Goal: Task Accomplishment & Management: Manage account settings

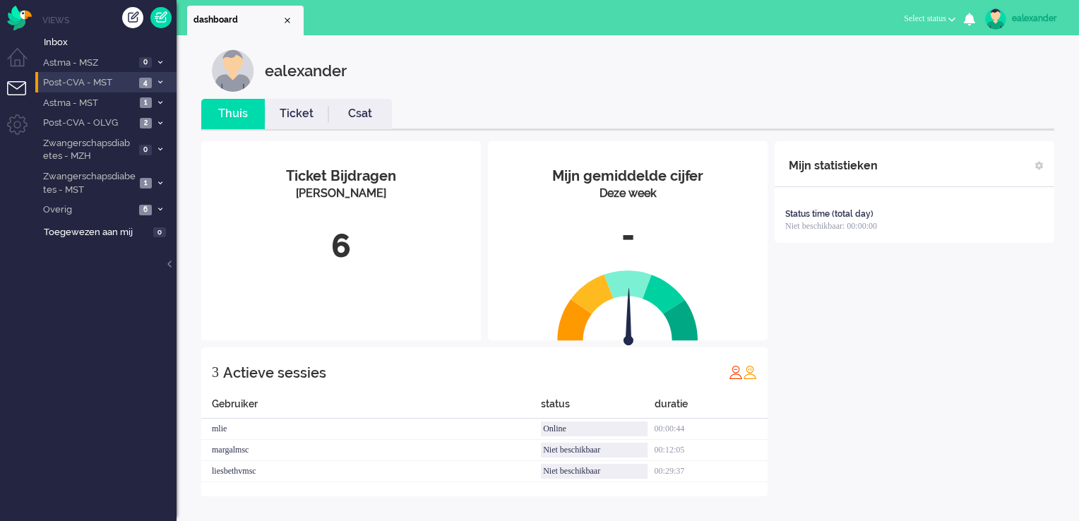
click at [165, 85] on span at bounding box center [160, 83] width 11 height 8
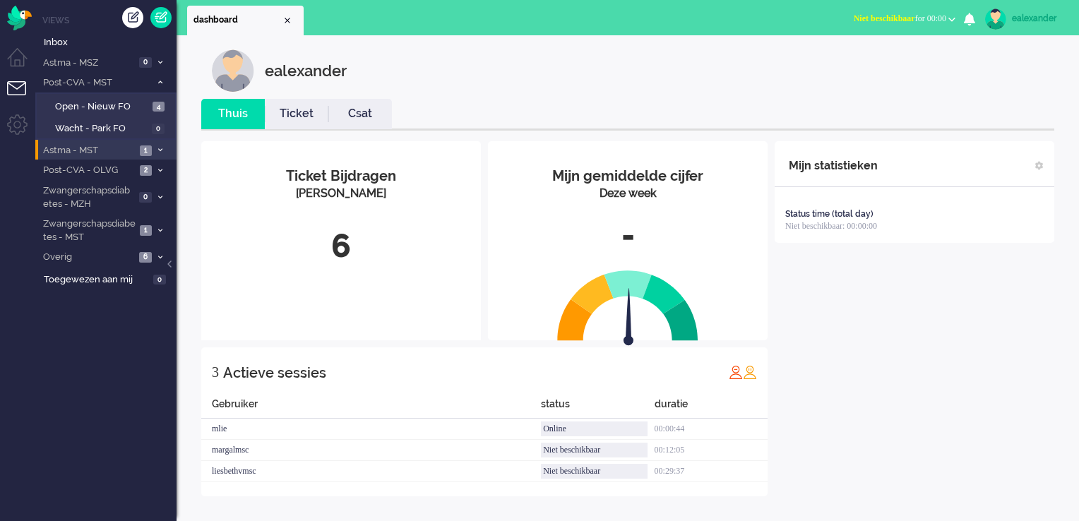
click at [161, 148] on icon at bounding box center [160, 150] width 4 height 5
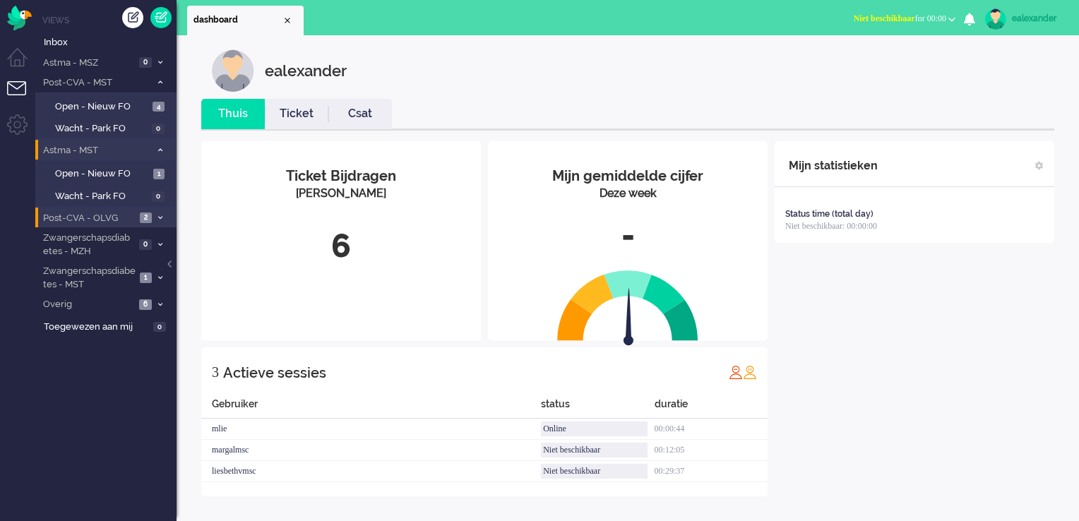
click at [160, 215] on icon at bounding box center [160, 217] width 4 height 5
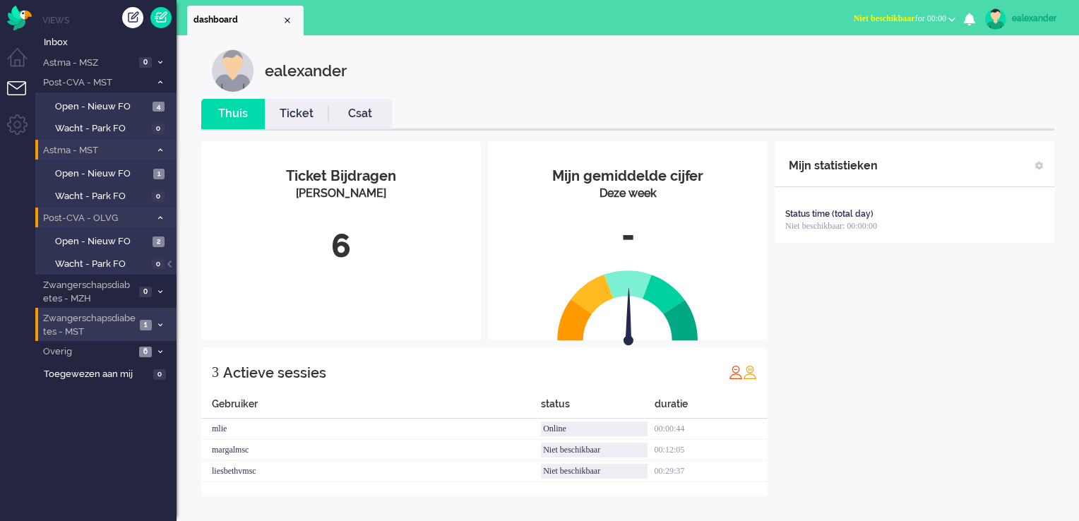
click at [155, 318] on li "Zwangerschapsdiabetes - MST 1" at bounding box center [105, 324] width 141 height 33
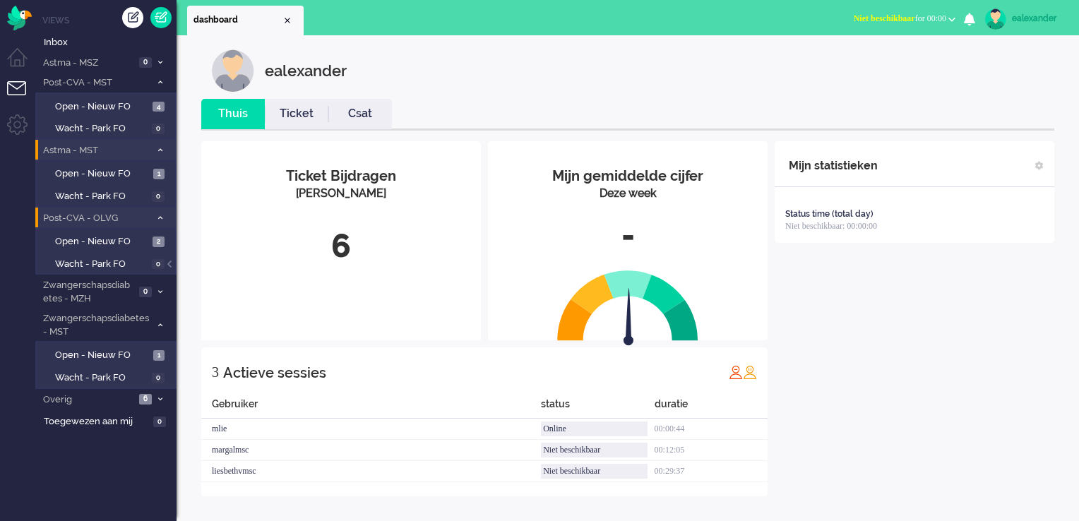
click at [934, 29] on li "Niet beschikbaar Online Outbound pending Niet beschikbaar for 00:00 Niet beschi…" at bounding box center [904, 19] width 119 height 31
click at [928, 14] on span "Niet beschikbaar for 00:00" at bounding box center [900, 18] width 92 height 10
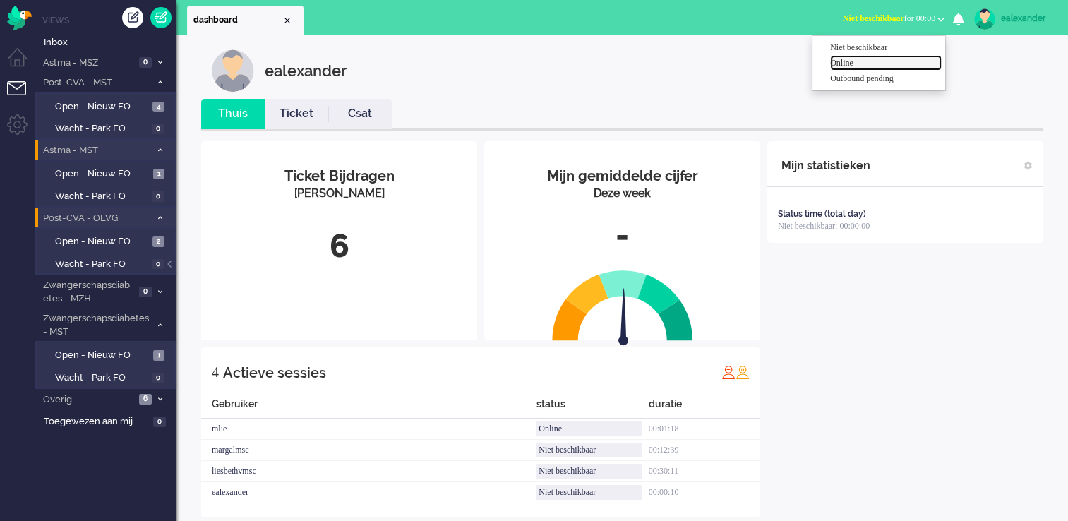
click at [868, 66] on label "Online" at bounding box center [886, 63] width 112 height 12
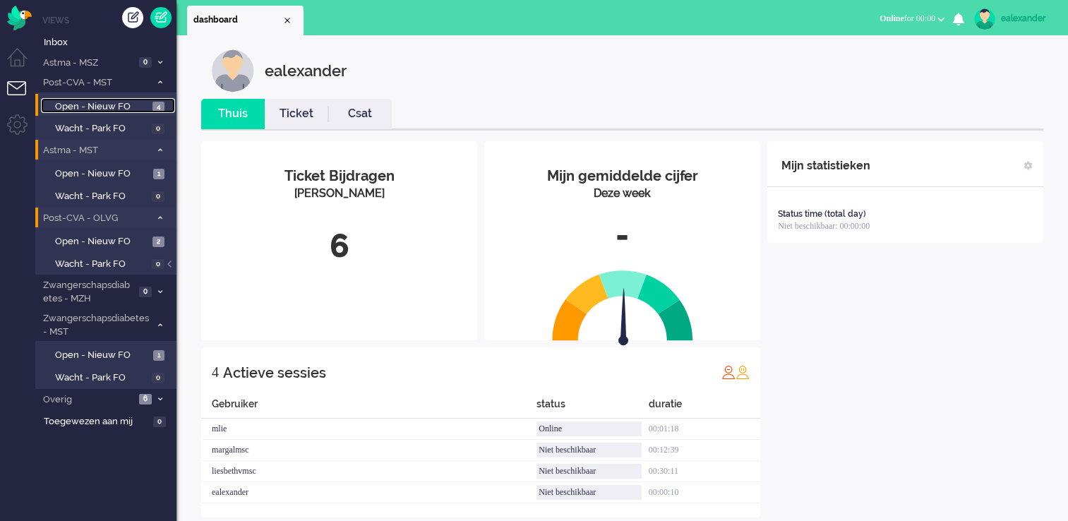
click at [136, 107] on span "Open - Nieuw FO" at bounding box center [102, 106] width 94 height 13
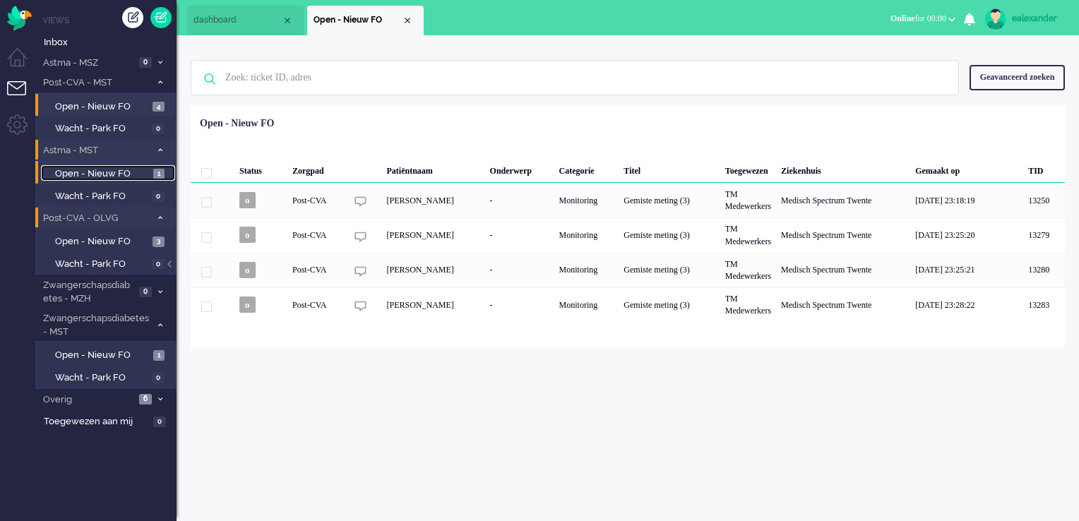
drag, startPoint x: 134, startPoint y: 181, endPoint x: 104, endPoint y: 177, distance: 30.0
click at [104, 177] on span "Open - Nieuw FO" at bounding box center [102, 173] width 95 height 13
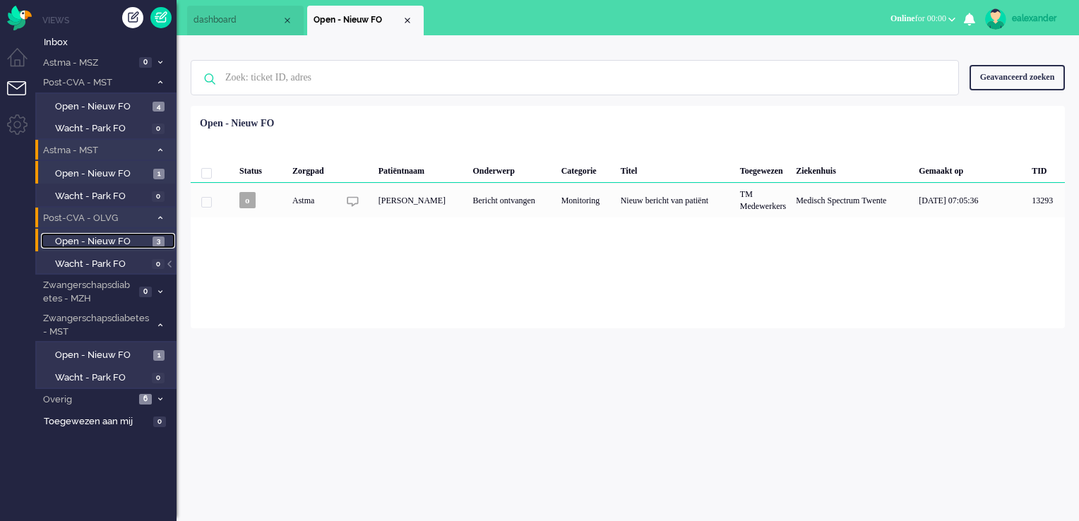
click at [107, 233] on link "Open - Nieuw FO 3" at bounding box center [108, 241] width 134 height 16
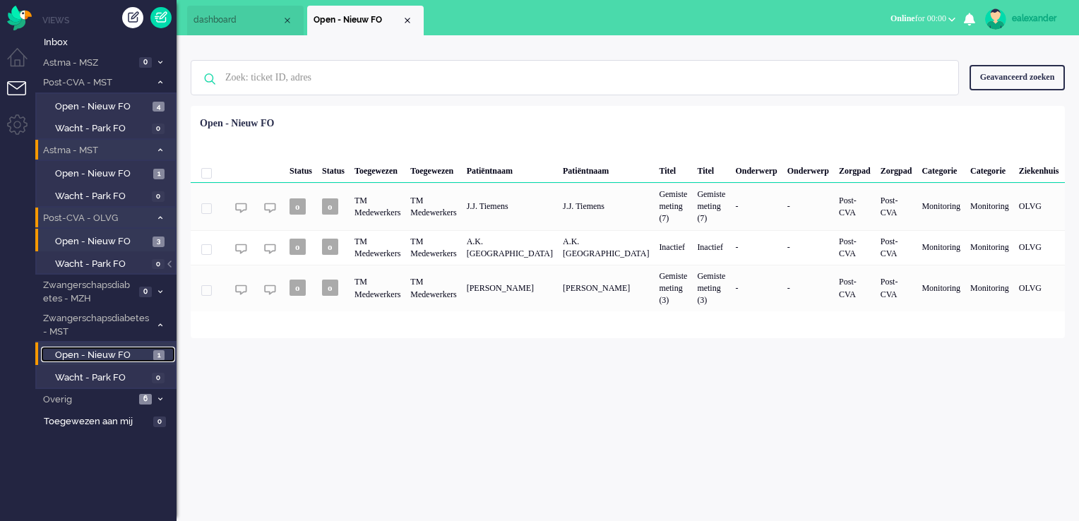
click at [124, 349] on span "Open - Nieuw FO" at bounding box center [102, 355] width 95 height 13
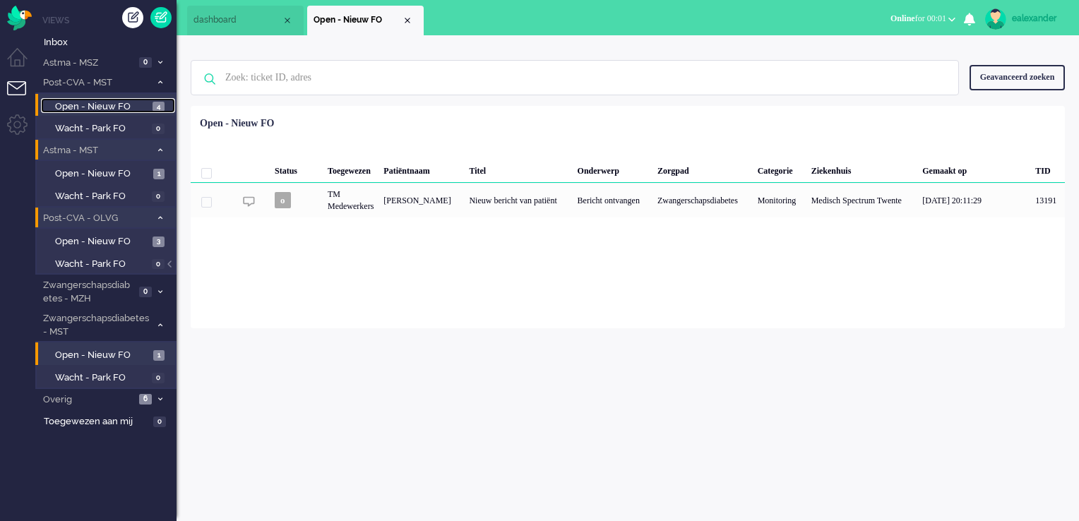
click at [119, 104] on span "Open - Nieuw FO" at bounding box center [102, 106] width 94 height 13
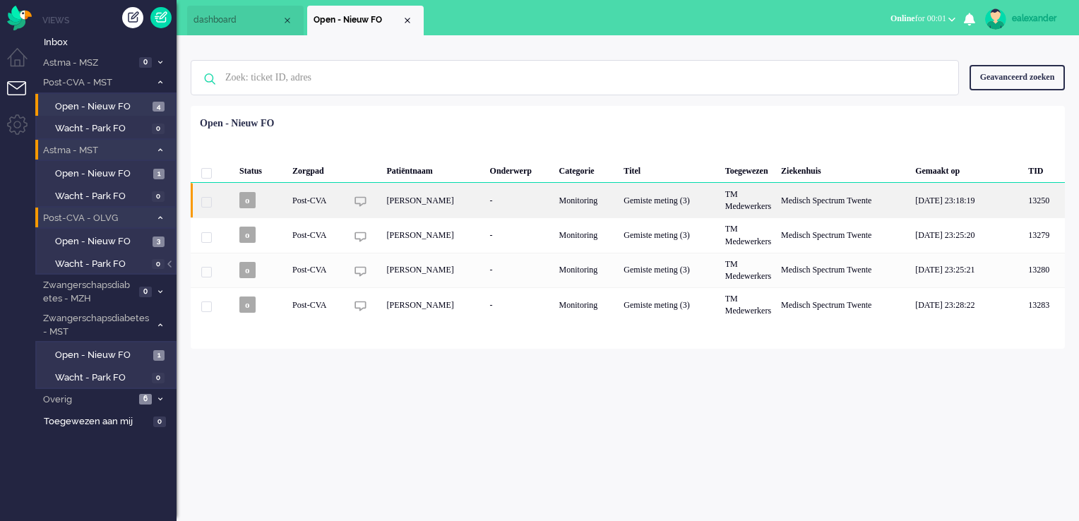
click at [517, 202] on div "-" at bounding box center [519, 200] width 69 height 35
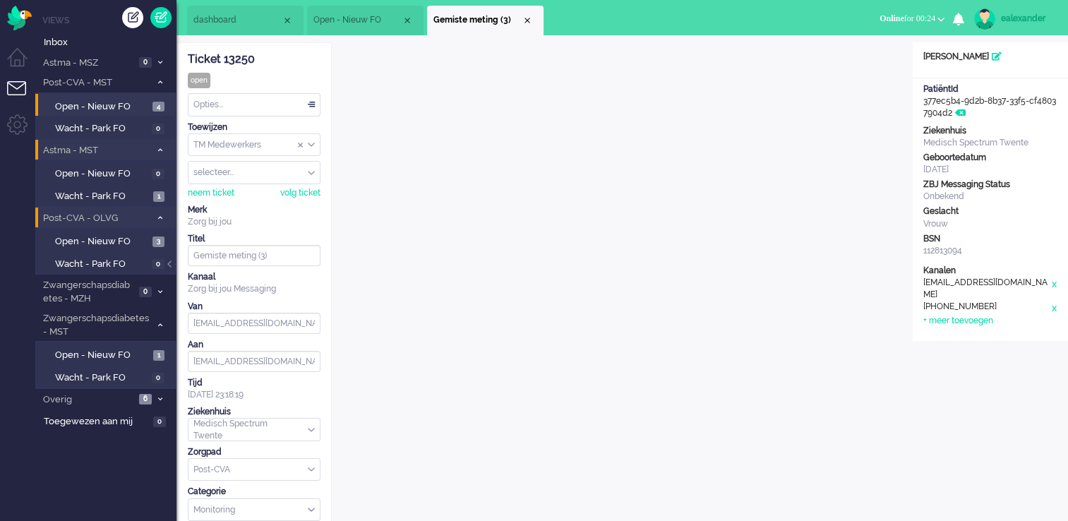
click at [1026, 14] on div "ealexander" at bounding box center [1027, 18] width 53 height 14
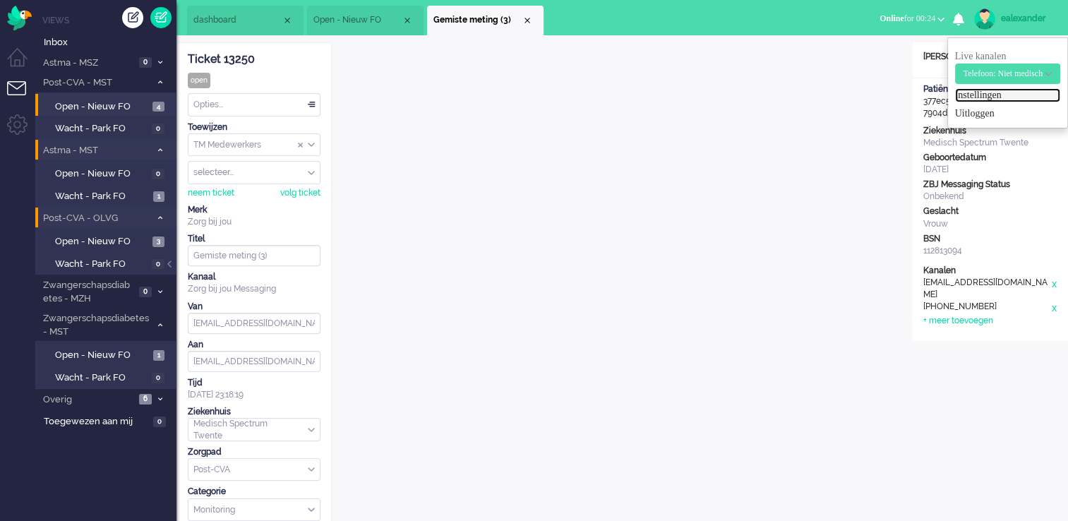
click at [984, 95] on link "Instellingen" at bounding box center [1007, 95] width 105 height 14
select select
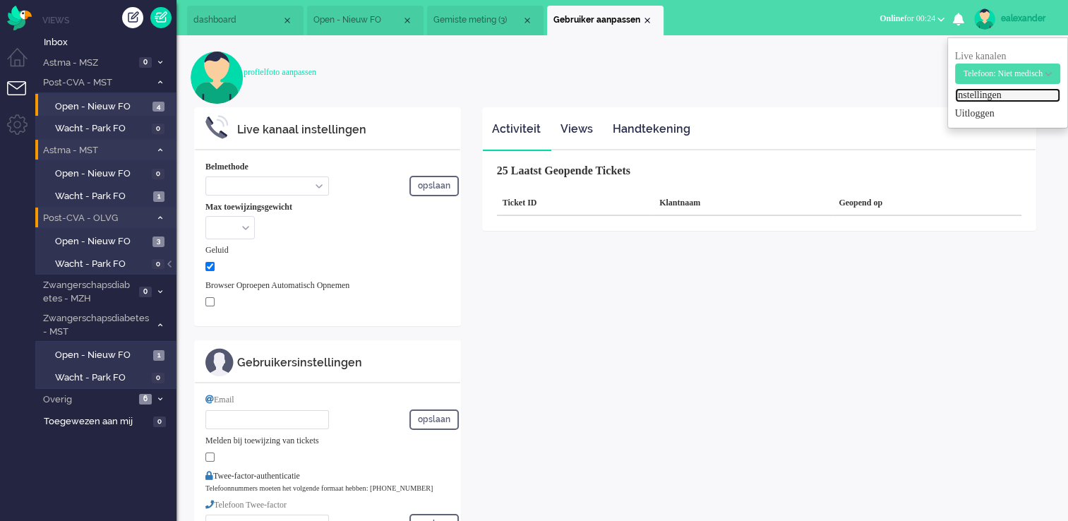
select select "inbound-new"
type input "[PHONE_NUMBER]"
checkbox input "true"
type input "[PERSON_NAME][EMAIL_ADDRESS][DOMAIN_NAME]"
type input "[PHONE_NUMBER]"
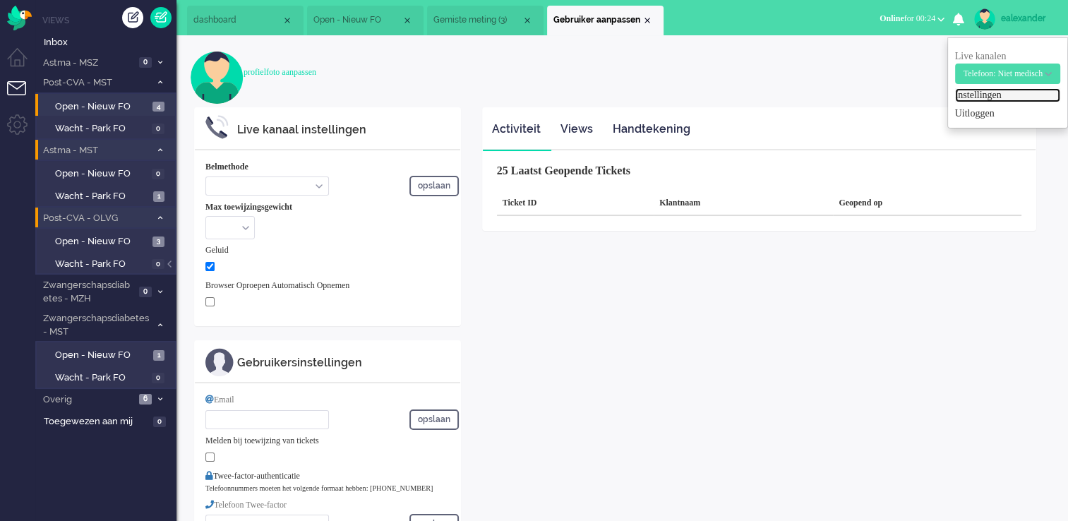
select select "nl"
select select "en_GB"
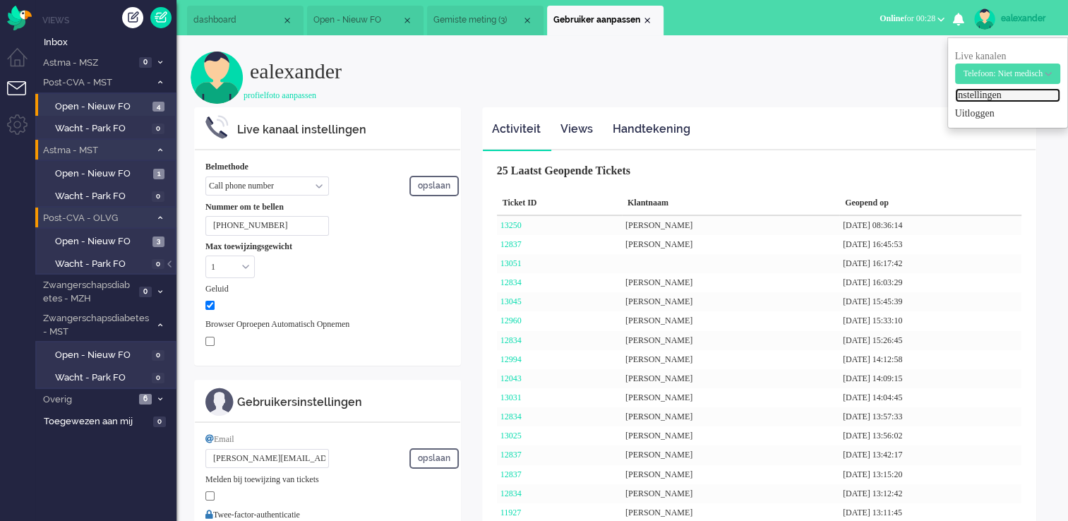
click at [645, 18] on div "Close tab" at bounding box center [647, 20] width 11 height 11
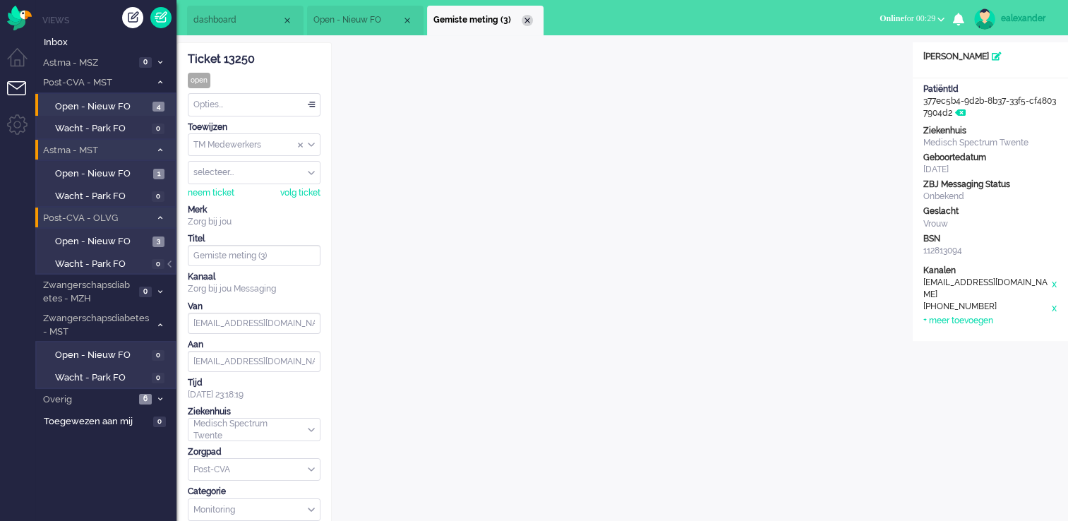
click at [527, 17] on div "Close tab" at bounding box center [527, 20] width 11 height 11
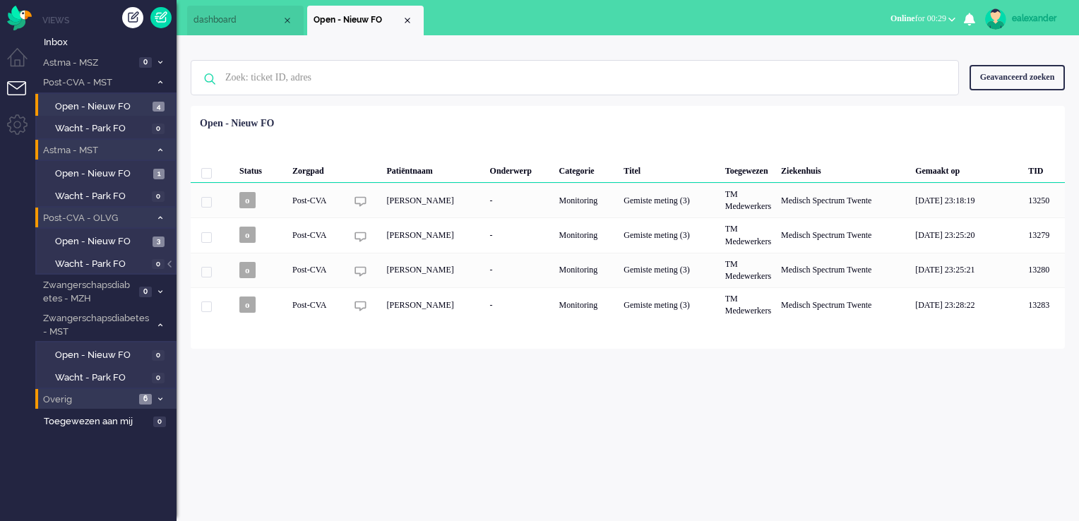
click at [160, 395] on span at bounding box center [160, 399] width 11 height 8
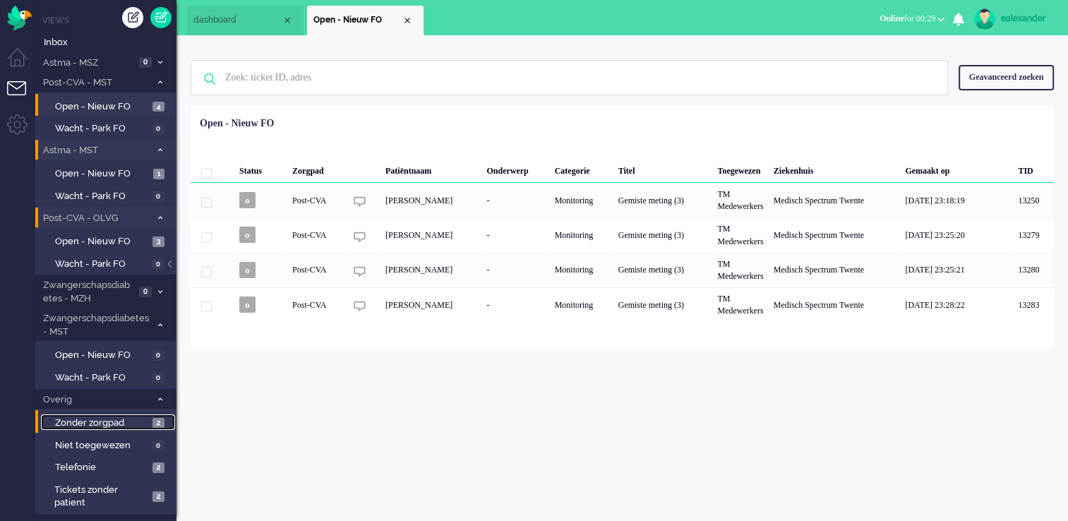
click at [151, 419] on link "Zonder zorgpad 2" at bounding box center [108, 422] width 134 height 16
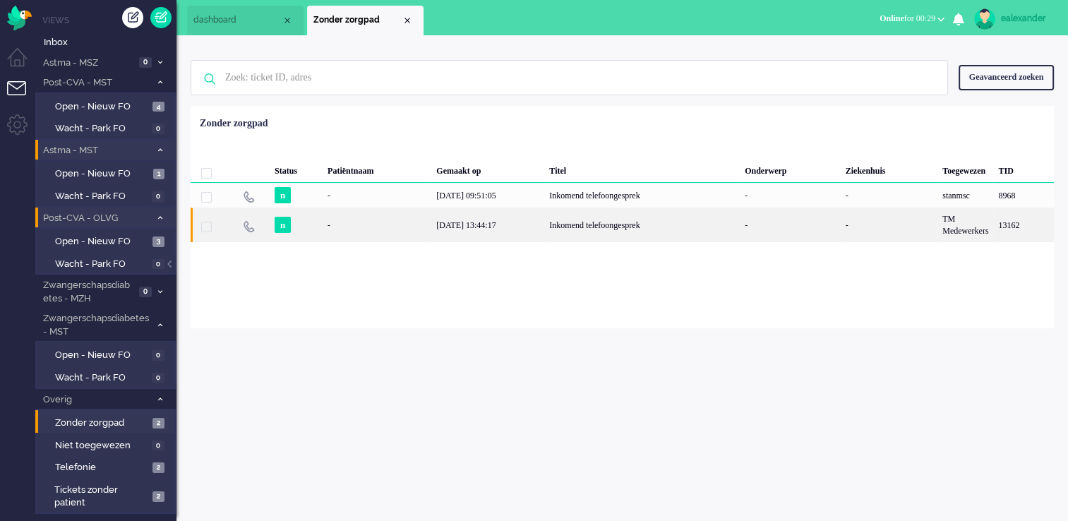
click at [474, 234] on div "25/09/2025 13:44:17" at bounding box center [487, 225] width 113 height 35
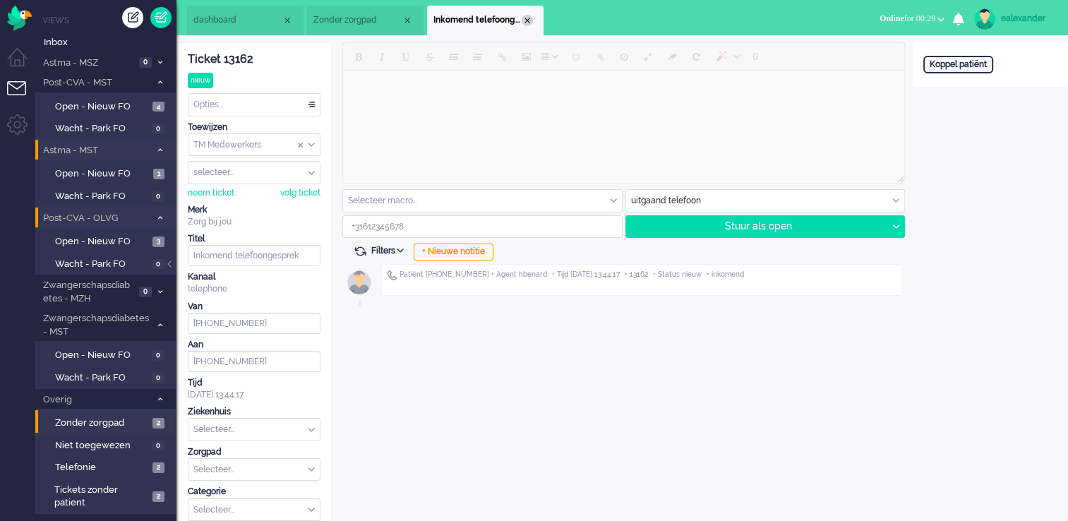
click at [527, 21] on div "Close tab" at bounding box center [527, 20] width 11 height 11
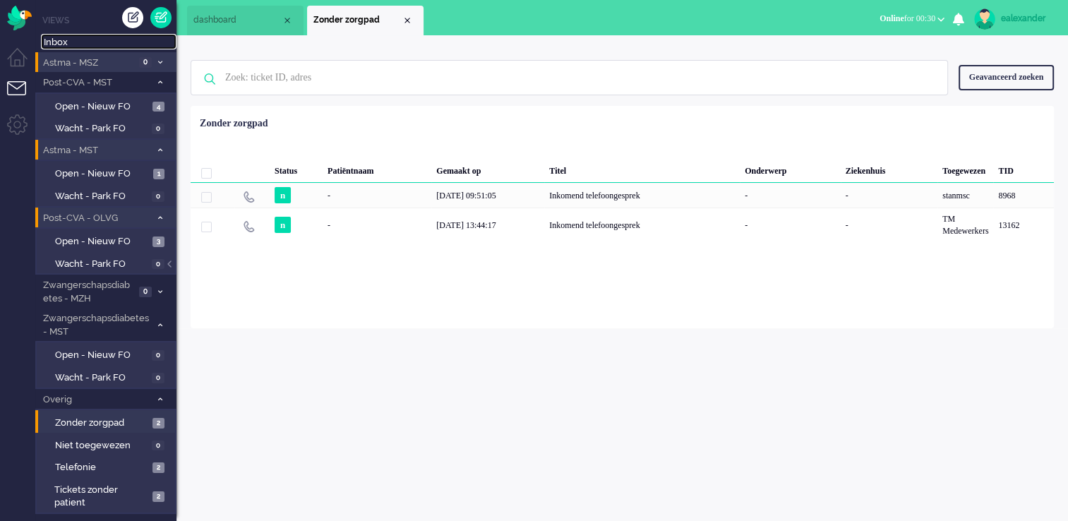
drag, startPoint x: 78, startPoint y: 44, endPoint x: 138, endPoint y: 57, distance: 61.5
click at [78, 44] on span "Inbox" at bounding box center [110, 42] width 133 height 13
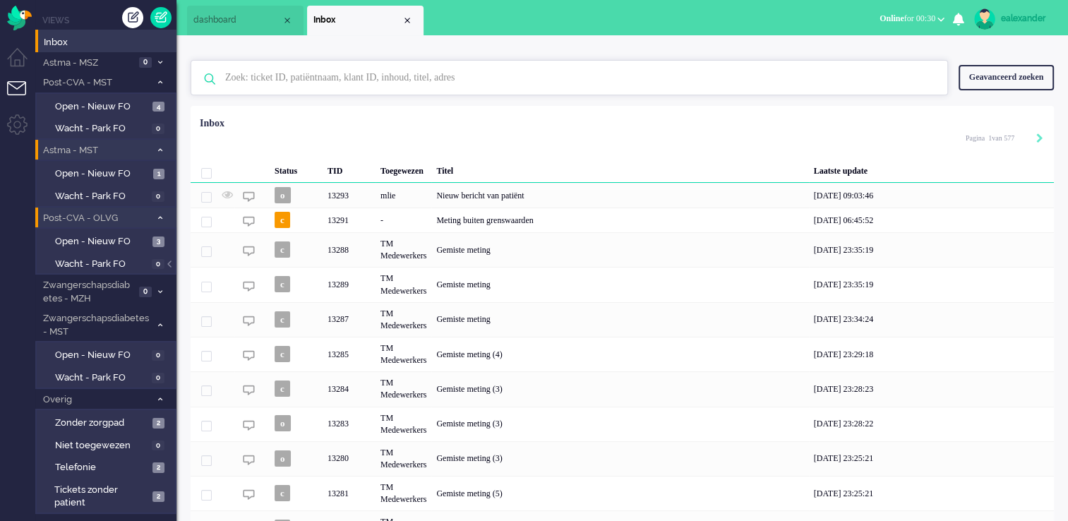
click at [388, 85] on input "text" at bounding box center [572, 78] width 714 height 34
type input "13013"
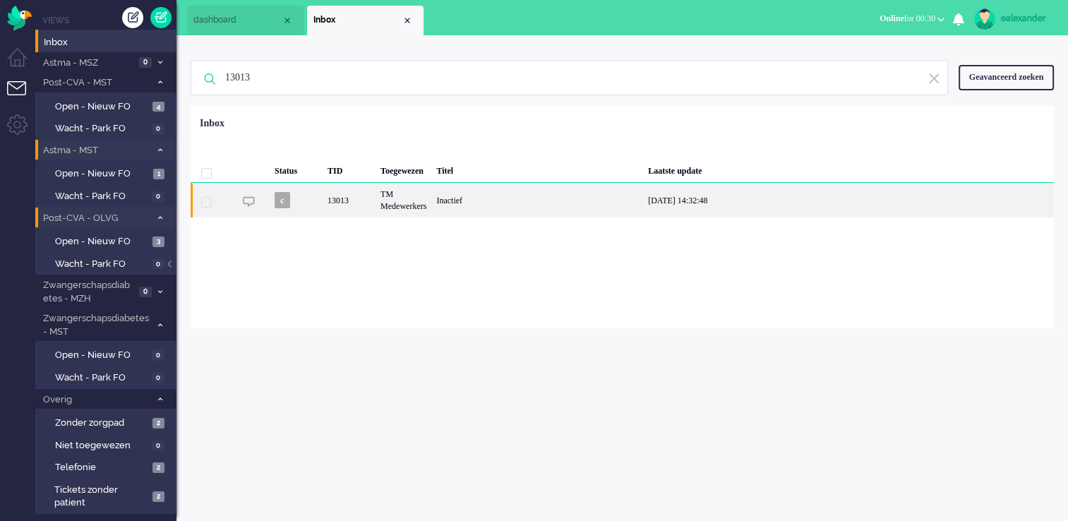
click at [522, 210] on div "Inactief" at bounding box center [537, 200] width 212 height 35
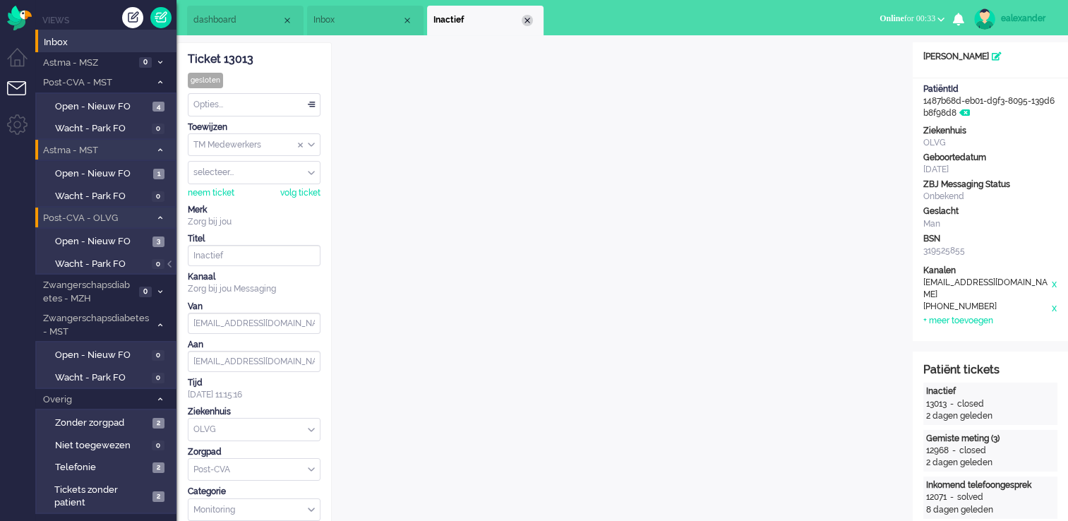
click at [531, 21] on div "Close tab" at bounding box center [527, 20] width 11 height 11
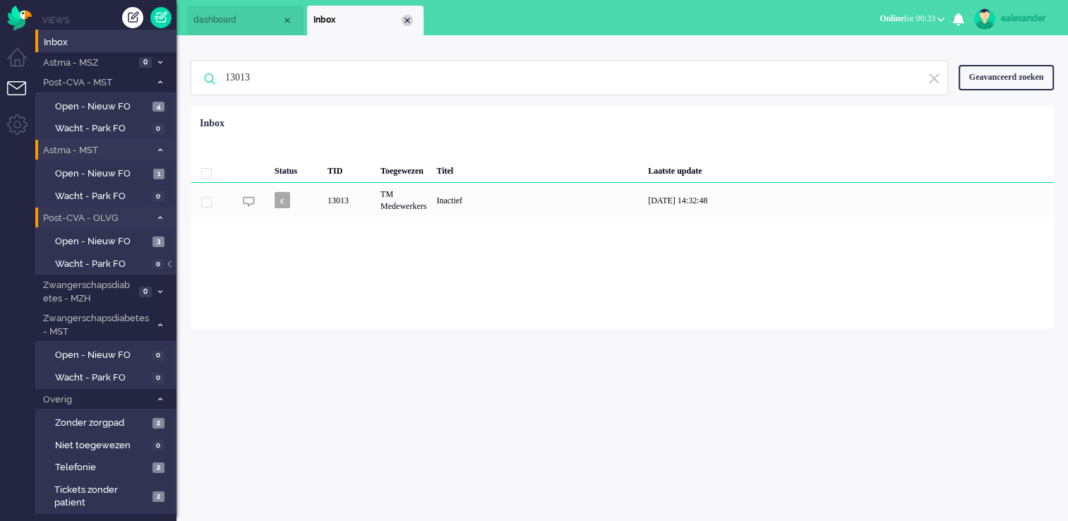
click at [409, 18] on div "Close tab" at bounding box center [407, 20] width 11 height 11
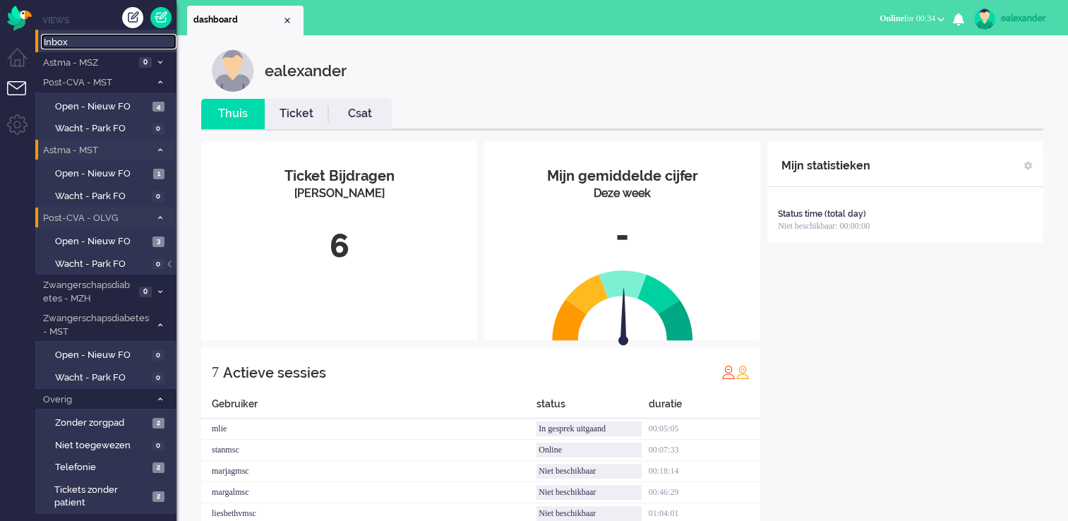
click at [90, 37] on span "Inbox" at bounding box center [110, 42] width 133 height 13
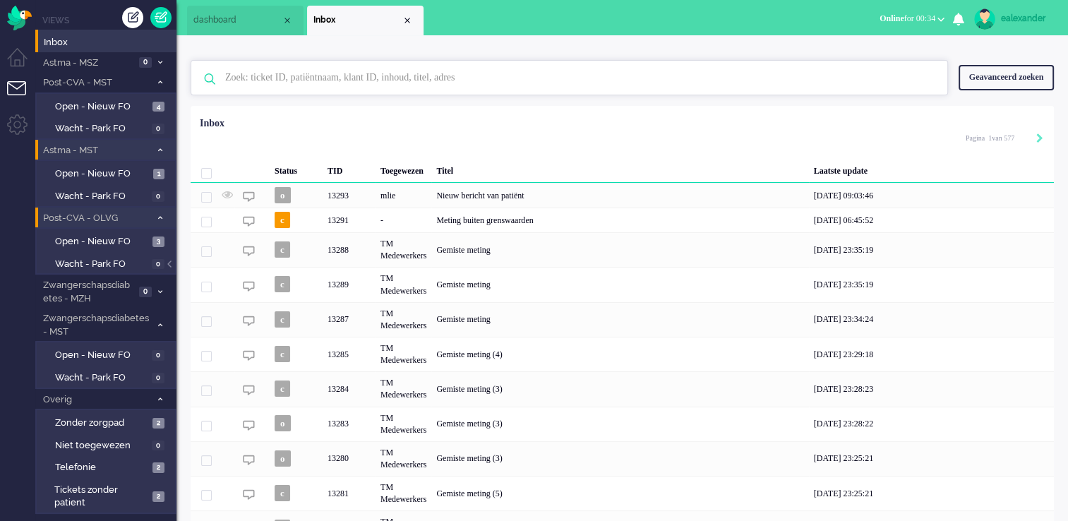
click at [420, 80] on input "text" at bounding box center [572, 78] width 714 height 34
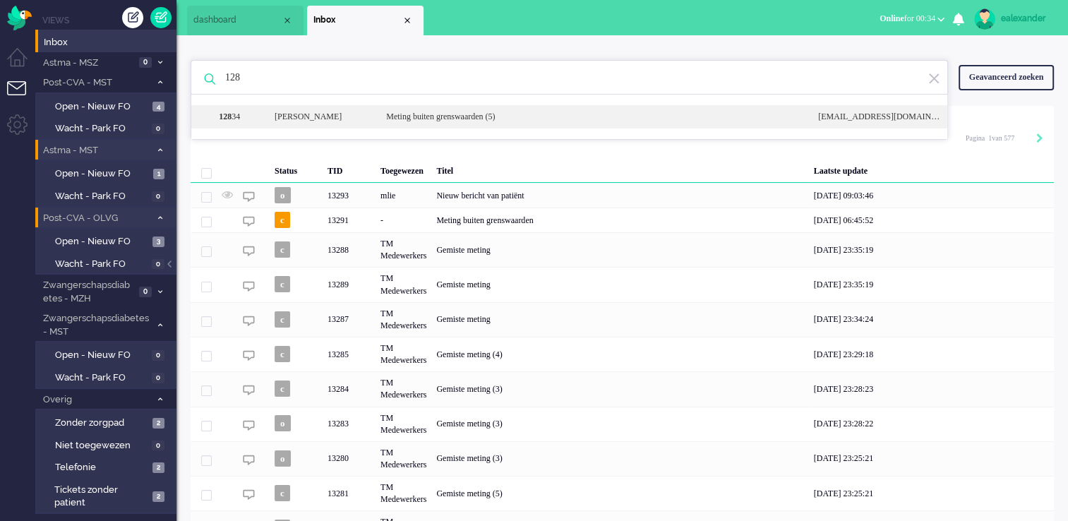
click at [425, 113] on div "Meting buiten grenswaarden (5)" at bounding box center [592, 117] width 432 height 12
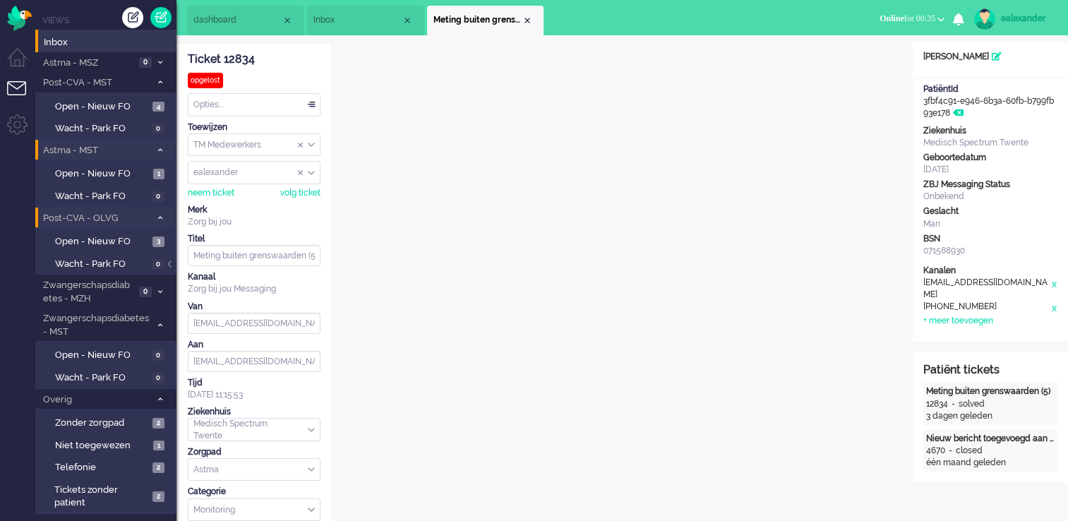
click at [525, 22] on div "Close tab" at bounding box center [527, 20] width 11 height 11
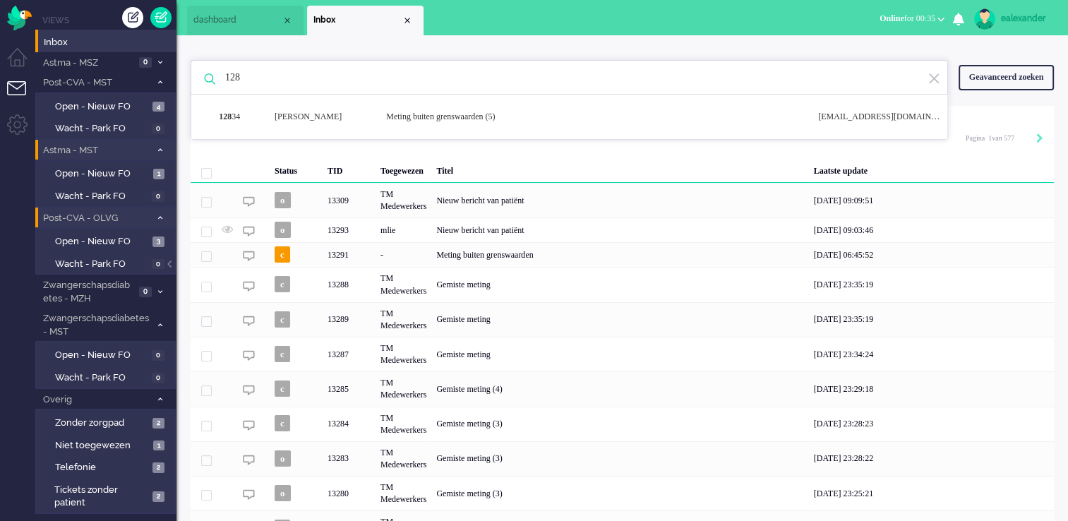
click at [370, 78] on input "128" at bounding box center [572, 78] width 714 height 34
type input "12833"
click at [376, 111] on div "Inactief" at bounding box center [592, 117] width 432 height 12
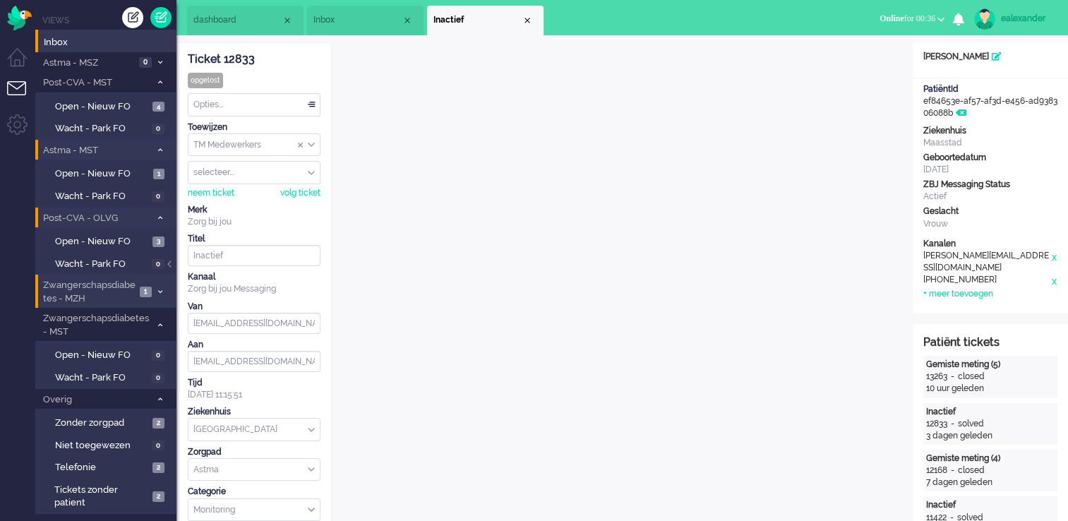
click at [125, 288] on span "Zwangerschapsdiabetes - MZH" at bounding box center [88, 292] width 95 height 26
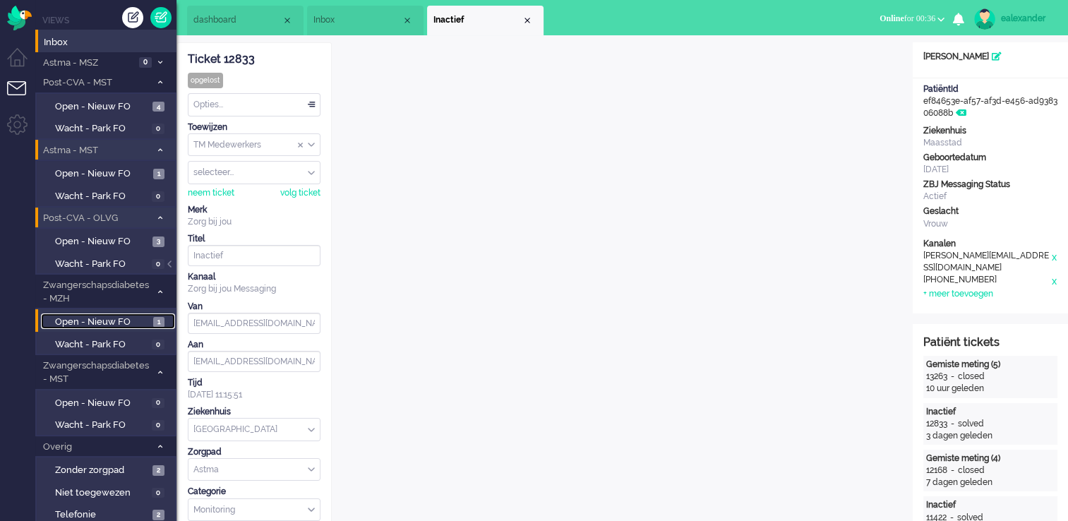
click at [147, 323] on span "Open - Nieuw FO" at bounding box center [102, 322] width 95 height 13
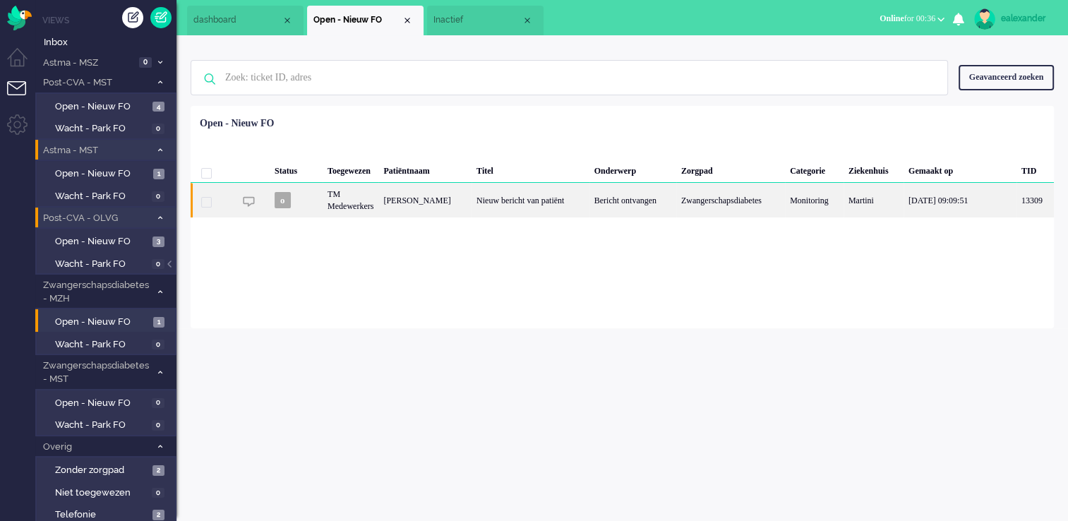
click at [590, 213] on div "Bericht ontvangen" at bounding box center [633, 200] width 87 height 35
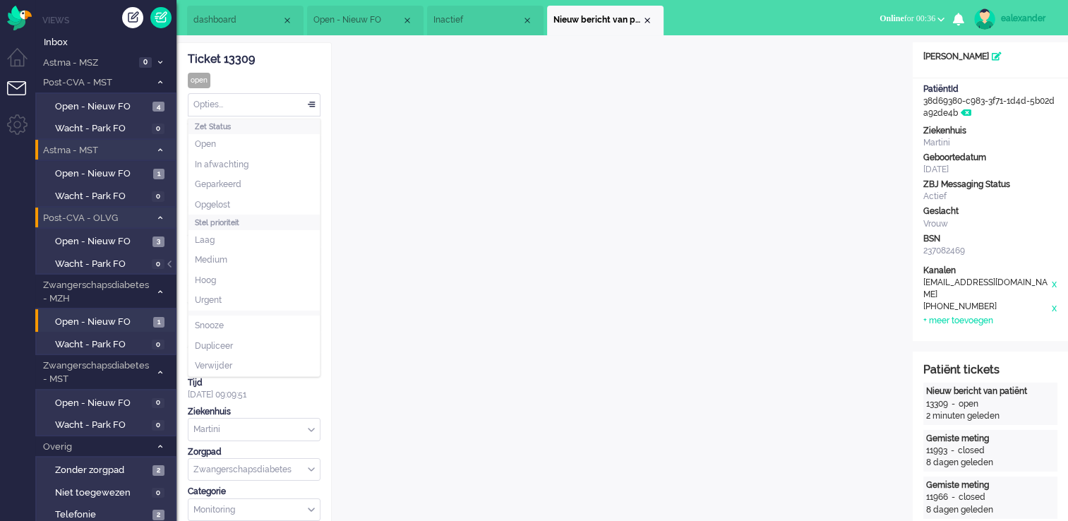
click at [316, 99] on div "Opties..." at bounding box center [254, 105] width 131 height 22
click at [286, 202] on li "Opgelost" at bounding box center [254, 205] width 131 height 20
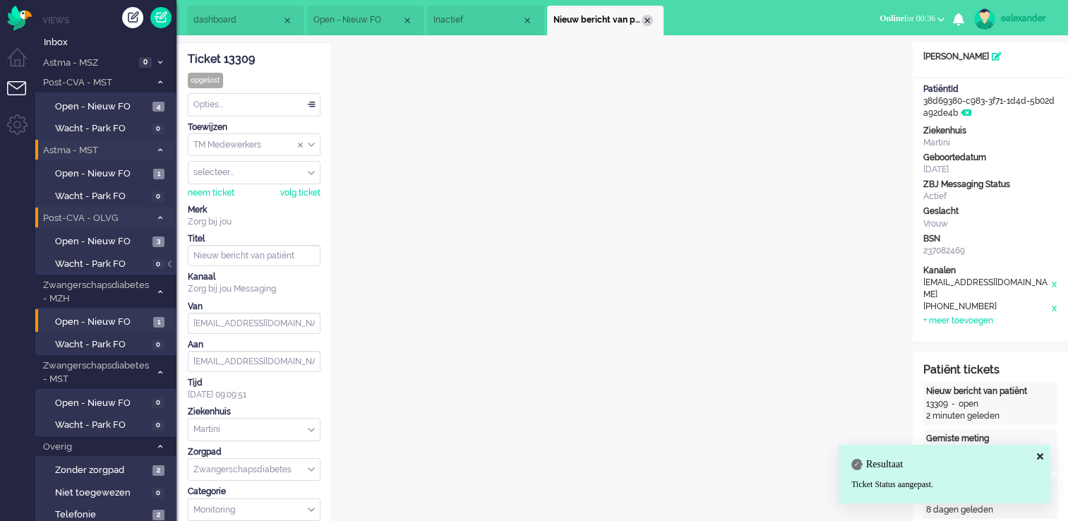
click at [650, 21] on div "Close tab" at bounding box center [647, 20] width 11 height 11
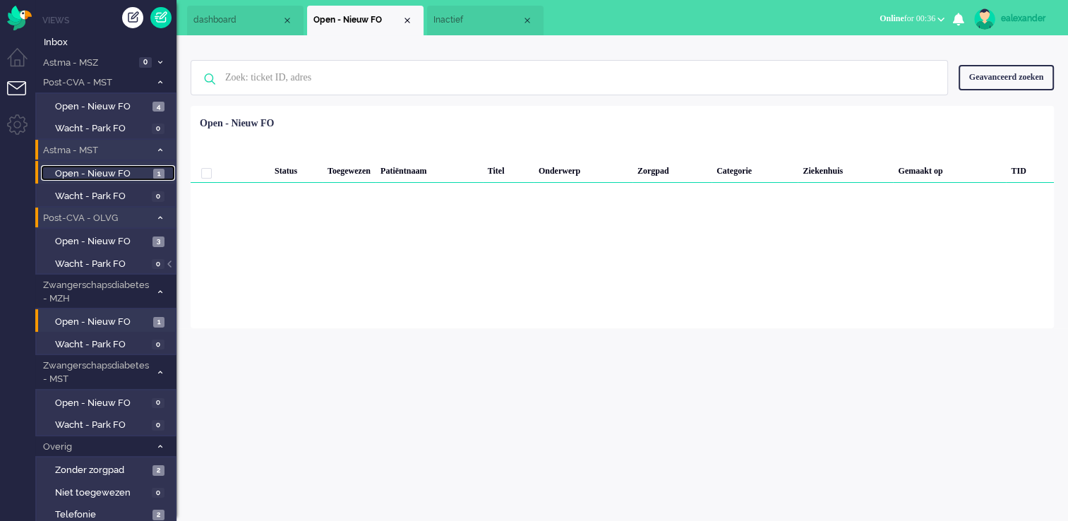
click at [141, 177] on span "Open - Nieuw FO" at bounding box center [102, 173] width 95 height 13
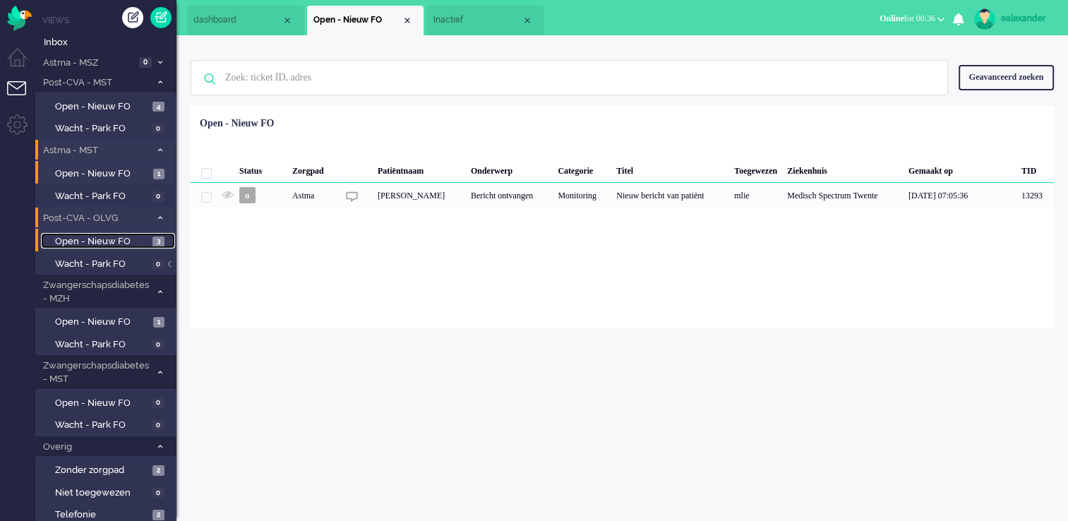
click at [148, 241] on span "Open - Nieuw FO" at bounding box center [102, 241] width 94 height 13
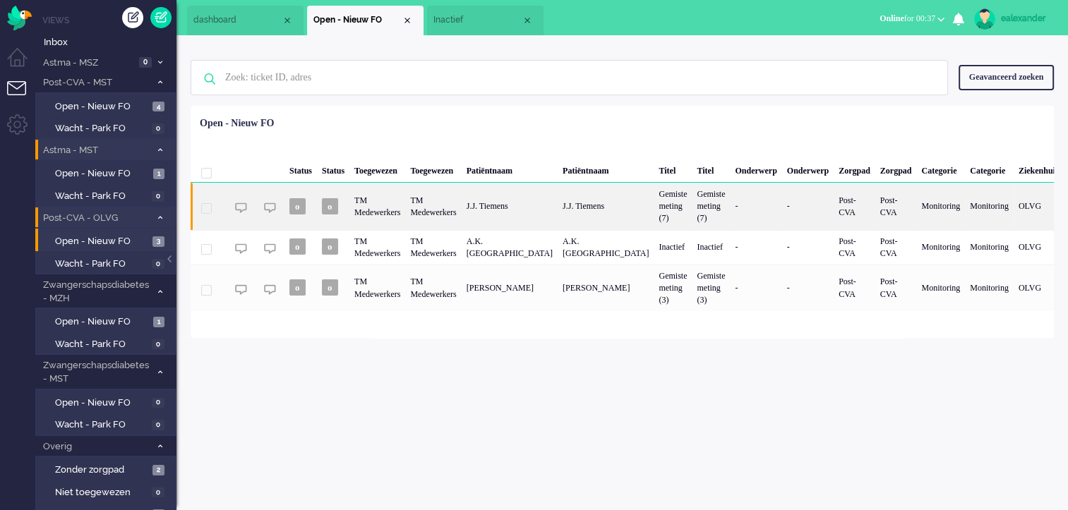
click at [654, 208] on div "Gemiste meting (7)" at bounding box center [673, 206] width 38 height 47
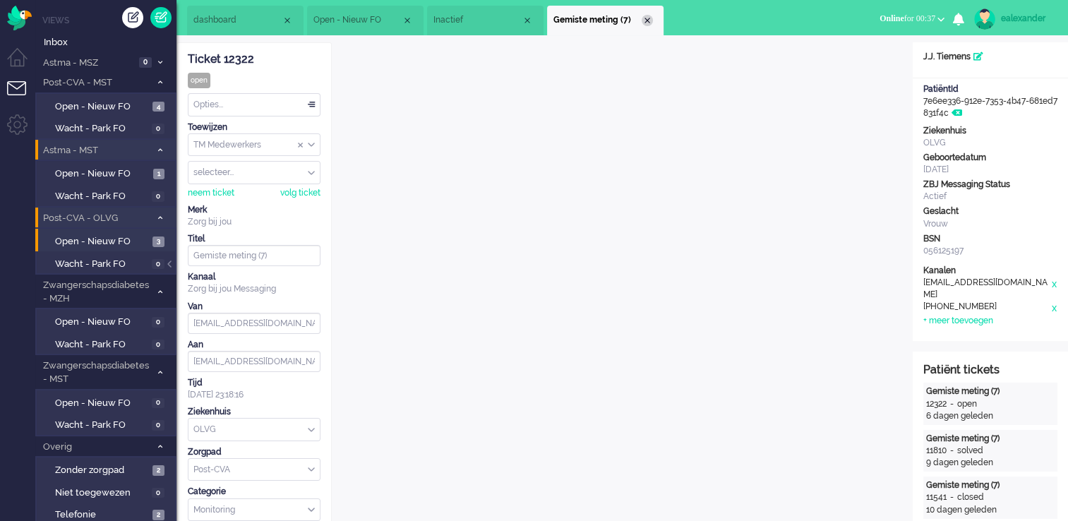
click at [647, 19] on div "Close tab" at bounding box center [647, 20] width 11 height 11
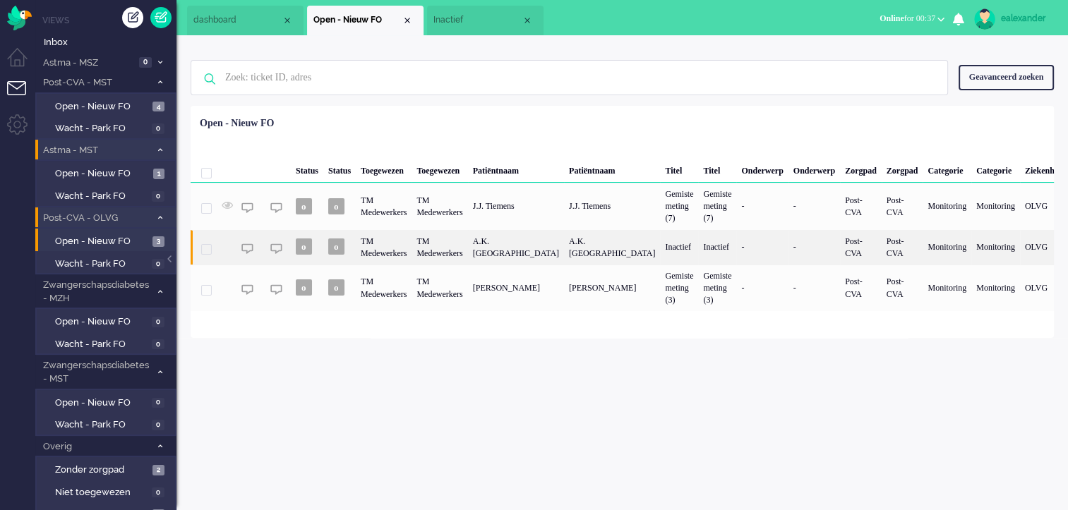
click at [467, 243] on div "TM Medewerkers" at bounding box center [440, 247] width 56 height 35
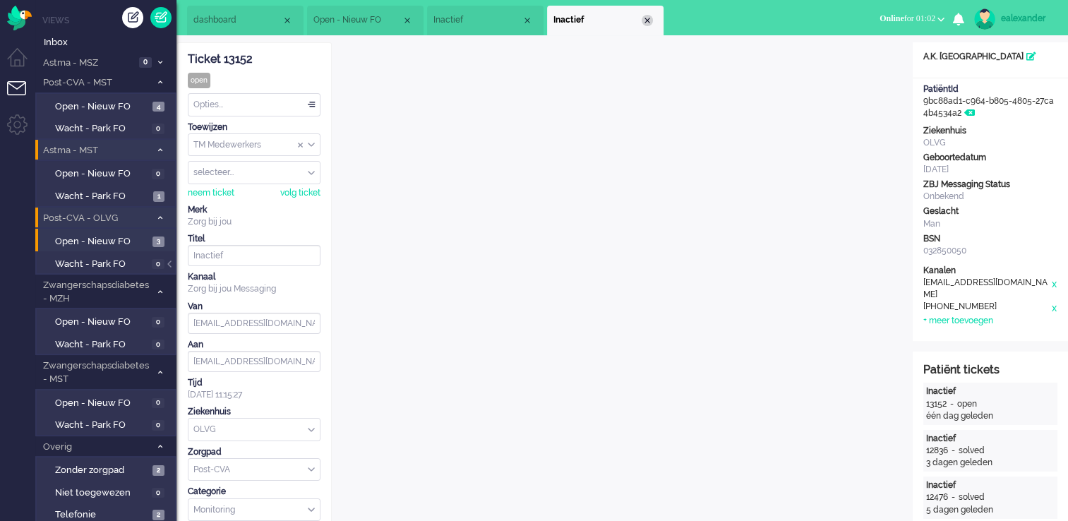
click at [652, 20] on div "Close tab" at bounding box center [647, 20] width 11 height 11
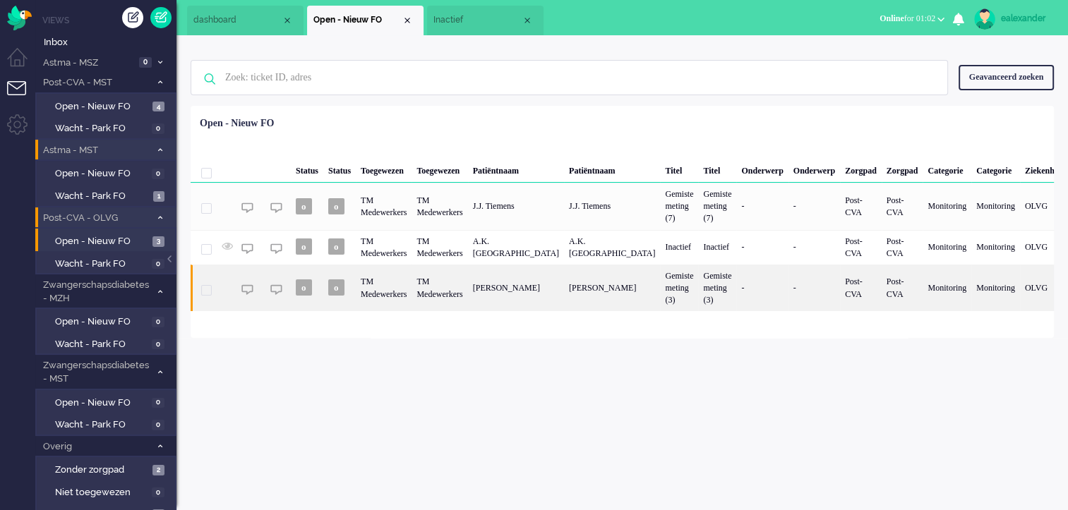
click at [663, 292] on div "Gemiste meting (3)" at bounding box center [679, 288] width 38 height 47
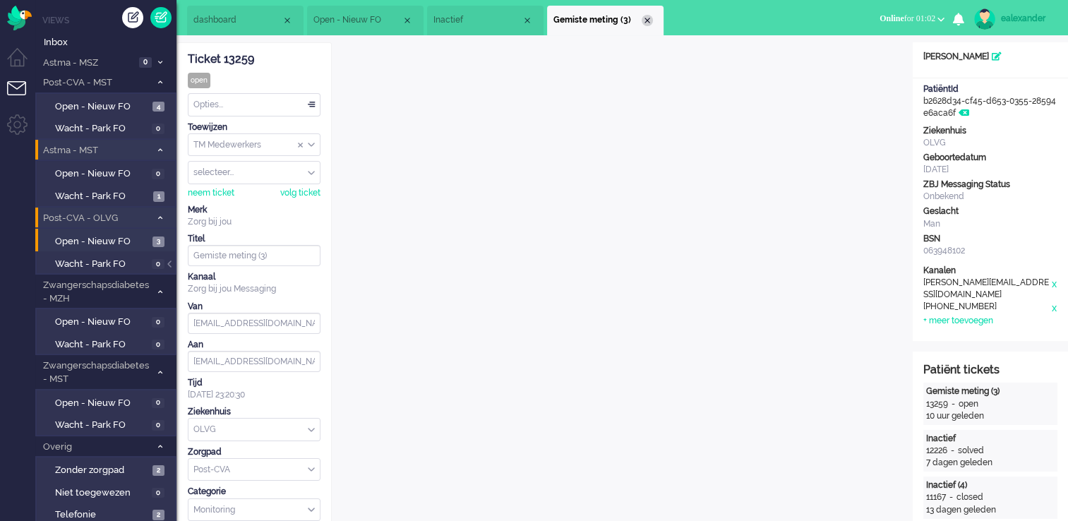
click at [650, 20] on div "Close tab" at bounding box center [647, 20] width 11 height 11
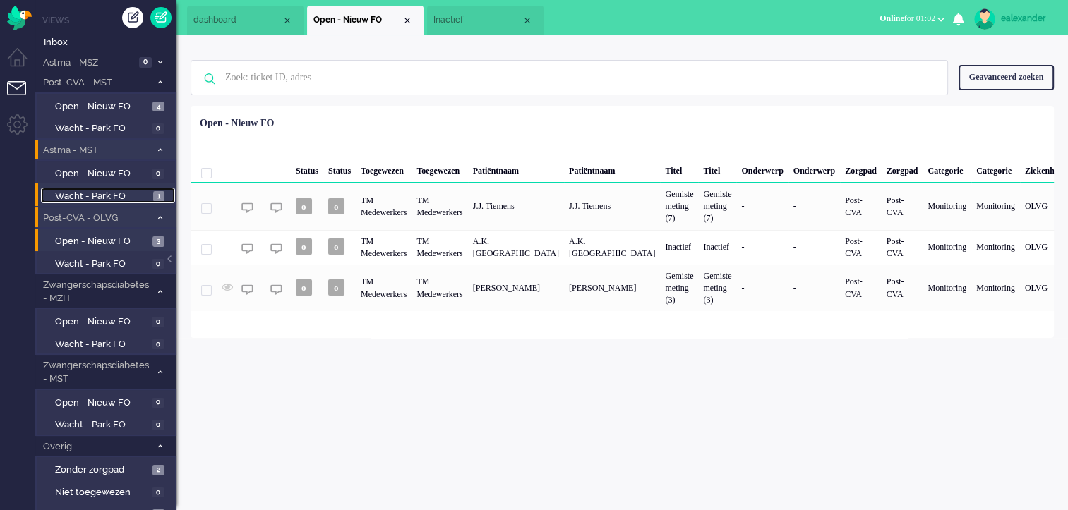
click at [146, 199] on span "Wacht - Park FO" at bounding box center [102, 196] width 95 height 13
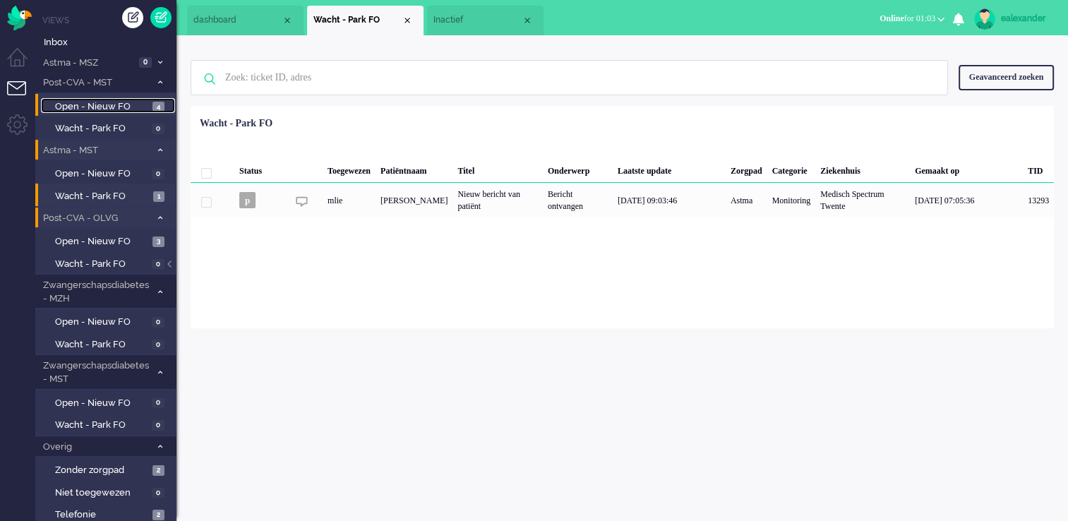
click at [145, 112] on span "Open - Nieuw FO" at bounding box center [102, 106] width 94 height 13
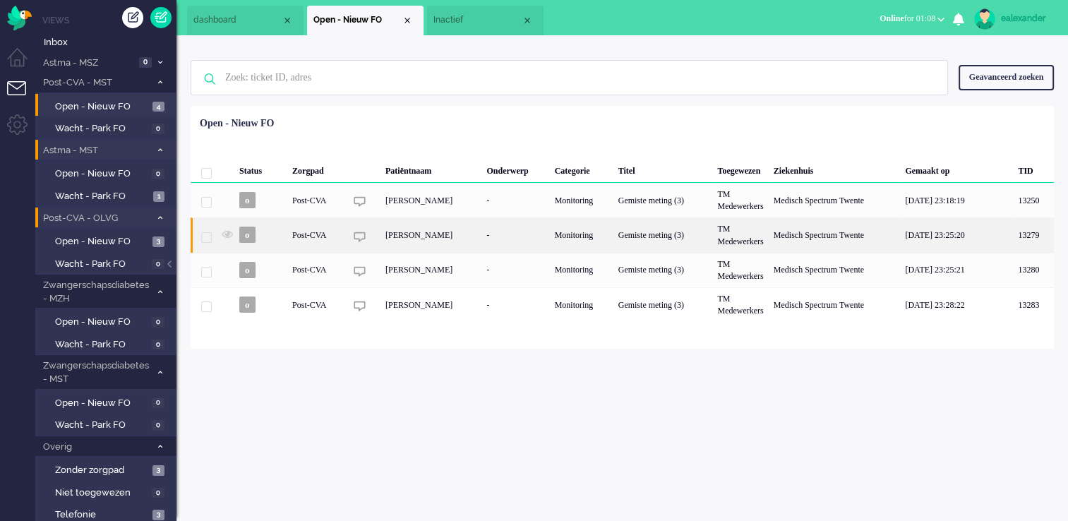
click at [482, 234] on div "Berend Jan ter Meer" at bounding box center [431, 234] width 101 height 35
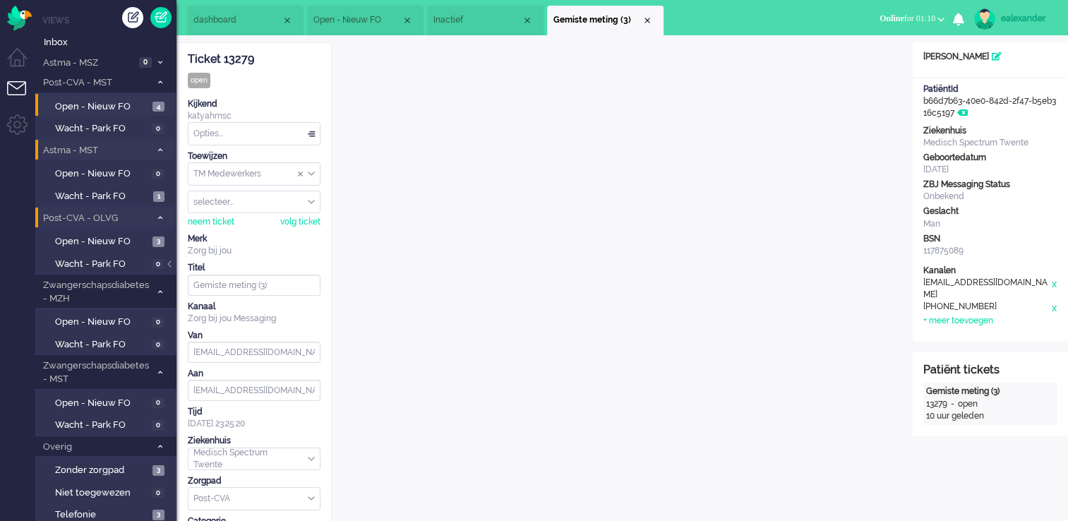
click at [337, 18] on span "Open - Nieuw FO" at bounding box center [357, 20] width 88 height 12
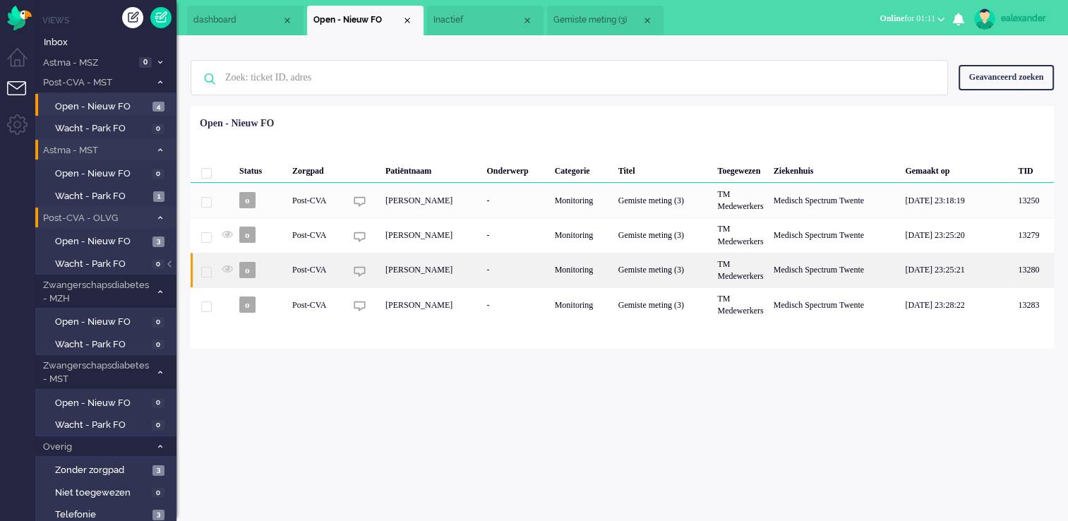
click at [432, 269] on div "Egbertus Johannes Kuipers" at bounding box center [431, 270] width 101 height 35
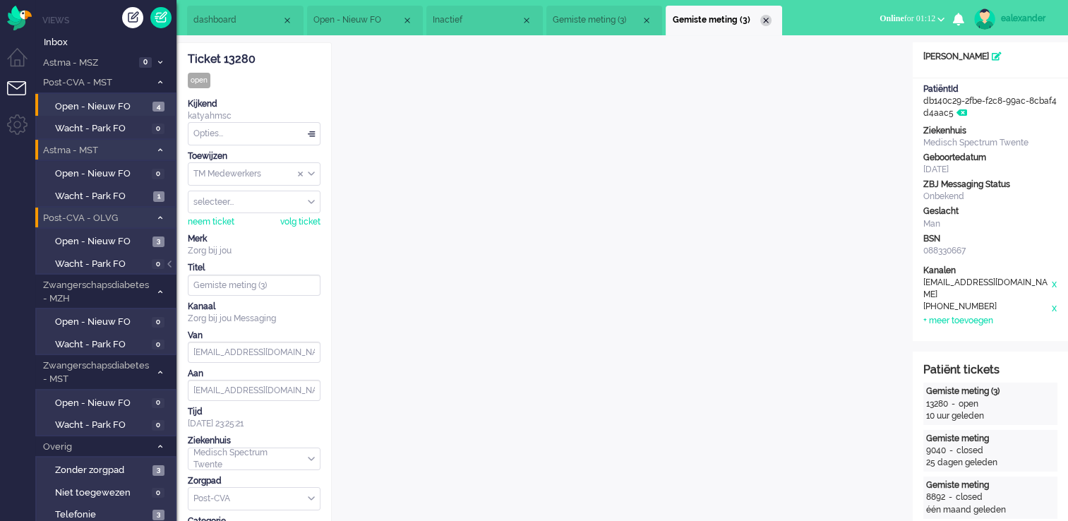
click at [762, 14] on li "Gemiste meting (3)" at bounding box center [724, 21] width 117 height 30
click at [770, 20] on div "Close tab" at bounding box center [765, 20] width 11 height 11
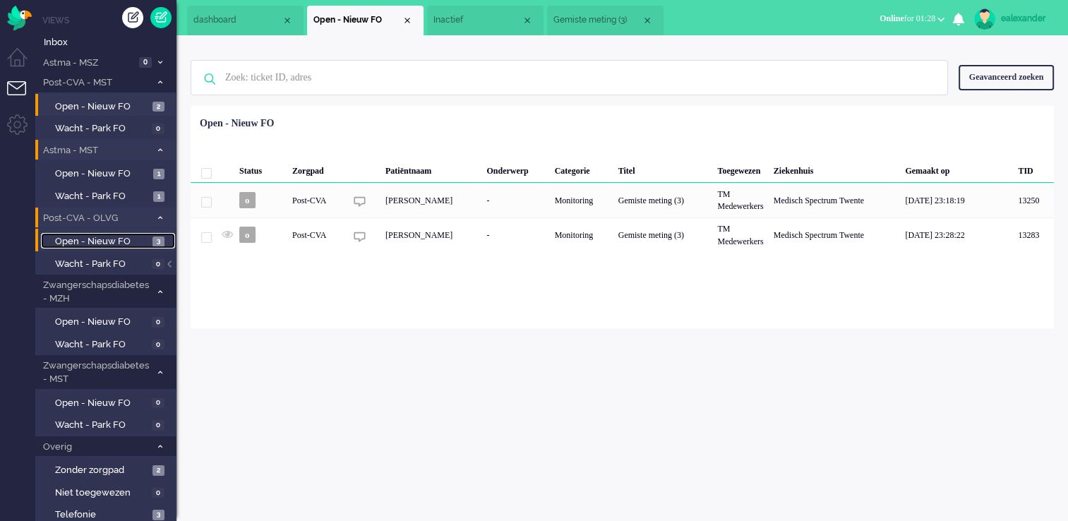
click at [136, 236] on span "Open - Nieuw FO" at bounding box center [102, 241] width 94 height 13
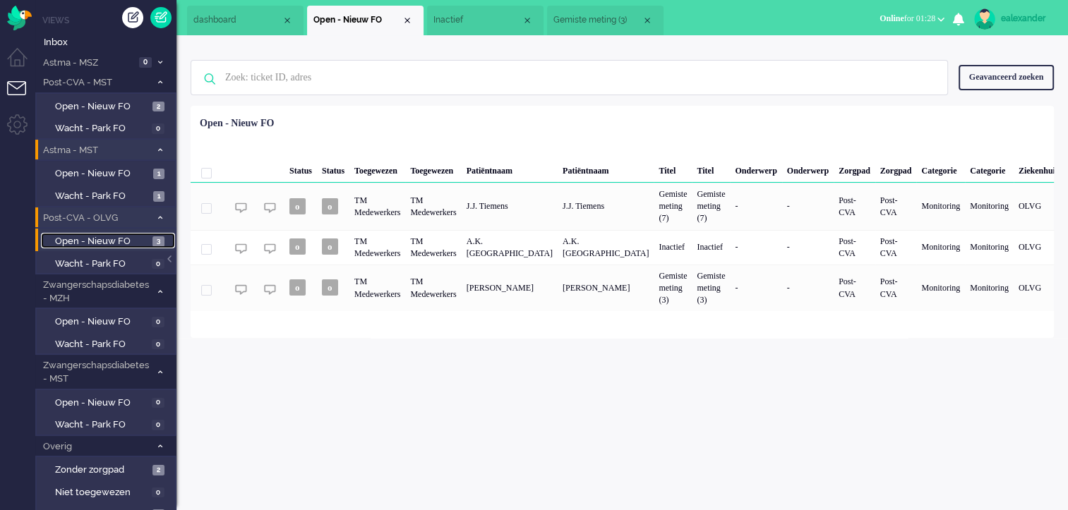
click at [600, 22] on span "Gemiste meting (3)" at bounding box center [598, 20] width 88 height 12
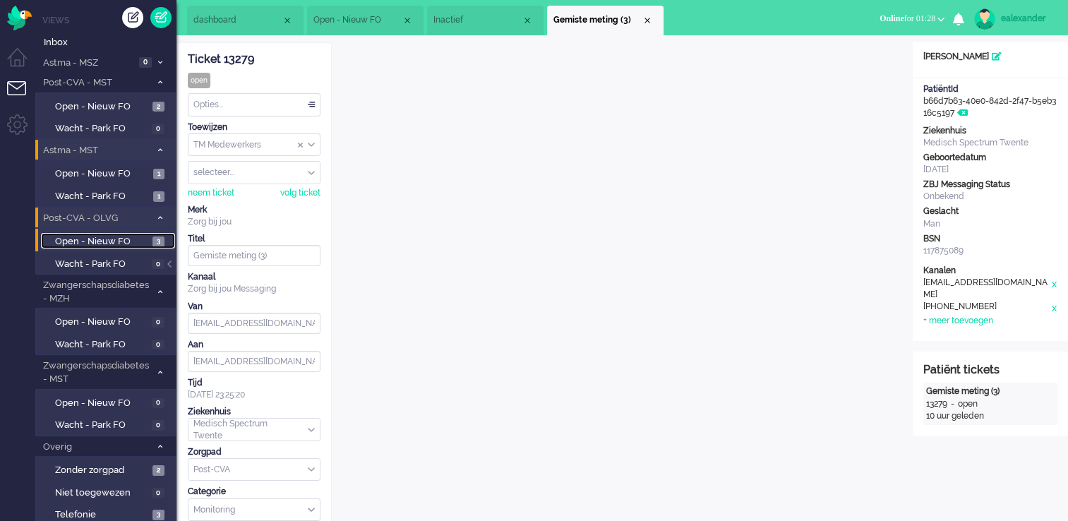
click at [640, 20] on span "Gemiste meting (3)" at bounding box center [598, 20] width 88 height 12
click at [650, 20] on div "Close tab" at bounding box center [647, 20] width 11 height 11
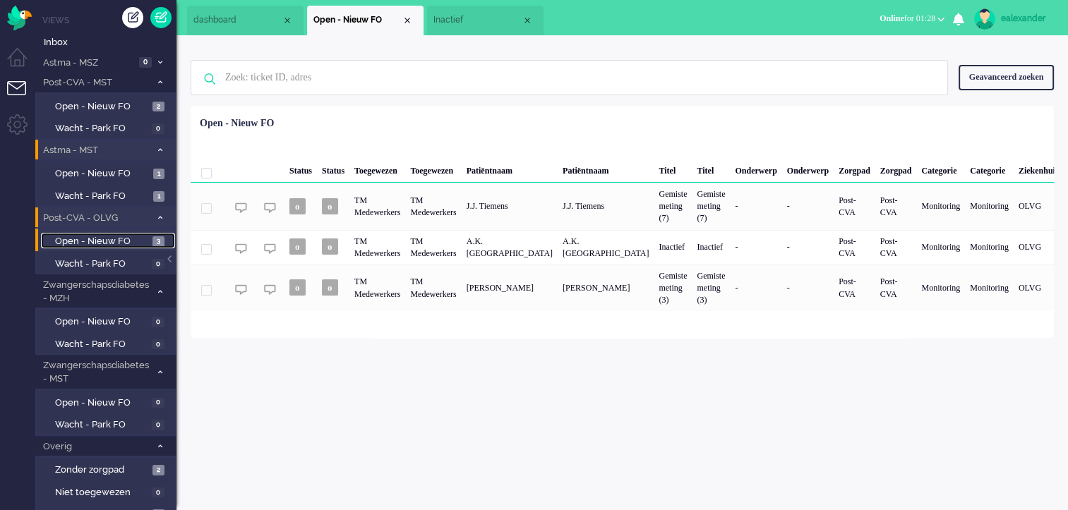
click at [480, 23] on span "Inactief" at bounding box center [478, 20] width 88 height 12
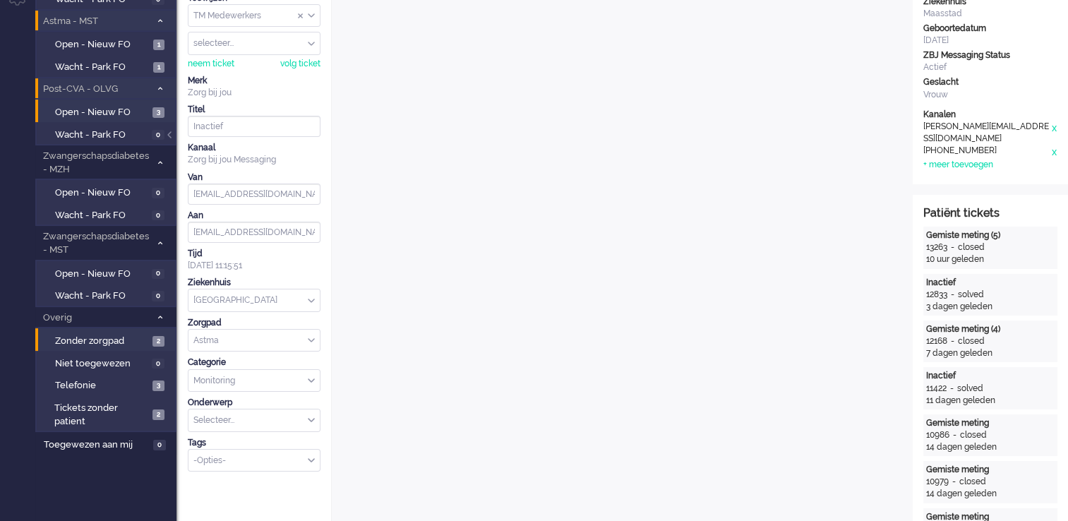
scroll to position [141, 0]
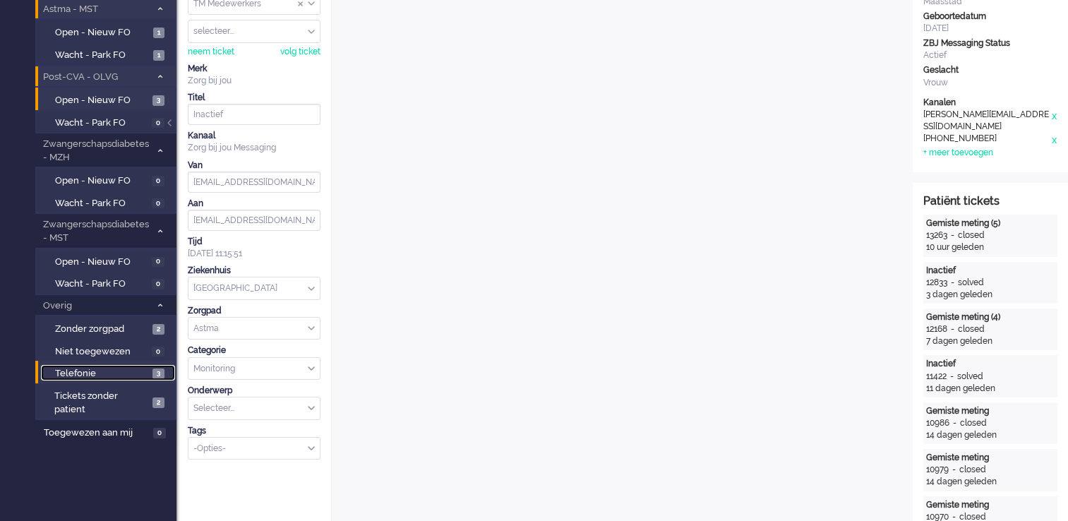
click at [128, 367] on span "Telefonie" at bounding box center [102, 373] width 94 height 13
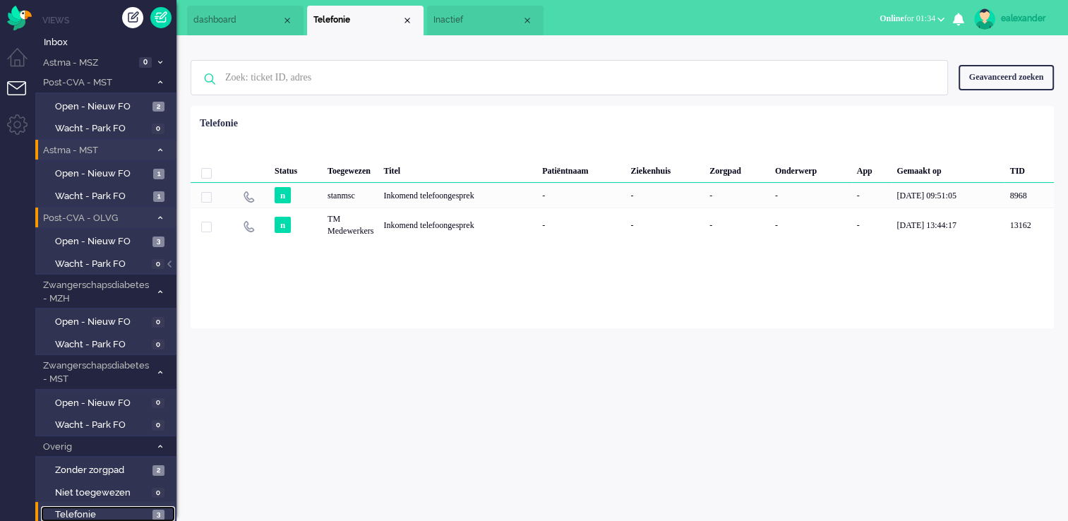
click at [460, 20] on span "Inactief" at bounding box center [478, 20] width 88 height 12
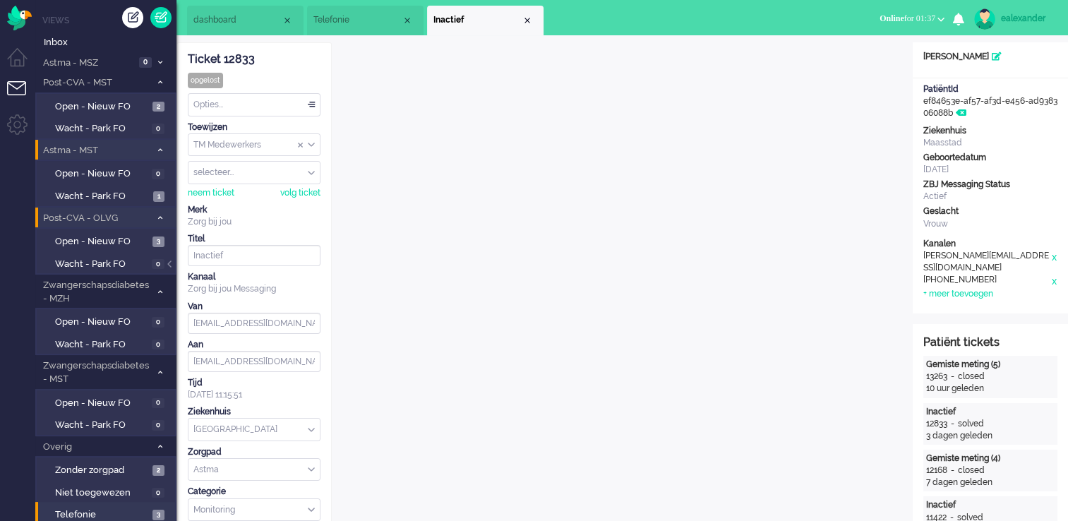
drag, startPoint x: 172, startPoint y: 264, endPoint x: 182, endPoint y: 263, distance: 9.9
click at [172, 264] on div at bounding box center [170, 271] width 7 height 21
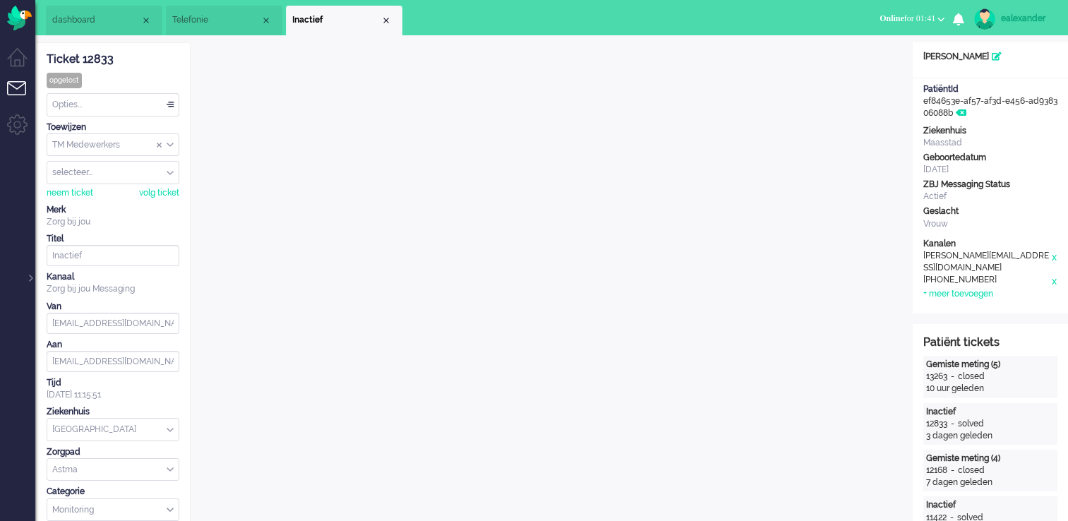
click at [393, 21] on li "Inactief" at bounding box center [344, 21] width 117 height 30
click at [387, 21] on div "Close tab" at bounding box center [386, 20] width 11 height 11
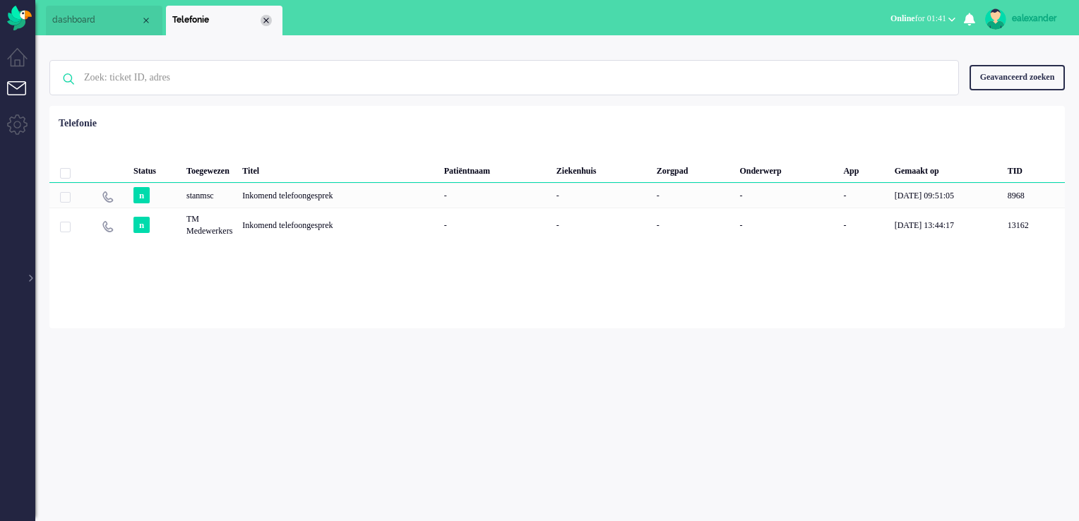
click at [266, 18] on div "Close tab" at bounding box center [266, 20] width 11 height 11
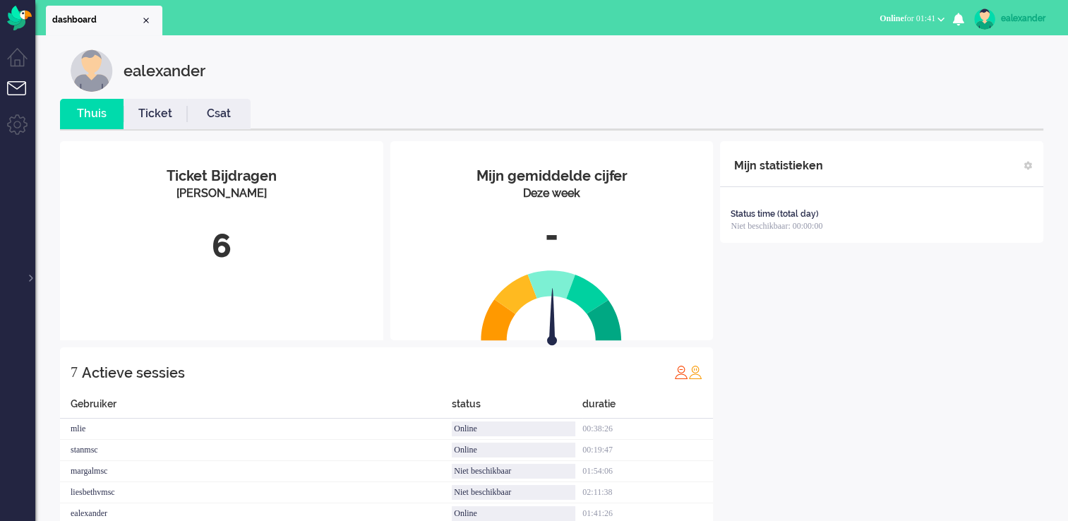
click at [29, 275] on div at bounding box center [29, 271] width 7 height 21
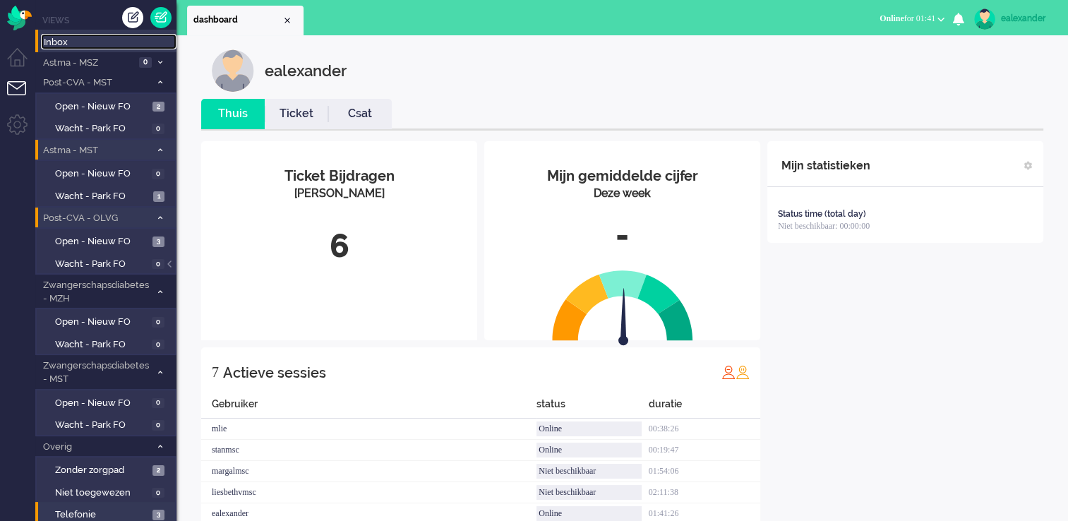
click at [72, 40] on span "Inbox" at bounding box center [110, 42] width 133 height 13
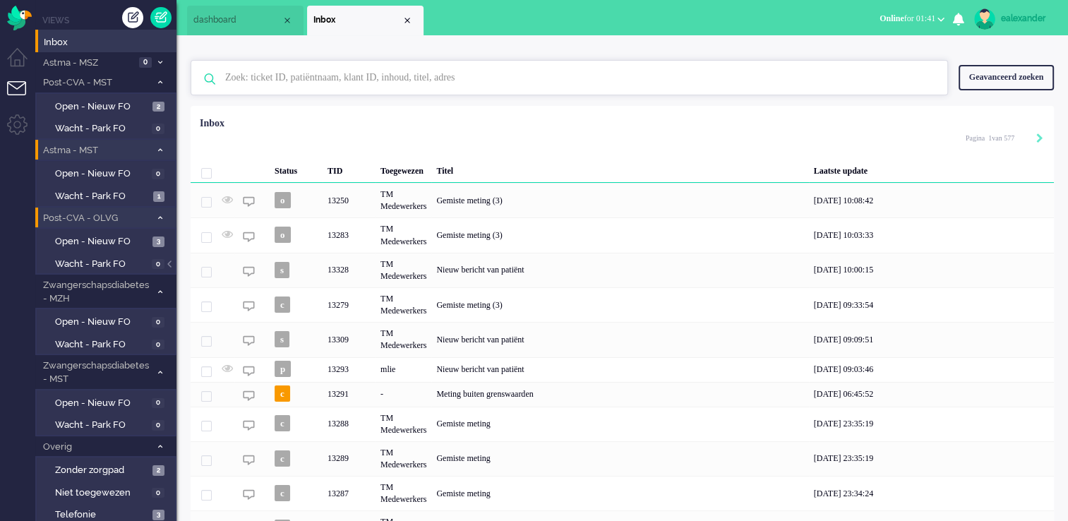
click at [350, 75] on input "text" at bounding box center [572, 78] width 714 height 34
paste input "12831"
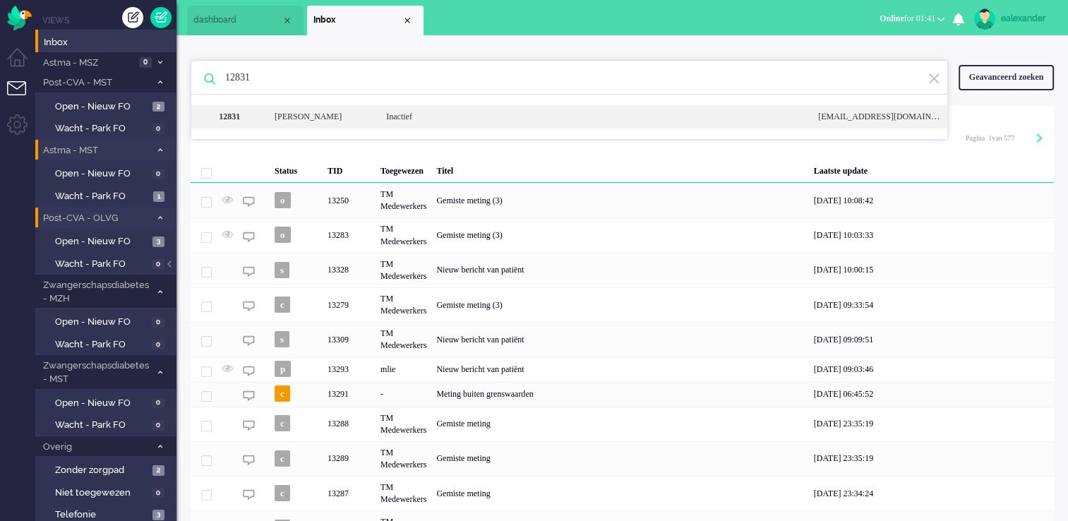
type input "12831"
click at [415, 115] on div "Inactief" at bounding box center [592, 117] width 432 height 12
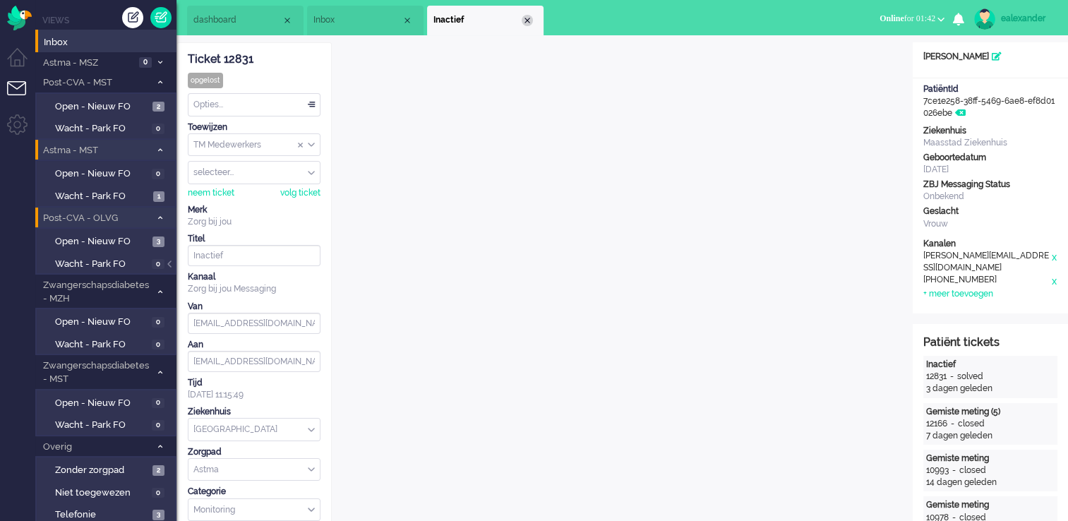
click at [524, 20] on div "Close tab" at bounding box center [527, 20] width 11 height 11
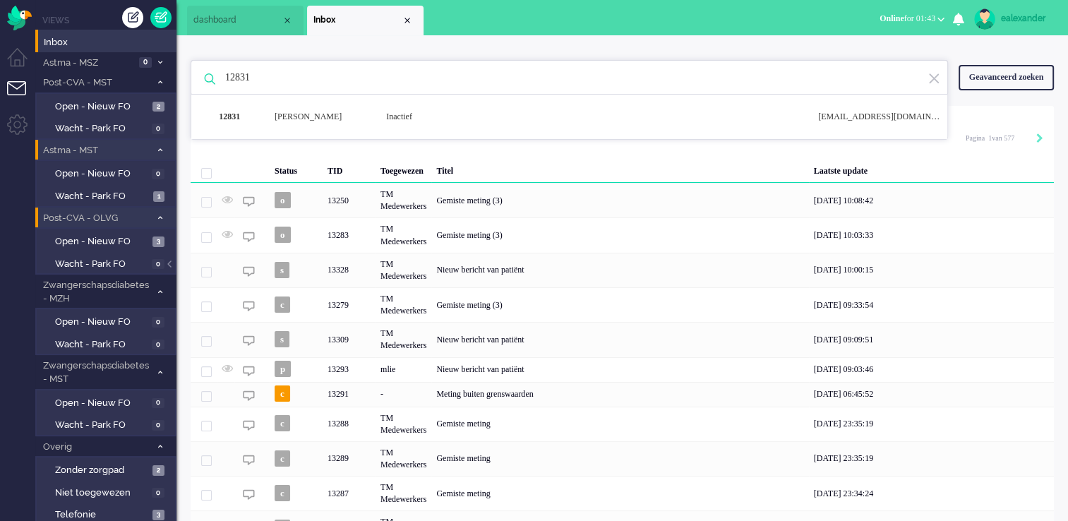
click at [938, 80] on img at bounding box center [934, 78] width 13 height 13
click at [142, 114] on li "Open - Nieuw FO 2" at bounding box center [105, 105] width 140 height 23
click at [142, 107] on span "Open - Nieuw FO" at bounding box center [102, 106] width 94 height 13
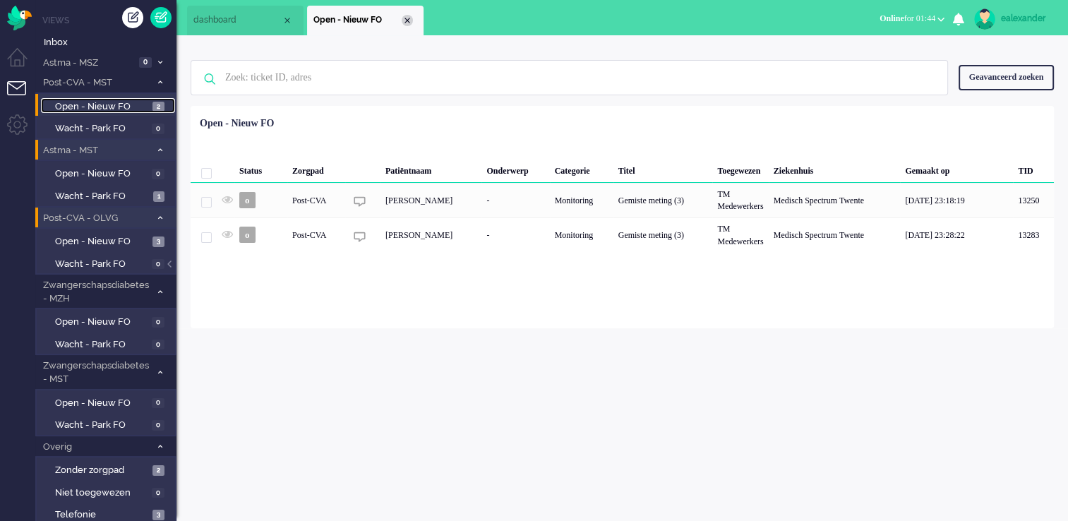
click at [409, 24] on div "Close tab" at bounding box center [407, 20] width 11 height 11
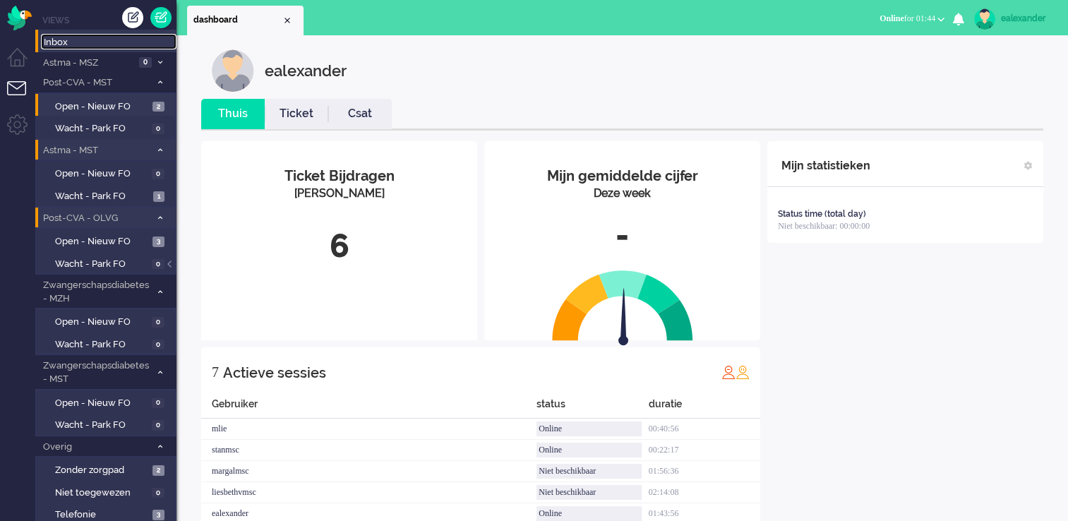
click at [117, 47] on span "Inbox" at bounding box center [110, 42] width 133 height 13
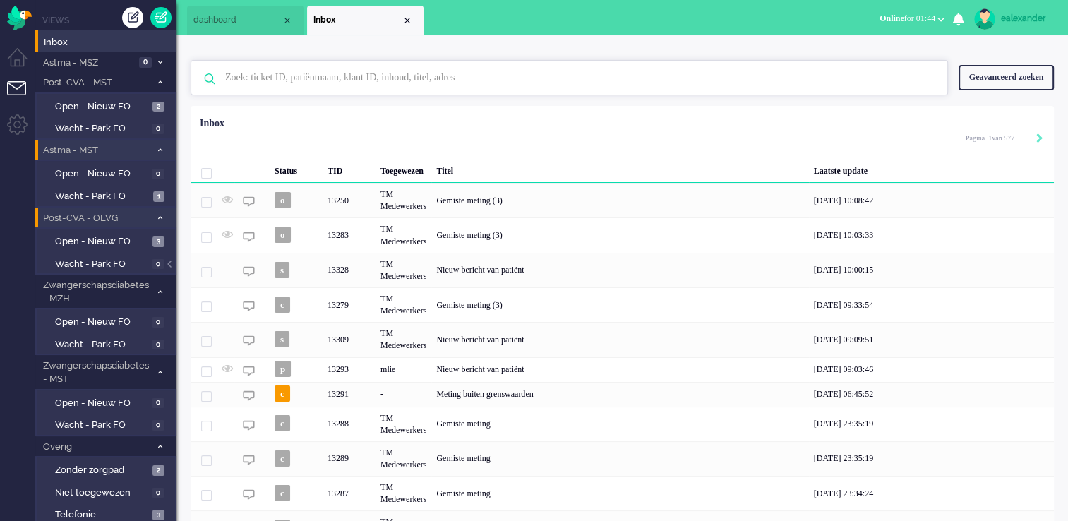
click at [294, 78] on input "text" at bounding box center [572, 78] width 714 height 34
paste input "12833"
type input "1"
click at [462, 79] on input "text" at bounding box center [572, 78] width 714 height 34
paste input "12834"
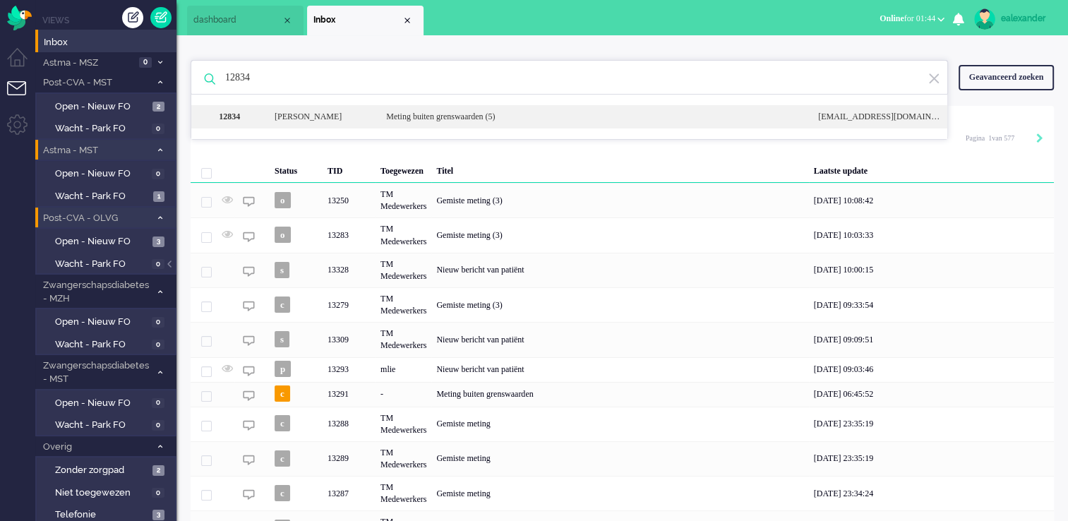
type input "12834"
click at [574, 114] on div "Meting buiten grenswaarden (5)" at bounding box center [592, 117] width 432 height 12
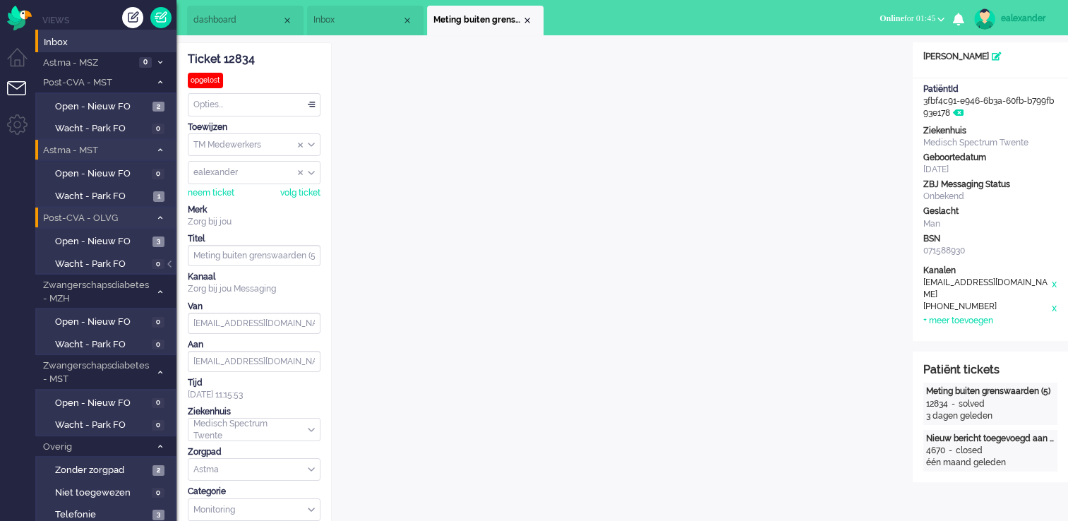
drag, startPoint x: 172, startPoint y: 267, endPoint x: 185, endPoint y: 267, distance: 12.7
click at [172, 267] on div at bounding box center [170, 271] width 7 height 21
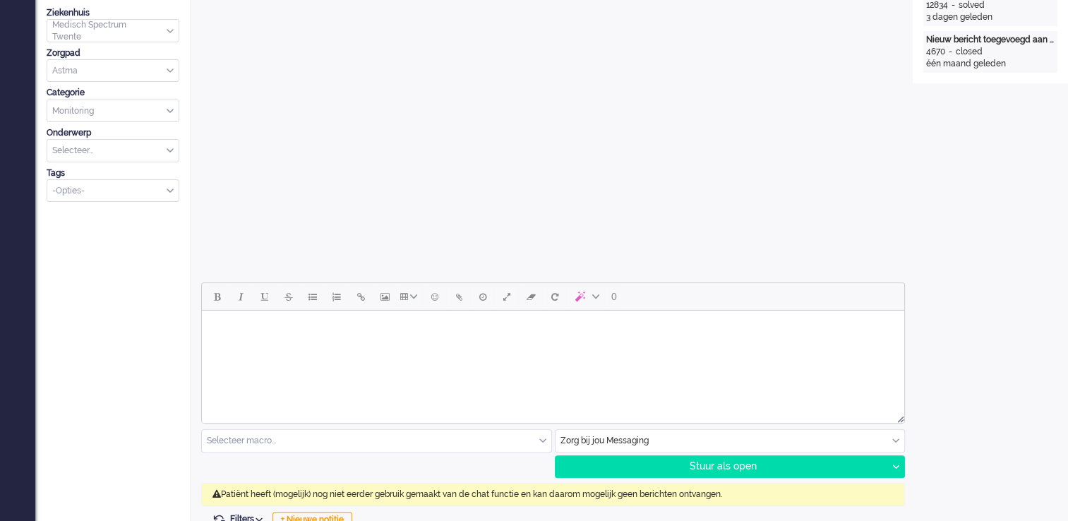
scroll to position [494, 0]
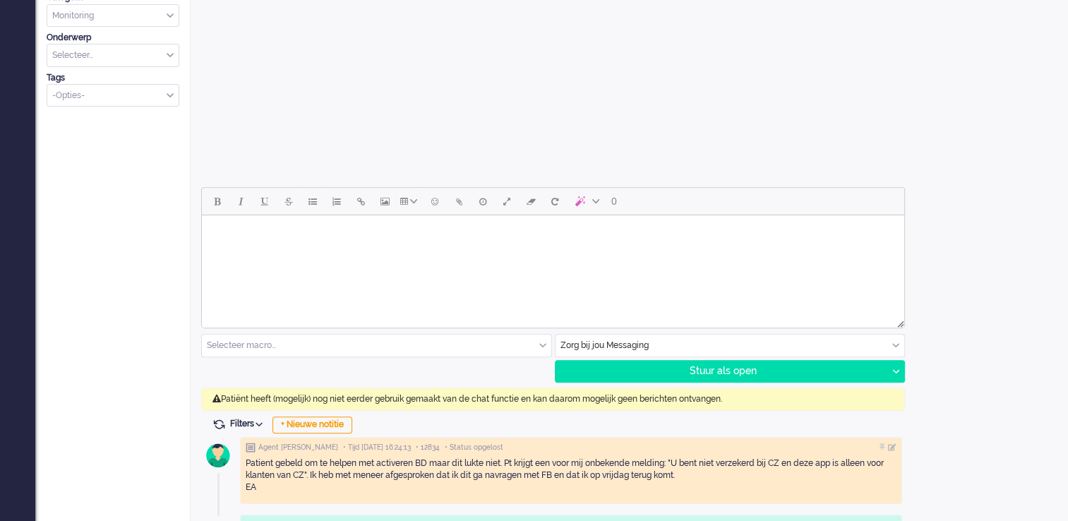
click at [898, 344] on div "Zorg bij jou Messaging" at bounding box center [731, 346] width 350 height 22
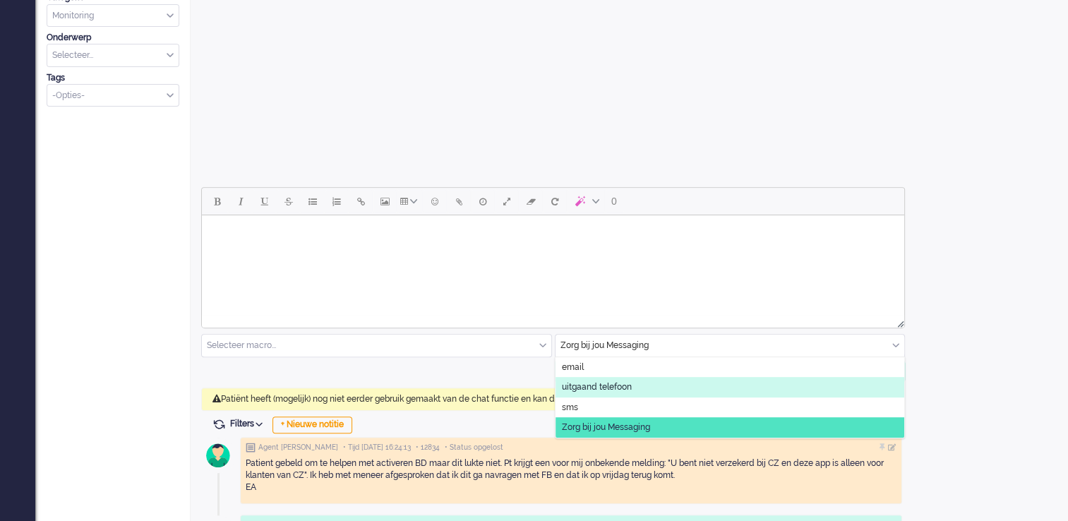
click at [690, 391] on li "uitgaand telefoon" at bounding box center [731, 387] width 350 height 20
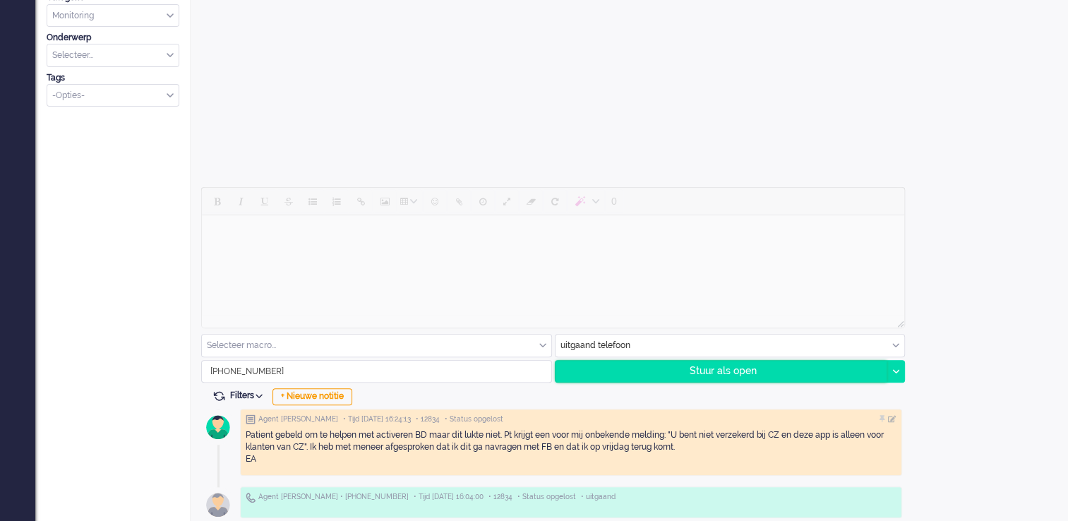
click at [755, 373] on div "Stuur als open" at bounding box center [722, 371] width 332 height 21
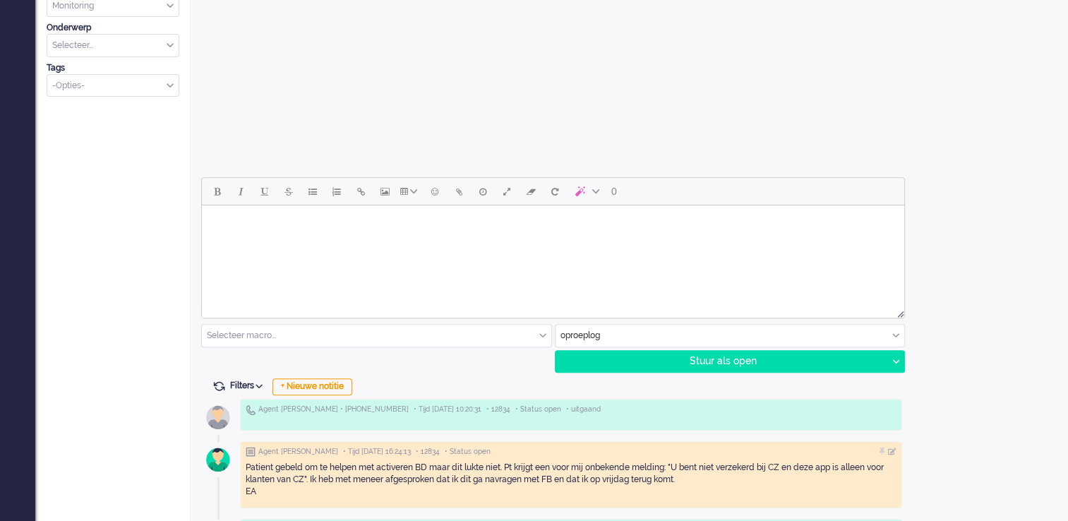
scroll to position [565, 0]
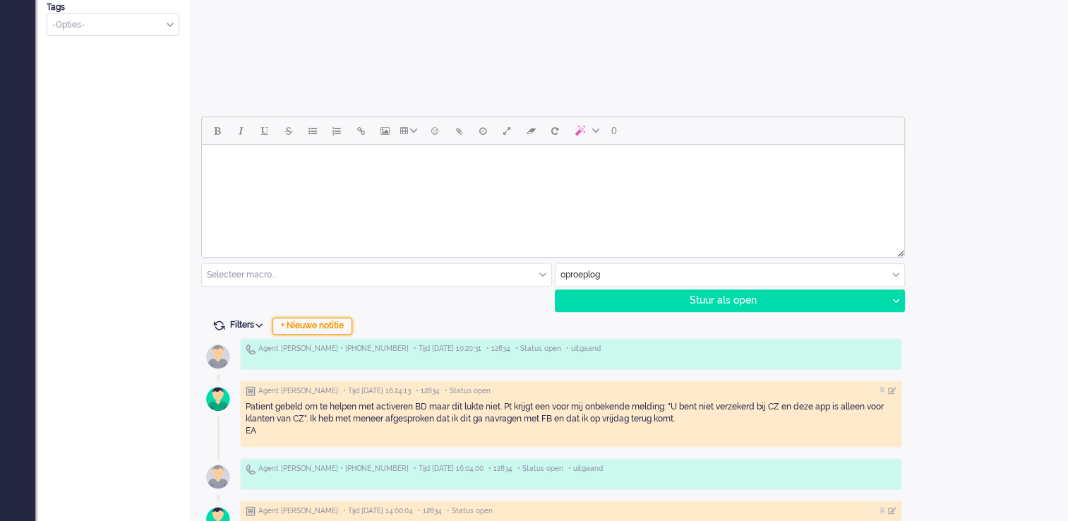
click at [344, 324] on div "+ Nieuwe notitie" at bounding box center [313, 326] width 80 height 17
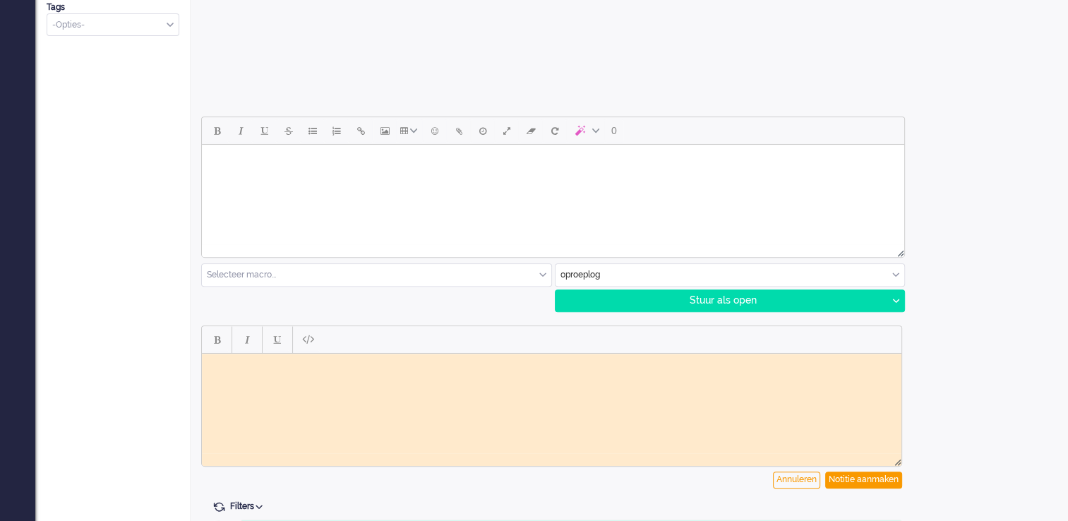
scroll to position [0, 0]
click at [235, 365] on body "Patient weer gebeld" at bounding box center [552, 364] width 688 height 11
click at [327, 362] on body "Patiënt weer gebeld" at bounding box center [552, 364] width 688 height 11
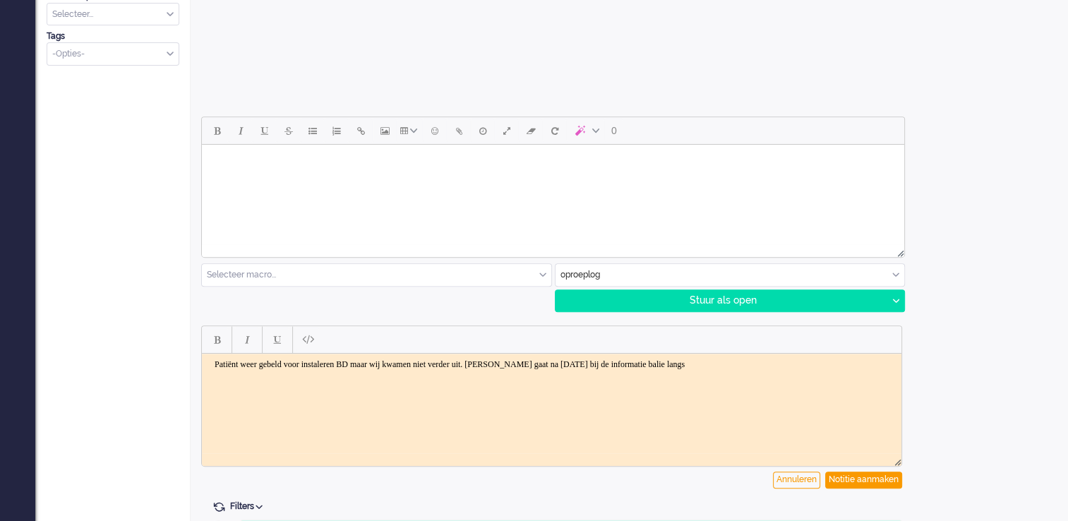
drag, startPoint x: 741, startPoint y: 365, endPoint x: 758, endPoint y: 365, distance: 16.9
click at [745, 365] on body "Patiënt weer gebeld voor instaleren BD maar wij kwamen niet verder uit. Meneer …" at bounding box center [552, 364] width 688 height 11
click at [846, 366] on body "Patiënt weer gebeld voor instaleren BD maar wij kwamen niet verder uit. Meneer …" at bounding box center [552, 364] width 688 height 11
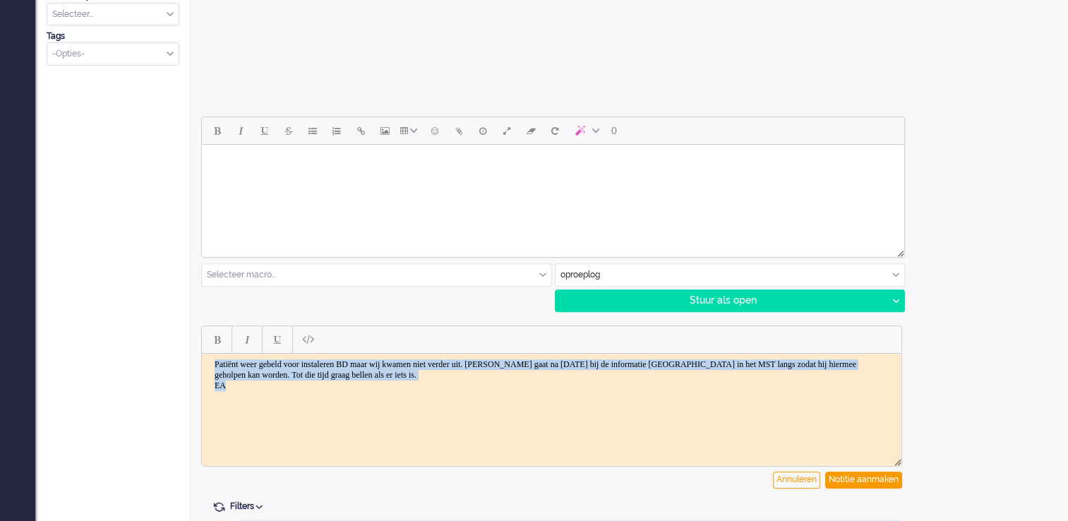
drag, startPoint x: 213, startPoint y: 365, endPoint x: 247, endPoint y: 399, distance: 48.4
click at [247, 396] on html "Patiënt weer gebeld voor instaleren BD maar wij kwamen niet verder uit. Meneer …" at bounding box center [552, 374] width 700 height 43
copy body "Patiënt weer gebeld voor instaleren BD maar wij kwamen niet verder uit. Meneer …"
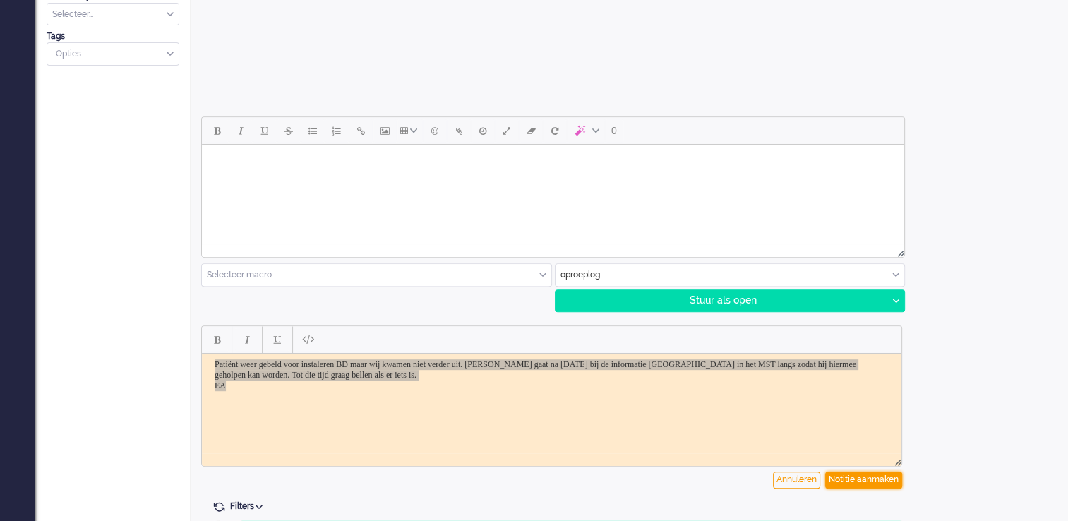
click at [880, 479] on div "Notitie aanmaken" at bounding box center [863, 480] width 77 height 17
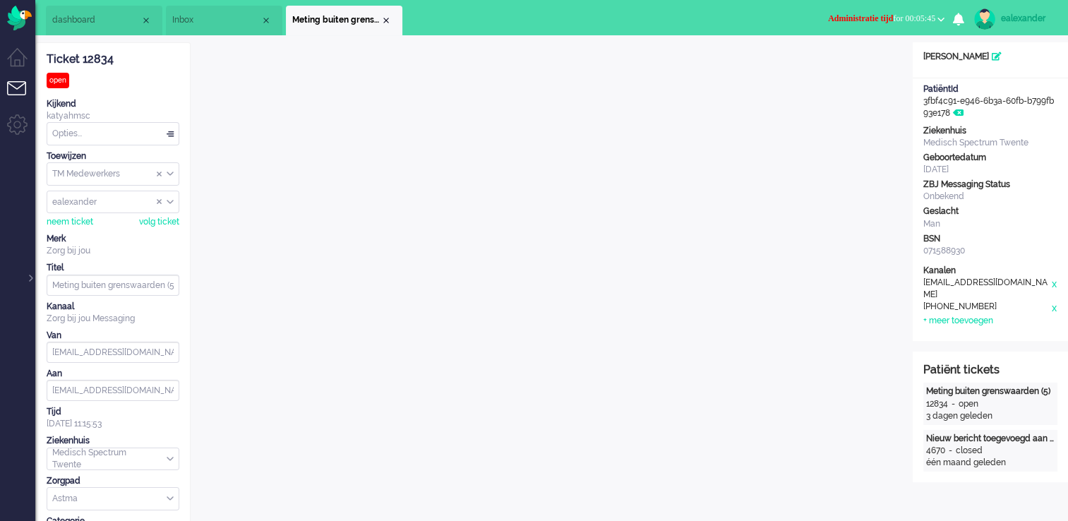
click at [178, 136] on div "Opties..." at bounding box center [112, 134] width 131 height 22
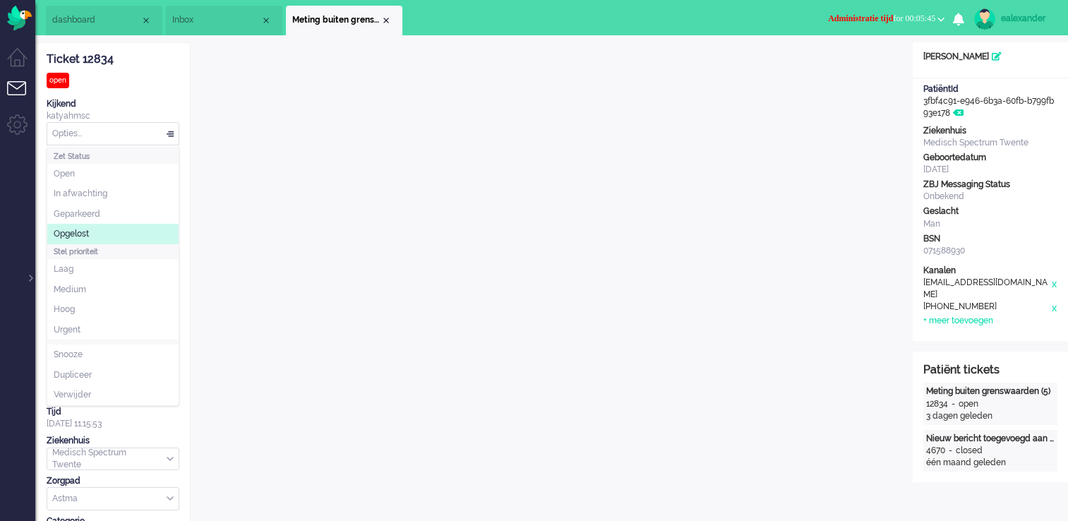
click at [117, 236] on li "Opgelost" at bounding box center [112, 234] width 131 height 20
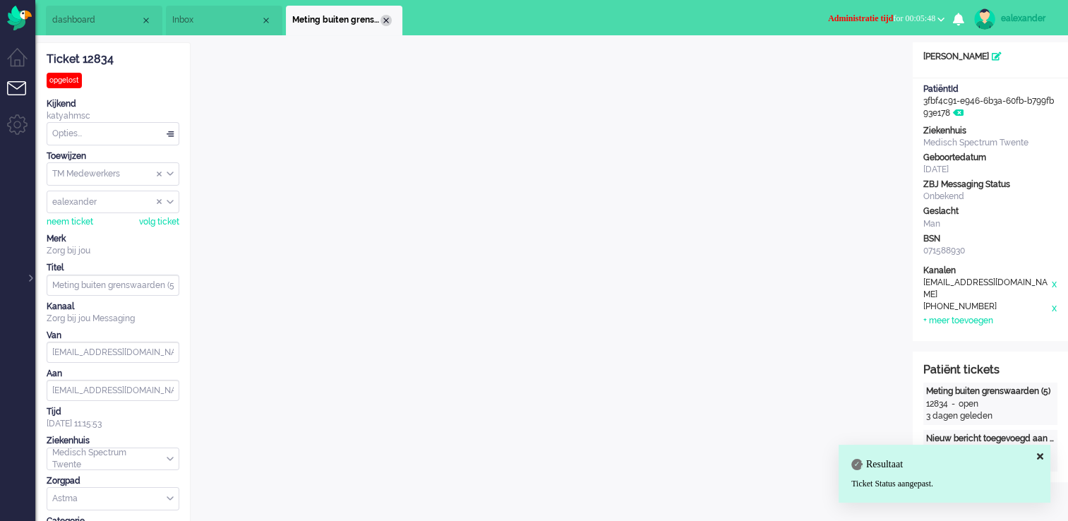
click at [385, 20] on div "Close tab" at bounding box center [386, 20] width 11 height 11
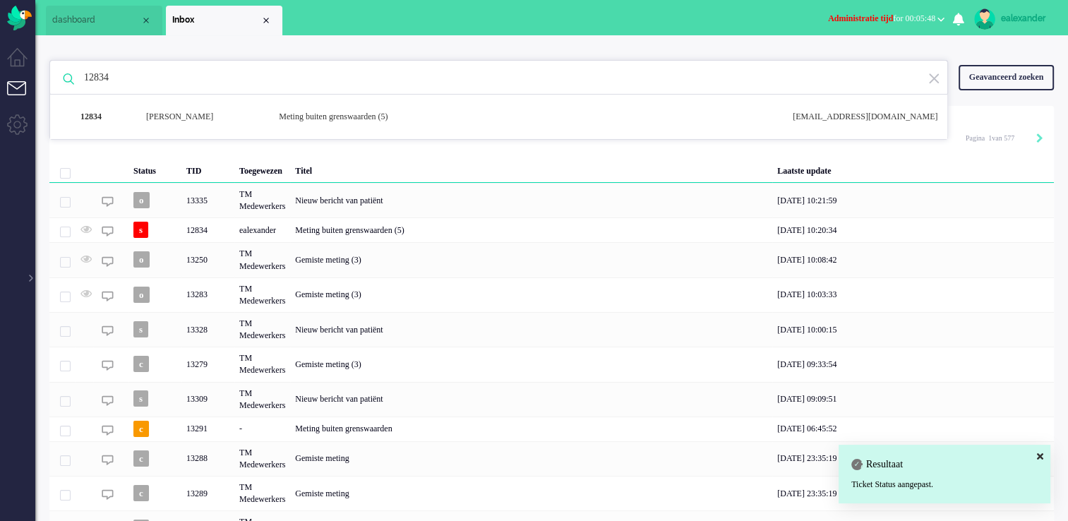
click at [901, 26] on button "Administratie tijd for 00:05:48" at bounding box center [886, 18] width 133 height 20
click at [871, 66] on label "Online" at bounding box center [886, 63] width 112 height 12
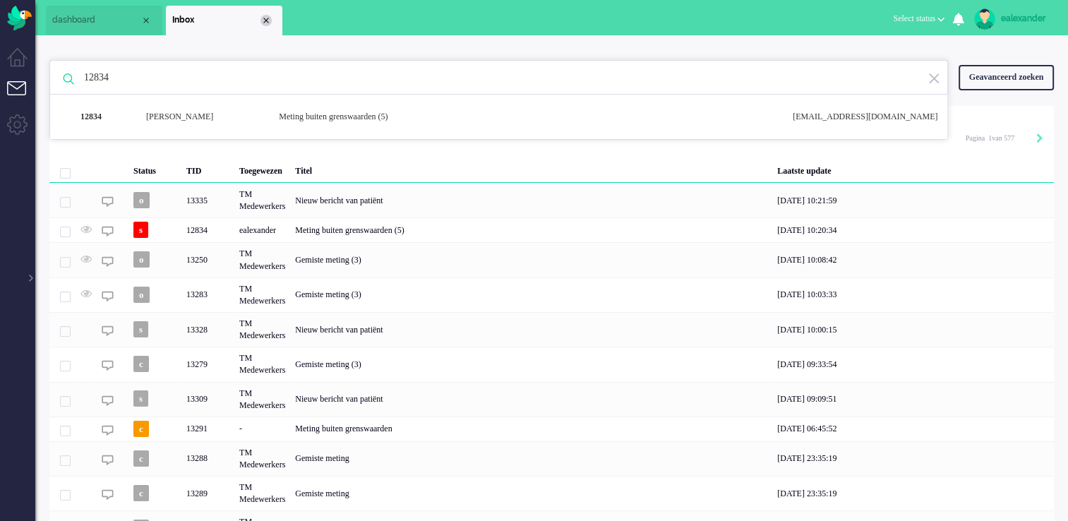
click at [268, 23] on div "Close tab" at bounding box center [266, 20] width 11 height 11
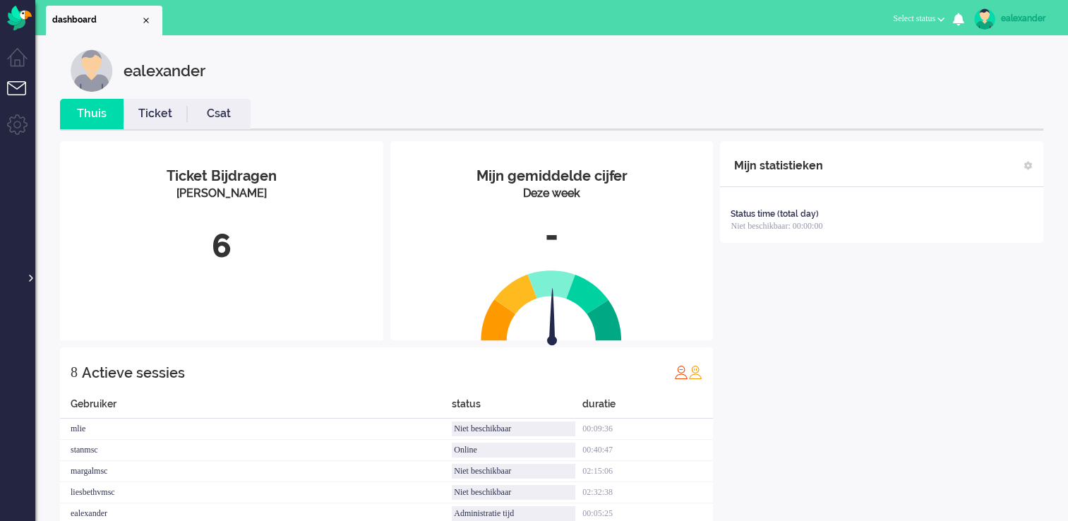
click at [30, 279] on div at bounding box center [29, 271] width 7 height 21
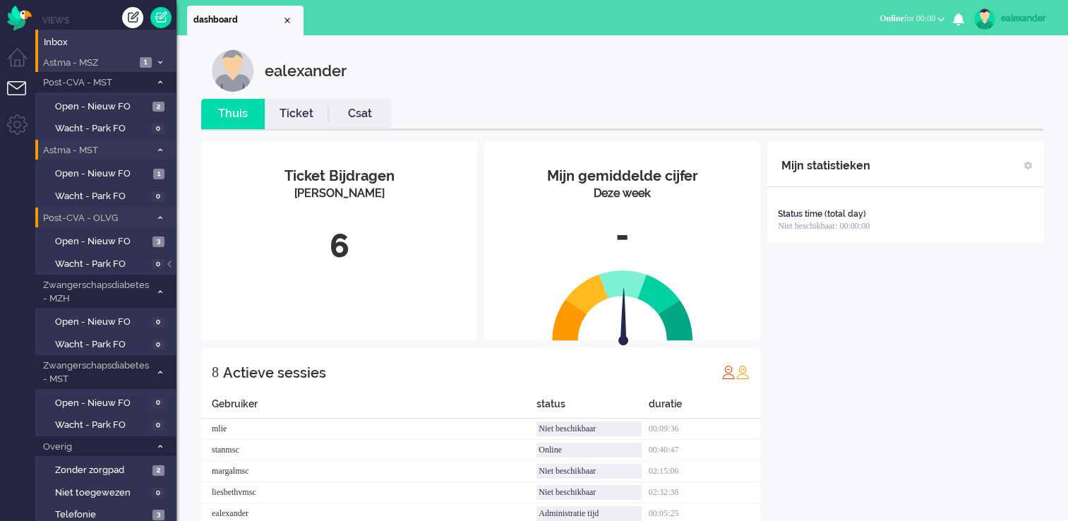
click at [138, 66] on li "Astma - MSZ 1" at bounding box center [105, 62] width 141 height 20
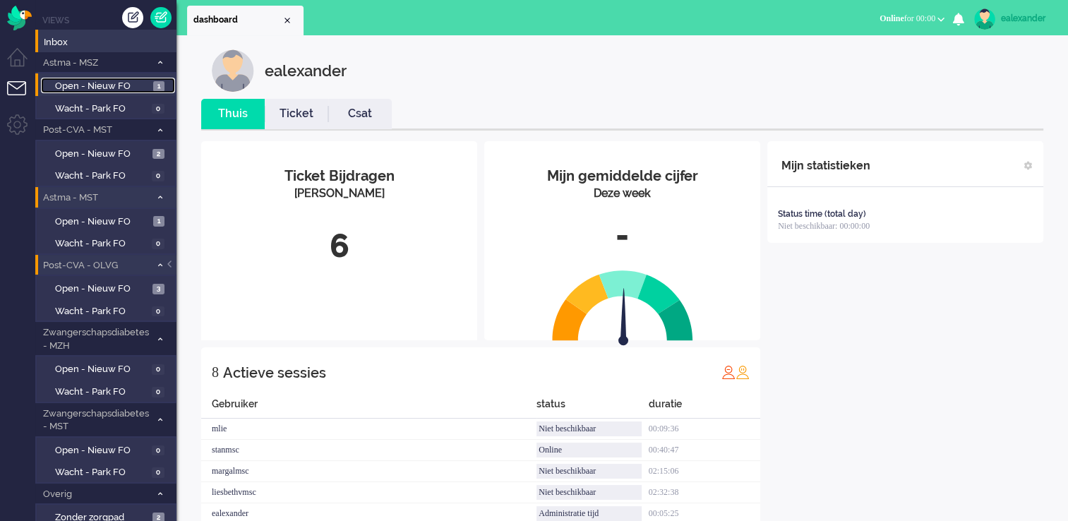
click at [134, 90] on span "Open - Nieuw FO" at bounding box center [102, 86] width 95 height 13
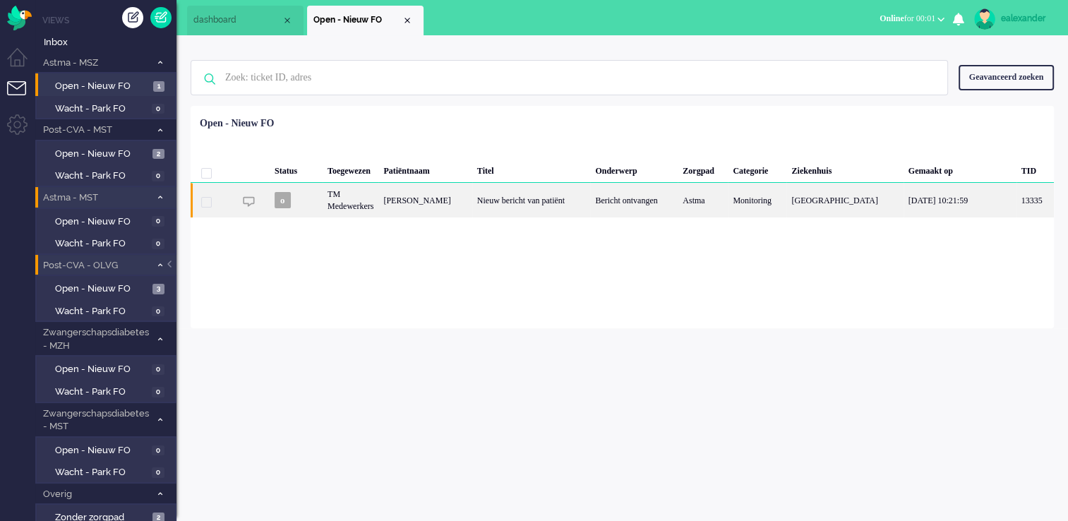
click at [678, 199] on div "Bericht ontvangen" at bounding box center [634, 200] width 88 height 35
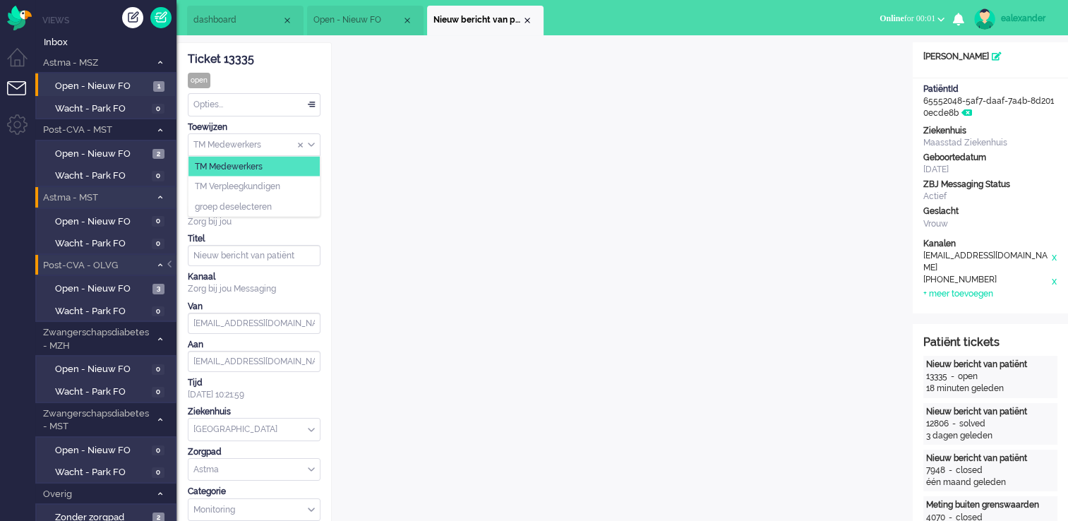
click at [313, 145] on div "TM Medewerkers" at bounding box center [254, 145] width 131 height 22
click at [310, 185] on li "TM Verpleegkundigen" at bounding box center [254, 187] width 131 height 20
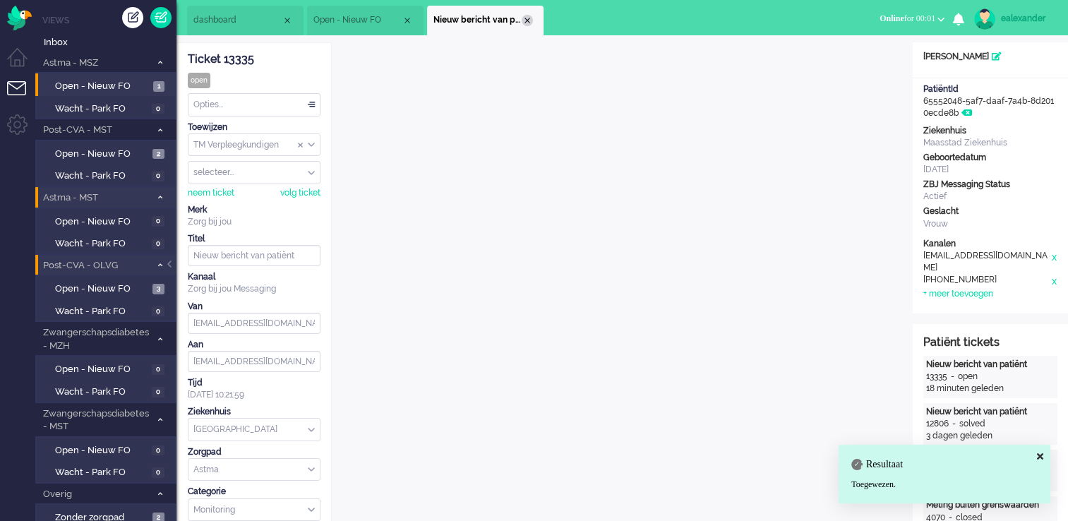
click at [525, 21] on div "Close tab" at bounding box center [527, 20] width 11 height 11
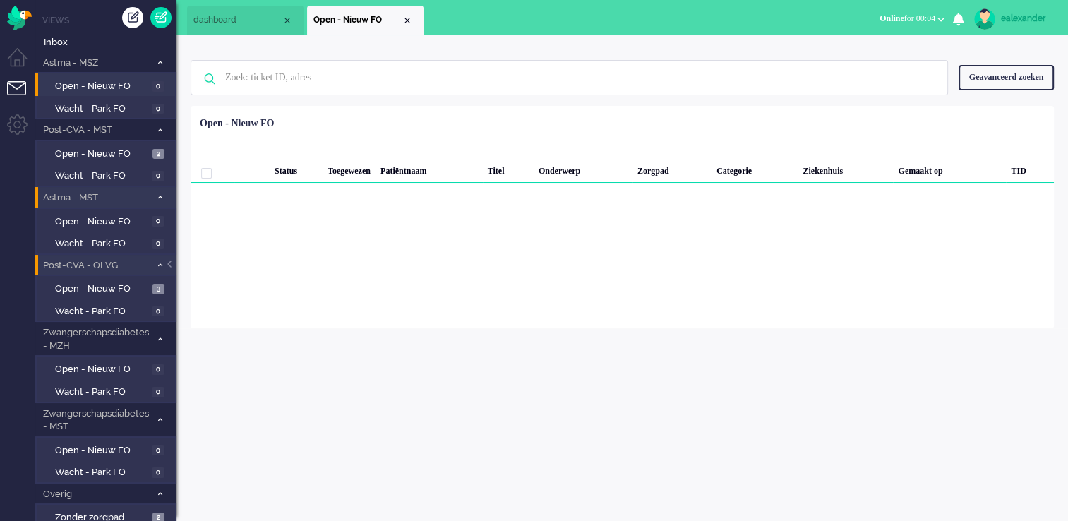
scroll to position [71, 0]
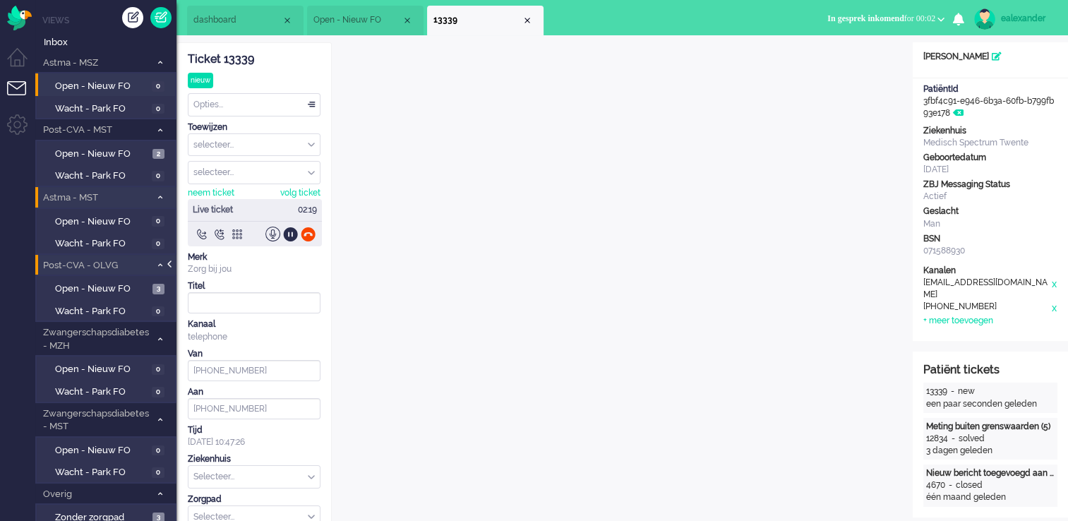
click at [171, 263] on div at bounding box center [170, 271] width 7 height 21
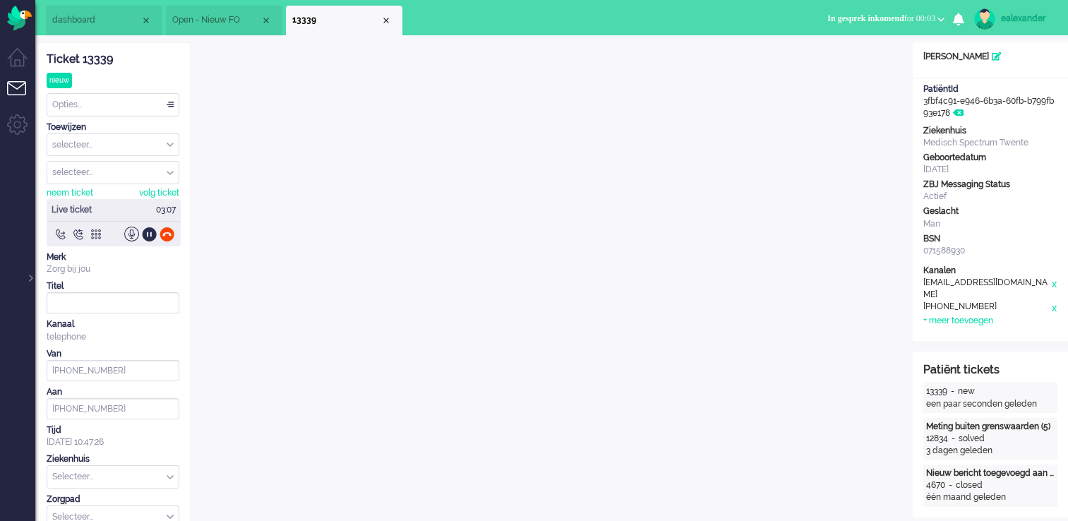
type input "+31651714000"
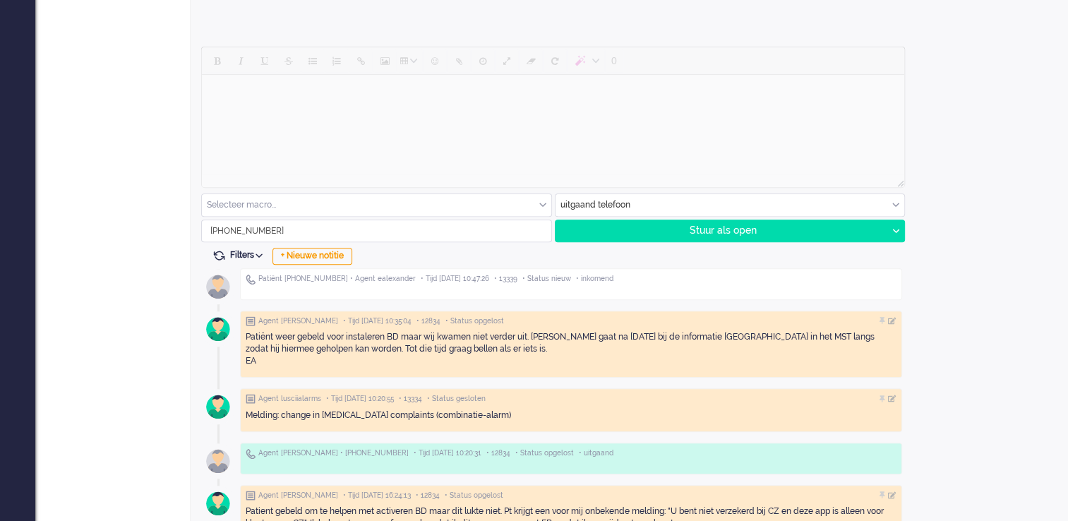
scroll to position [635, 0]
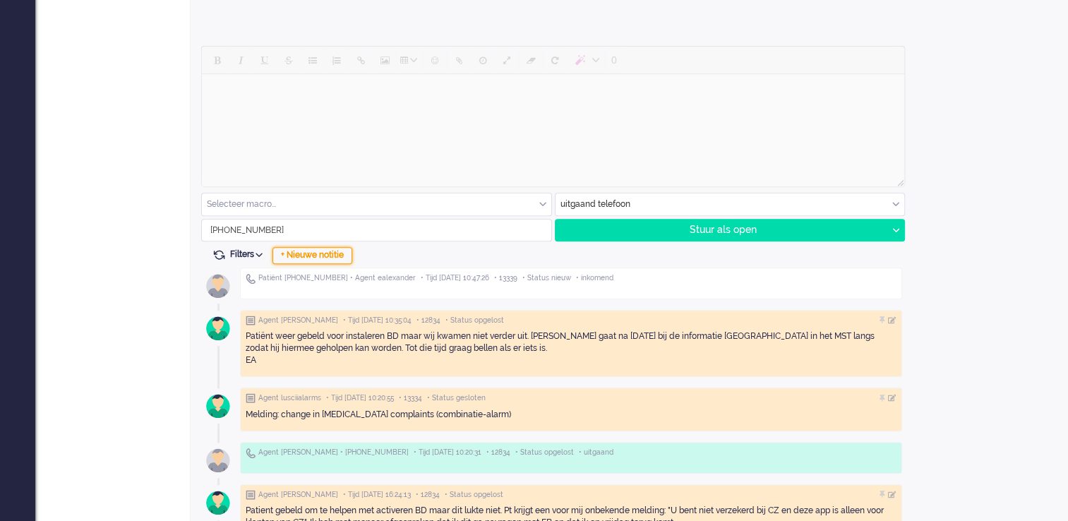
click at [330, 258] on div "+ Nieuwe notitie" at bounding box center [313, 255] width 80 height 17
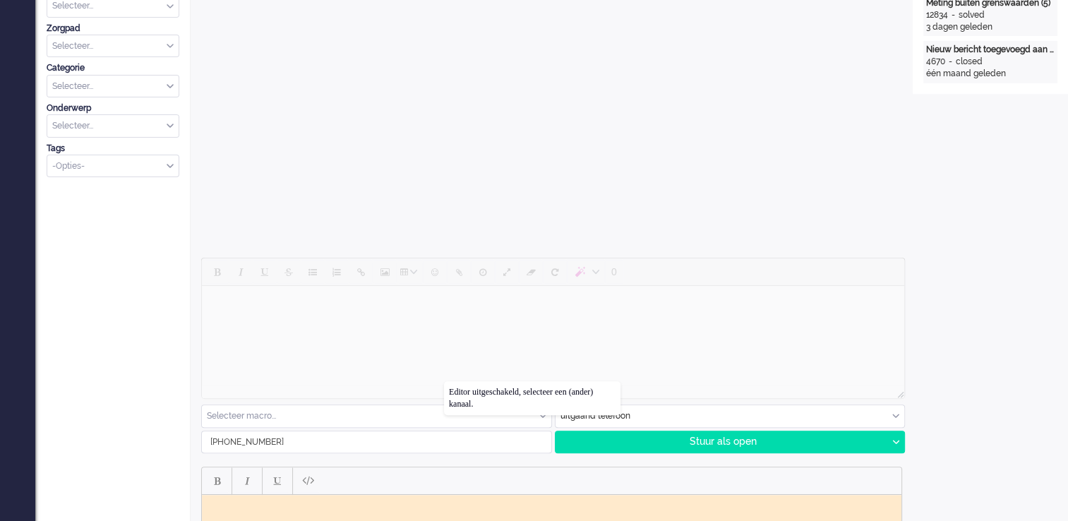
scroll to position [565, 0]
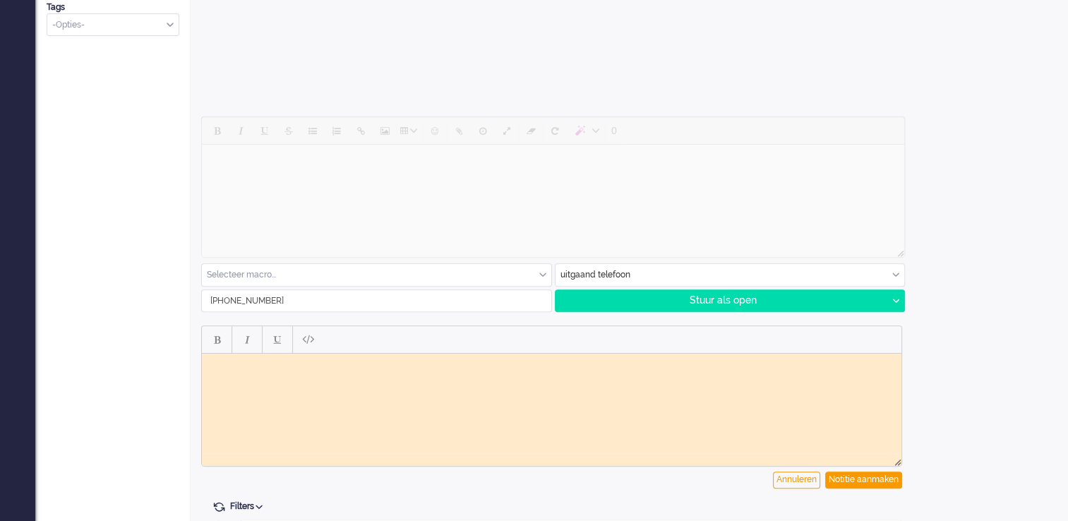
click at [282, 371] on html at bounding box center [552, 364] width 700 height 22
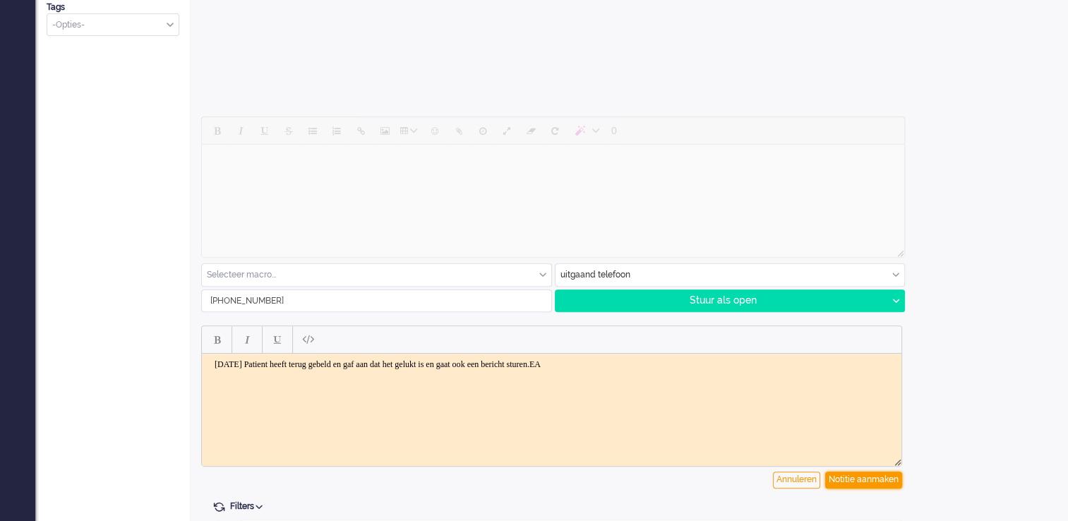
click at [864, 482] on div "Notitie aanmaken" at bounding box center [863, 480] width 77 height 17
type input "Inkomend telefoongesprek"
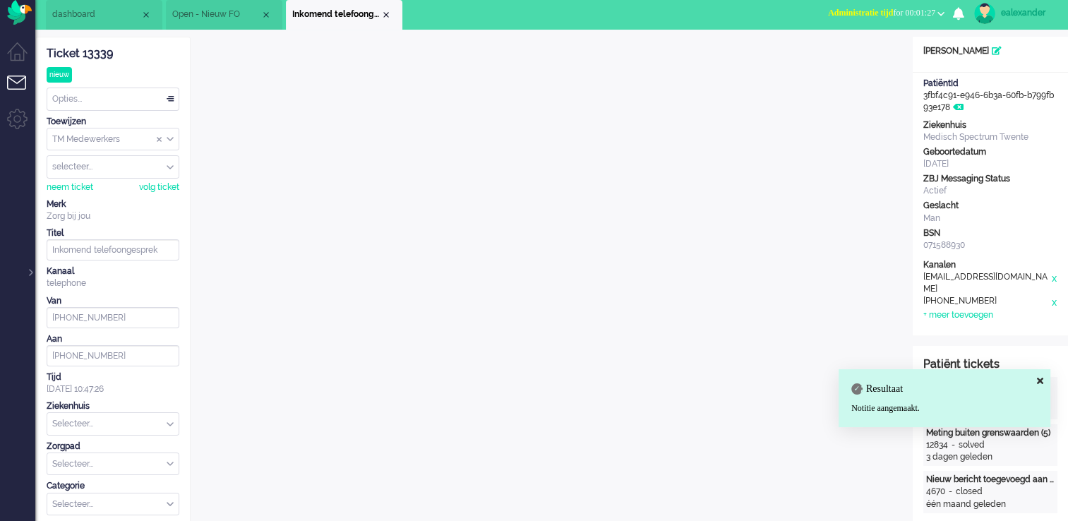
scroll to position [0, 0]
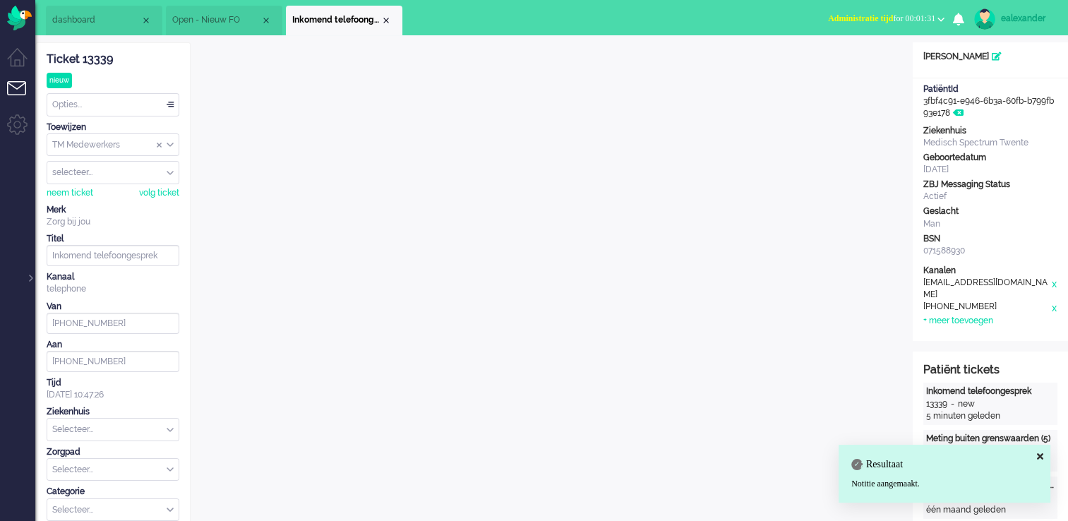
click at [169, 102] on div "Opties..." at bounding box center [112, 105] width 131 height 22
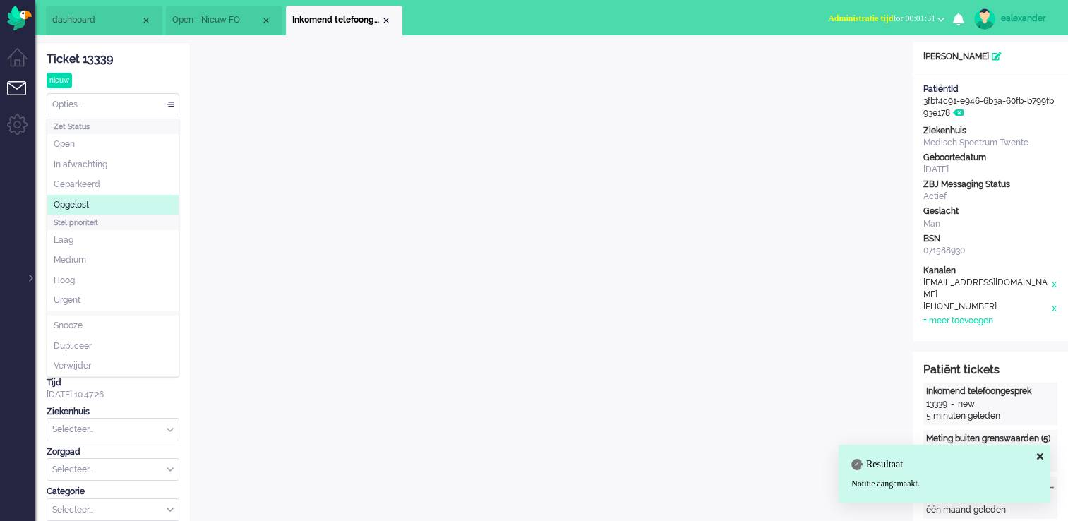
click at [130, 202] on li "Opgelost" at bounding box center [112, 205] width 131 height 20
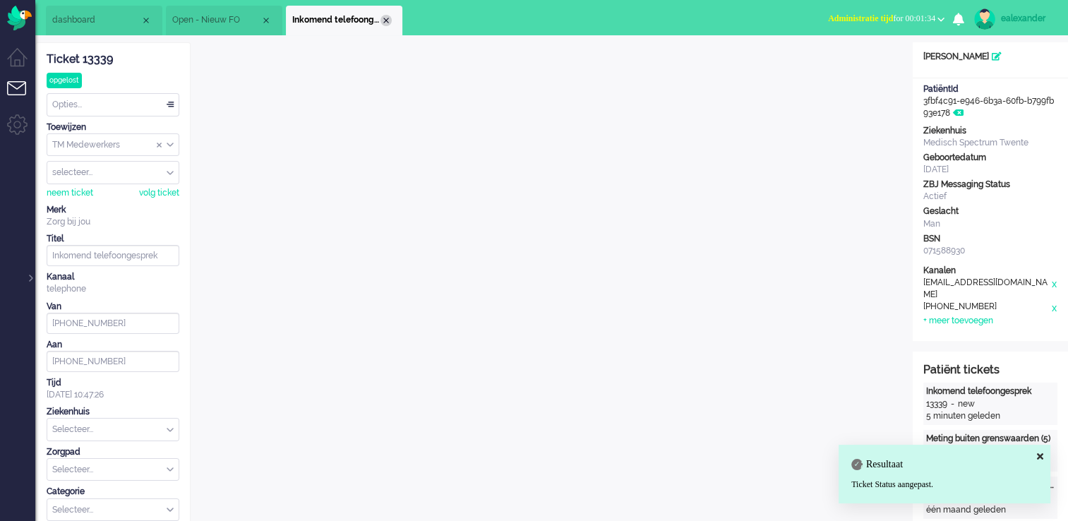
click at [387, 20] on div "Close tab" at bounding box center [386, 20] width 11 height 11
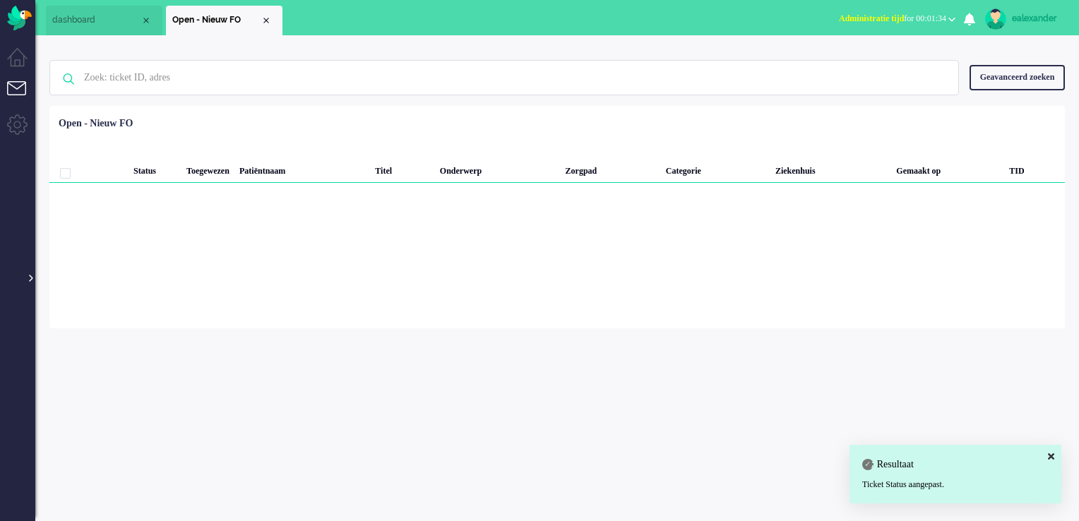
click at [31, 277] on div at bounding box center [29, 271] width 7 height 21
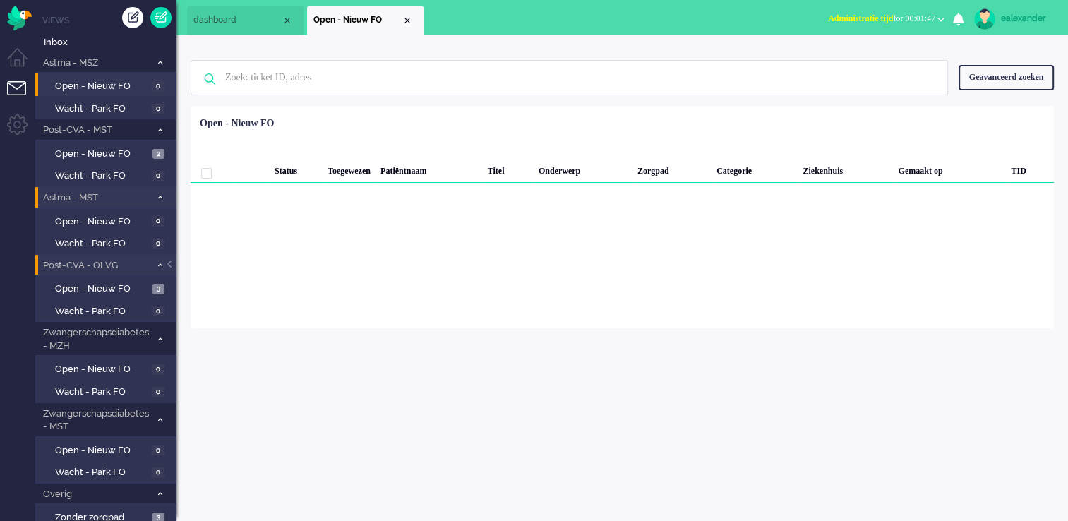
click at [888, 20] on span "Administratie tijd for 00:01:47" at bounding box center [881, 18] width 107 height 10
click at [875, 64] on label "Online" at bounding box center [886, 63] width 112 height 12
click at [407, 23] on div "Close tab" at bounding box center [407, 20] width 11 height 11
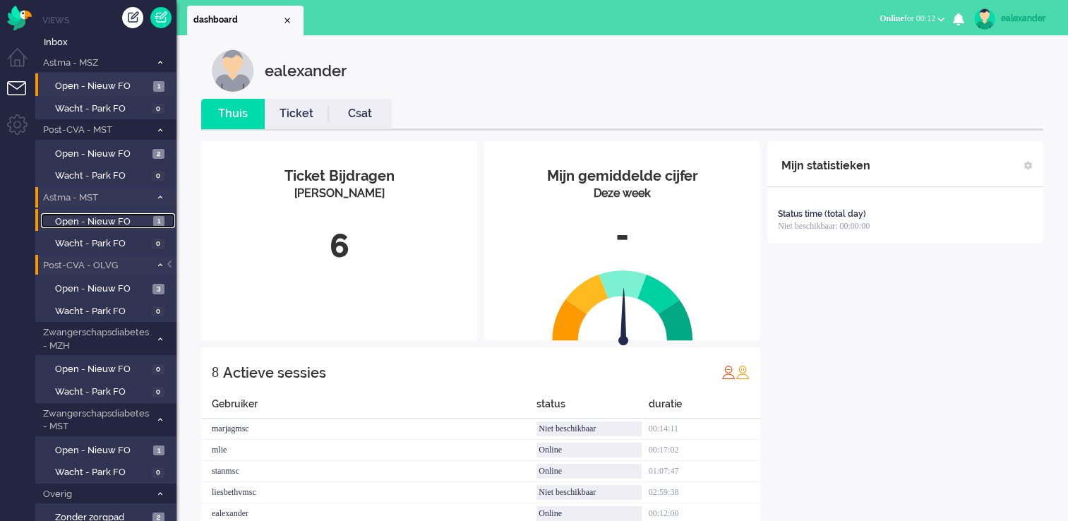
click at [136, 223] on span "Open - Nieuw FO" at bounding box center [102, 221] width 95 height 13
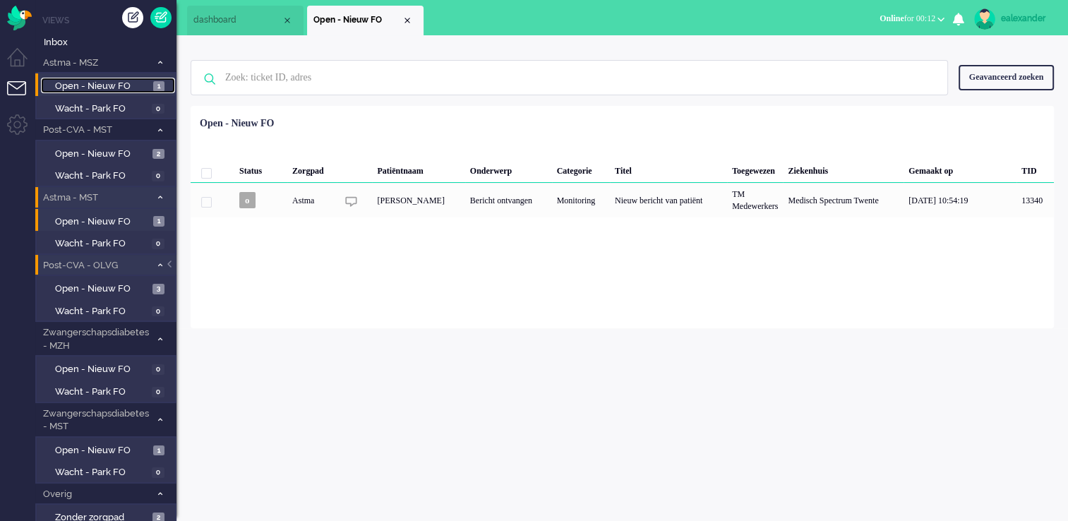
click at [141, 83] on span "Open - Nieuw FO" at bounding box center [102, 86] width 95 height 13
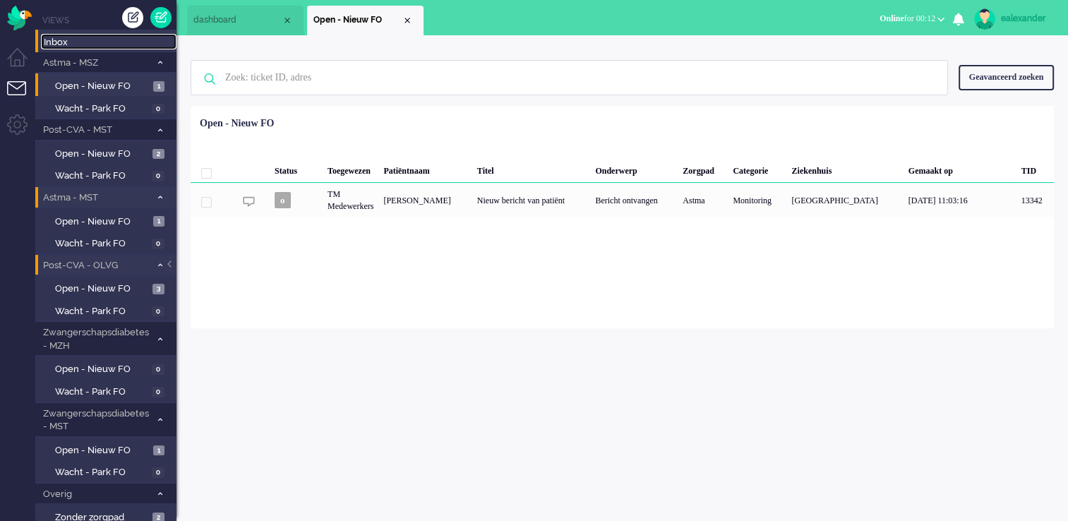
click at [79, 44] on span "Inbox" at bounding box center [110, 42] width 133 height 13
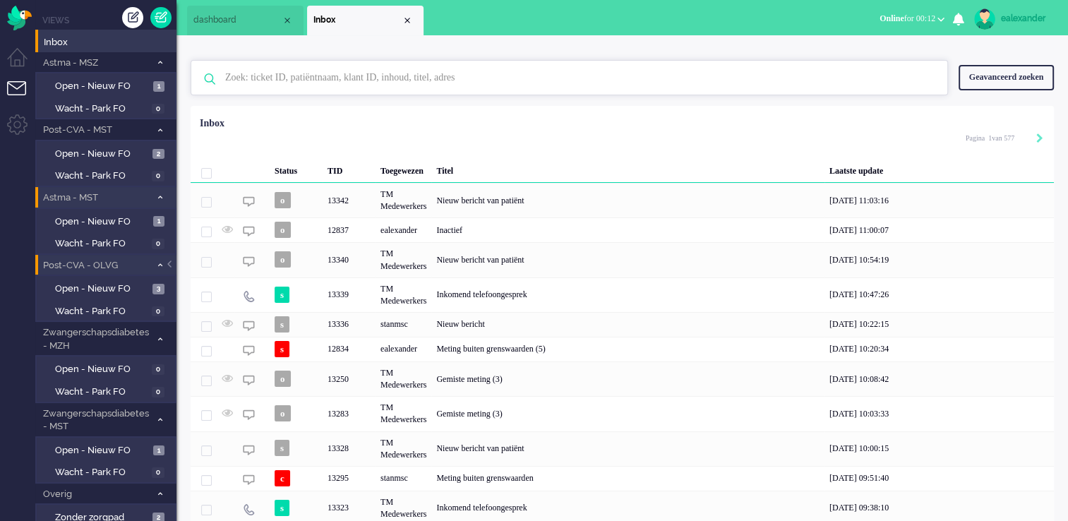
click at [320, 83] on input "text" at bounding box center [572, 78] width 714 height 34
paste input "12071"
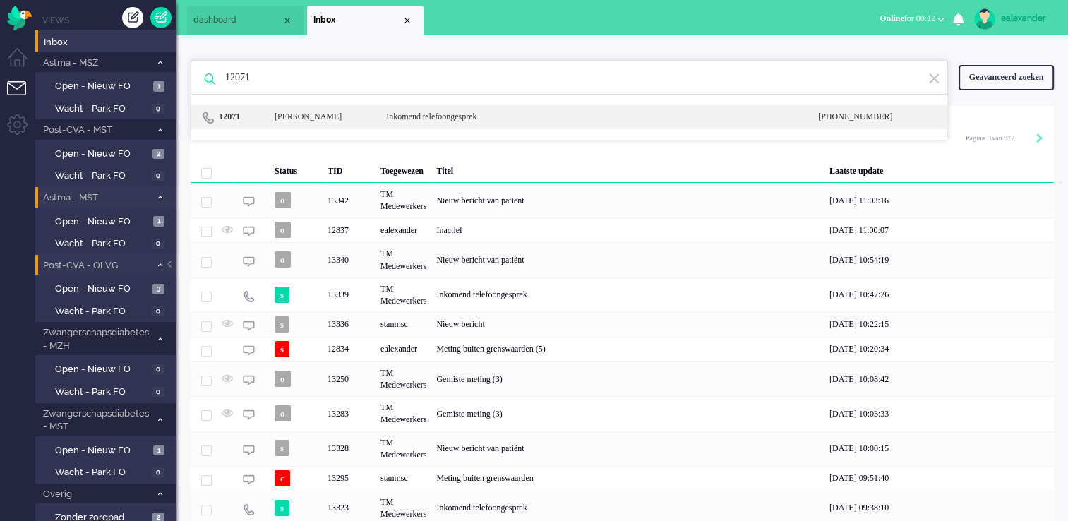
type input "12071"
click at [528, 117] on div "Inkomend telefoongesprek" at bounding box center [592, 117] width 432 height 12
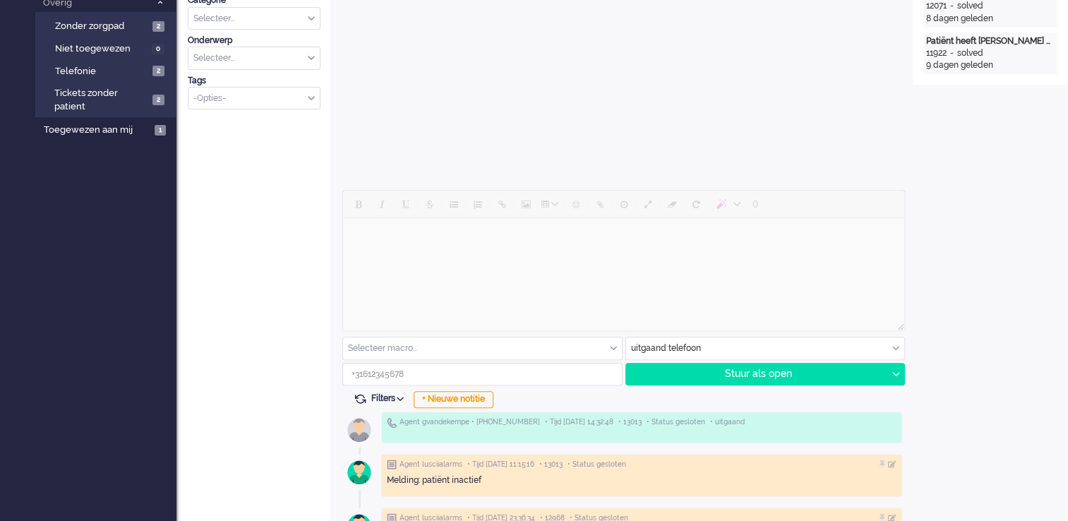
scroll to position [537, 0]
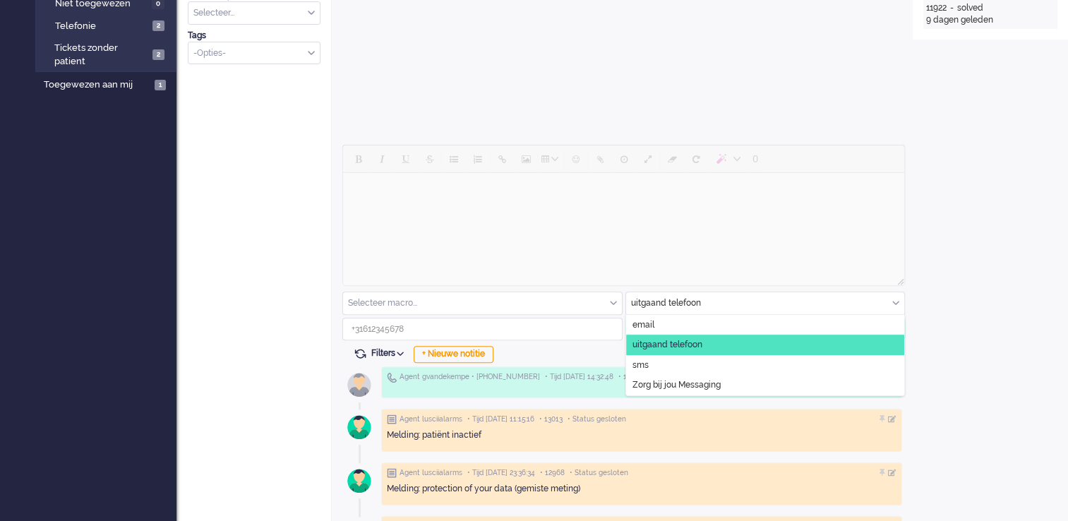
click at [897, 301] on div "uitgaand telefoon" at bounding box center [765, 303] width 279 height 22
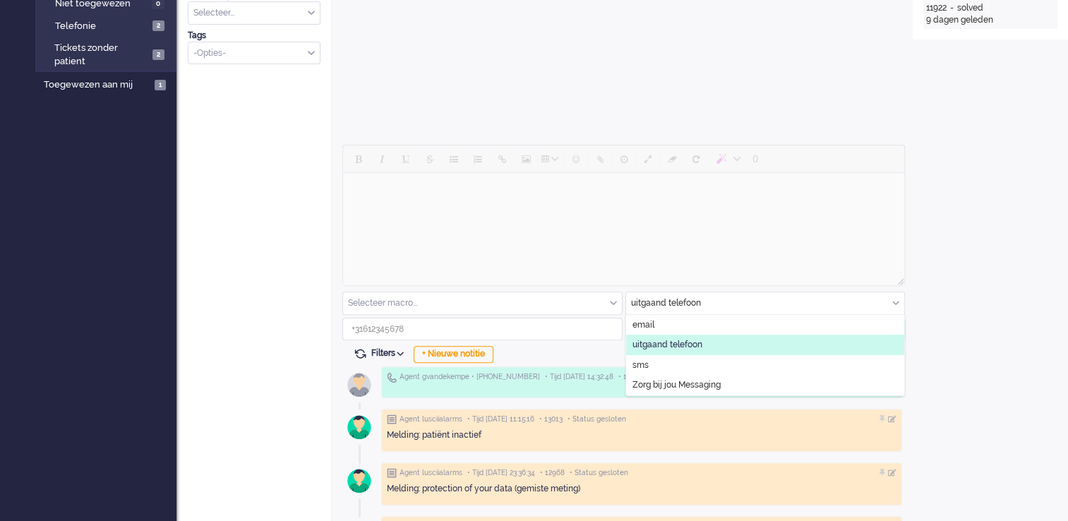
click at [719, 343] on li "uitgaand telefoon" at bounding box center [765, 345] width 279 height 20
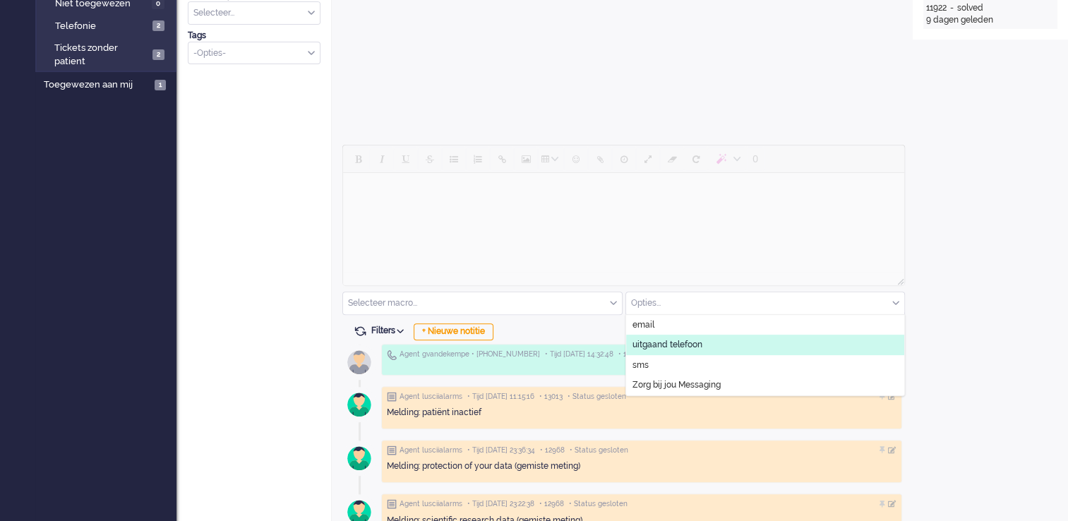
click at [729, 346] on li "uitgaand telefoon" at bounding box center [765, 345] width 279 height 20
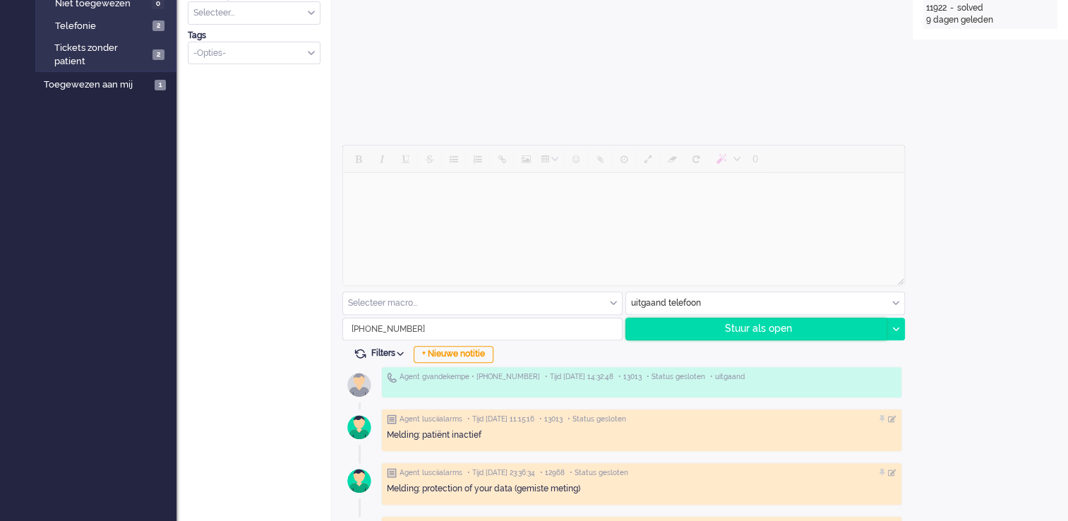
click at [775, 325] on div "Stuur als open" at bounding box center [756, 328] width 261 height 21
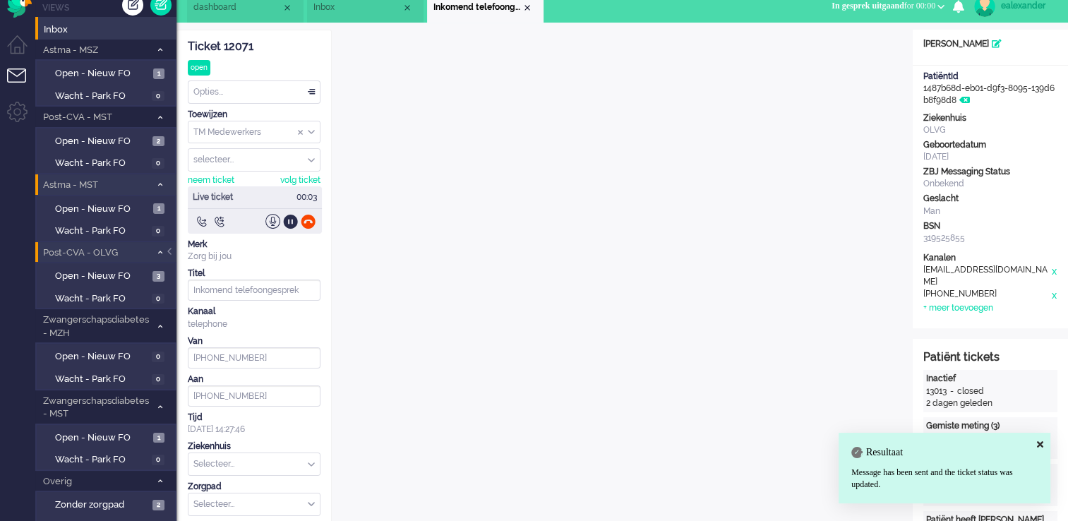
scroll to position [0, 0]
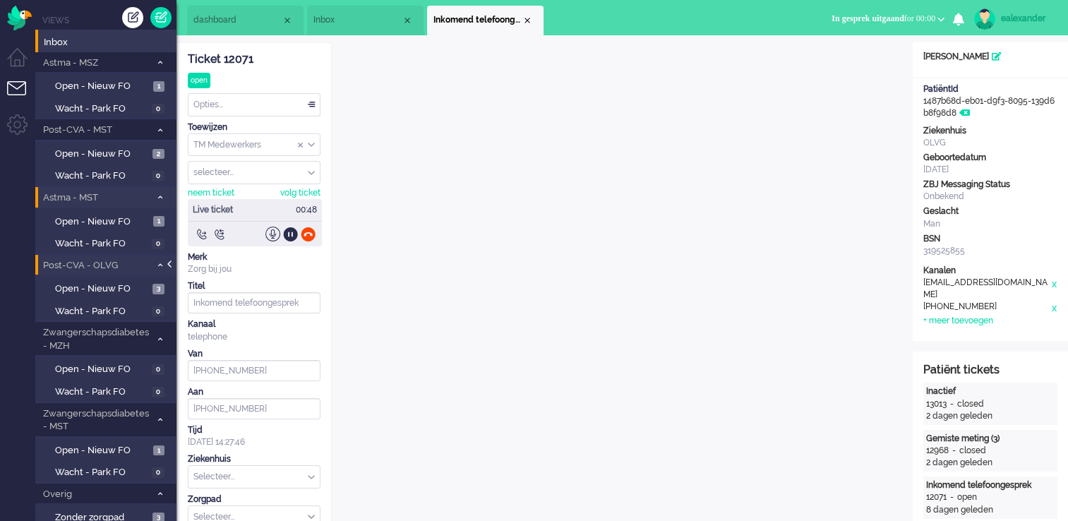
click at [173, 266] on div at bounding box center [170, 271] width 7 height 21
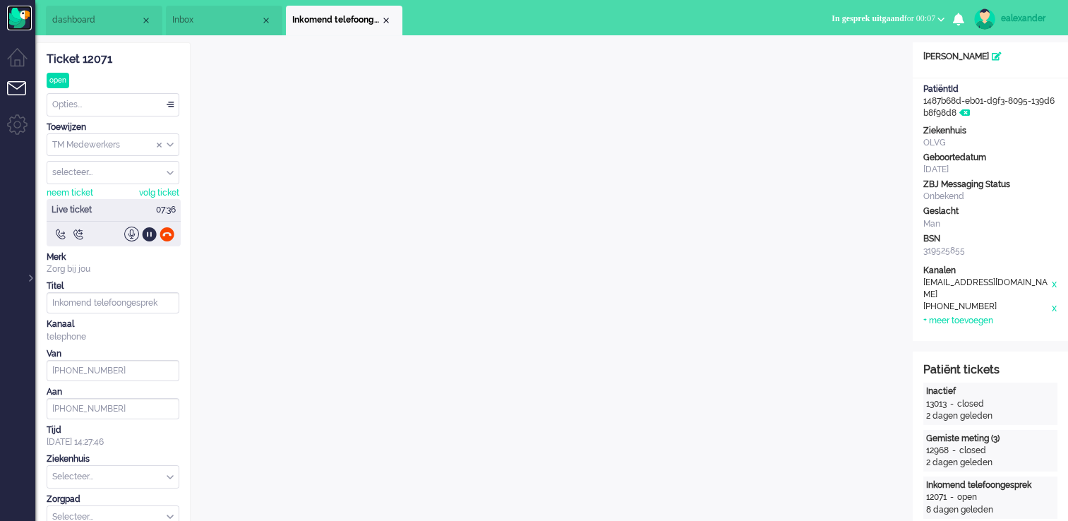
click at [17, 18] on img "Omnidesk" at bounding box center [19, 18] width 25 height 25
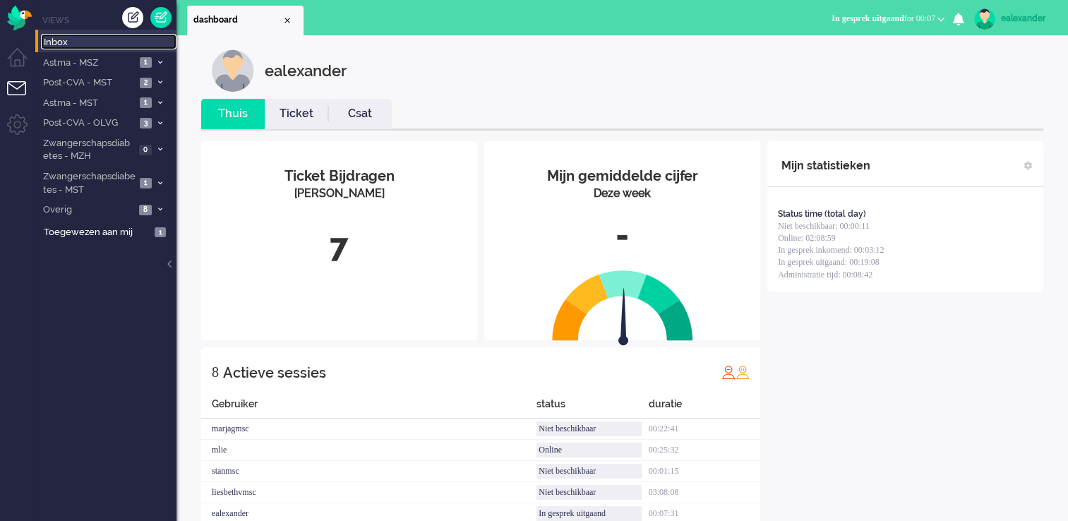
drag, startPoint x: 64, startPoint y: 35, endPoint x: 149, endPoint y: 37, distance: 84.8
click at [65, 36] on span "Inbox" at bounding box center [110, 42] width 133 height 13
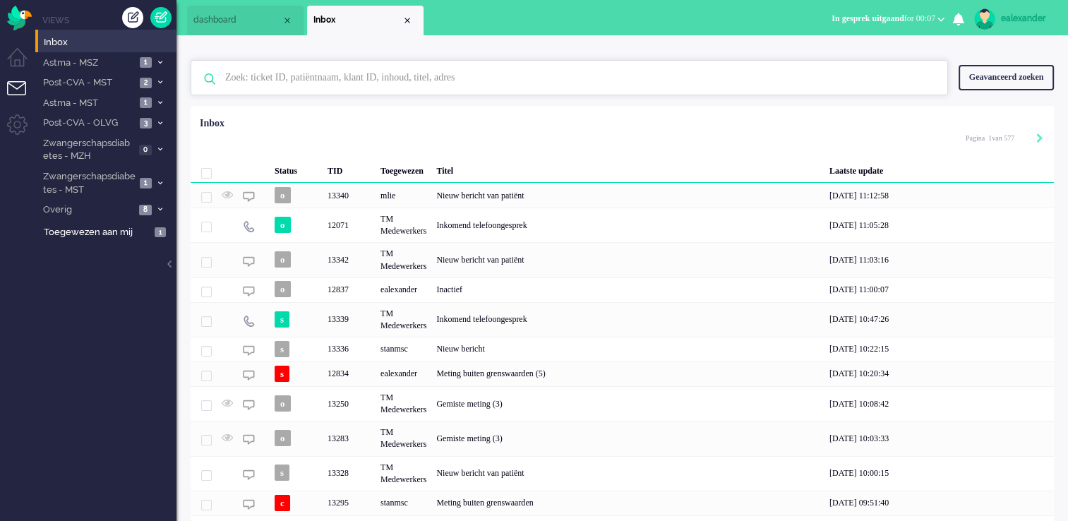
click at [873, 89] on input "text" at bounding box center [572, 78] width 714 height 34
click at [1034, 20] on div "ealexander" at bounding box center [1027, 18] width 53 height 14
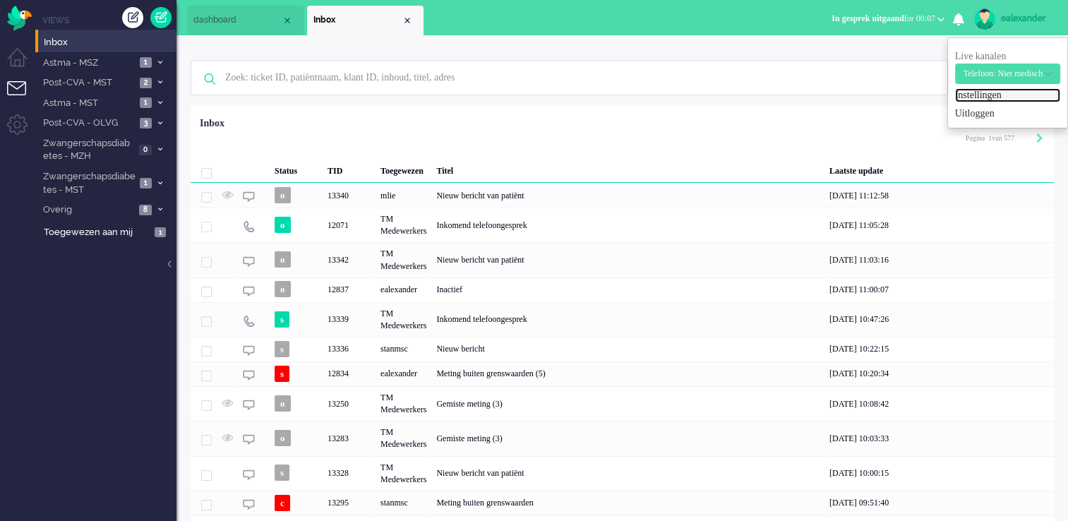
click at [976, 90] on link "Instellingen" at bounding box center [1007, 95] width 105 height 14
select select
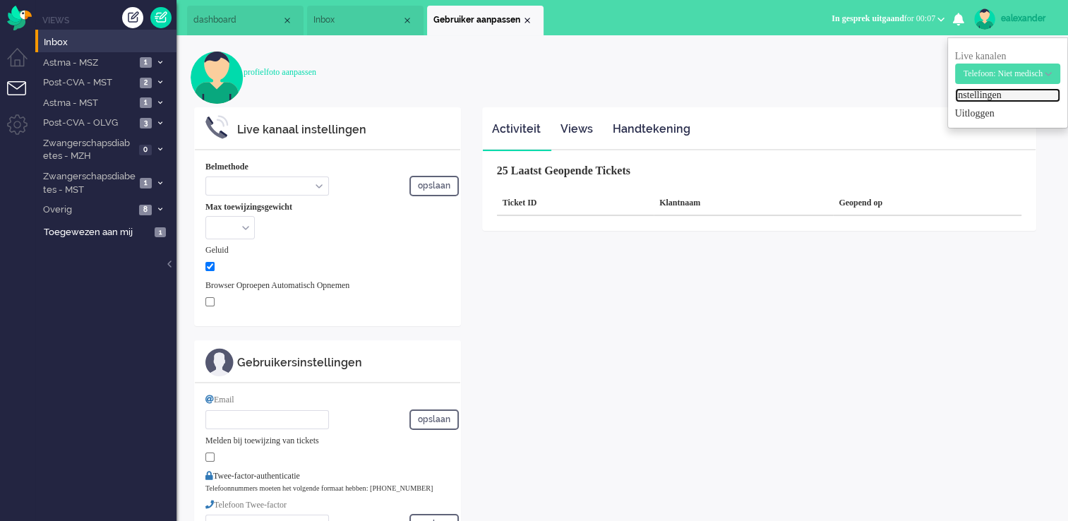
select select "inbound-new"
type input "[PHONE_NUMBER]"
checkbox input "true"
type input "[PERSON_NAME][EMAIL_ADDRESS][DOMAIN_NAME]"
type input "[PHONE_NUMBER]"
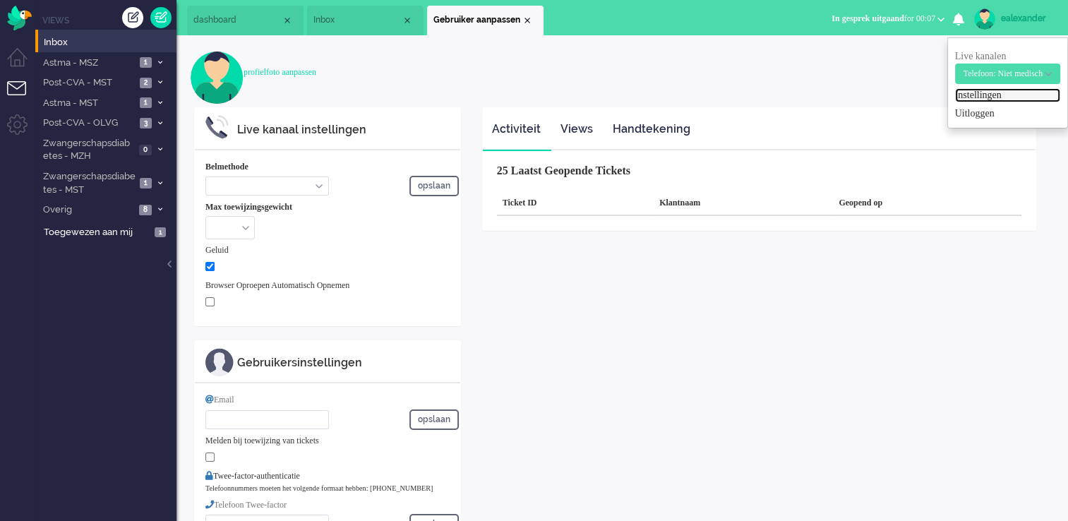
select select "nl"
select select "en_GB"
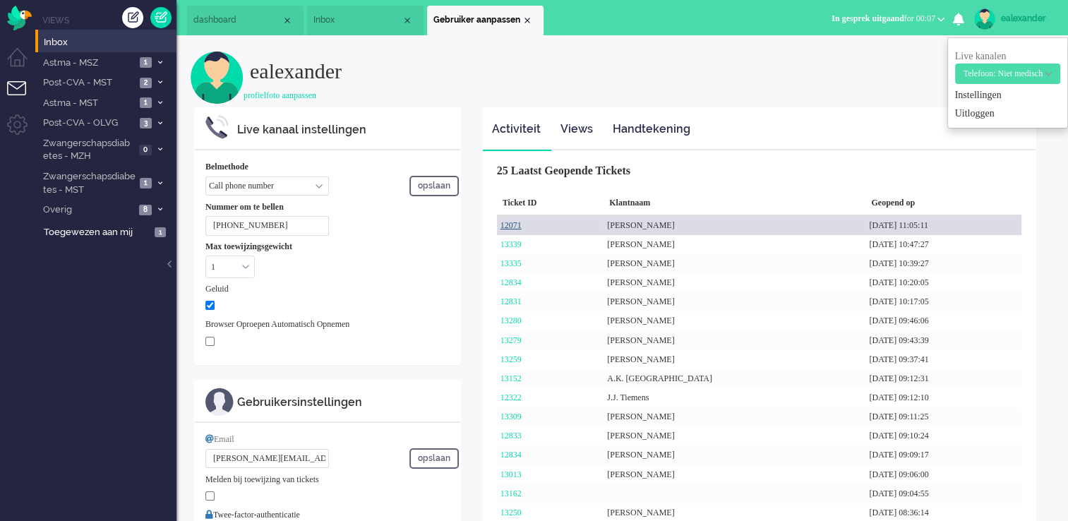
drag, startPoint x: 514, startPoint y: 228, endPoint x: 538, endPoint y: 227, distance: 24.0
click at [514, 227] on link "12071" at bounding box center [511, 225] width 21 height 10
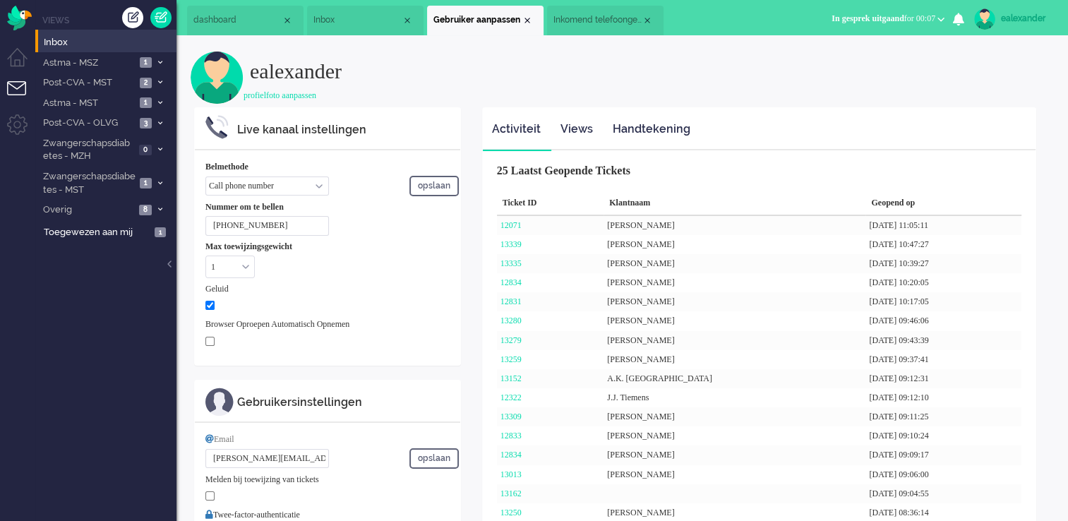
click at [591, 25] on span "Inkomend telefoongesprek" at bounding box center [598, 20] width 88 height 12
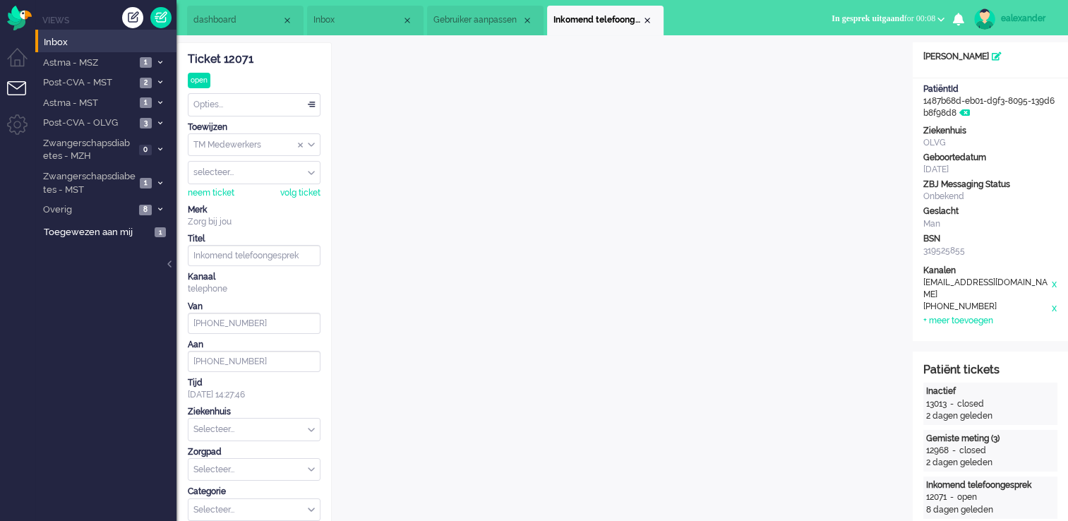
drag, startPoint x: 172, startPoint y: 264, endPoint x: 180, endPoint y: 265, distance: 7.9
click at [172, 264] on div at bounding box center [170, 271] width 7 height 21
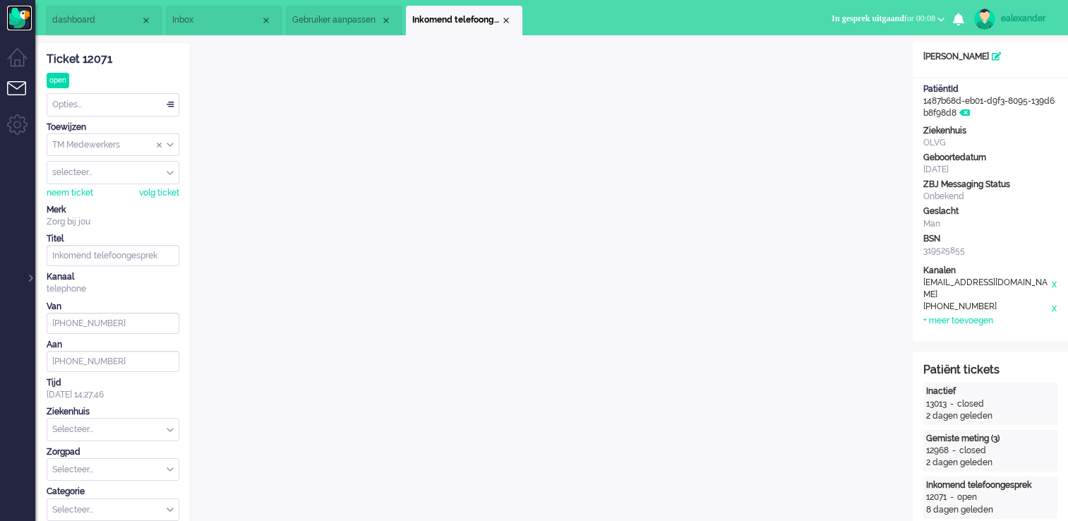
drag, startPoint x: 17, startPoint y: 16, endPoint x: 36, endPoint y: 12, distance: 19.4
click at [18, 16] on img "Omnidesk" at bounding box center [19, 18] width 25 height 25
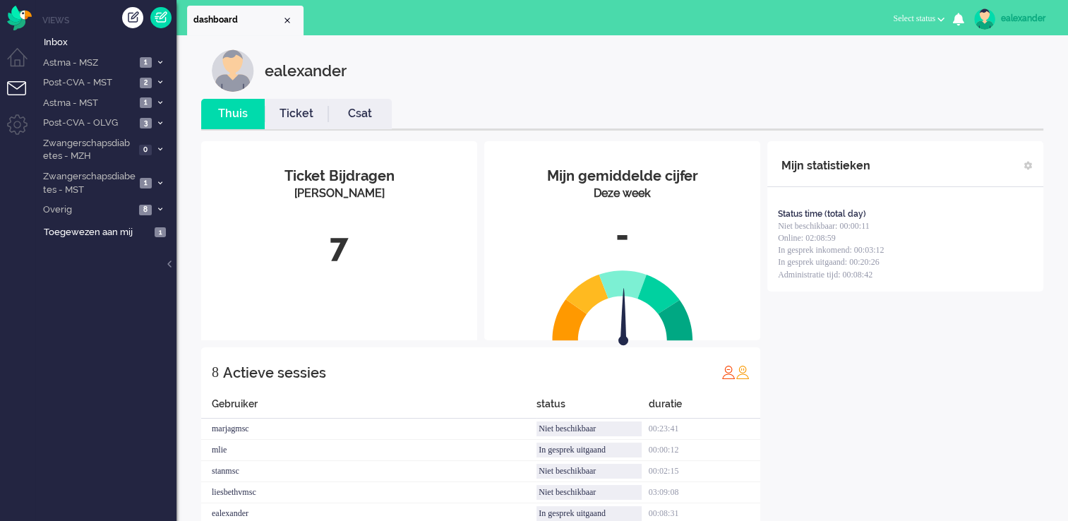
click at [1025, 16] on div "ealexander" at bounding box center [1027, 18] width 53 height 14
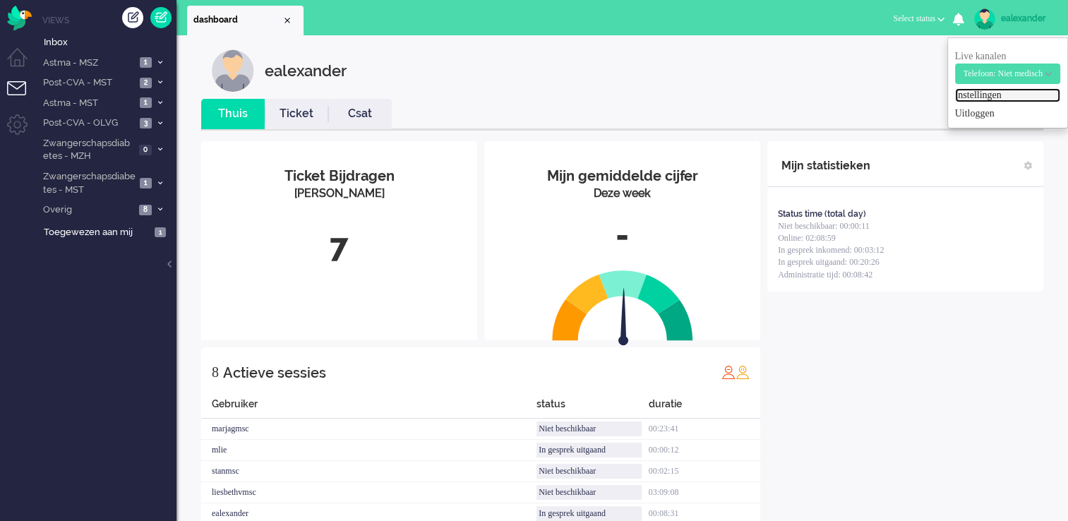
click at [974, 97] on link "Instellingen" at bounding box center [1007, 95] width 105 height 14
select select "nl"
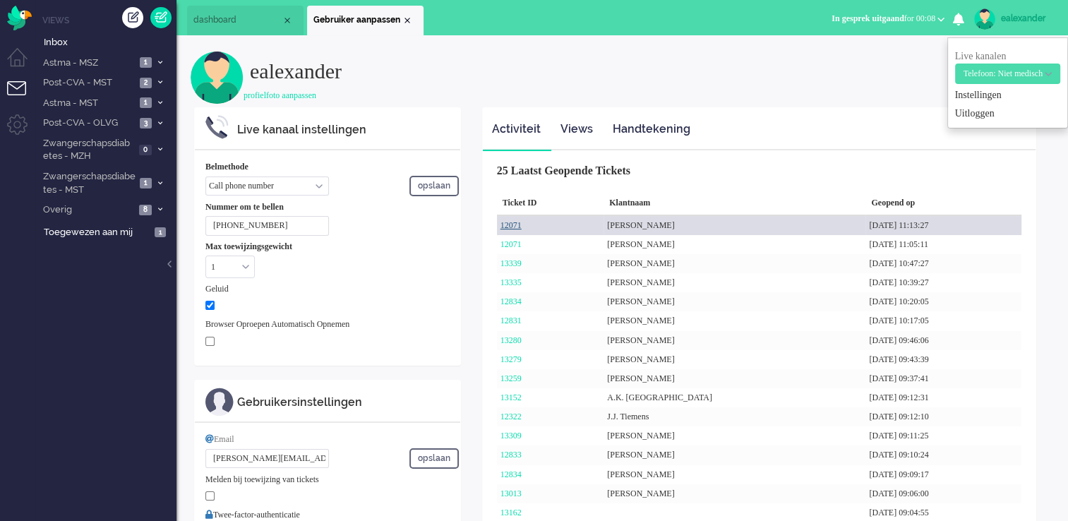
click at [510, 226] on link "12071" at bounding box center [511, 225] width 21 height 10
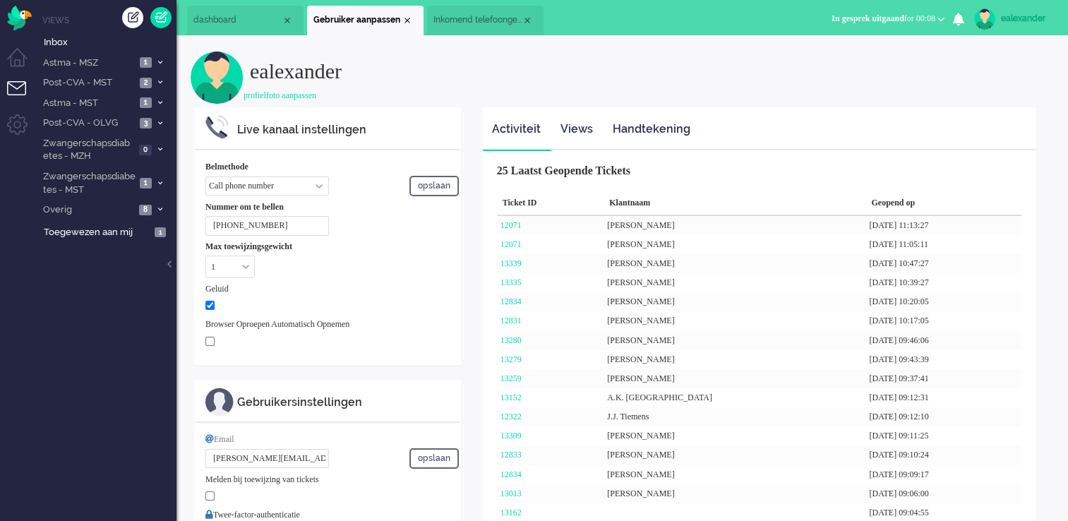
click at [469, 17] on span "Inkomend telefoongesprek" at bounding box center [478, 20] width 88 height 12
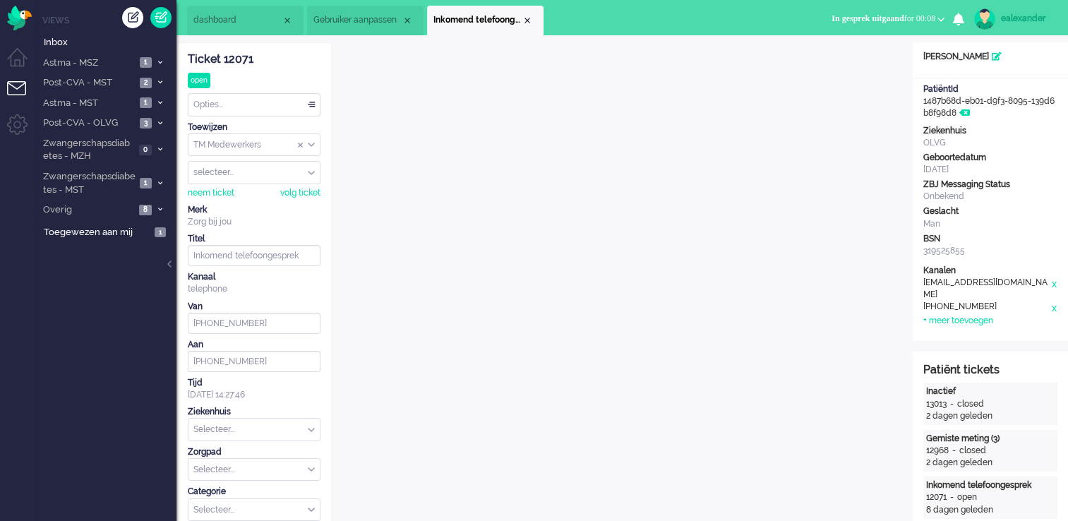
scroll to position [42, 0]
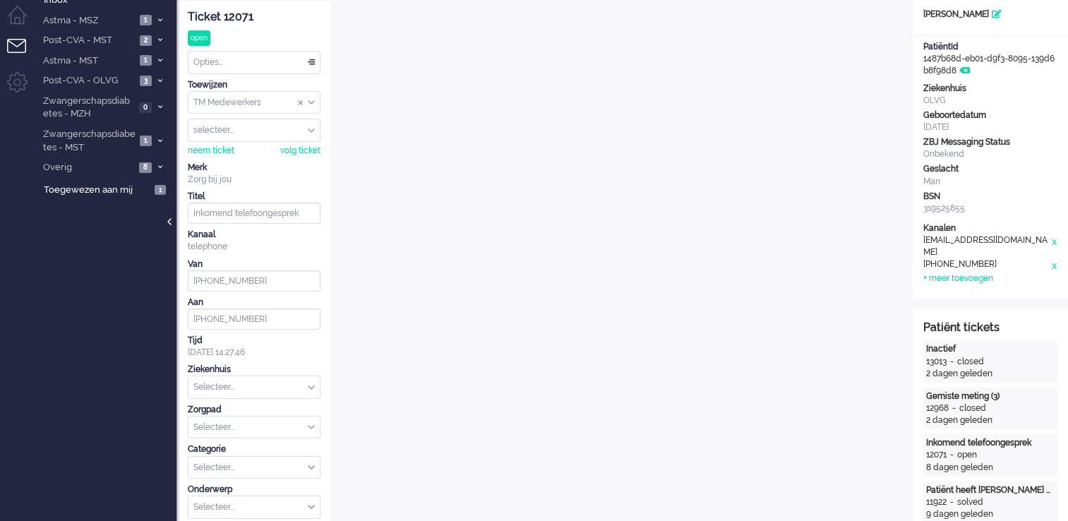
click at [170, 225] on div at bounding box center [170, 228] width 7 height 21
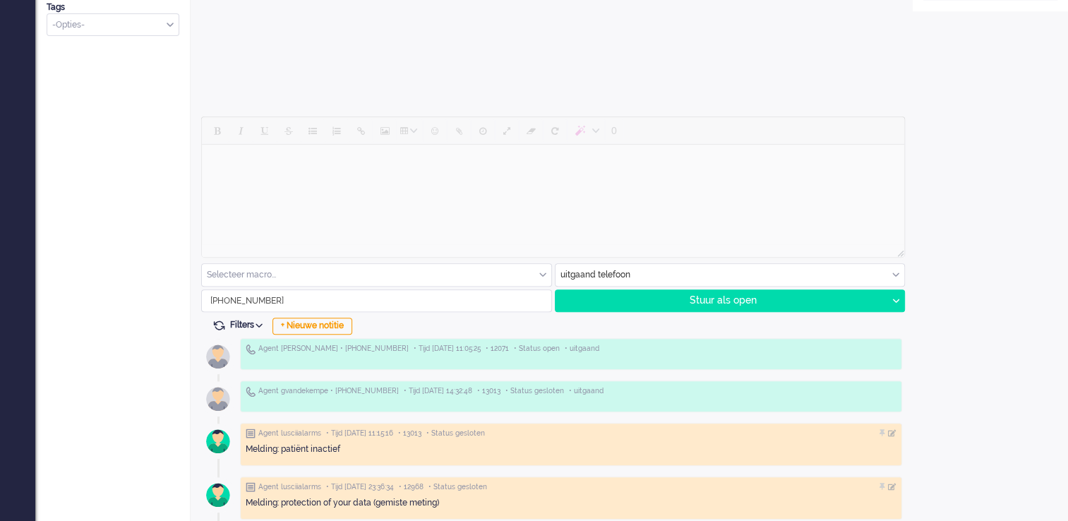
scroll to position [494, 0]
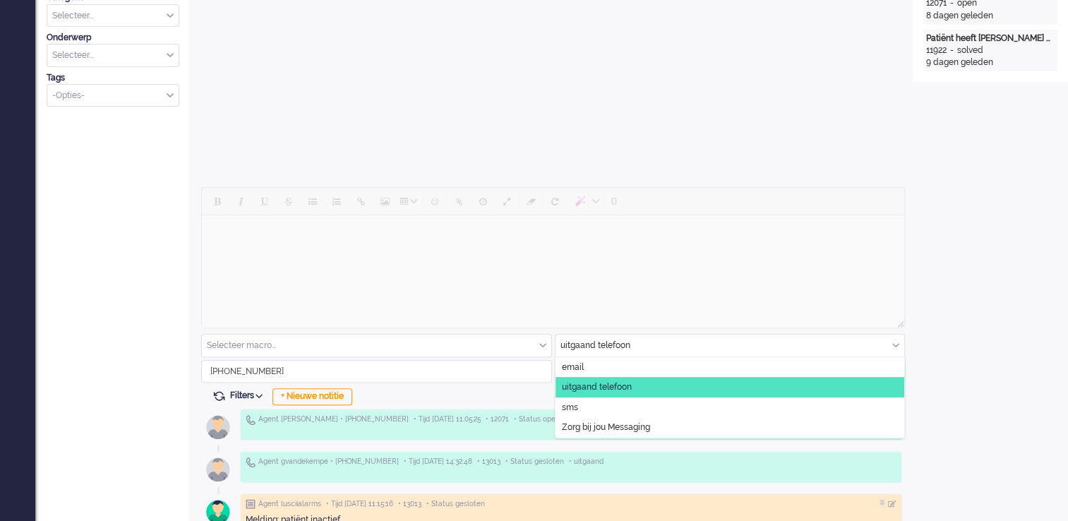
click at [890, 347] on input "text" at bounding box center [731, 346] width 350 height 22
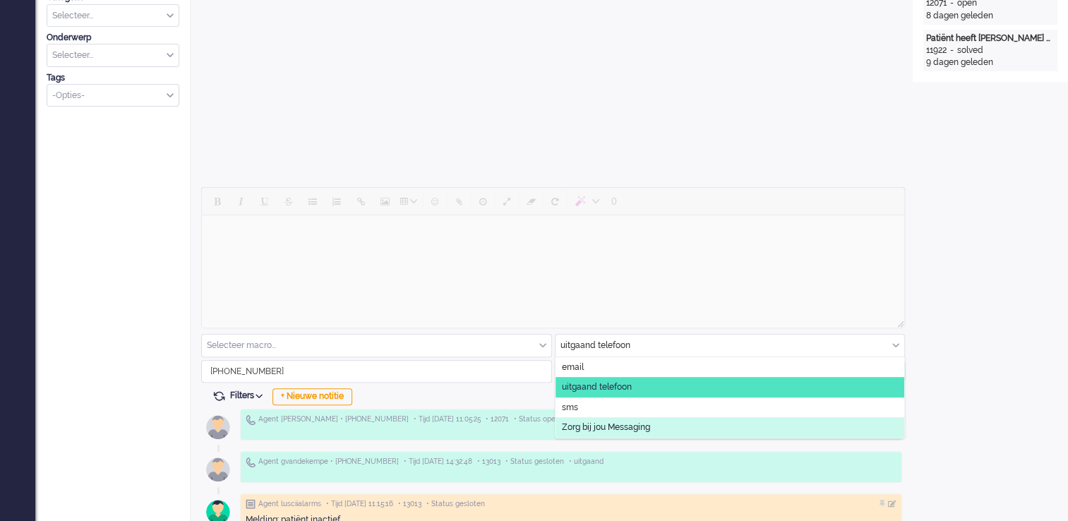
click at [675, 424] on li "Zorg bij jou Messaging" at bounding box center [731, 427] width 350 height 20
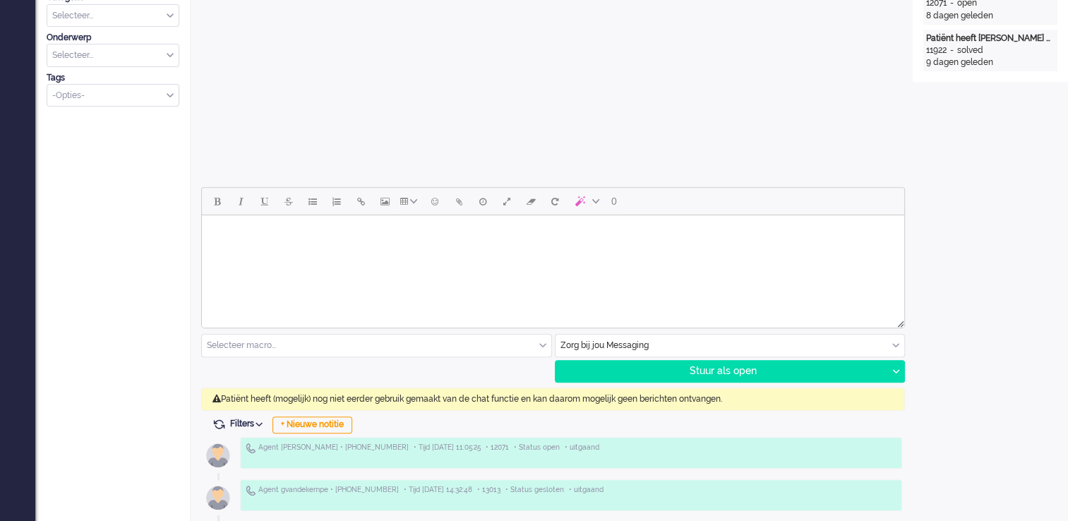
click at [945, 397] on div "Open custom software Patiëntnaam R. Ismail PatiëntId 1487b68d-eb01-d9f3-8095-13…" at bounding box center [990, 516] width 155 height 1937
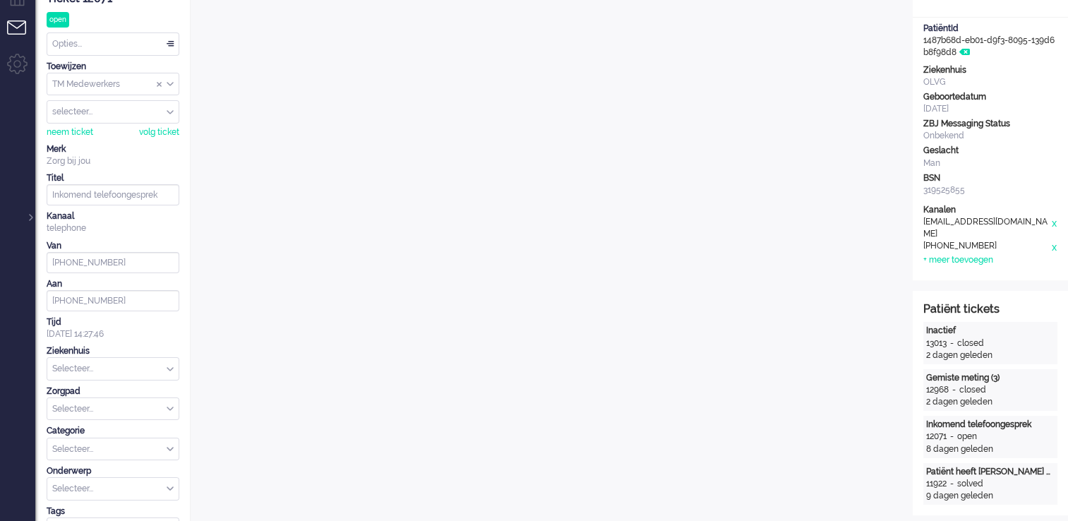
scroll to position [0, 0]
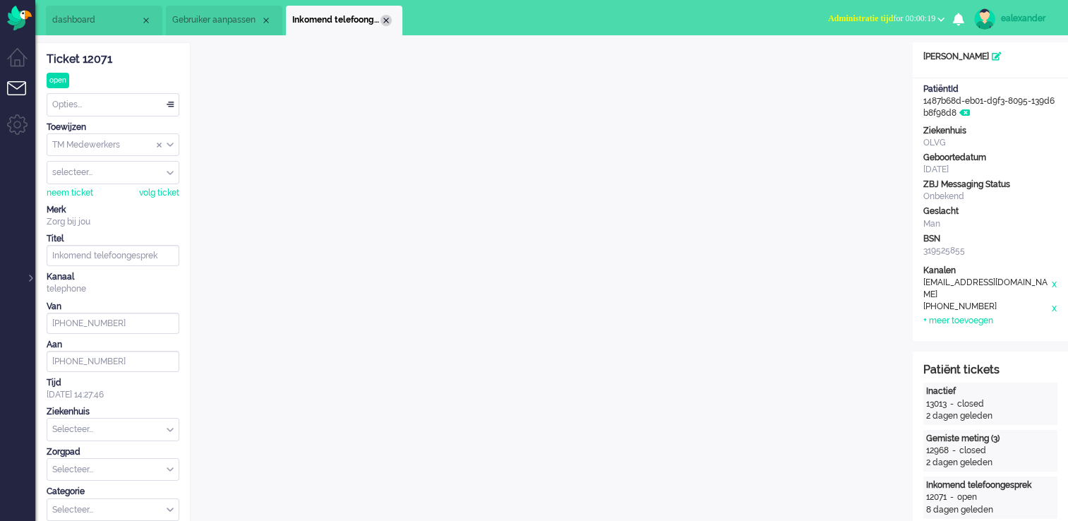
click at [387, 21] on div "Close tab" at bounding box center [386, 20] width 11 height 11
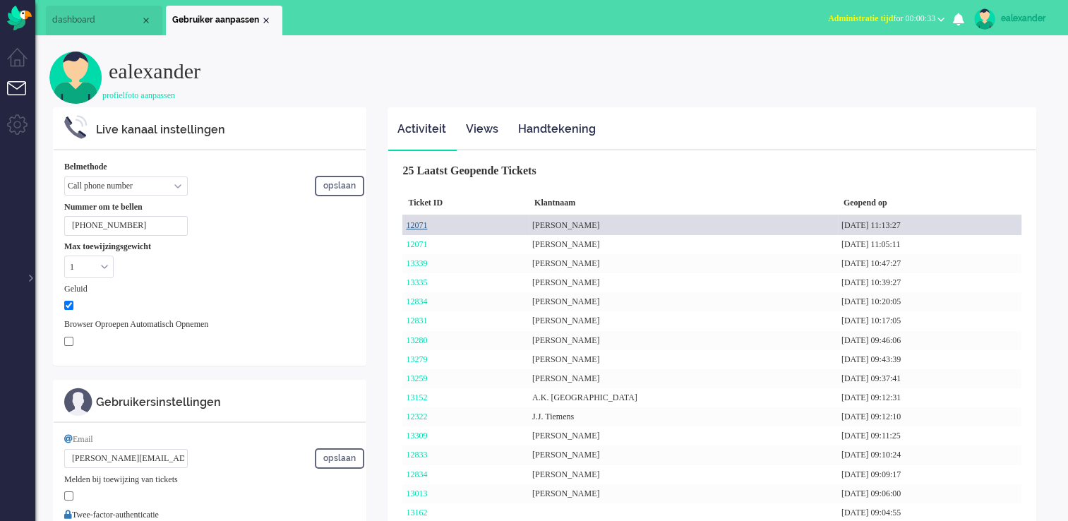
click at [411, 223] on link "12071" at bounding box center [416, 225] width 21 height 10
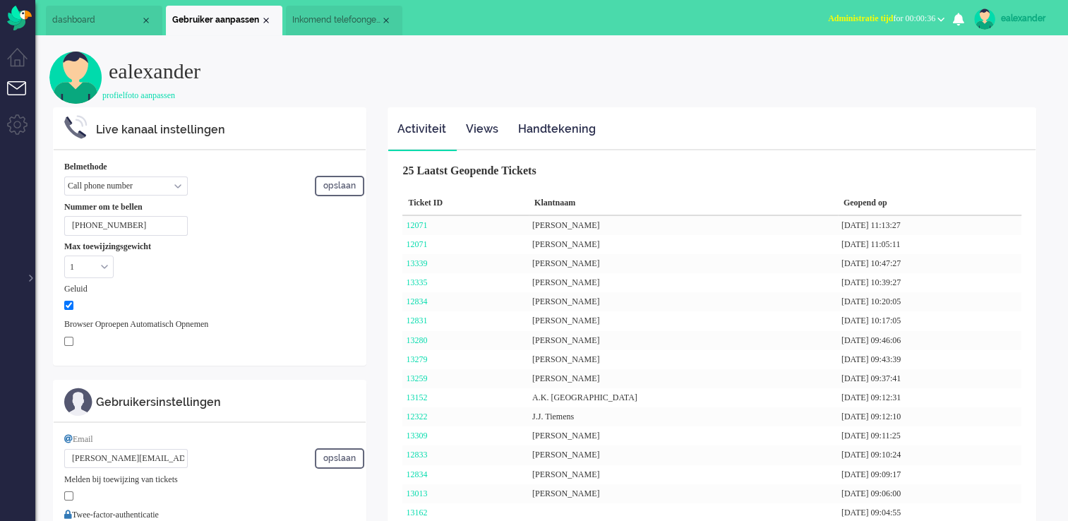
drag, startPoint x: 328, startPoint y: 16, endPoint x: 467, endPoint y: 44, distance: 141.8
click at [328, 16] on span "Inkomend telefoongesprek" at bounding box center [336, 20] width 88 height 12
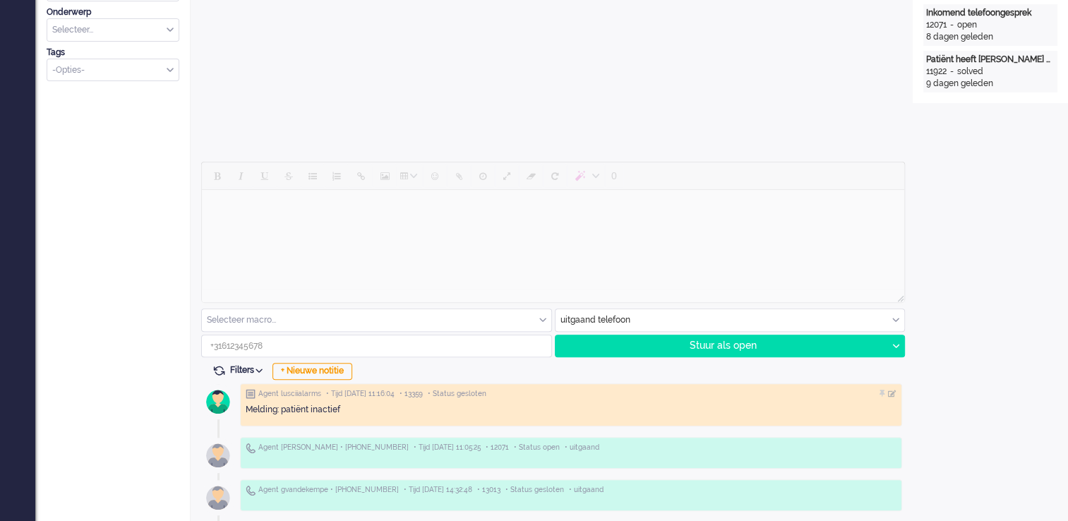
scroll to position [580, 0]
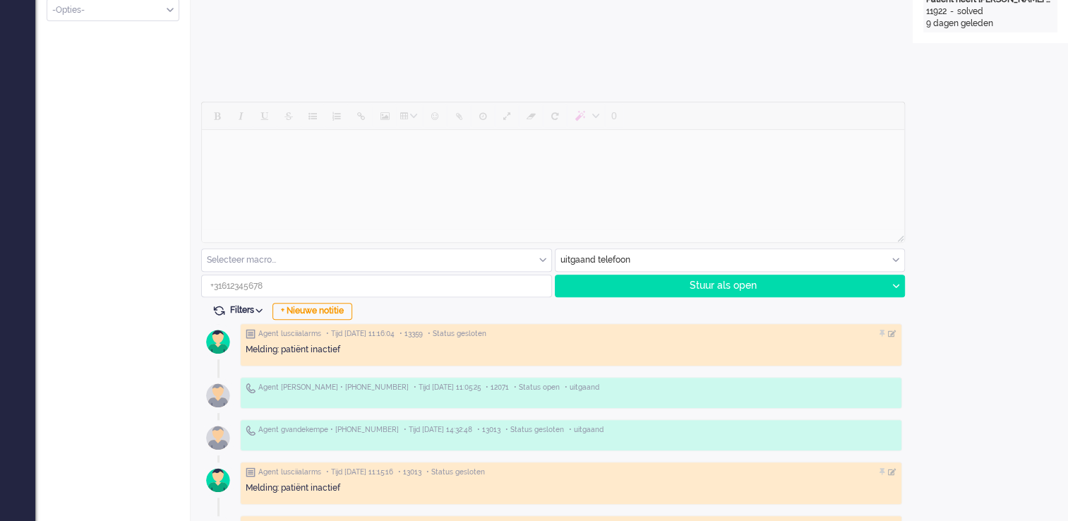
click at [898, 261] on div "uitgaand telefoon" at bounding box center [731, 260] width 350 height 22
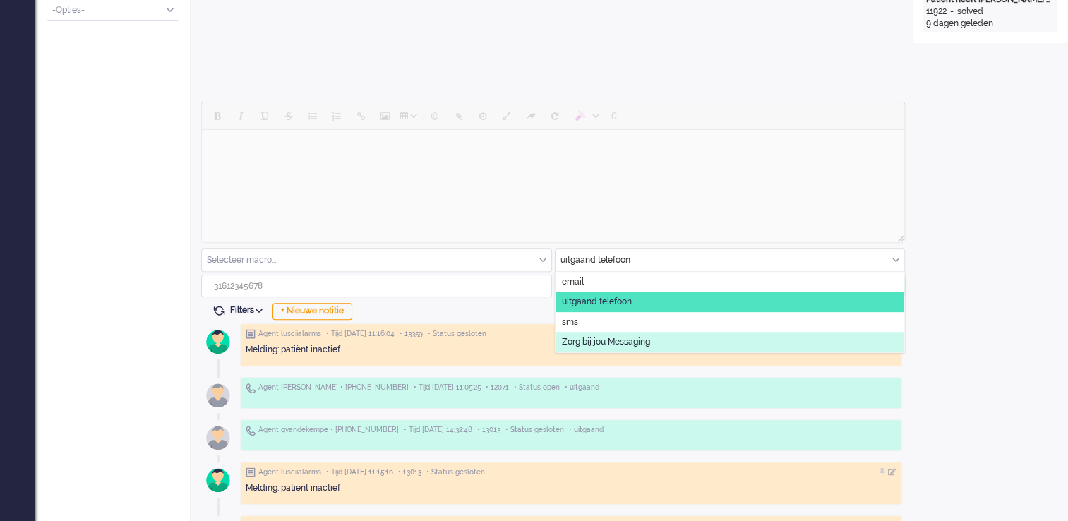
click at [689, 342] on li "Zorg bij jou Messaging" at bounding box center [731, 342] width 350 height 20
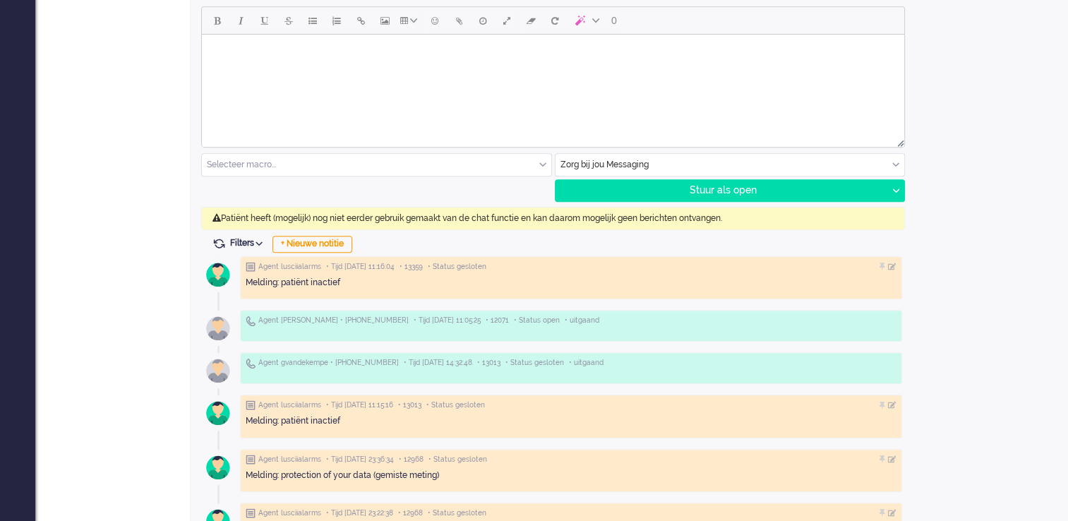
scroll to position [650, 0]
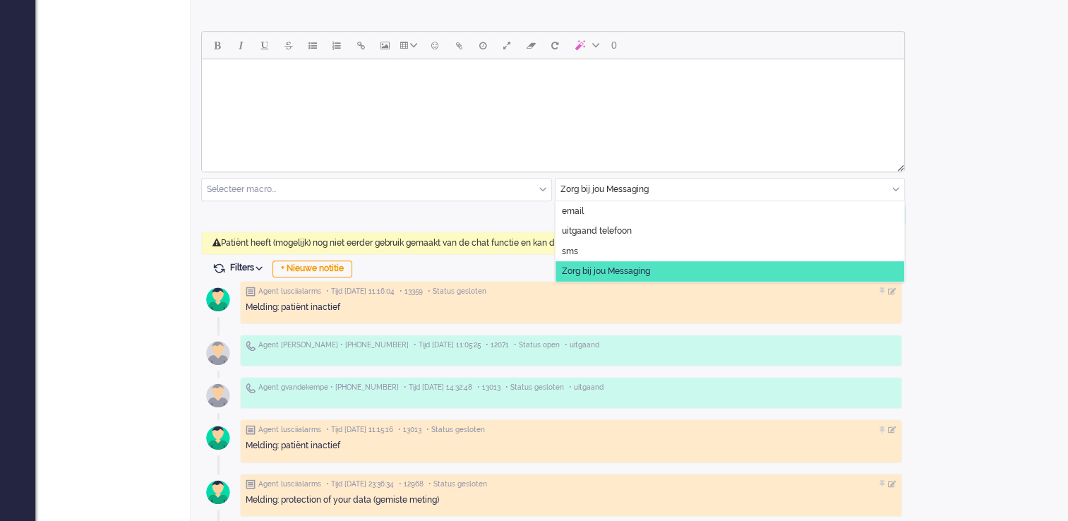
click at [895, 188] on div "Zorg bij jou Messaging" at bounding box center [731, 190] width 350 height 22
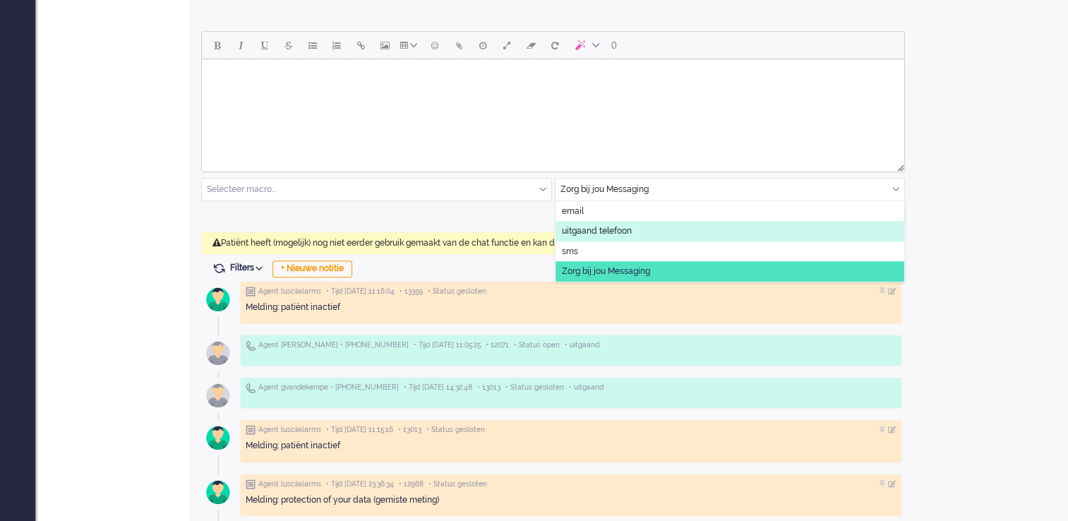
click at [705, 238] on li "uitgaand telefoon" at bounding box center [731, 231] width 350 height 20
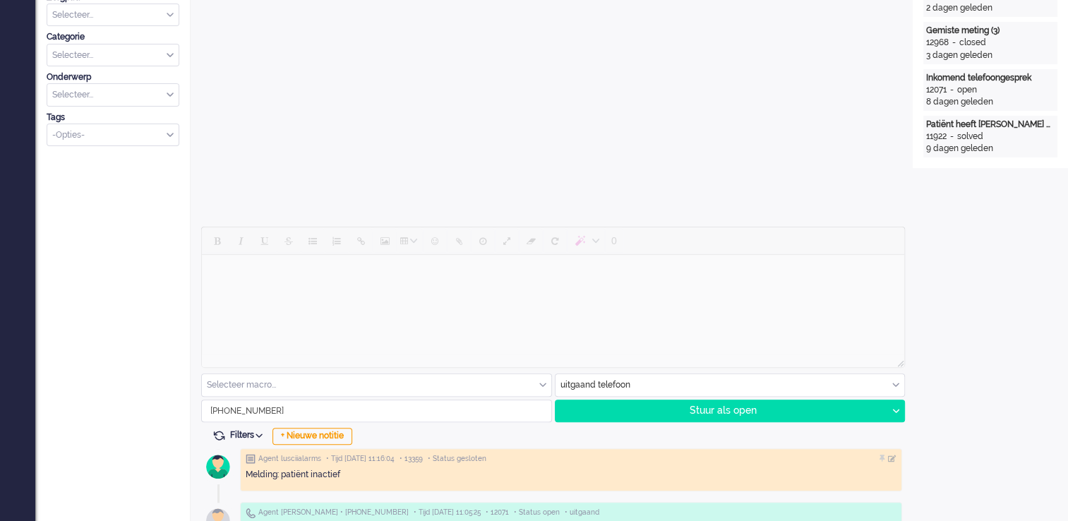
scroll to position [438, 0]
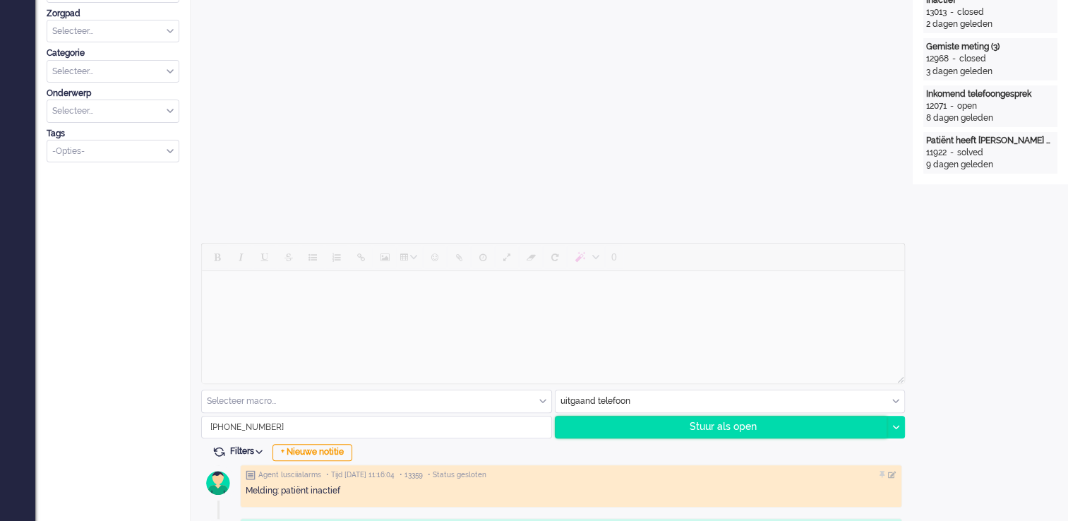
click at [774, 427] on div "Stuur als open" at bounding box center [722, 427] width 332 height 21
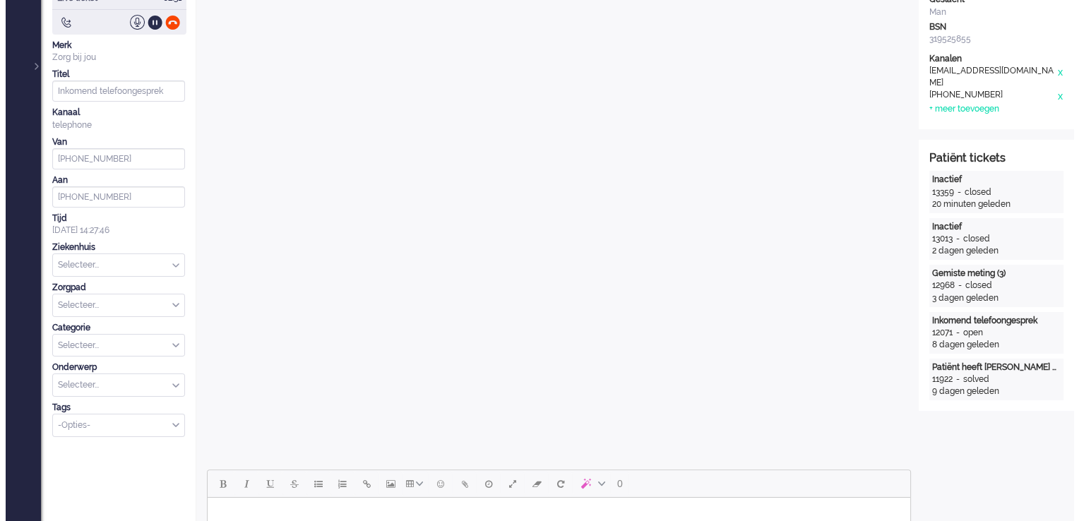
scroll to position [0, 0]
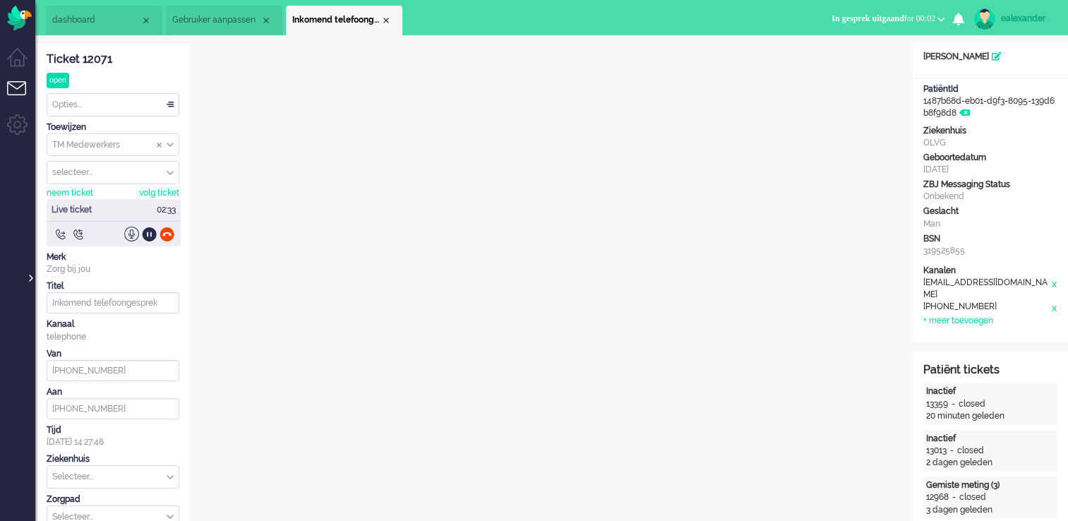
click at [31, 277] on div at bounding box center [29, 271] width 7 height 21
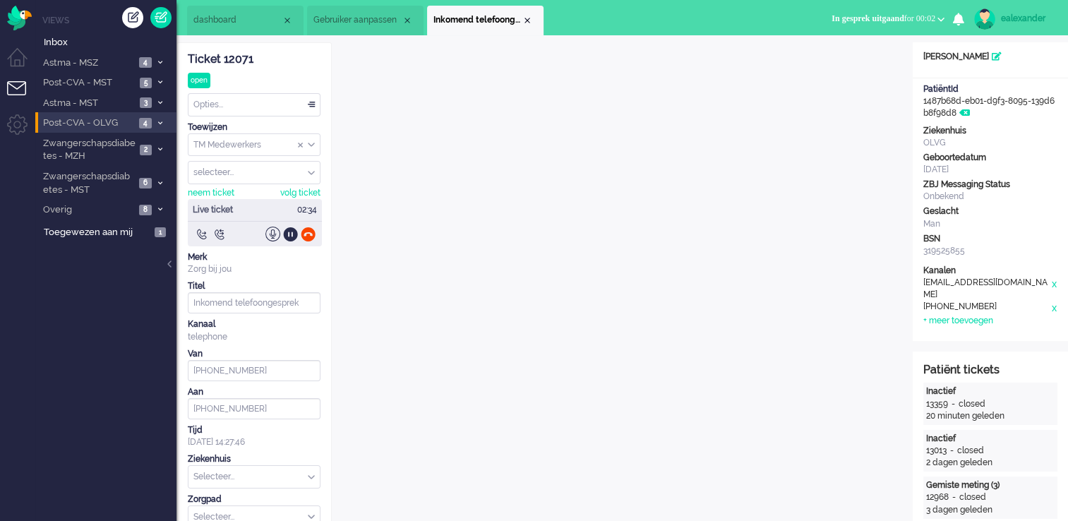
click at [149, 124] on span "4" at bounding box center [145, 123] width 13 height 11
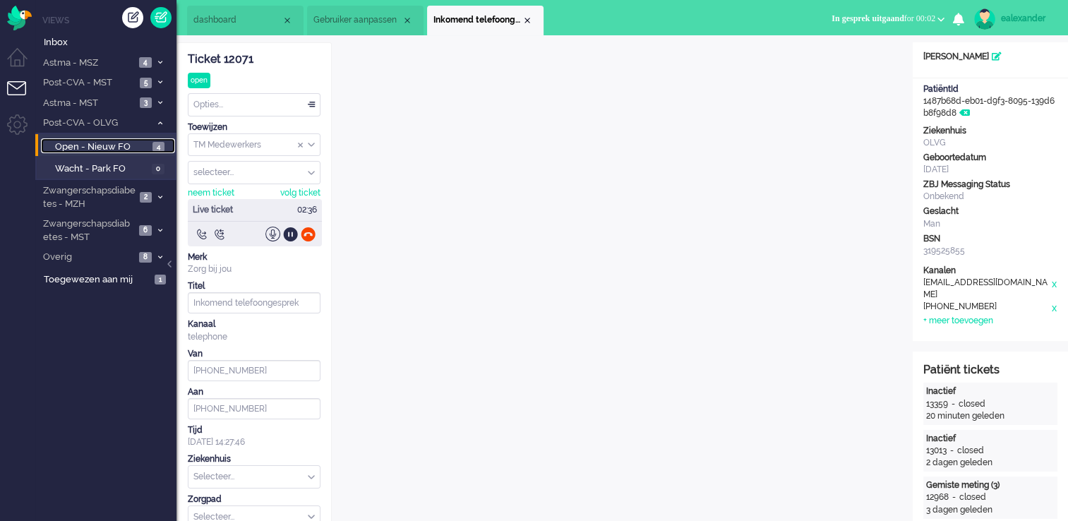
click at [158, 142] on span "4" at bounding box center [159, 147] width 12 height 11
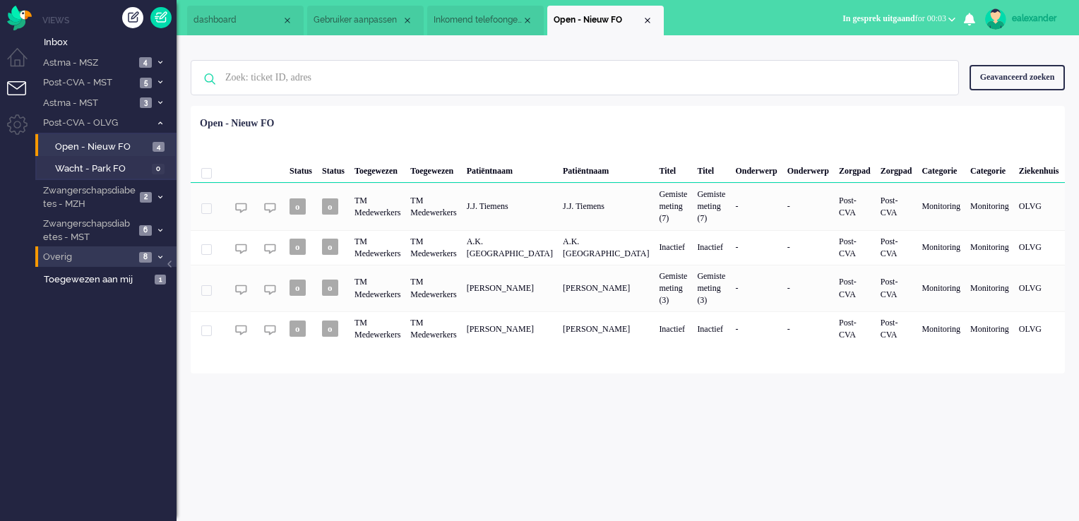
click at [161, 250] on li "Overig 8" at bounding box center [105, 256] width 141 height 20
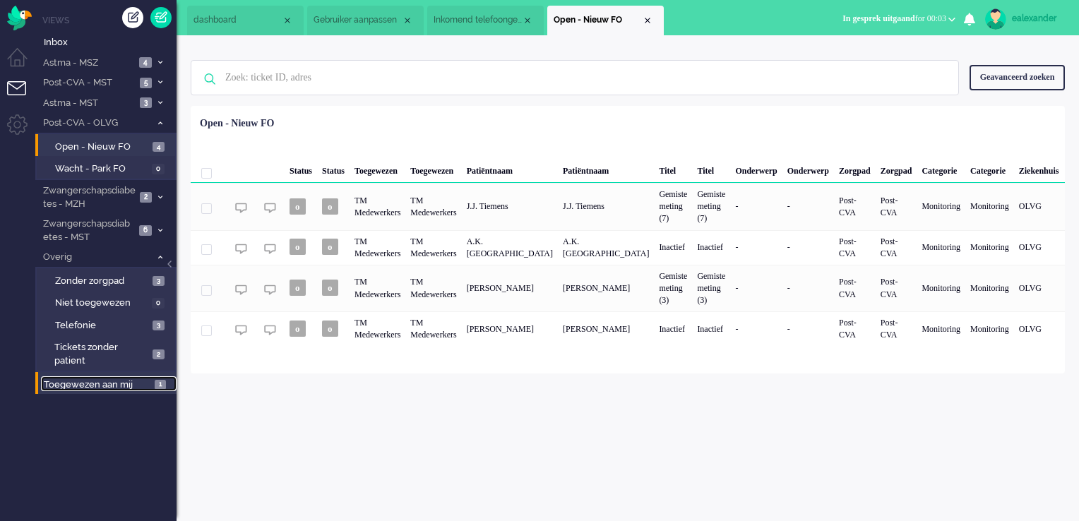
click at [111, 387] on span "Toegewezen aan mij" at bounding box center [97, 384] width 107 height 13
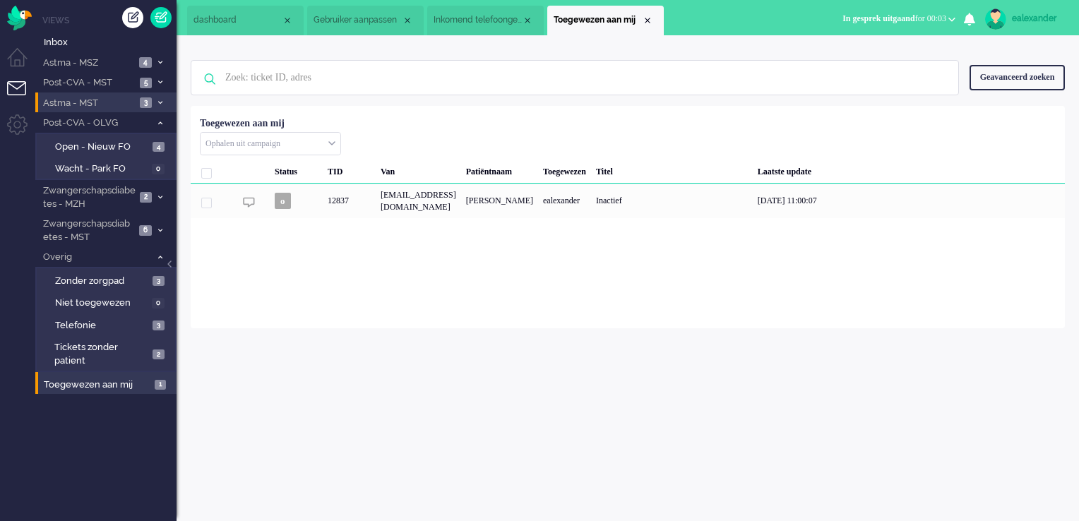
click at [162, 97] on li "Astma - MST 3" at bounding box center [105, 102] width 141 height 20
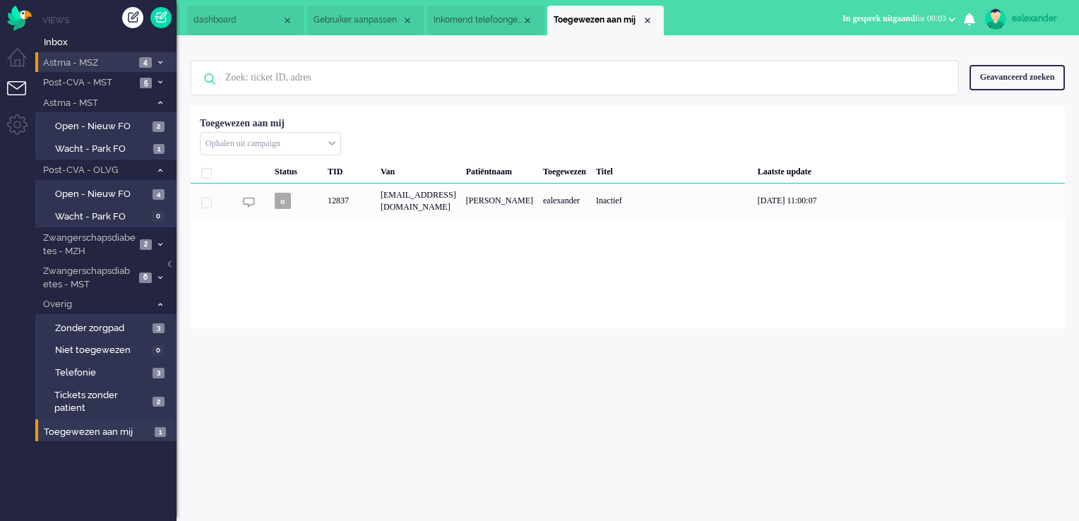
click at [164, 57] on li "Astma - MSZ 4" at bounding box center [105, 62] width 141 height 20
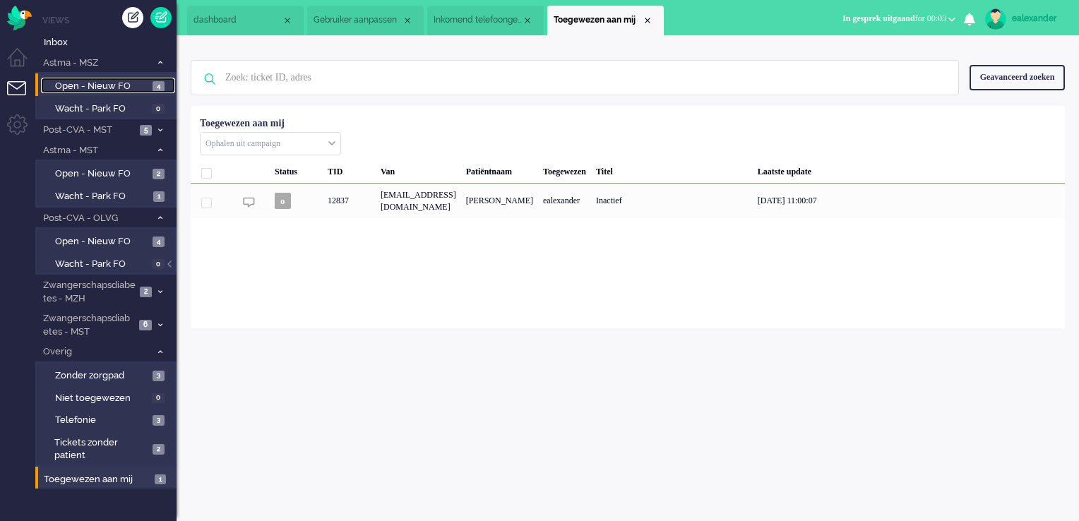
click at [153, 91] on span "4" at bounding box center [159, 86] width 12 height 11
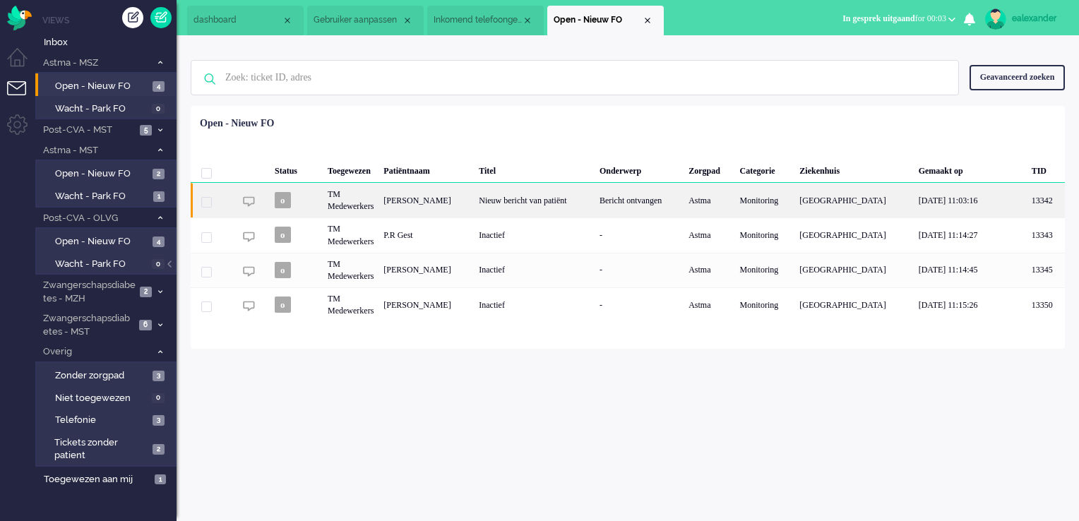
click at [639, 201] on div "Bericht ontvangen" at bounding box center [639, 200] width 89 height 35
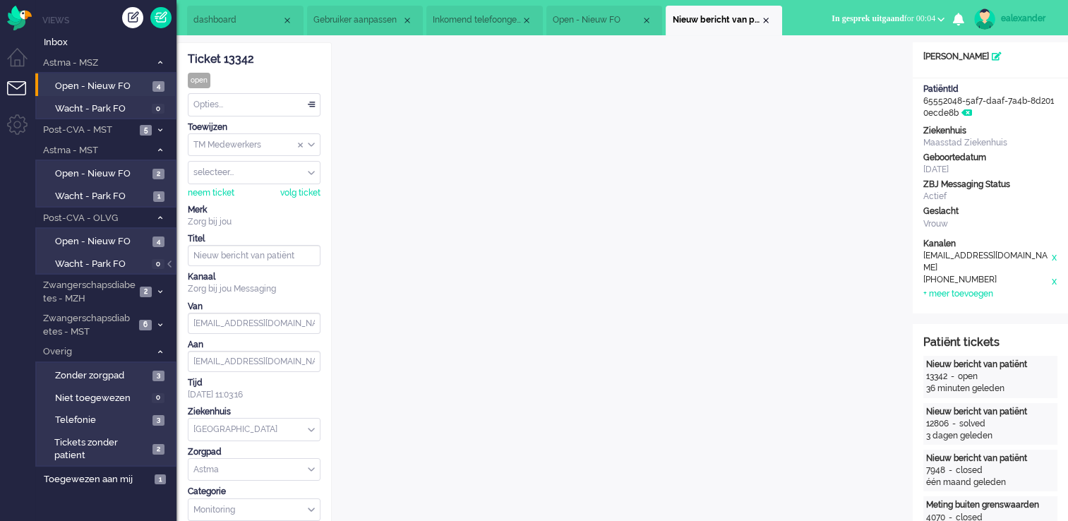
click at [479, 22] on span "Inkomend telefoongesprek" at bounding box center [477, 20] width 88 height 12
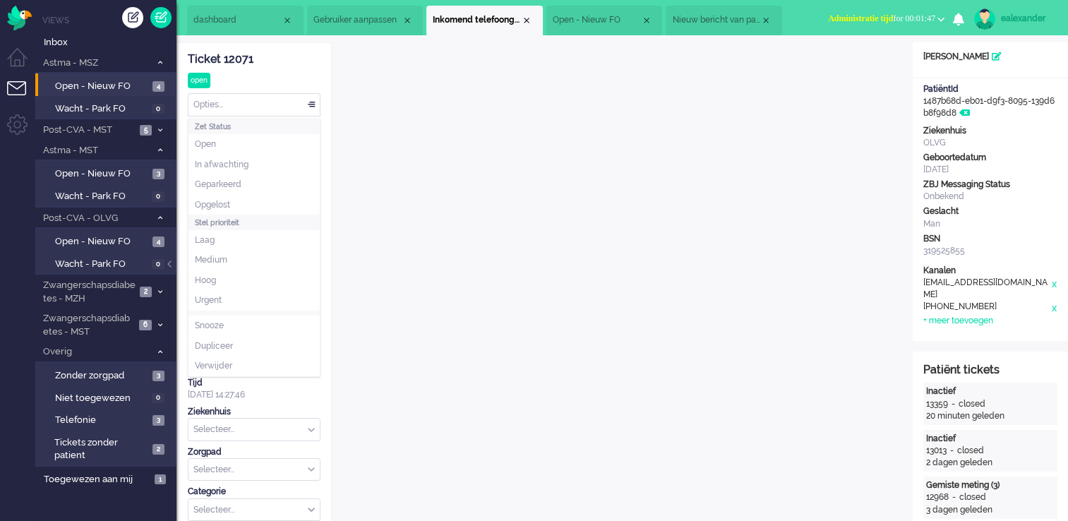
click at [312, 104] on div "Opties..." at bounding box center [254, 105] width 131 height 22
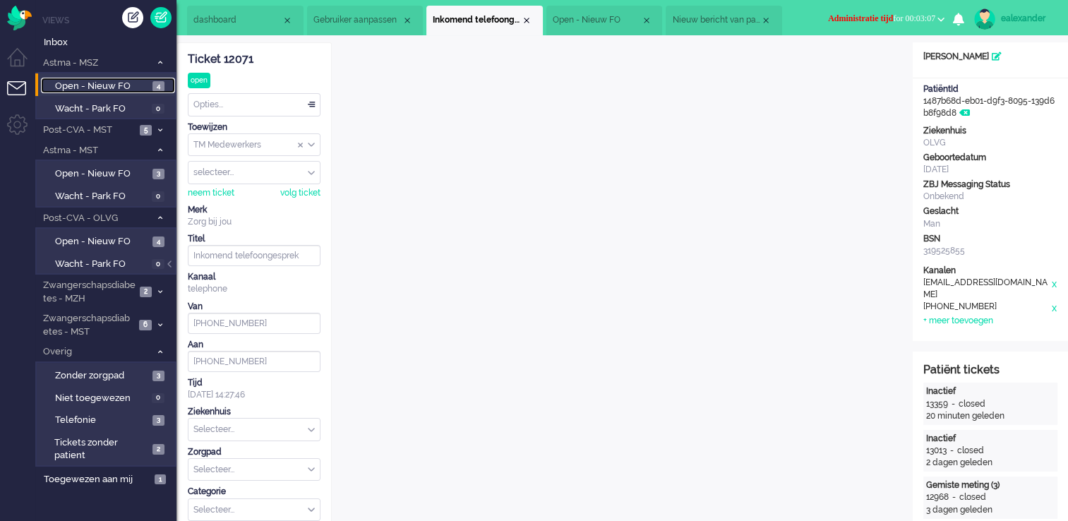
click at [141, 85] on span "Open - Nieuw FO" at bounding box center [102, 86] width 94 height 13
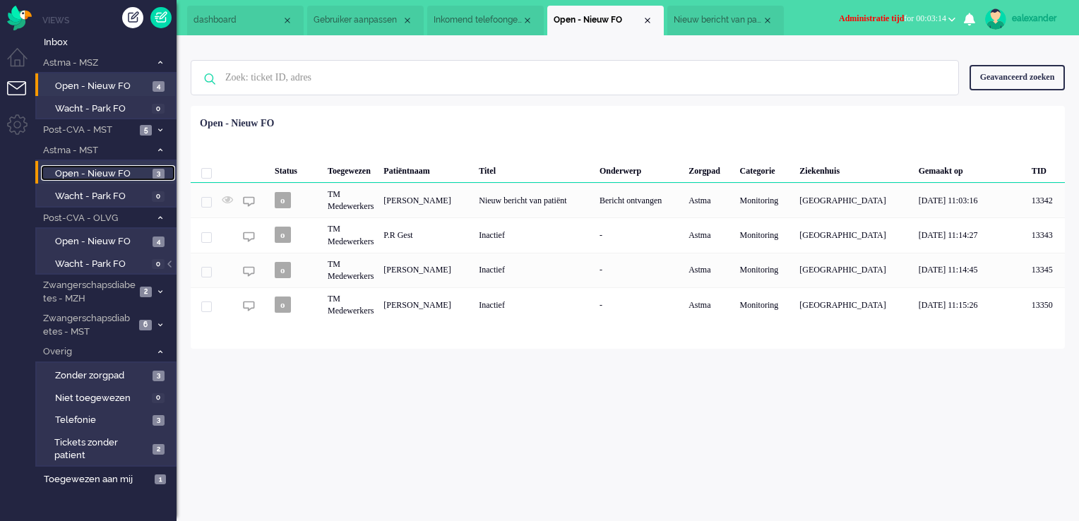
click at [136, 177] on span "Open - Nieuw FO" at bounding box center [102, 173] width 94 height 13
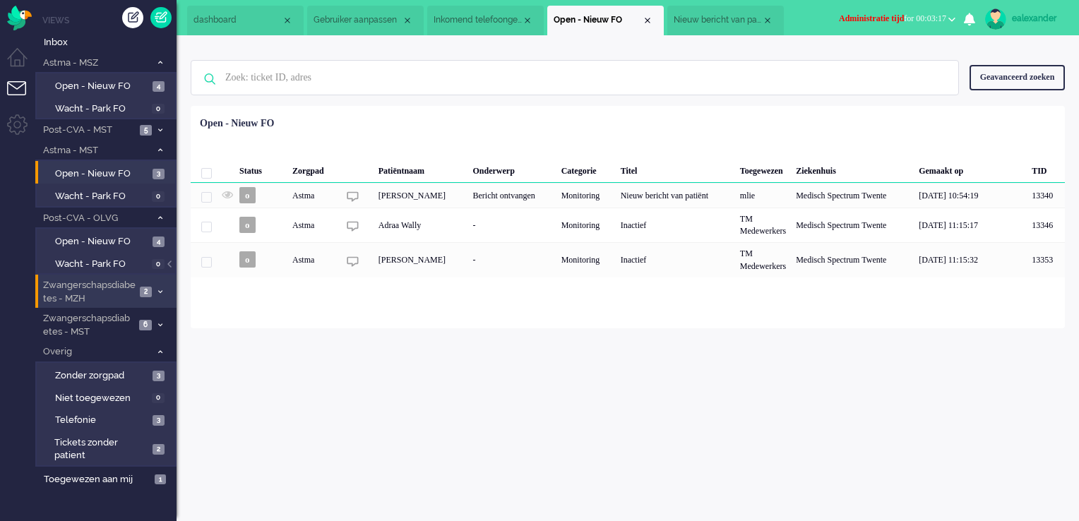
click at [122, 292] on span "Zwangerschapsdiabetes - MZH" at bounding box center [88, 292] width 95 height 26
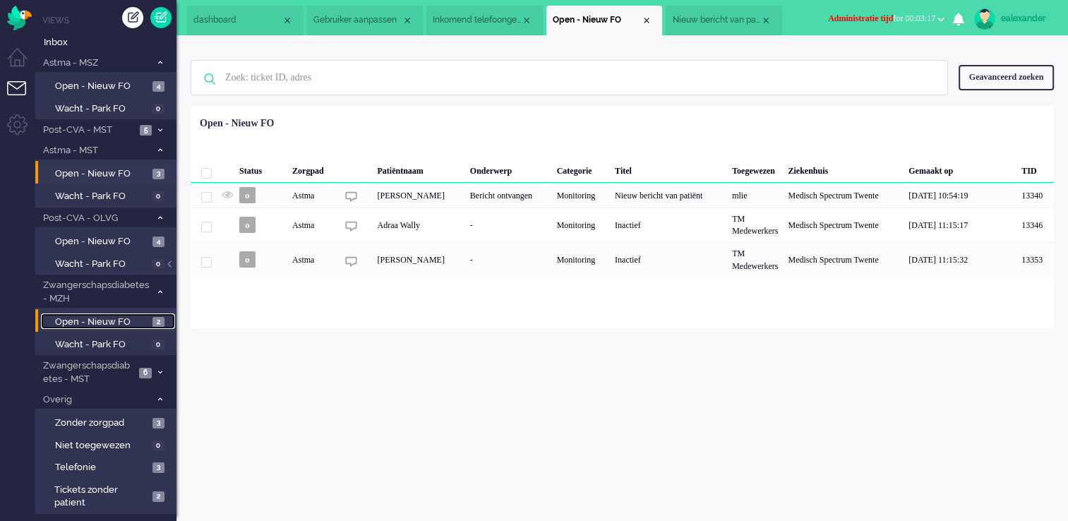
click at [138, 318] on span "Open - Nieuw FO" at bounding box center [102, 322] width 94 height 13
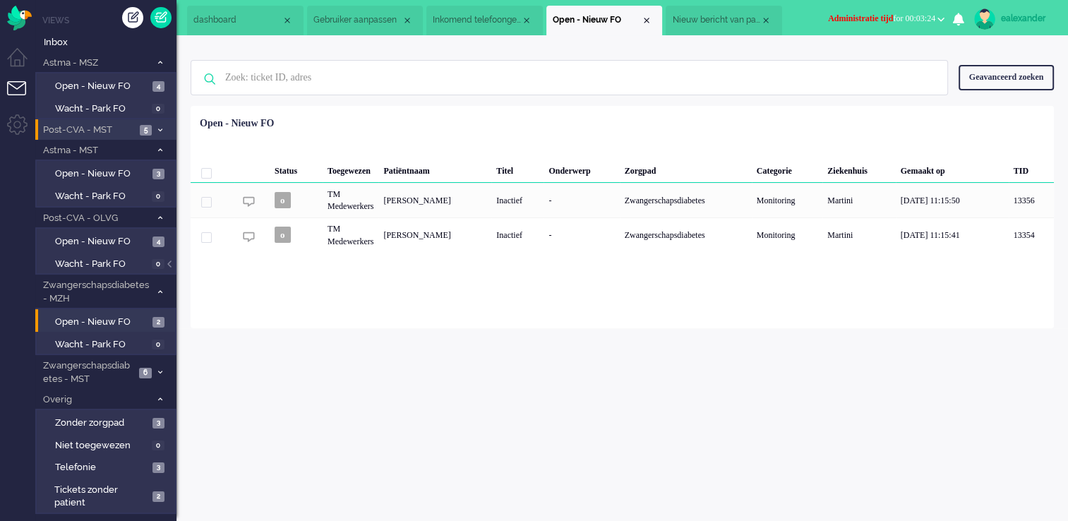
click at [88, 126] on span "Post-CVA - MST" at bounding box center [88, 130] width 95 height 13
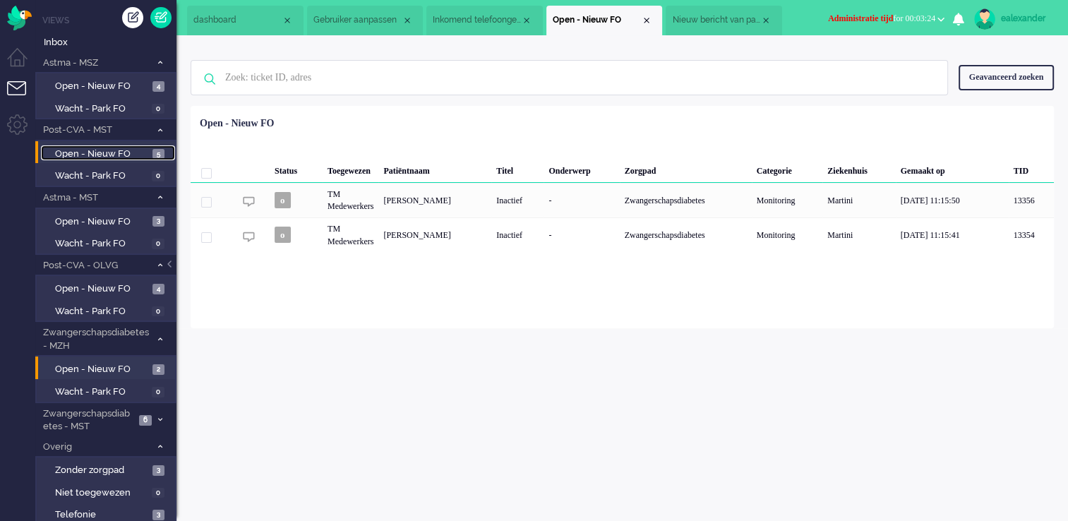
click at [154, 149] on span "5" at bounding box center [159, 154] width 12 height 11
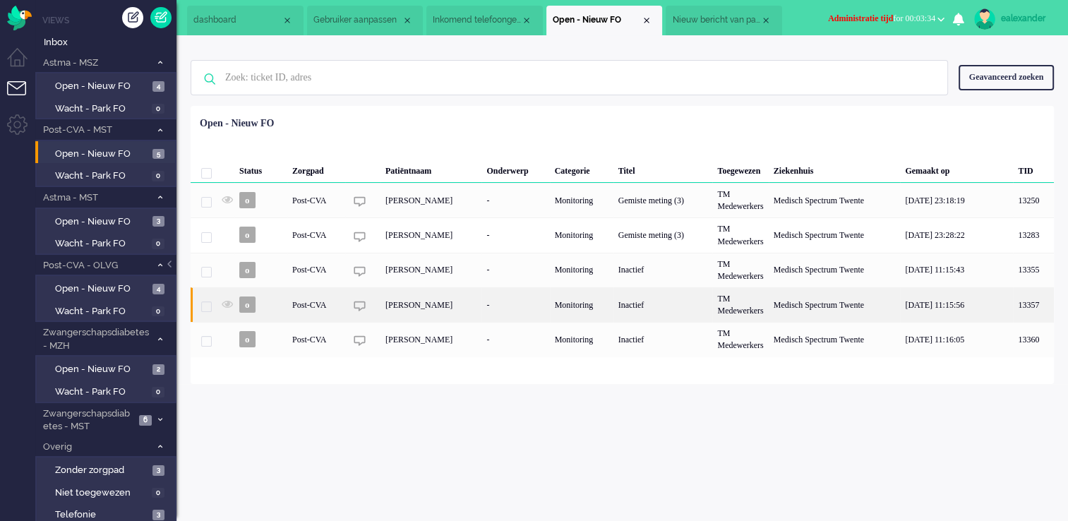
click at [462, 309] on div "[PERSON_NAME]" at bounding box center [431, 304] width 101 height 35
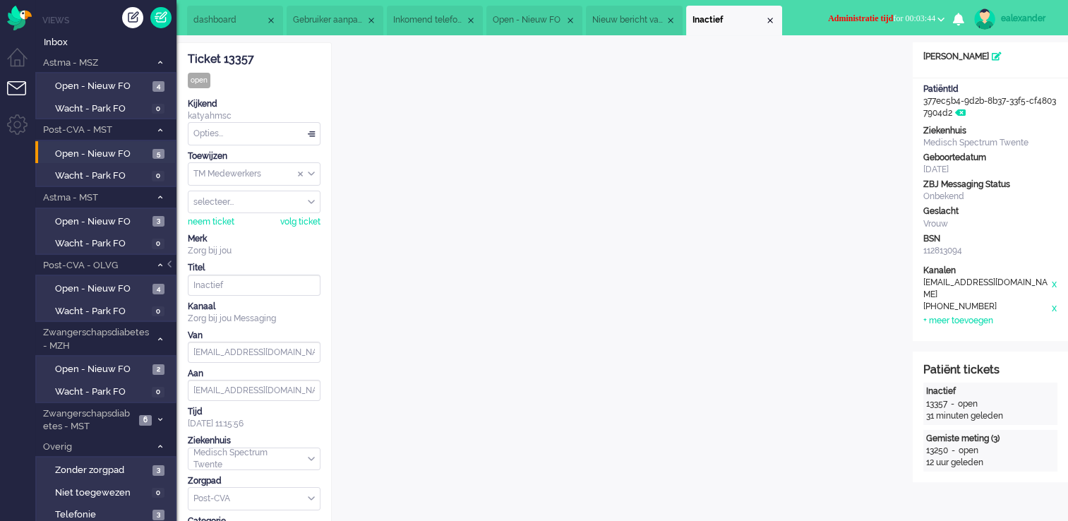
drag, startPoint x: 172, startPoint y: 265, endPoint x: 185, endPoint y: 264, distance: 12.7
click at [172, 265] on div at bounding box center [170, 271] width 7 height 21
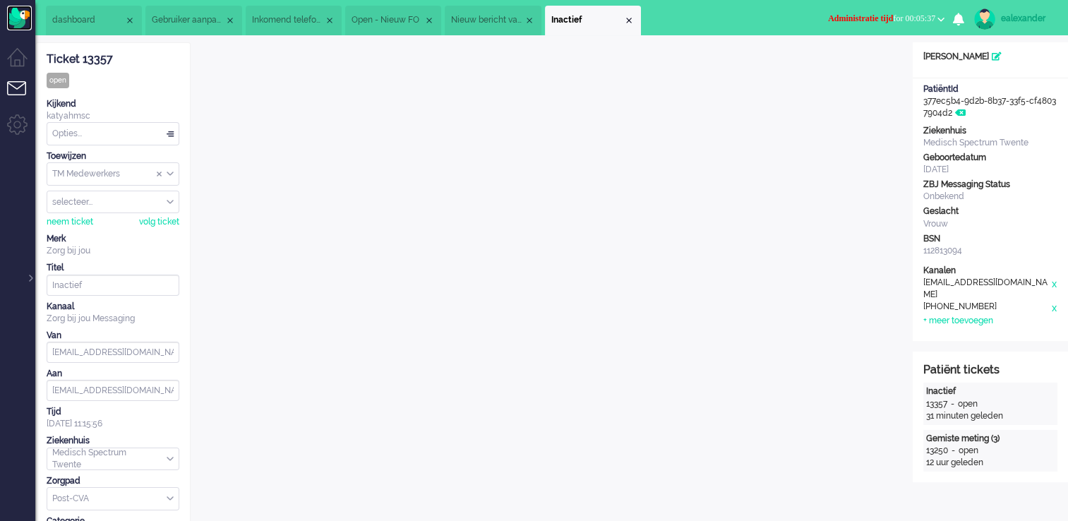
drag, startPoint x: 17, startPoint y: 16, endPoint x: 67, endPoint y: 22, distance: 50.4
click at [17, 16] on img "Omnidesk" at bounding box center [19, 18] width 25 height 25
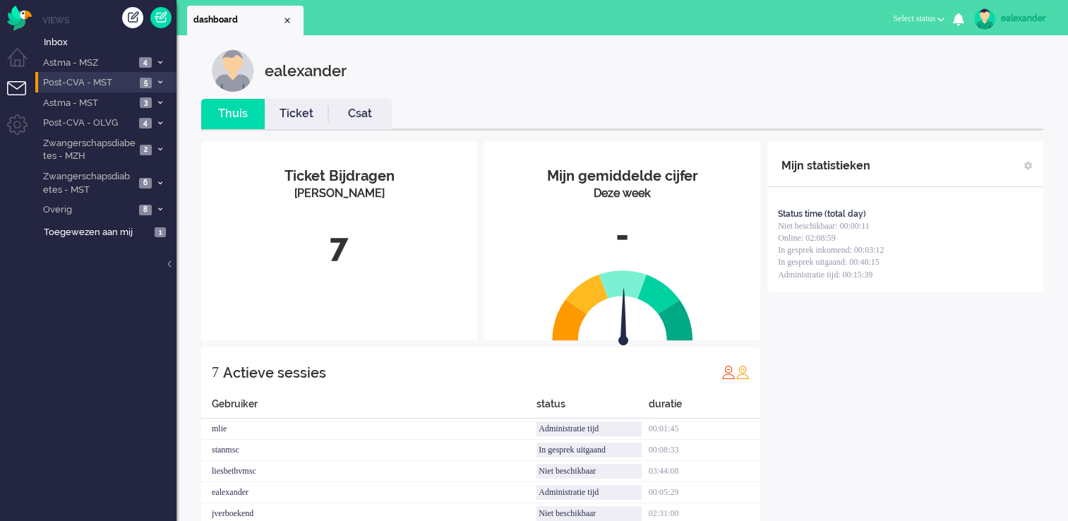
click at [158, 83] on icon at bounding box center [160, 82] width 4 height 5
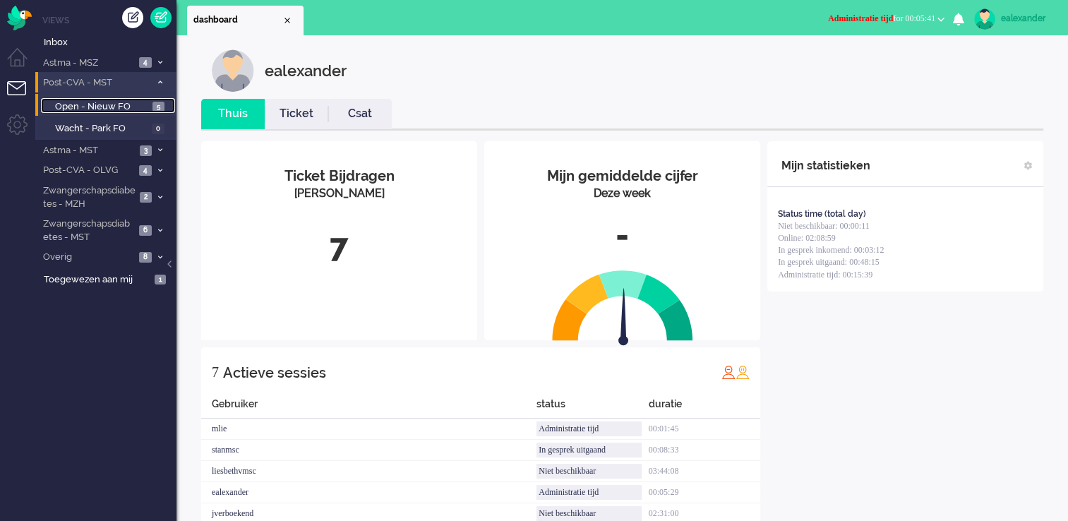
click at [151, 106] on link "Open - Nieuw FO 5" at bounding box center [108, 106] width 134 height 16
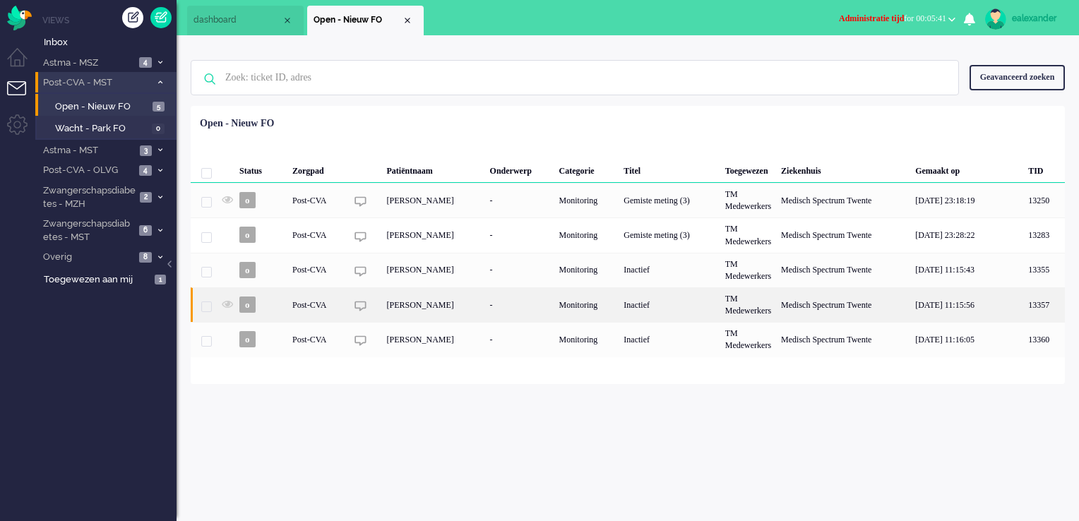
click at [441, 306] on div "[PERSON_NAME]" at bounding box center [432, 304] width 103 height 35
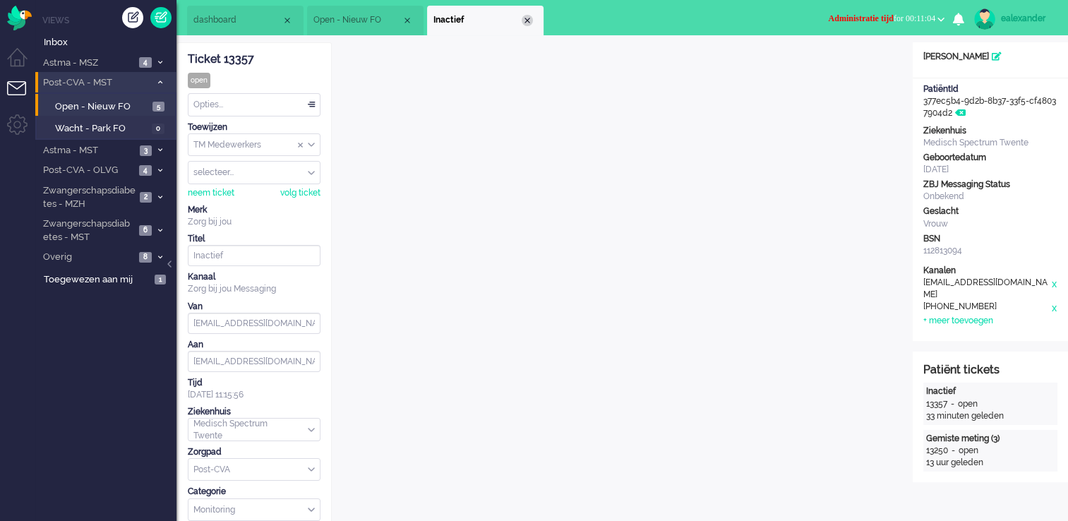
click at [525, 20] on div "Close tab" at bounding box center [527, 20] width 11 height 11
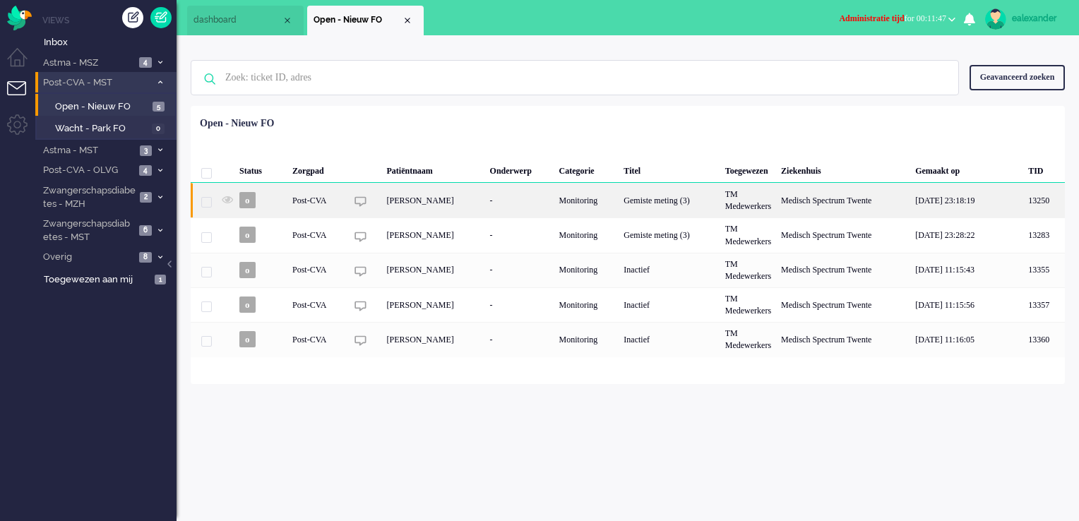
click at [464, 193] on div "[PERSON_NAME]" at bounding box center [432, 200] width 103 height 35
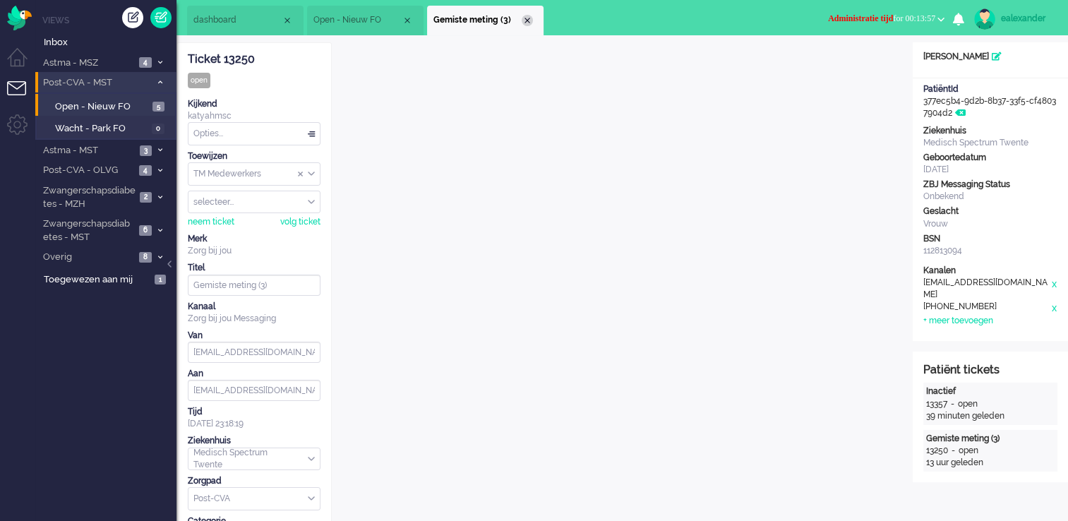
click at [527, 18] on div "Close tab" at bounding box center [527, 20] width 11 height 11
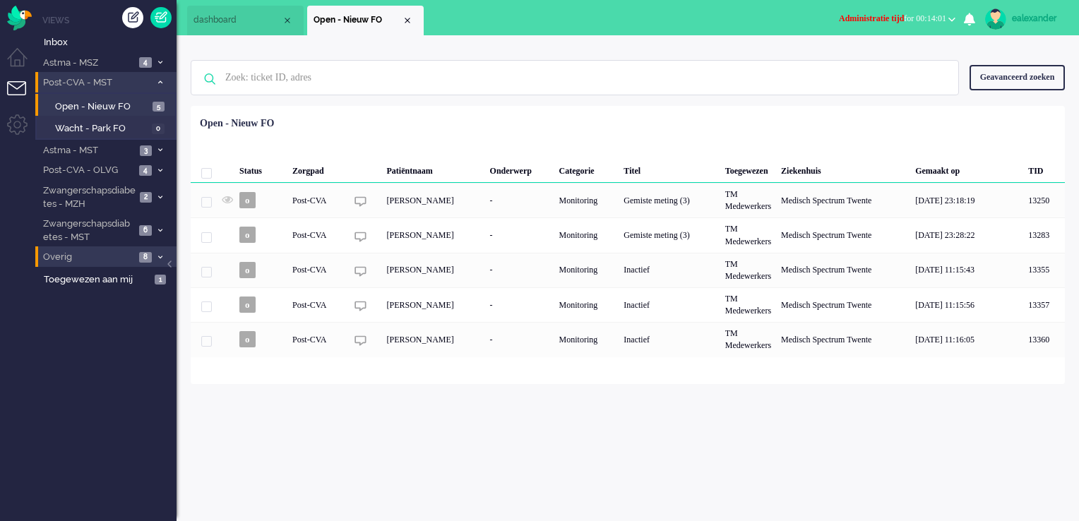
click at [149, 256] on span "8" at bounding box center [145, 257] width 13 height 11
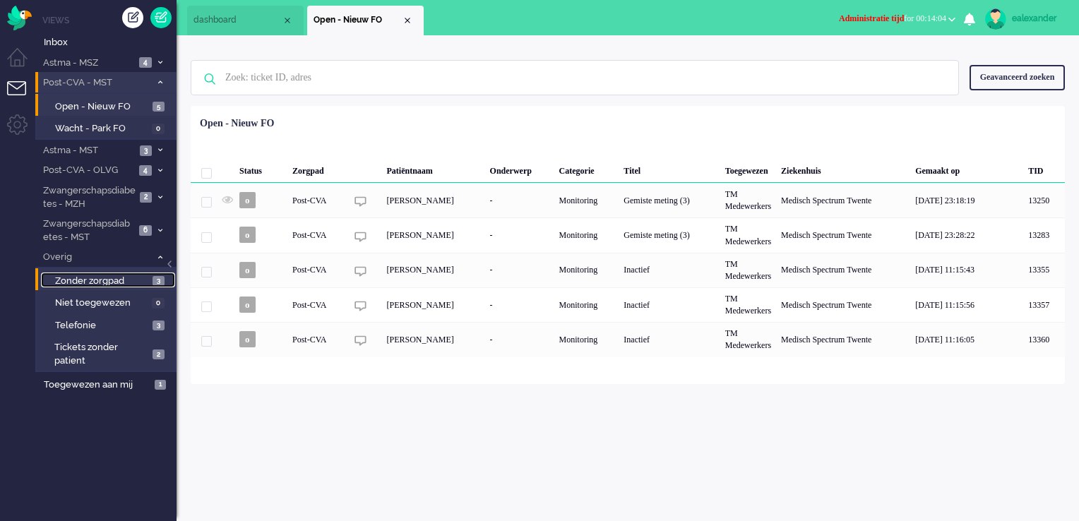
click at [144, 281] on span "Zonder zorgpad" at bounding box center [102, 281] width 94 height 13
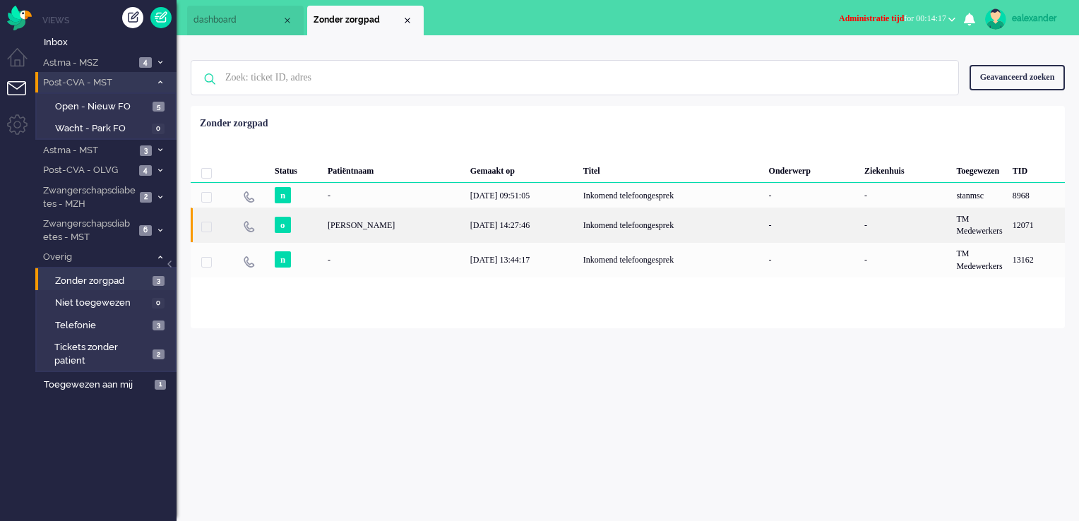
click at [662, 234] on div "Inkomend telefoongesprek" at bounding box center [671, 225] width 186 height 35
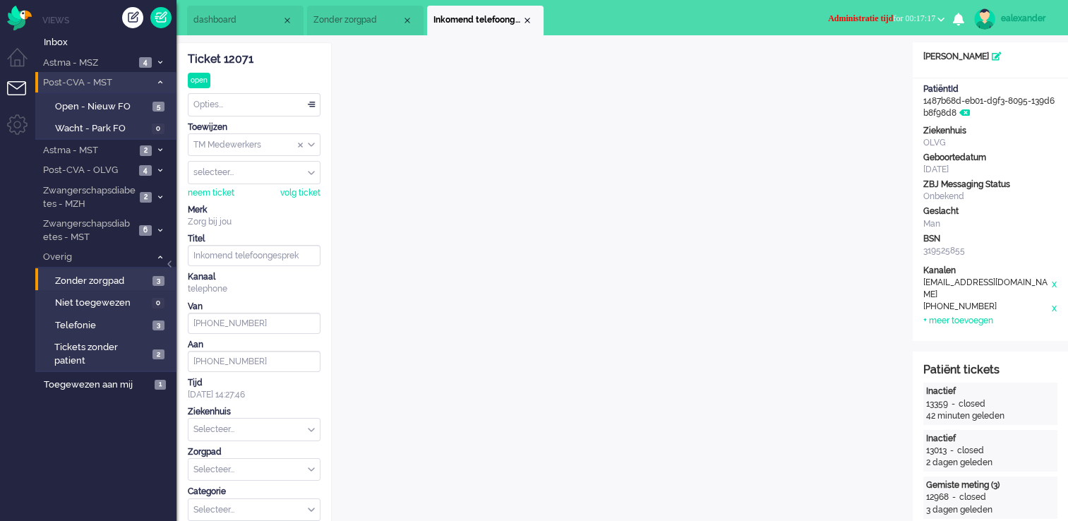
click at [926, 20] on span "Administratie tijd for 00:17:17" at bounding box center [881, 18] width 107 height 10
click at [883, 61] on label "Online" at bounding box center [886, 63] width 112 height 12
click at [131, 324] on span "Telefonie" at bounding box center [102, 325] width 94 height 13
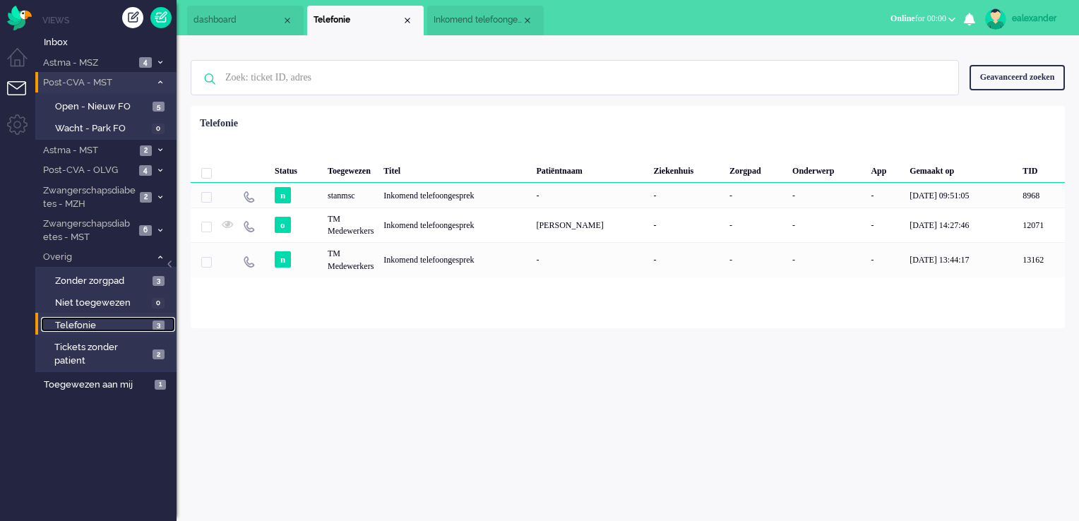
click at [489, 16] on span "Inkomend telefoongesprek" at bounding box center [478, 20] width 88 height 12
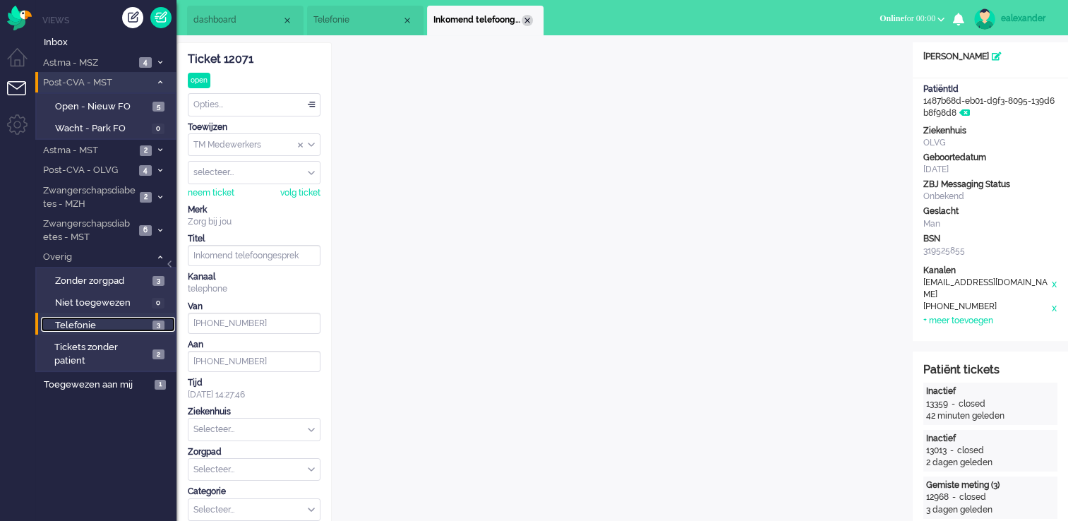
click at [528, 20] on div "Close tab" at bounding box center [527, 20] width 11 height 11
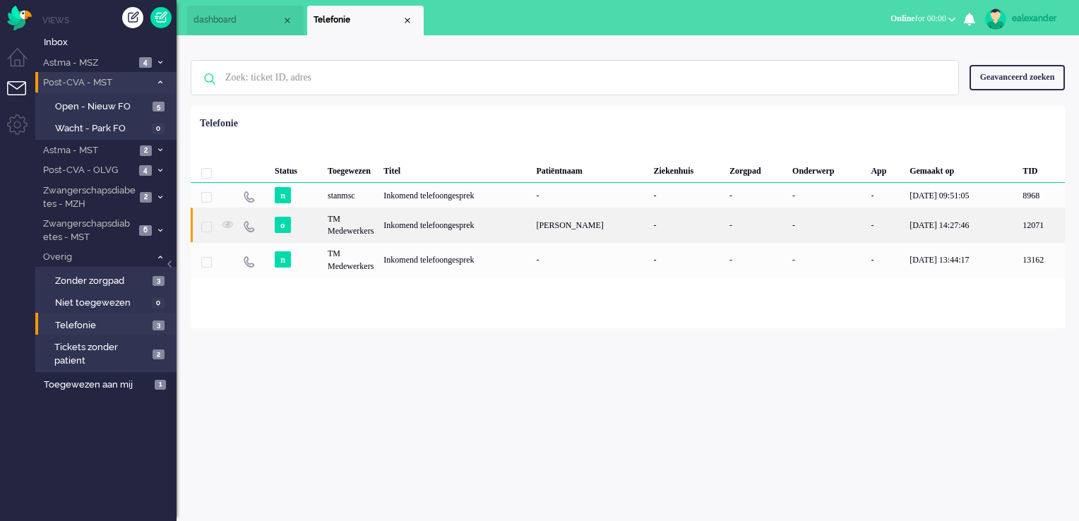
click at [649, 233] on div "-" at bounding box center [687, 225] width 76 height 35
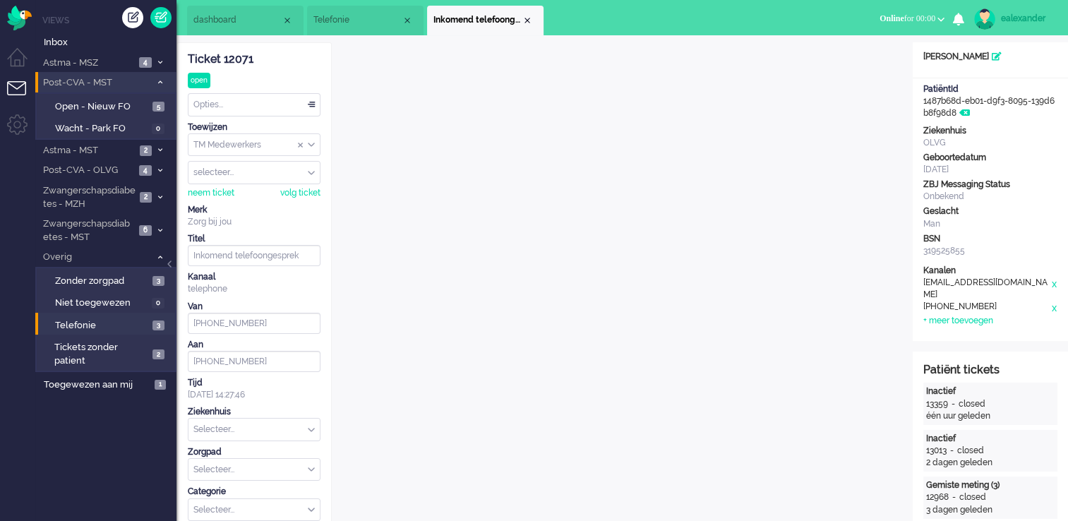
click at [305, 104] on div "Opties..." at bounding box center [254, 105] width 131 height 22
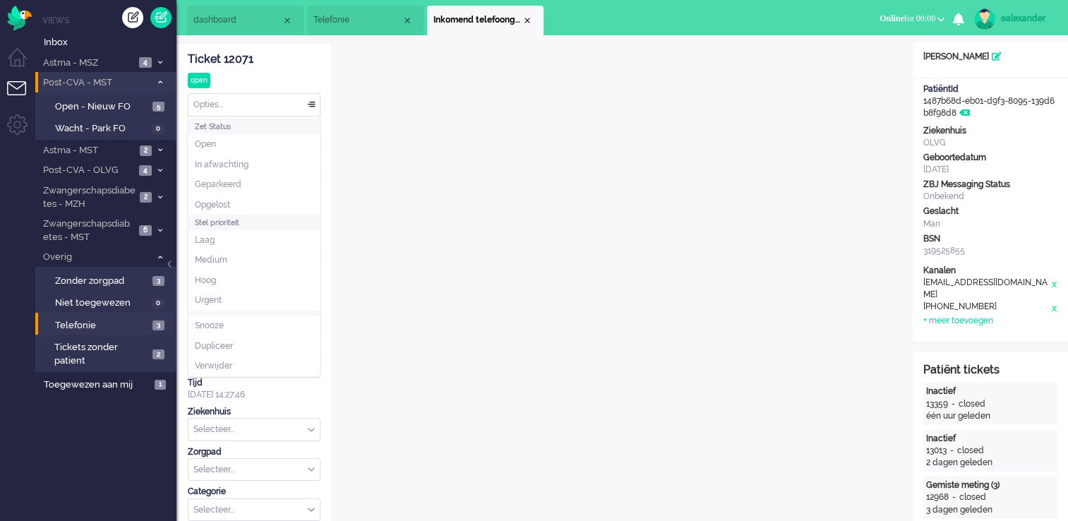
scroll to position [42, 0]
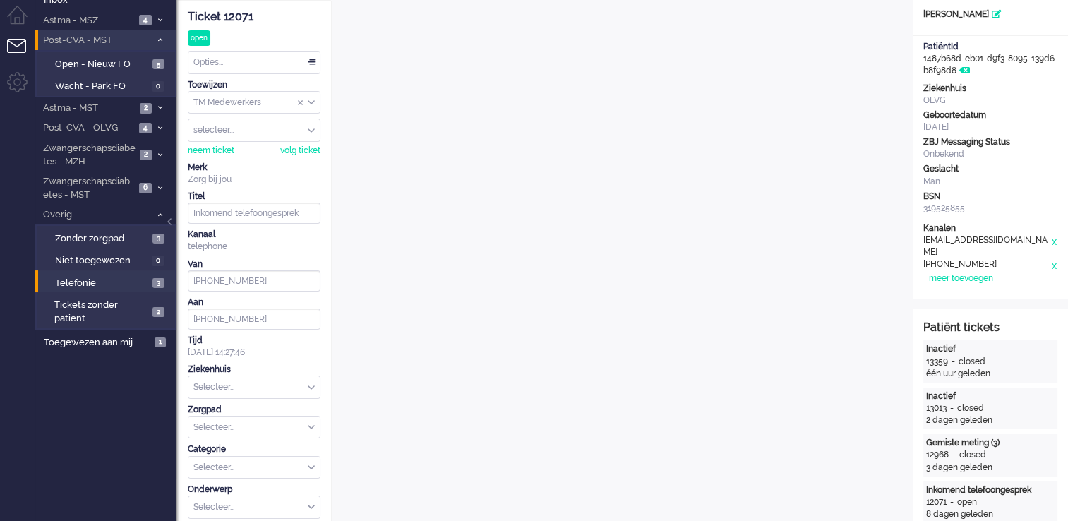
click at [310, 63] on div "Opties..." at bounding box center [254, 63] width 131 height 22
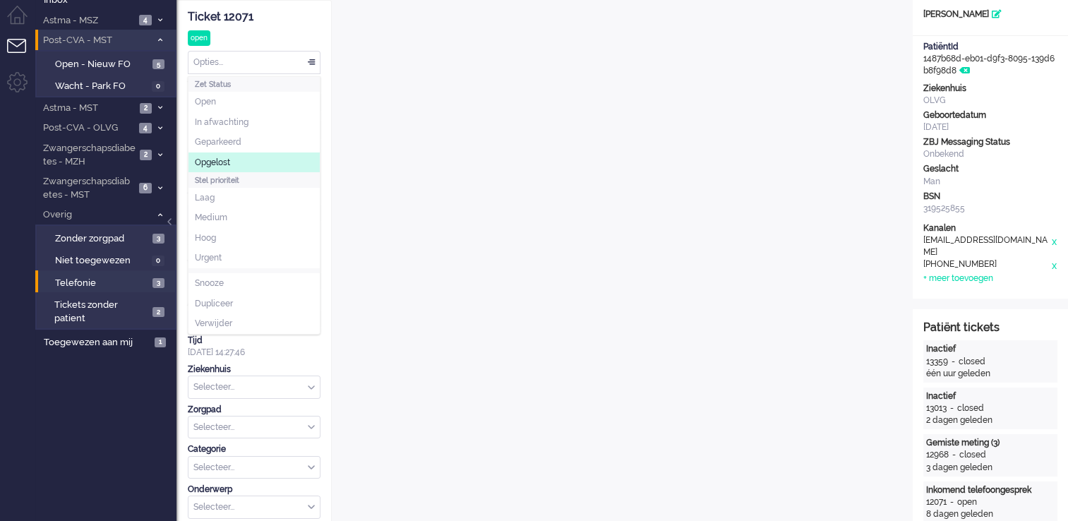
click at [261, 156] on li "Opgelost" at bounding box center [254, 163] width 131 height 20
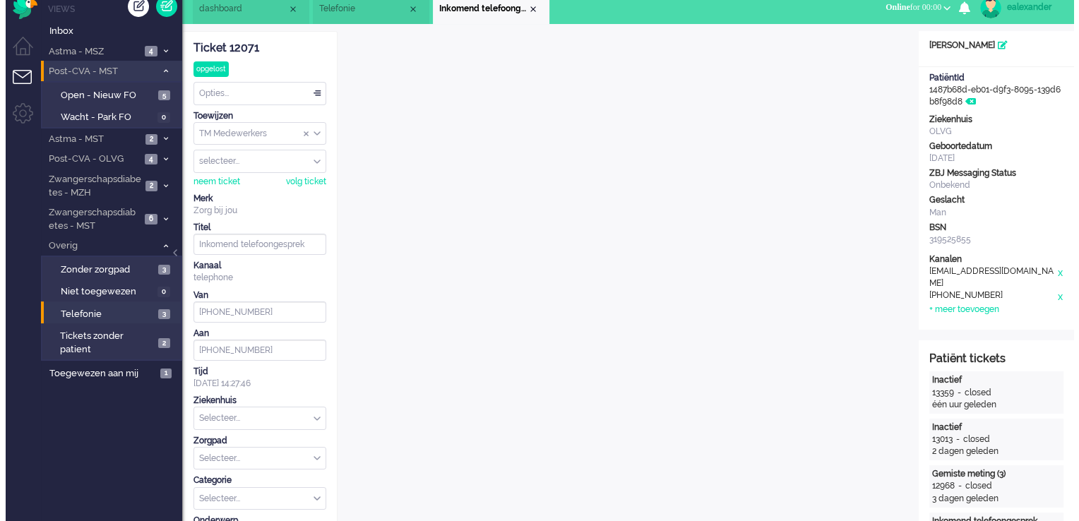
scroll to position [0, 0]
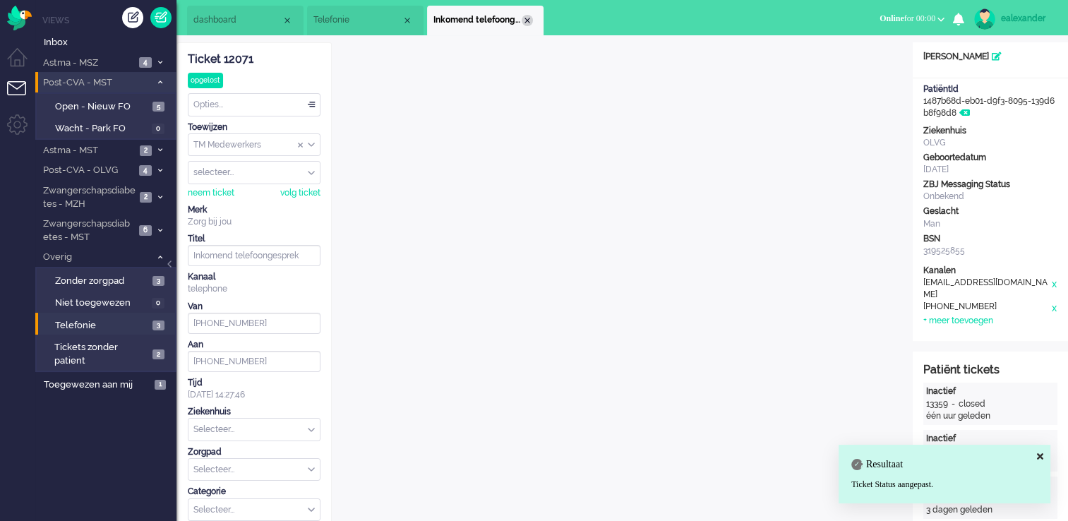
click at [525, 20] on div "Close tab" at bounding box center [527, 20] width 11 height 11
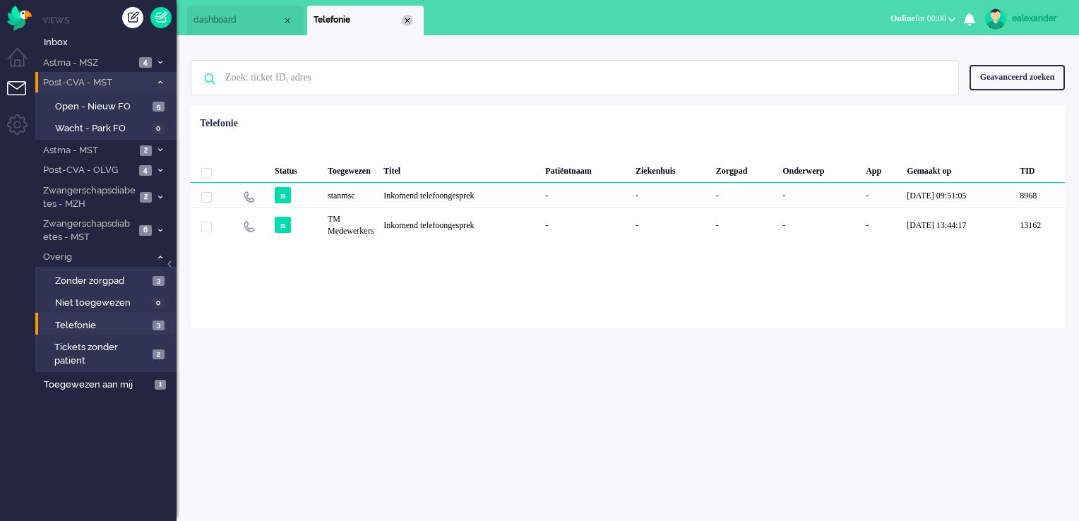
click at [406, 19] on div "Close tab" at bounding box center [407, 20] width 11 height 11
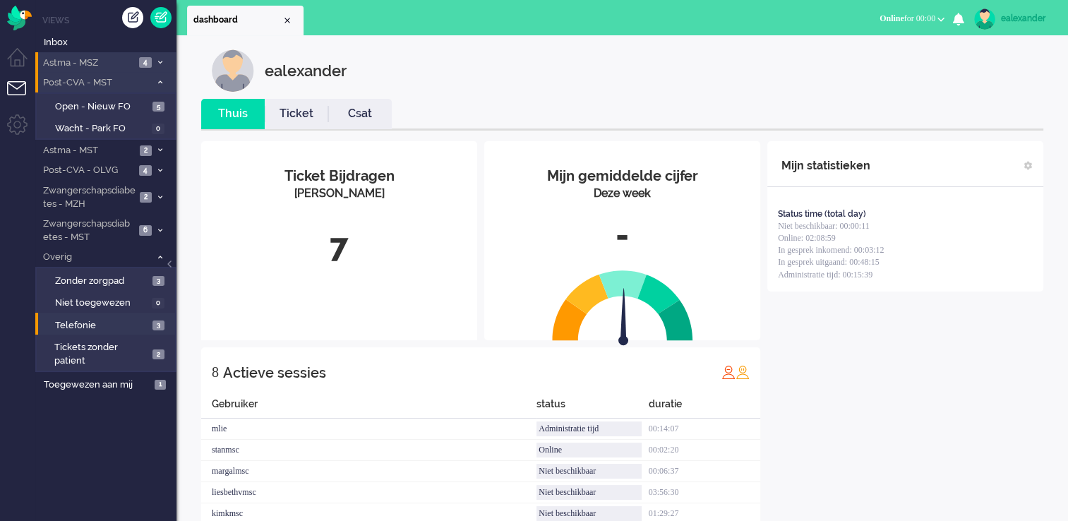
click at [155, 64] on span at bounding box center [160, 63] width 11 height 8
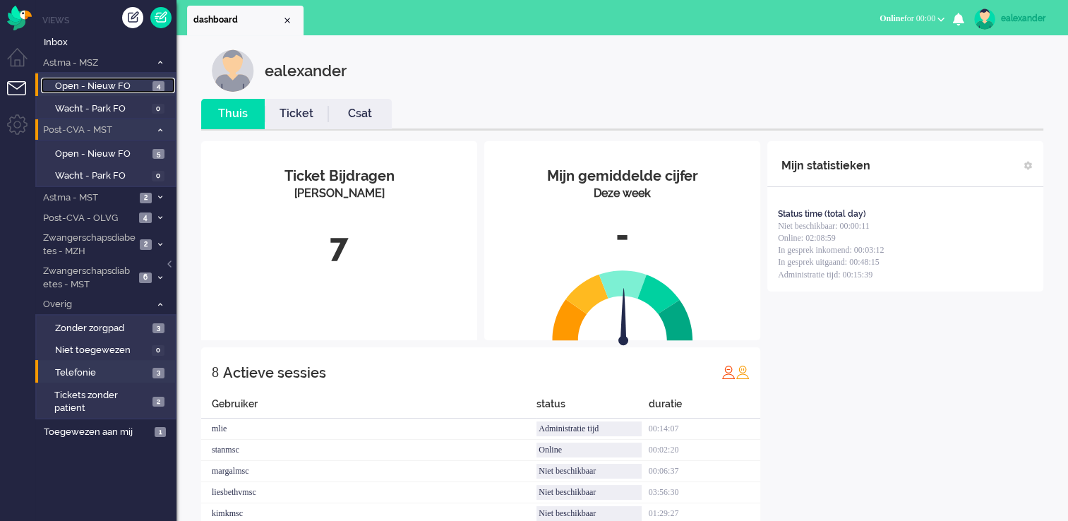
click at [145, 83] on span "Open - Nieuw FO" at bounding box center [102, 86] width 94 height 13
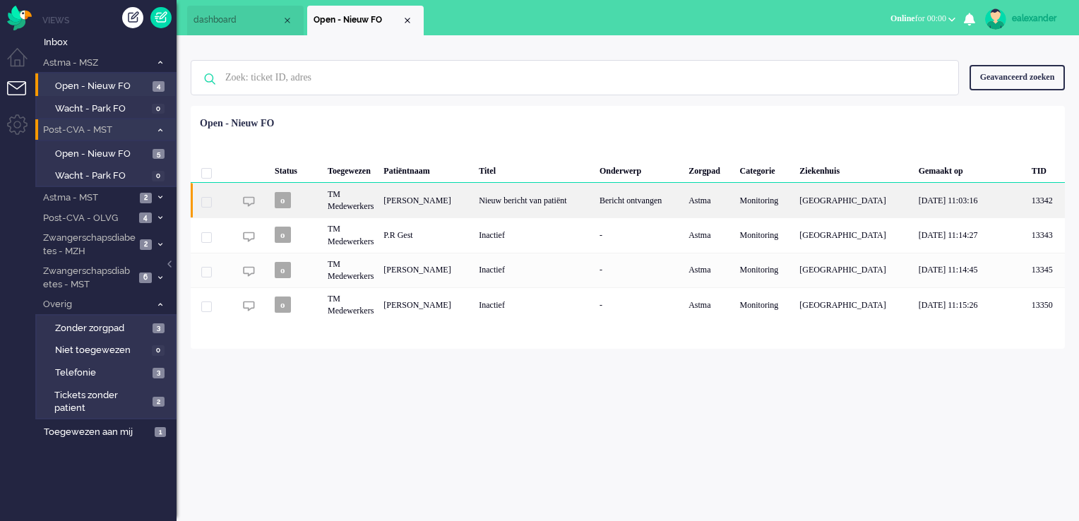
click at [581, 199] on div "Nieuw bericht van patiënt" at bounding box center [534, 200] width 121 height 35
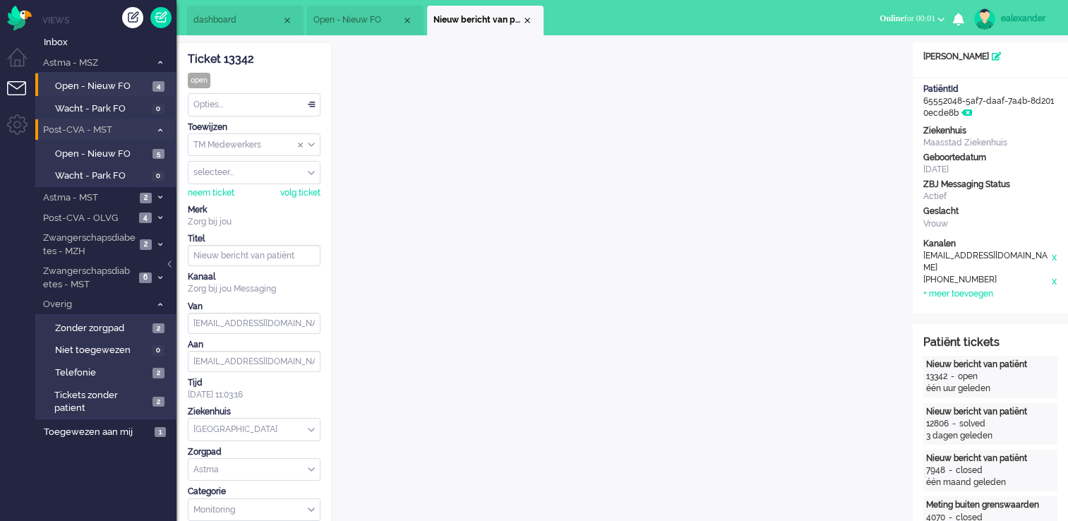
click at [316, 148] on input "Assign Group" at bounding box center [254, 145] width 131 height 22
click at [311, 182] on li "TM Verpleegkundigen" at bounding box center [254, 187] width 131 height 20
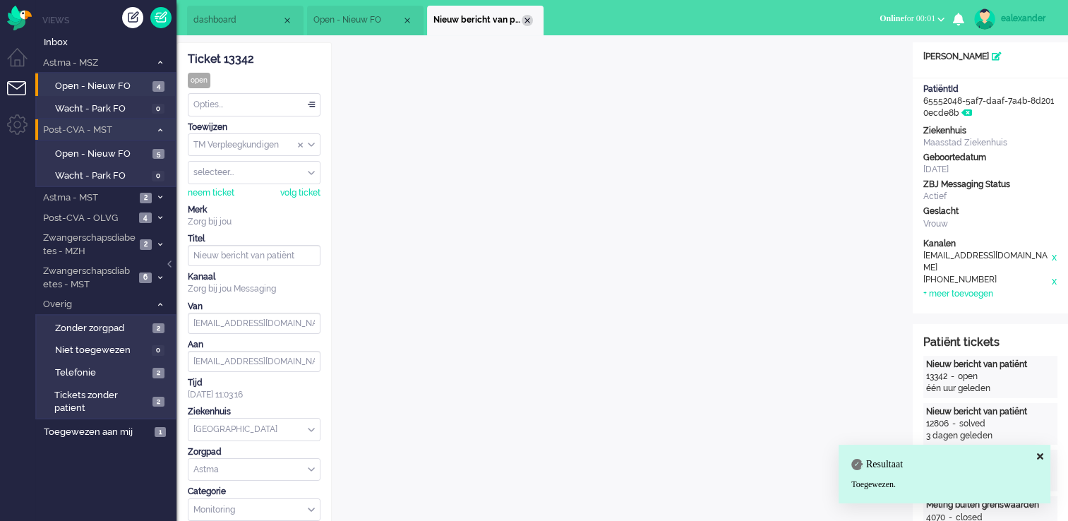
click at [528, 25] on div "Close tab" at bounding box center [527, 20] width 11 height 11
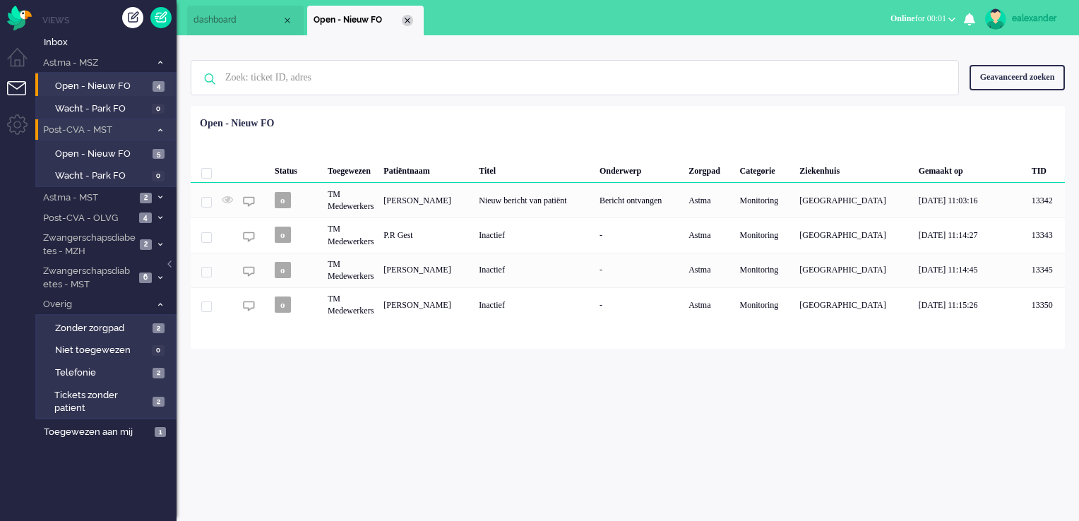
click at [406, 18] on div "Close tab" at bounding box center [407, 20] width 11 height 11
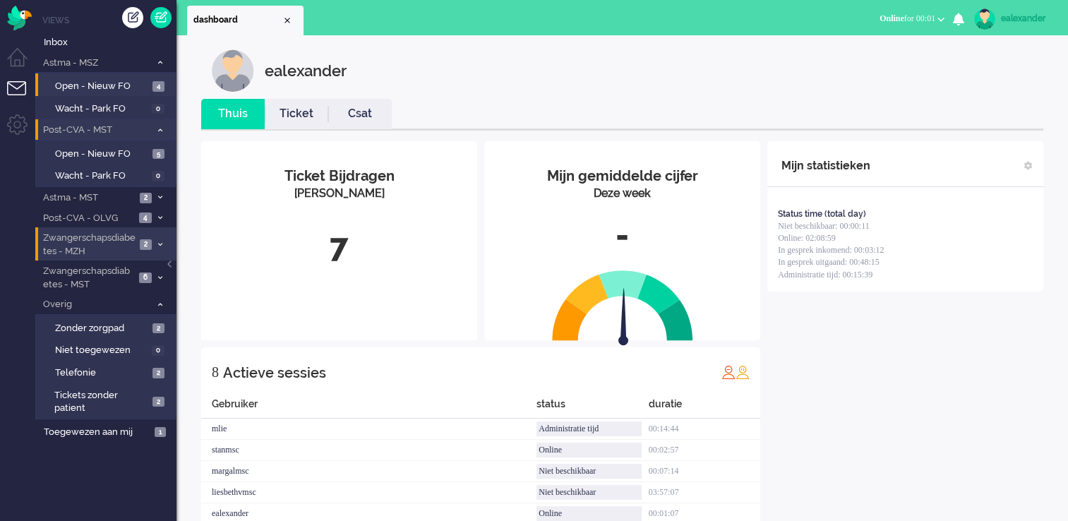
click at [157, 242] on span at bounding box center [160, 245] width 11 height 8
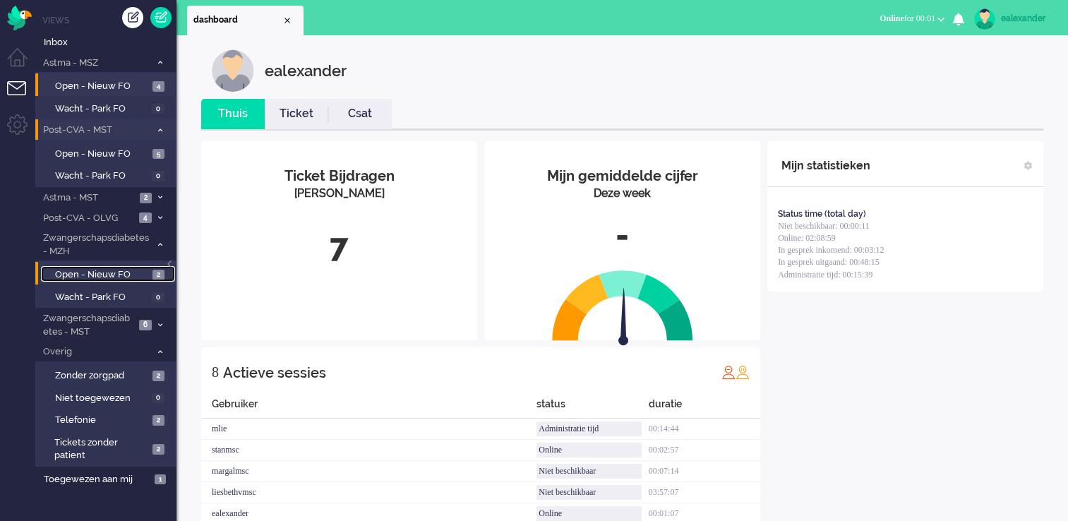
click at [147, 275] on span "Open - Nieuw FO" at bounding box center [102, 274] width 94 height 13
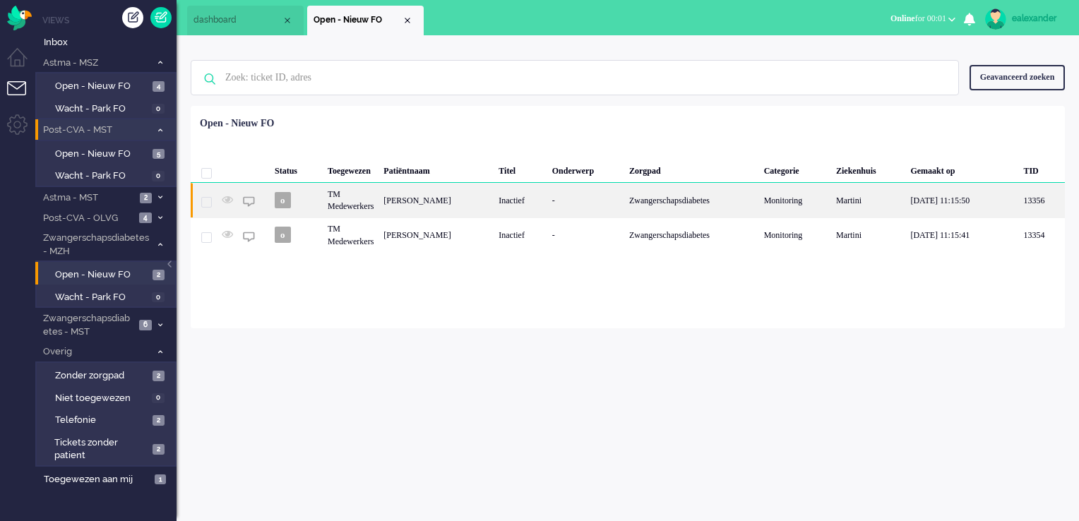
click at [736, 202] on div "Zwangerschapsdiabetes" at bounding box center [691, 200] width 135 height 35
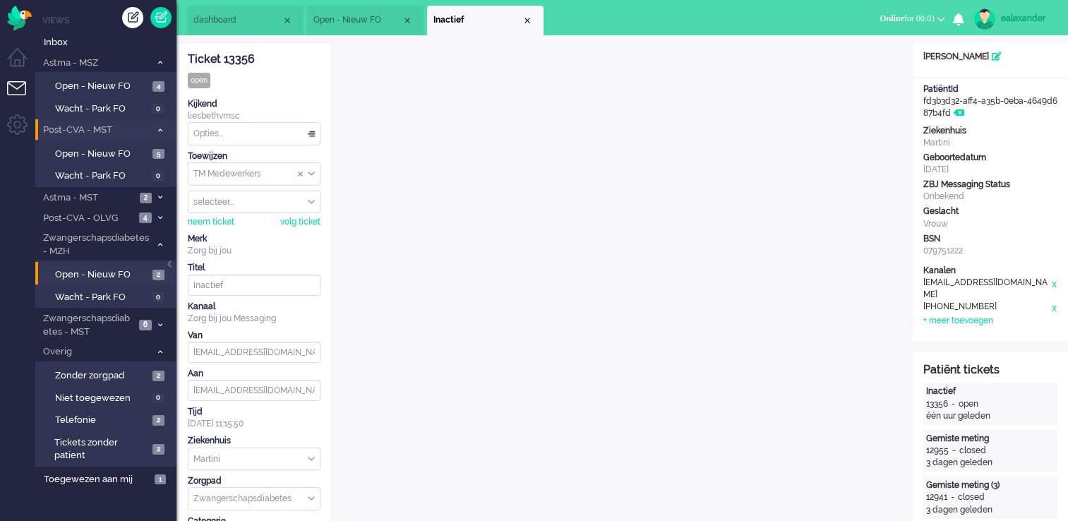
click at [315, 174] on input "Assign Group" at bounding box center [254, 174] width 131 height 22
click at [305, 217] on li "TM Verpleegkundigen" at bounding box center [254, 215] width 131 height 20
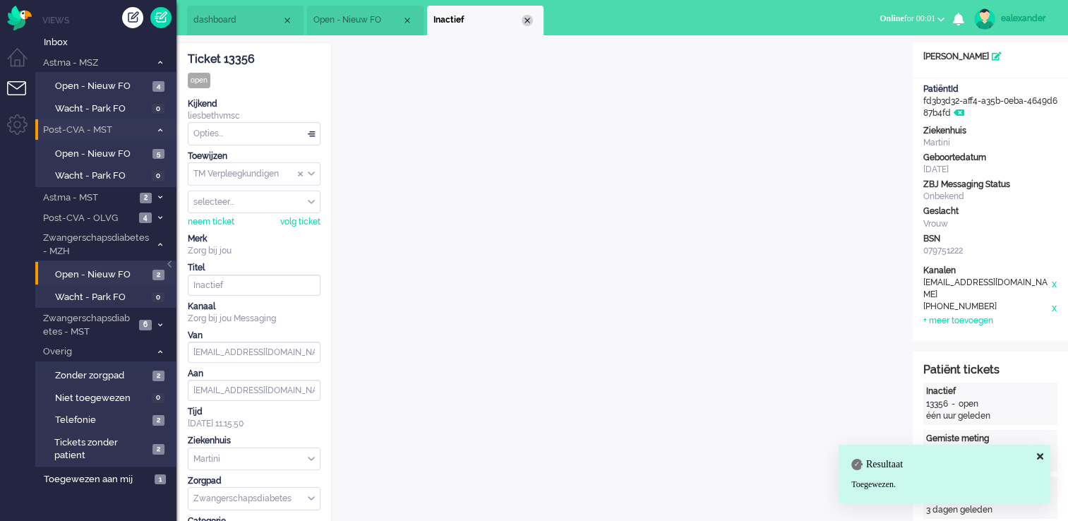
click at [526, 18] on div "Close tab" at bounding box center [527, 20] width 11 height 11
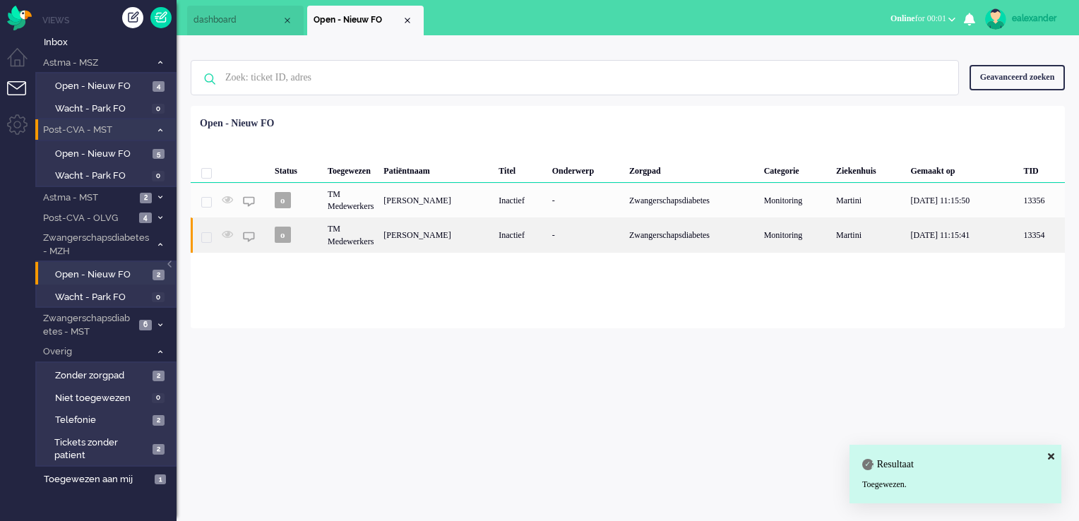
click at [546, 244] on div "Inactief" at bounding box center [520, 234] width 53 height 35
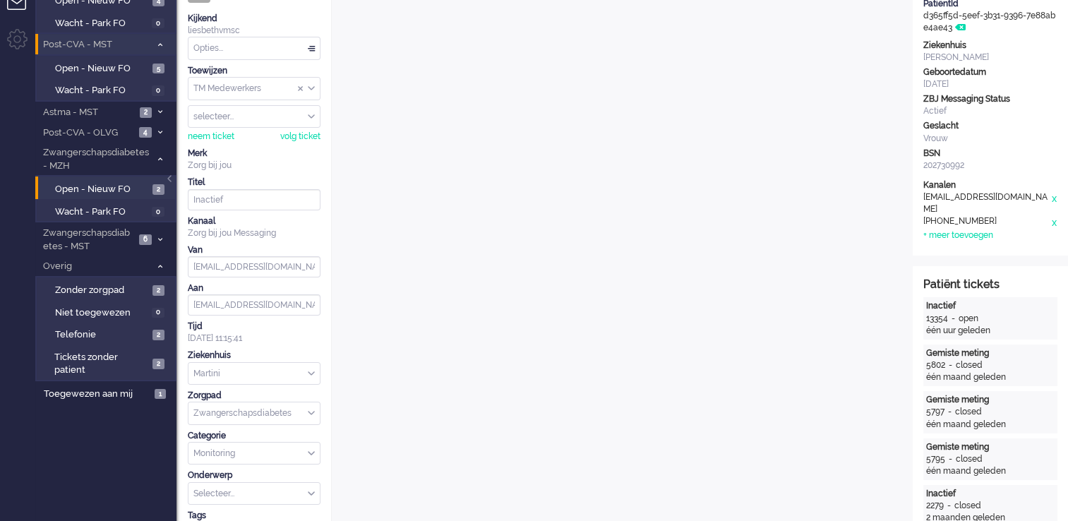
scroll to position [15, 0]
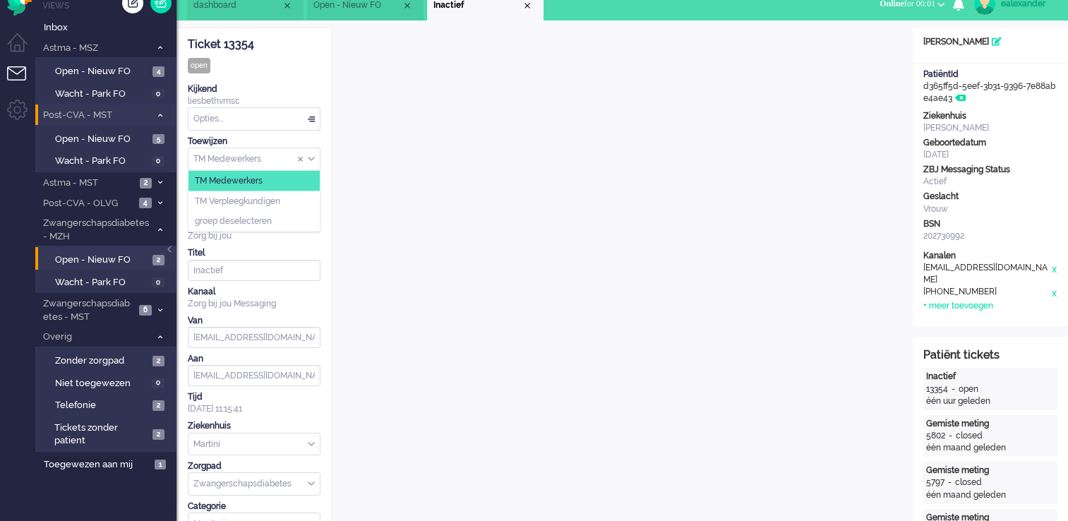
click at [311, 160] on div "TM Medewerkers" at bounding box center [254, 159] width 131 height 22
click at [299, 195] on li "TM Verpleegkundigen" at bounding box center [254, 201] width 131 height 20
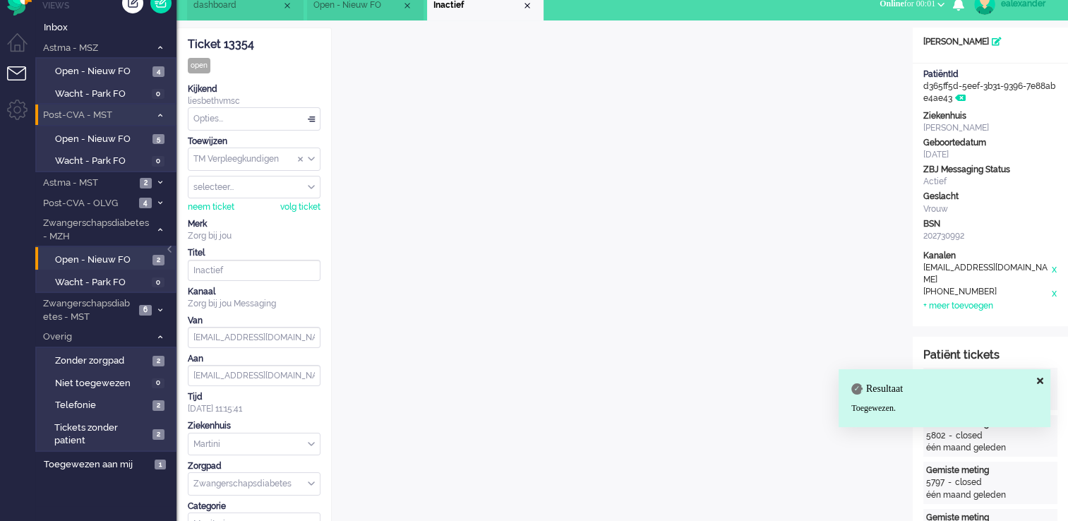
scroll to position [0, 0]
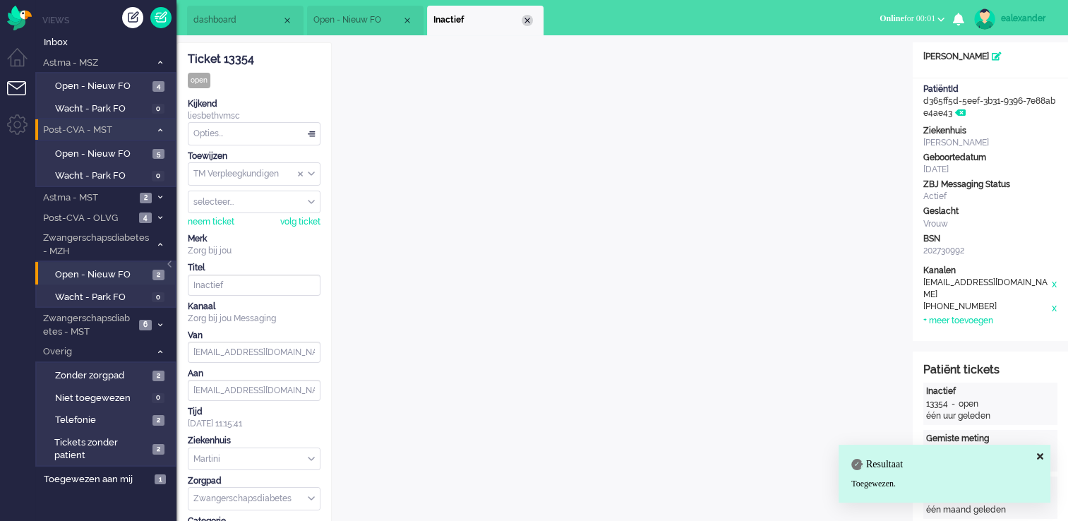
click at [527, 21] on div "Close tab" at bounding box center [527, 20] width 11 height 11
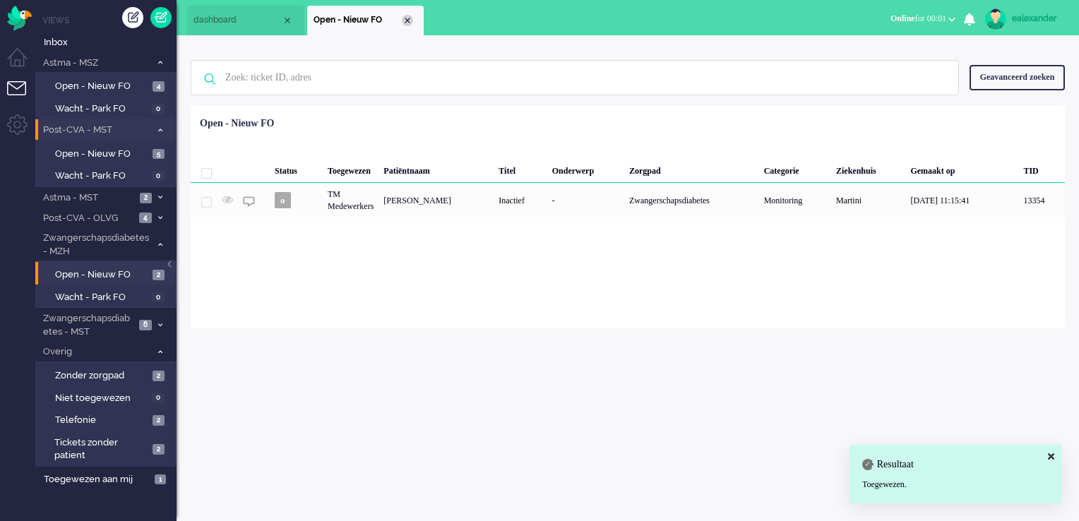
click at [407, 18] on div "Close tab" at bounding box center [407, 20] width 11 height 11
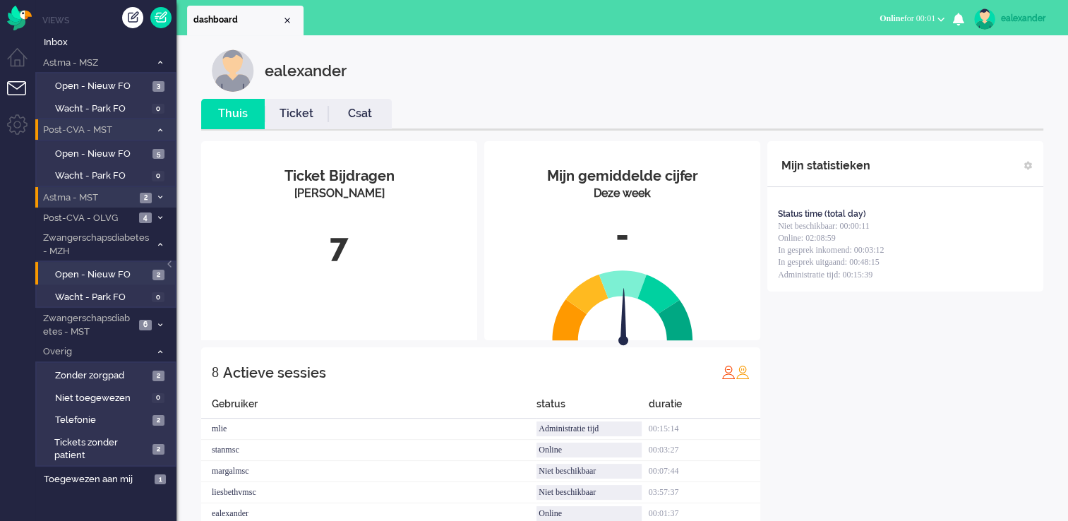
click at [161, 202] on li "Astma - MST 2" at bounding box center [105, 197] width 141 height 20
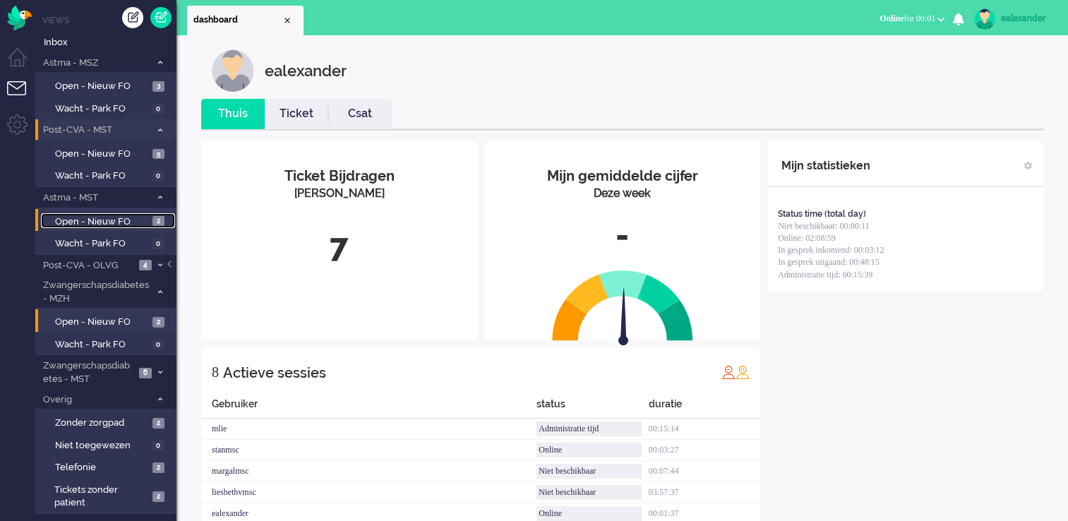
click at [149, 223] on link "Open - Nieuw FO 2" at bounding box center [108, 221] width 134 height 16
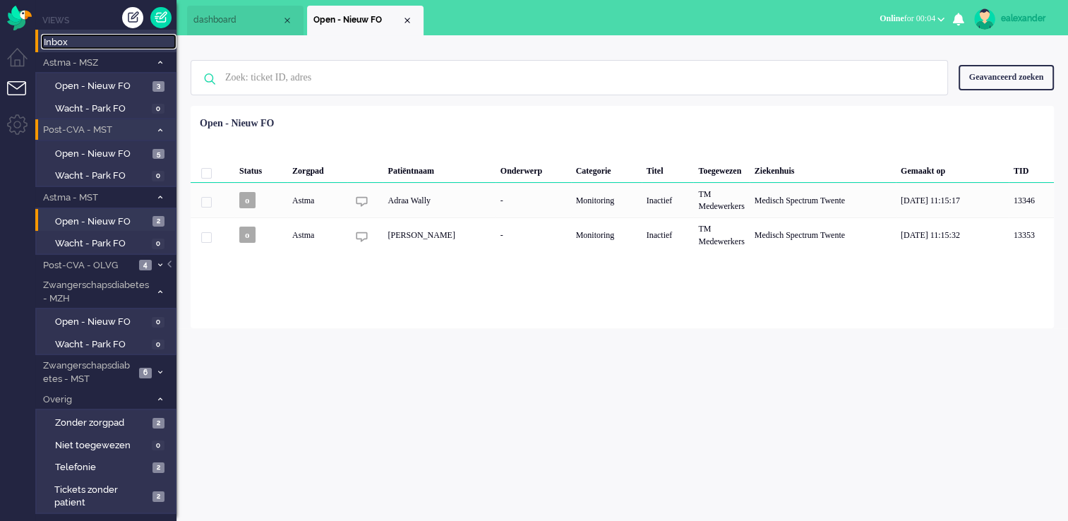
click at [76, 41] on span "Inbox" at bounding box center [110, 42] width 133 height 13
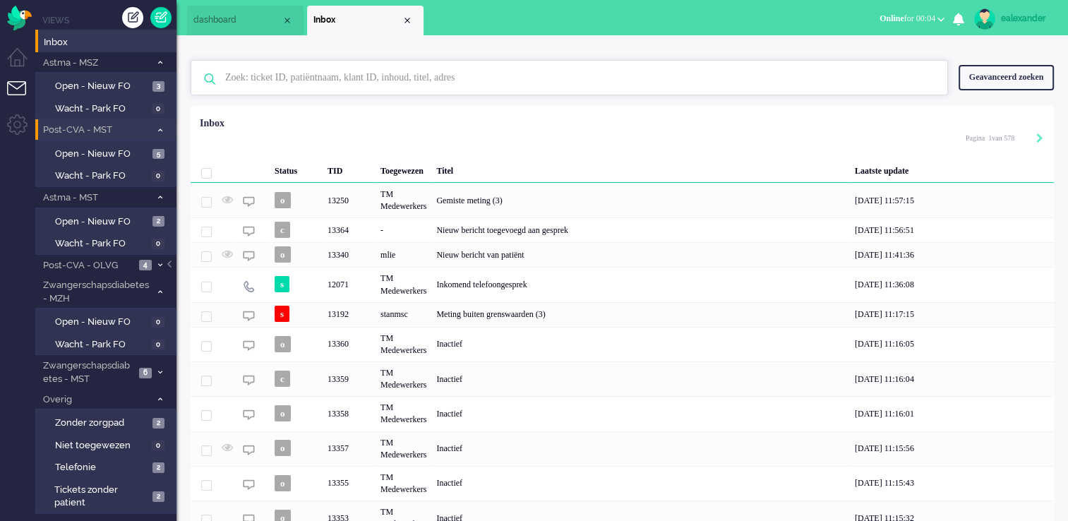
click at [395, 81] on input "text" at bounding box center [572, 78] width 714 height 34
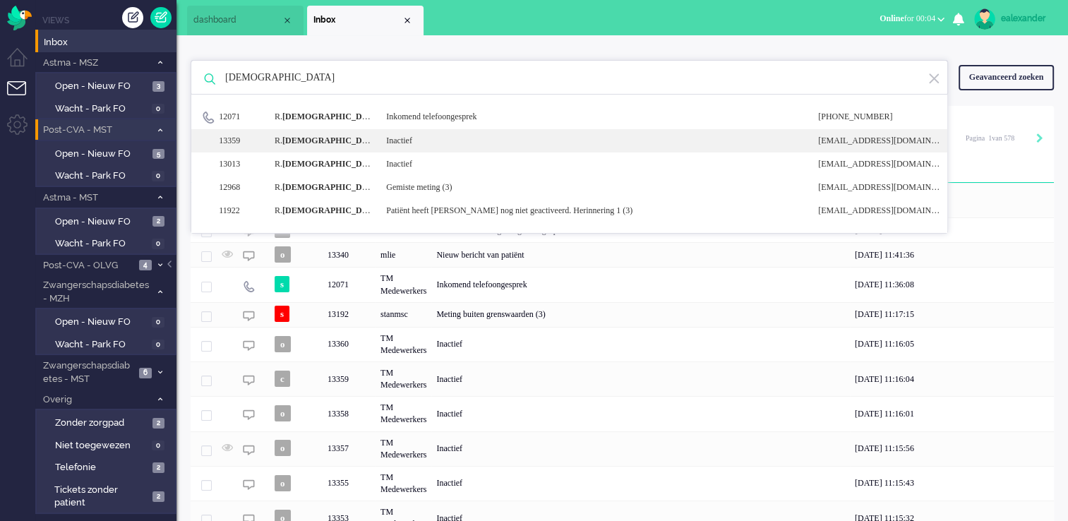
type input "isma"
click at [470, 150] on div "13359 R. Isma il Inactief noreply+1487b68d-eb01-d9f3-8095-139d6b8f98d8@zorgbijj…" at bounding box center [569, 140] width 756 height 23
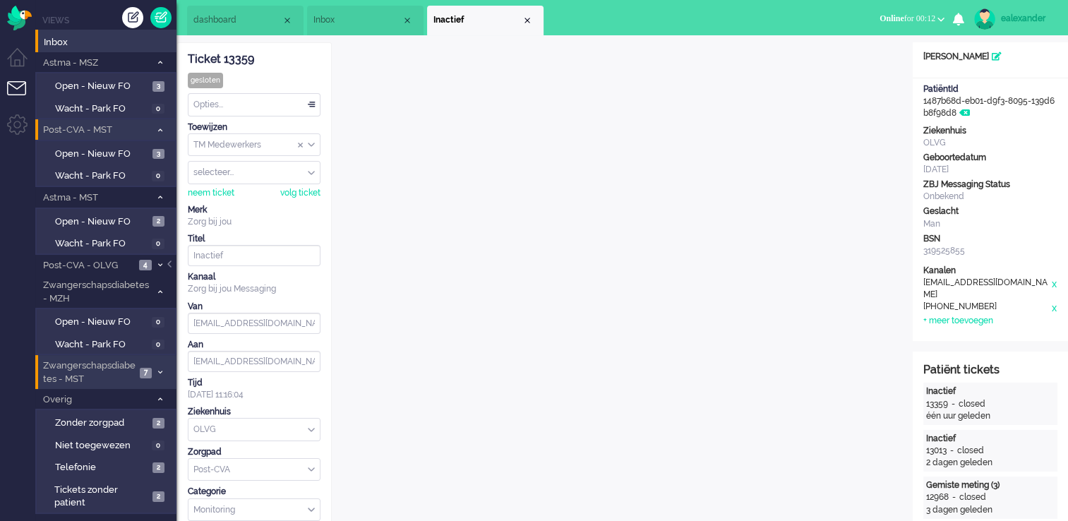
click at [153, 371] on li "Zwangerschapsdiabetes - MST 7" at bounding box center [105, 371] width 141 height 33
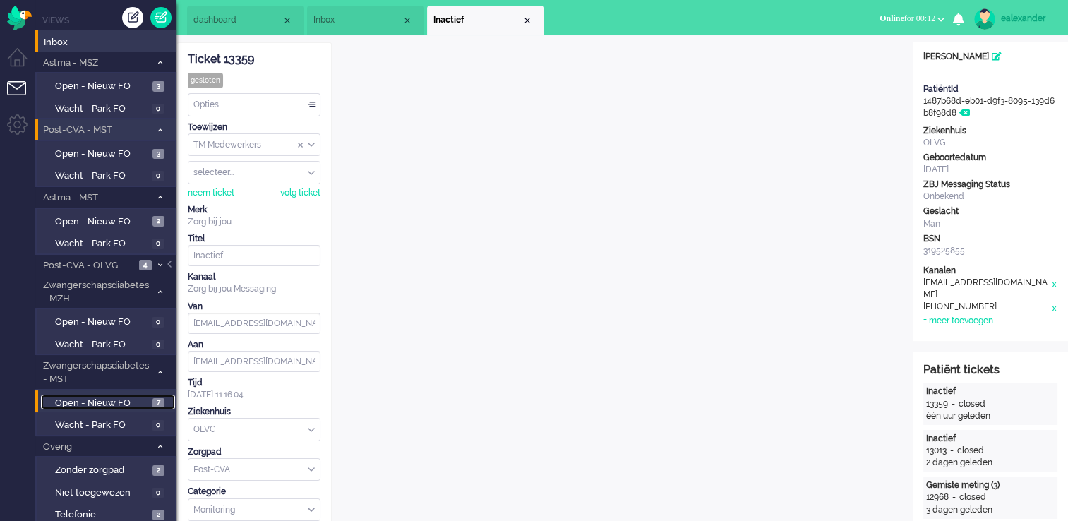
click at [144, 399] on span "Open - Nieuw FO" at bounding box center [102, 403] width 94 height 13
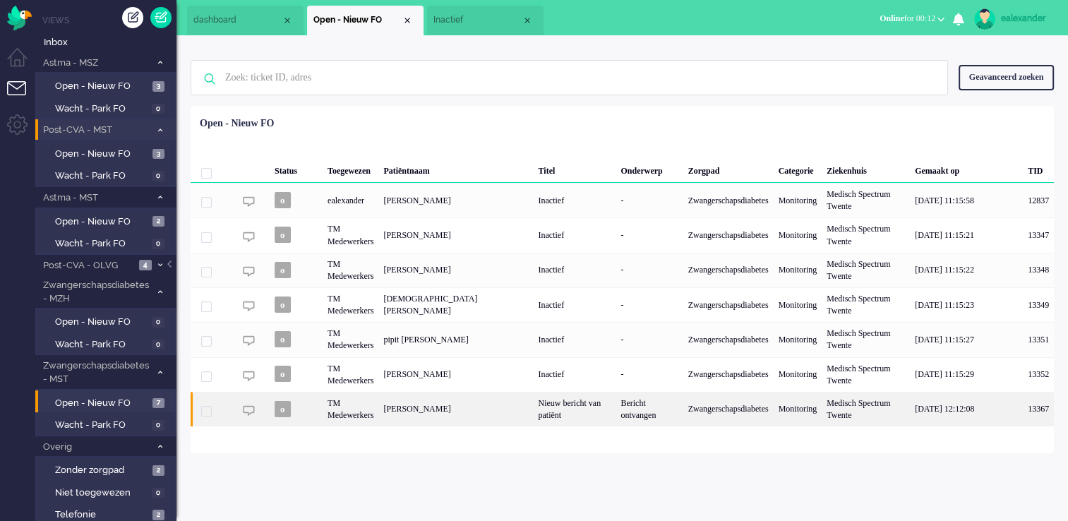
click at [637, 425] on div "Bericht ontvangen" at bounding box center [649, 409] width 67 height 35
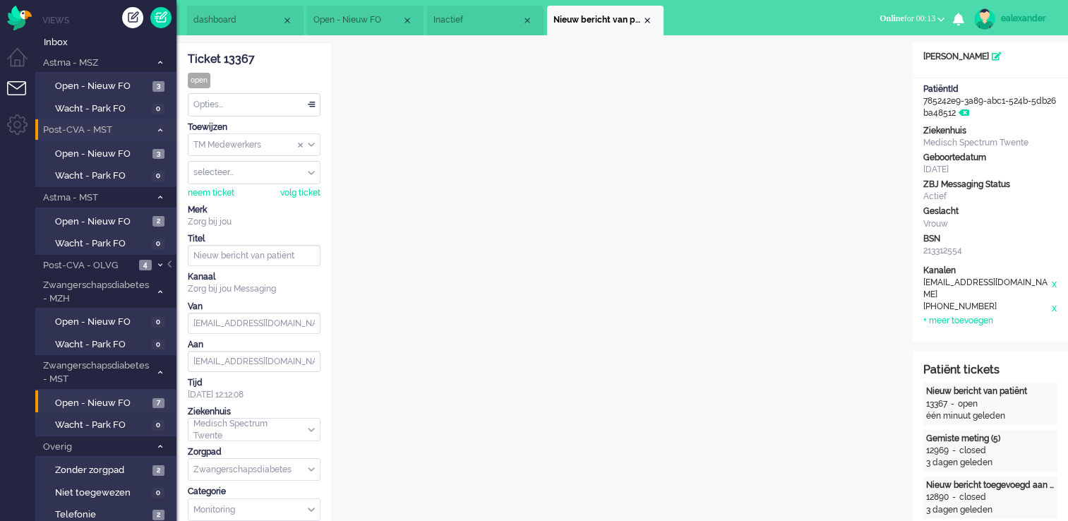
click at [315, 108] on div "Opties..." at bounding box center [254, 105] width 131 height 22
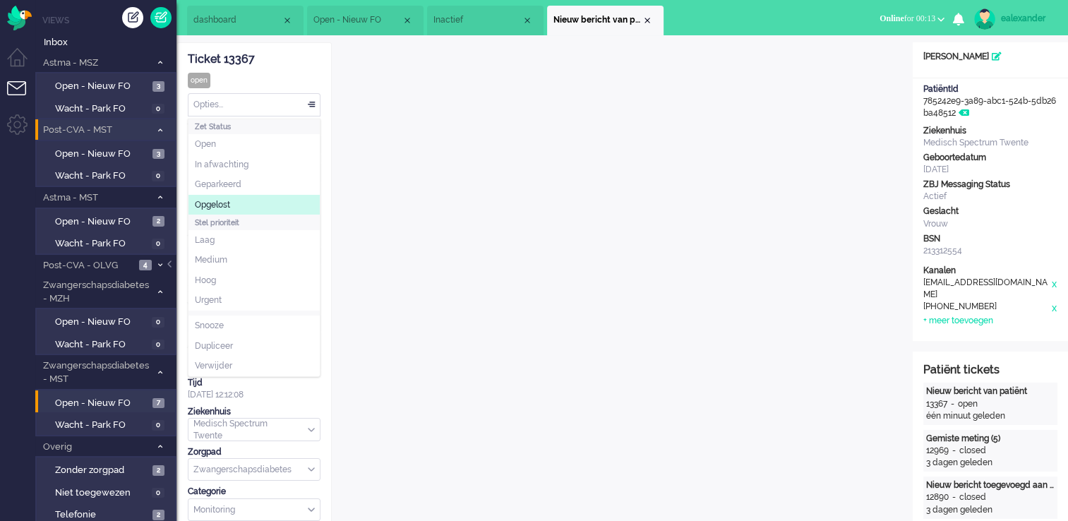
click at [270, 205] on li "Opgelost" at bounding box center [254, 205] width 131 height 20
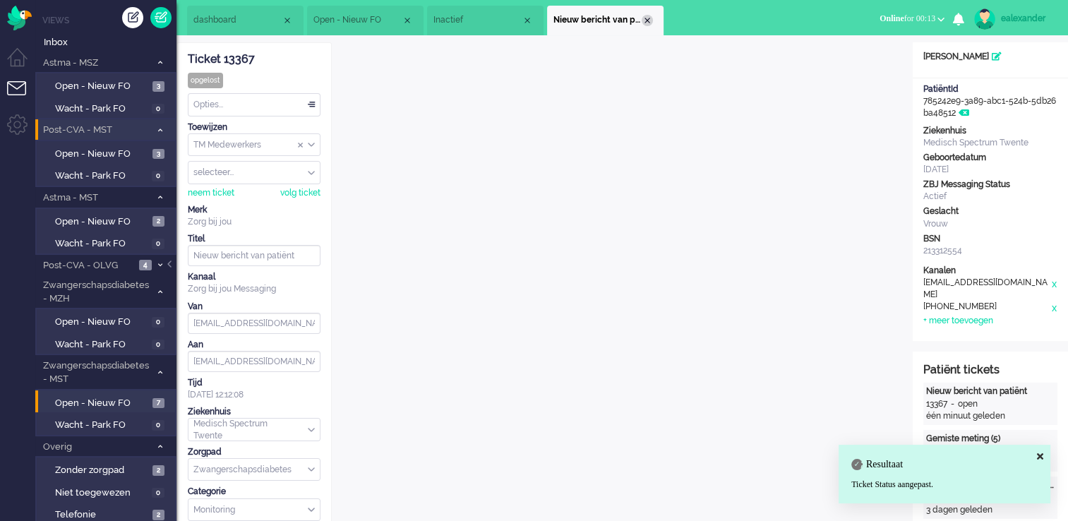
click at [647, 20] on div "Close tab" at bounding box center [647, 20] width 11 height 11
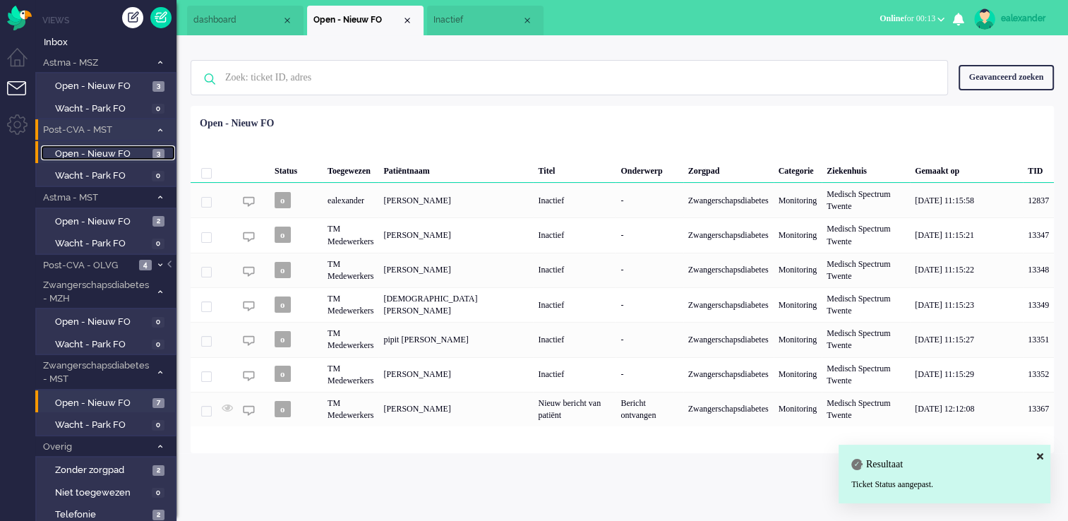
click at [150, 154] on link "Open - Nieuw FO 3" at bounding box center [108, 153] width 134 height 16
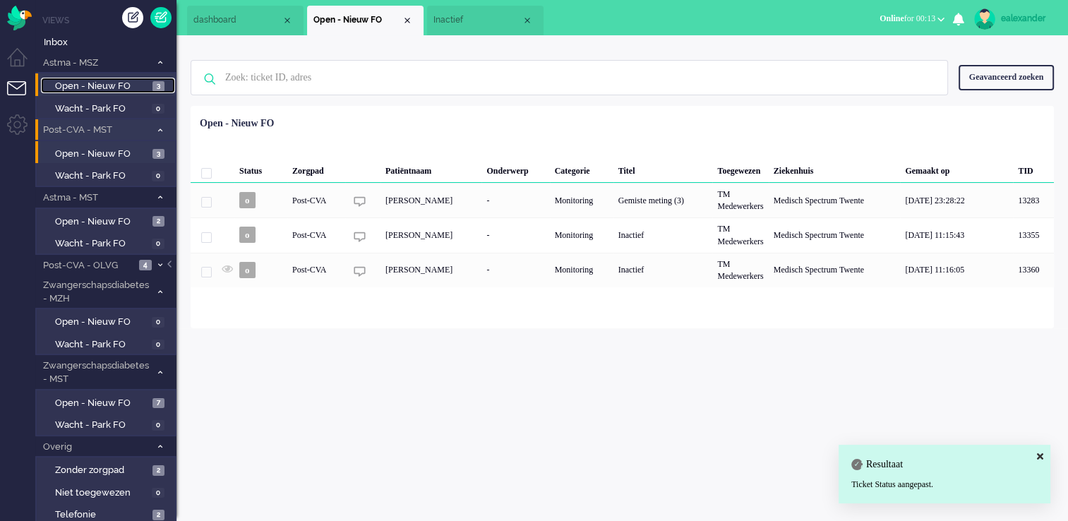
click at [141, 81] on span "Open - Nieuw FO" at bounding box center [102, 86] width 94 height 13
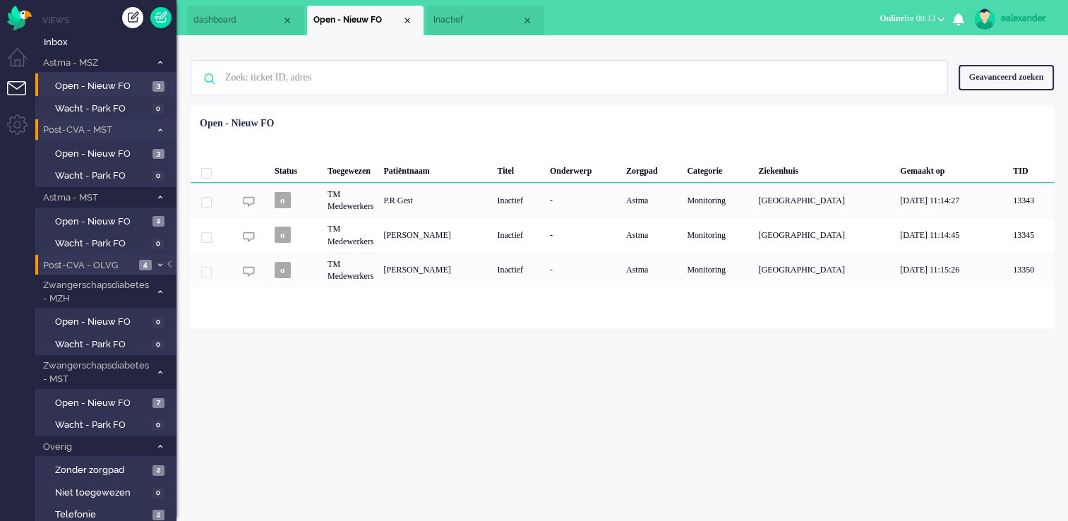
click at [134, 265] on span "Post-CVA - OLVG" at bounding box center [88, 265] width 94 height 13
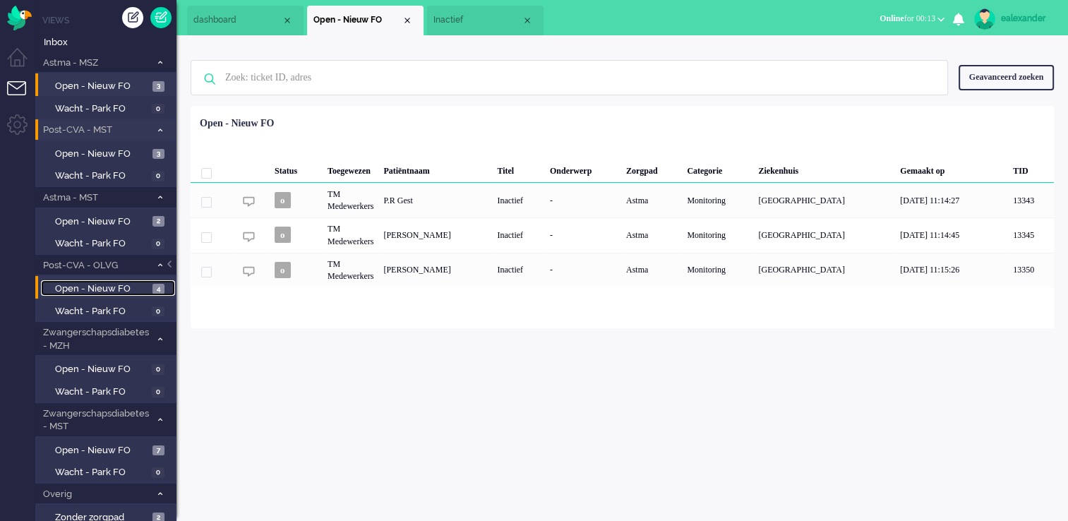
click at [154, 291] on span "4" at bounding box center [159, 289] width 12 height 11
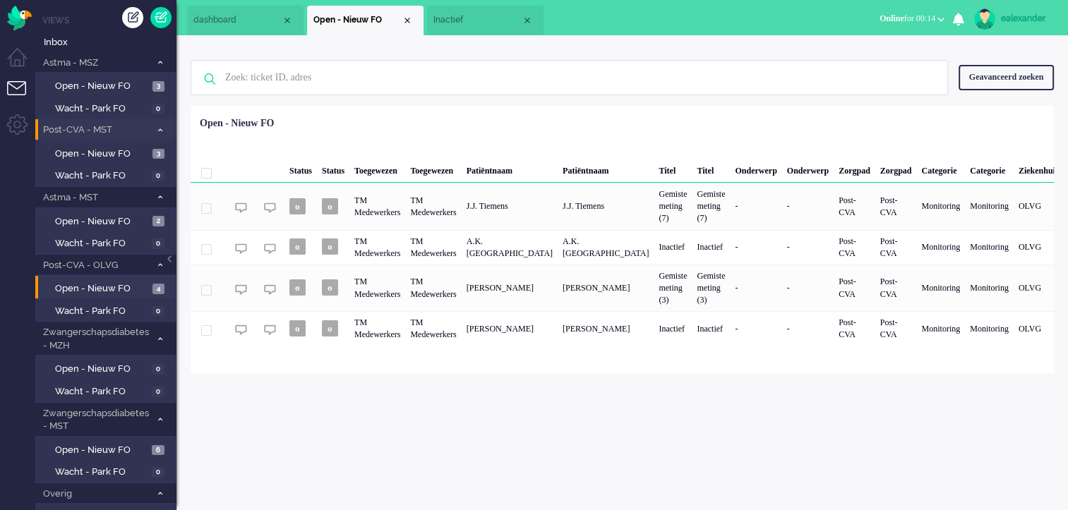
click at [930, 13] on button "Online for 00:14" at bounding box center [912, 18] width 82 height 20
click at [902, 43] on label "Niet beschikbaar" at bounding box center [886, 48] width 112 height 12
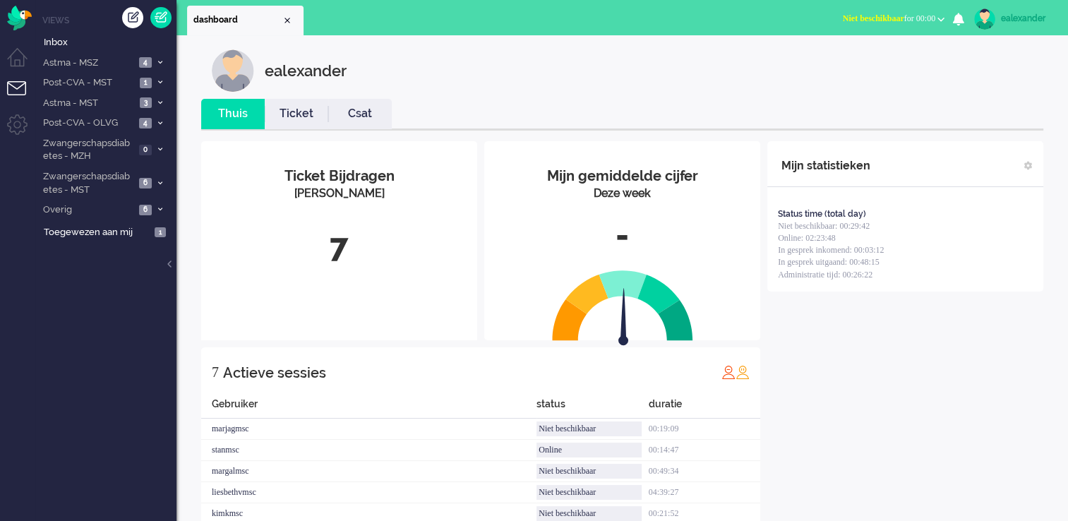
click at [907, 15] on span "Niet beschikbaar for 00:00" at bounding box center [889, 18] width 92 height 10
click at [888, 66] on label "Online" at bounding box center [886, 63] width 112 height 12
click at [158, 64] on icon at bounding box center [160, 62] width 4 height 5
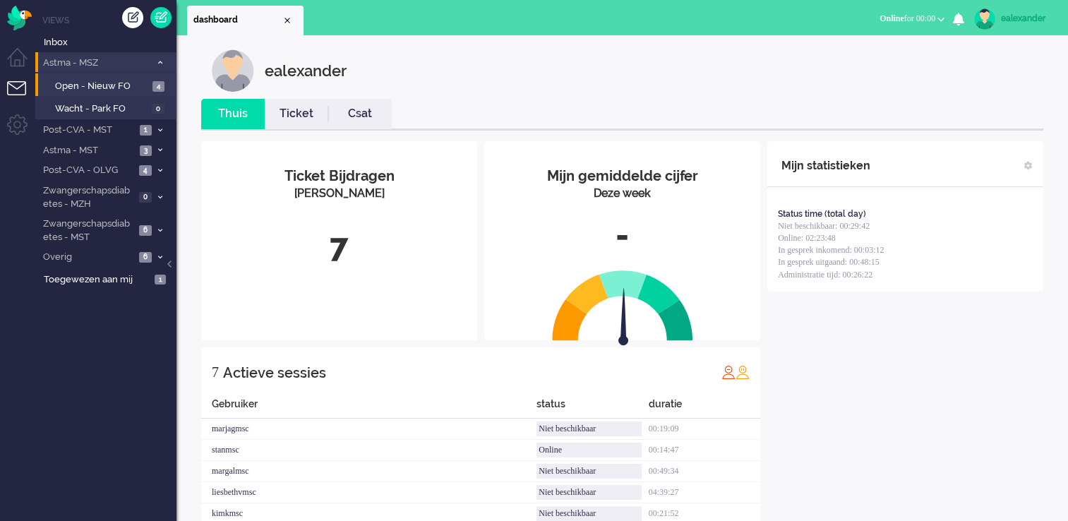
click at [153, 92] on li "Open - Nieuw FO 4" at bounding box center [105, 84] width 140 height 23
click at [156, 83] on span "4" at bounding box center [159, 86] width 12 height 11
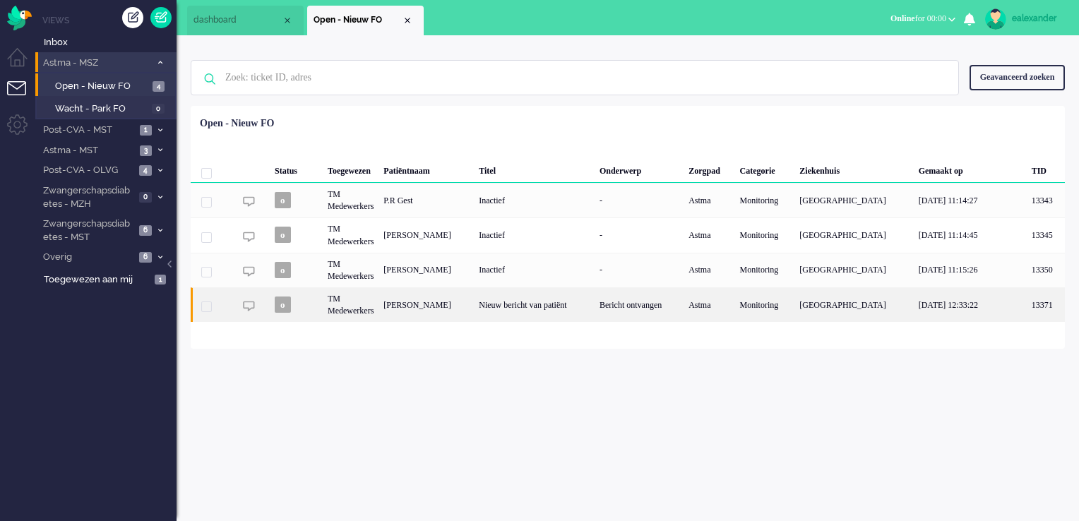
click at [592, 307] on div "Nieuw bericht van patiënt" at bounding box center [534, 304] width 121 height 35
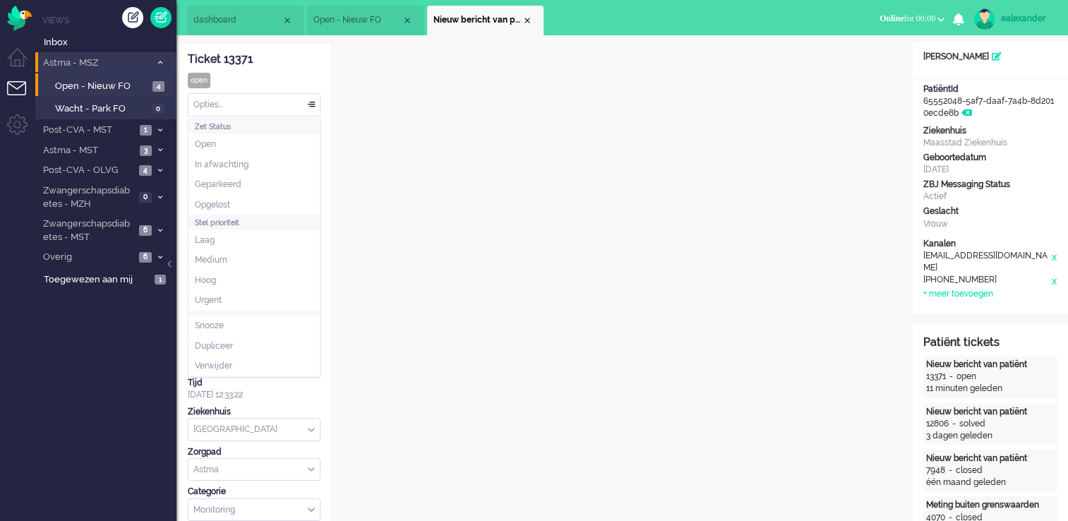
click at [315, 106] on div "Opties..." at bounding box center [254, 105] width 131 height 22
click at [269, 203] on li "Opgelost" at bounding box center [254, 205] width 131 height 20
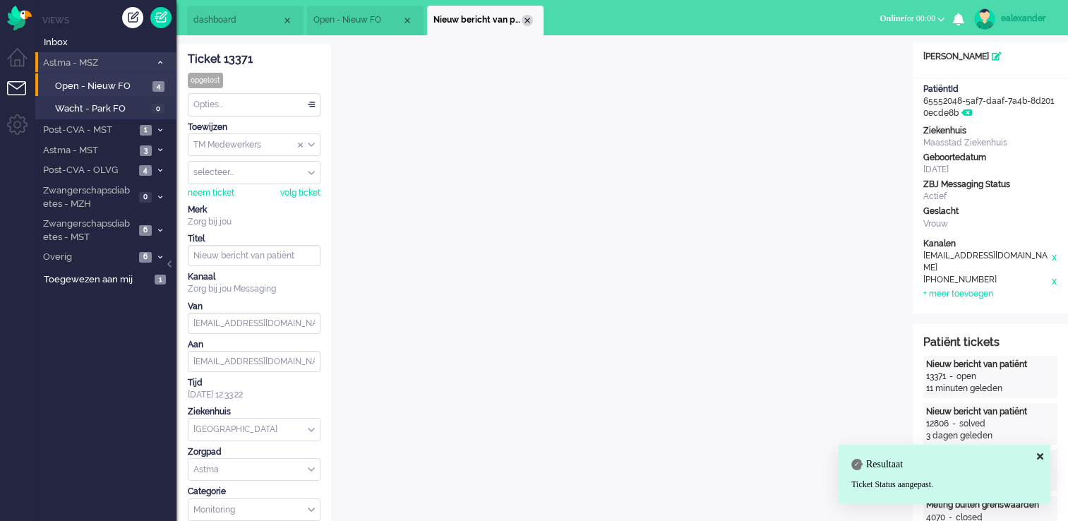
click at [528, 21] on div "Close tab" at bounding box center [527, 20] width 11 height 11
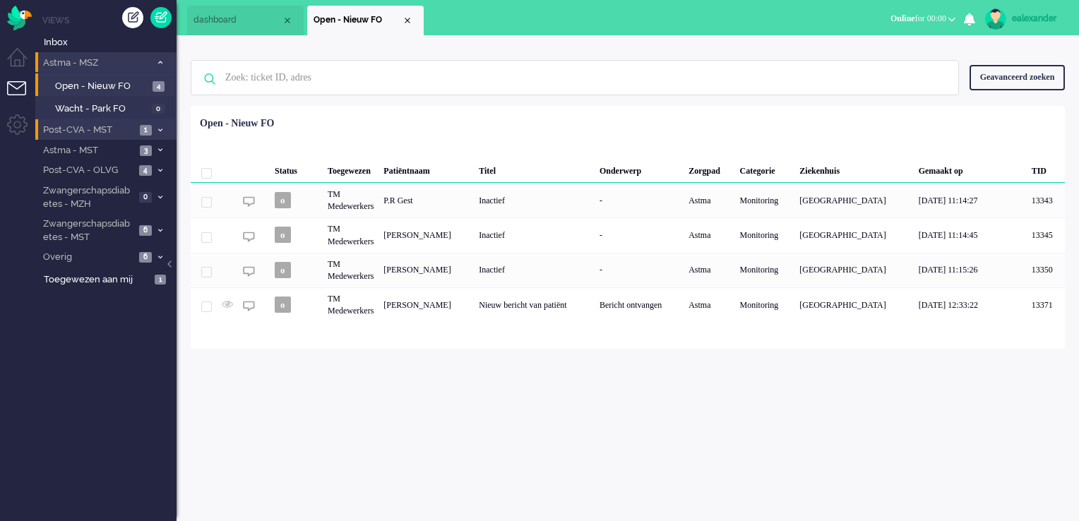
click at [158, 130] on icon at bounding box center [160, 130] width 4 height 5
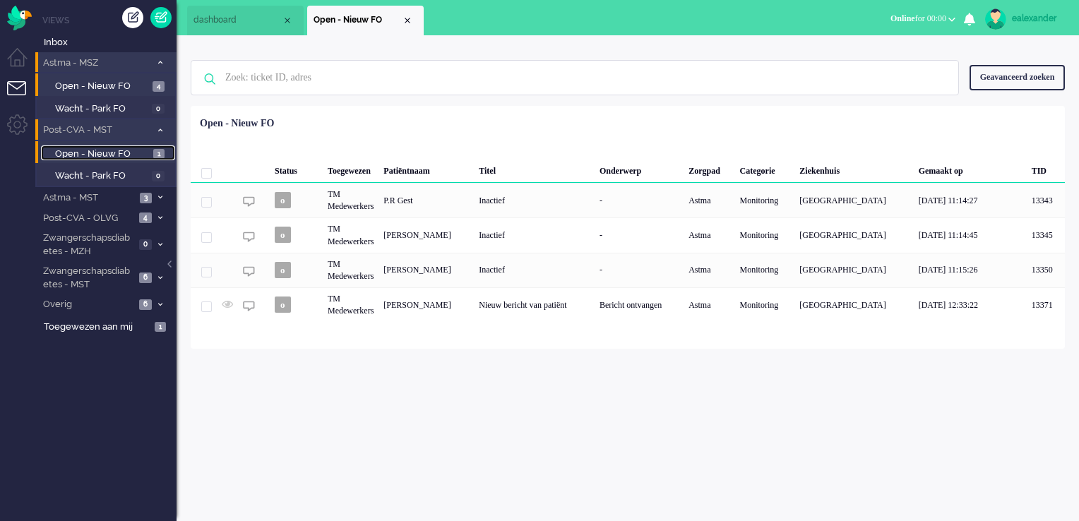
click at [153, 153] on span "1" at bounding box center [158, 154] width 11 height 11
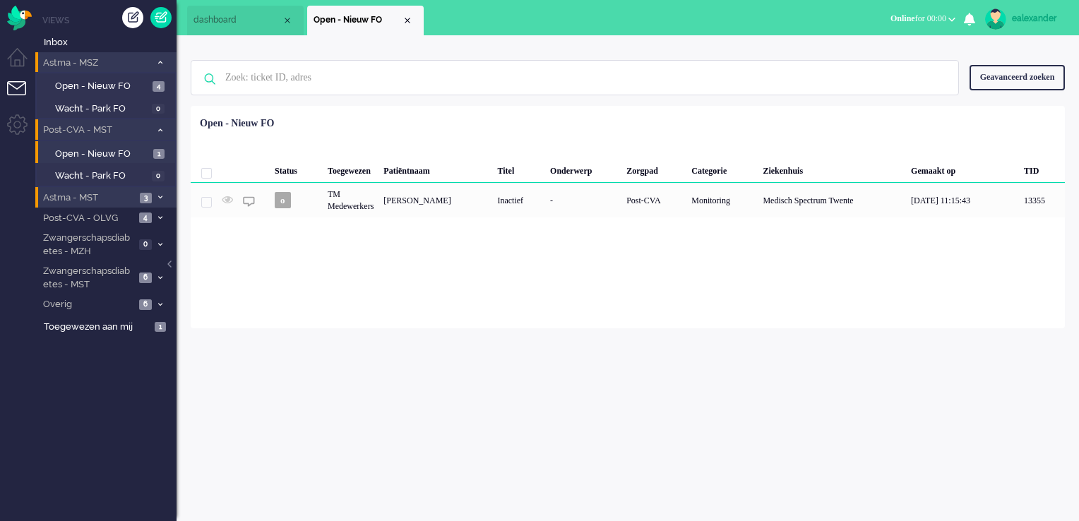
click at [161, 191] on li "Astma - MST 3" at bounding box center [105, 197] width 141 height 20
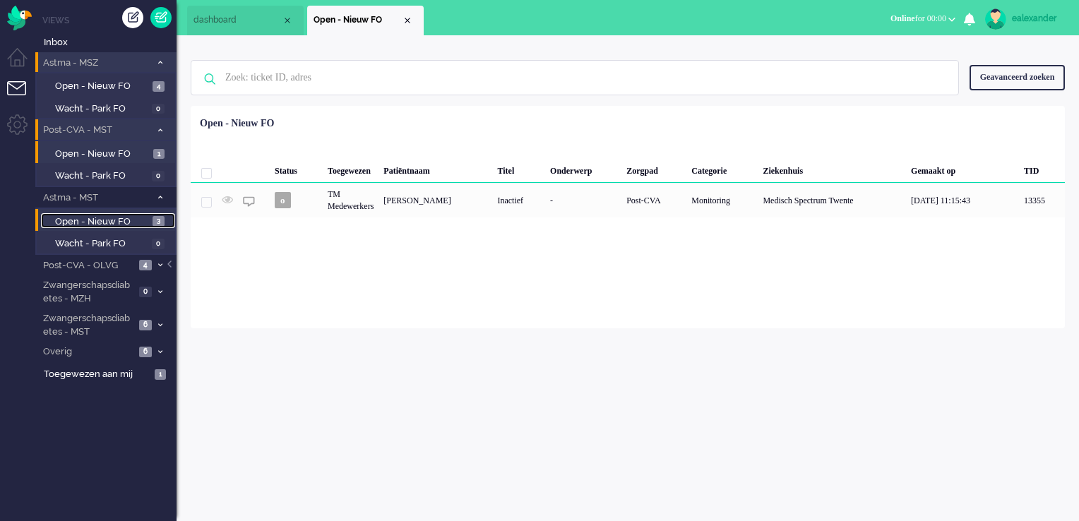
click at [153, 221] on span "3" at bounding box center [159, 221] width 12 height 11
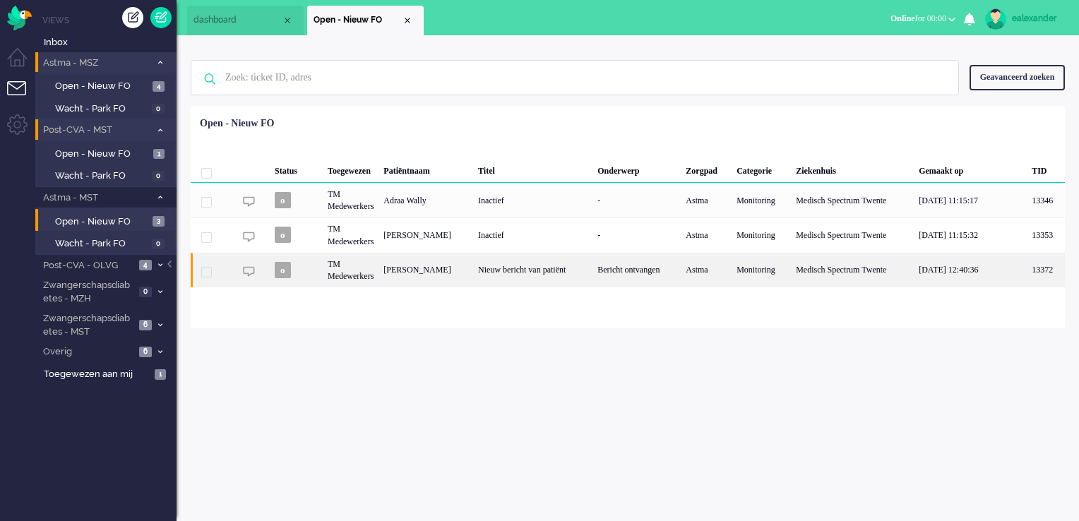
click at [542, 275] on div "Nieuw bericht van patiënt" at bounding box center [532, 270] width 119 height 35
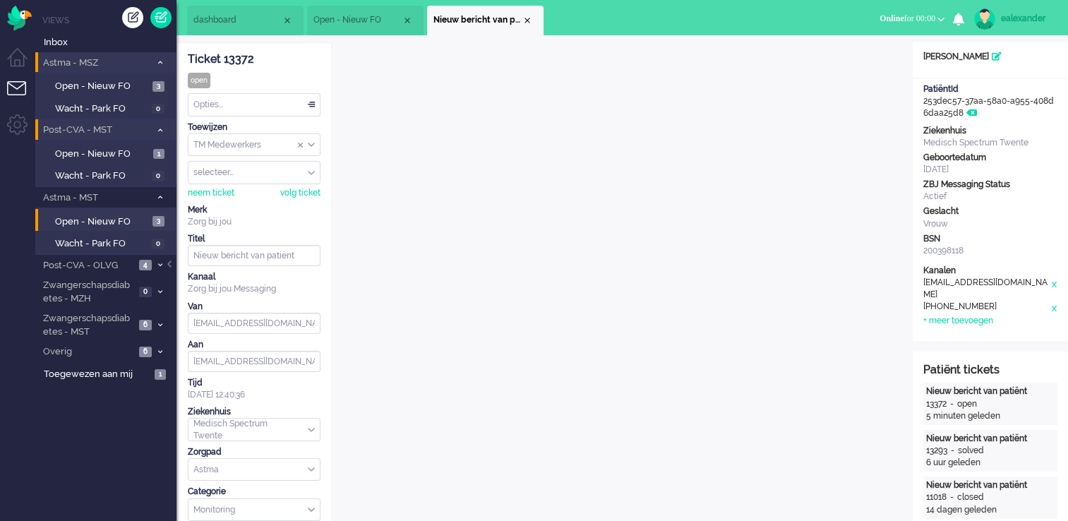
click at [315, 106] on div "Opties..." at bounding box center [254, 105] width 131 height 22
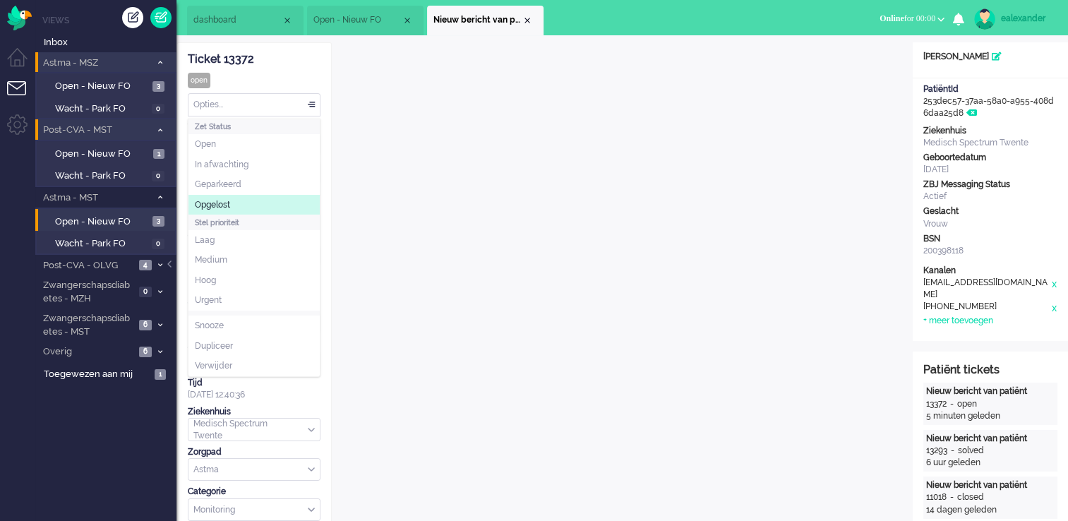
click at [254, 205] on li "Opgelost" at bounding box center [254, 205] width 131 height 20
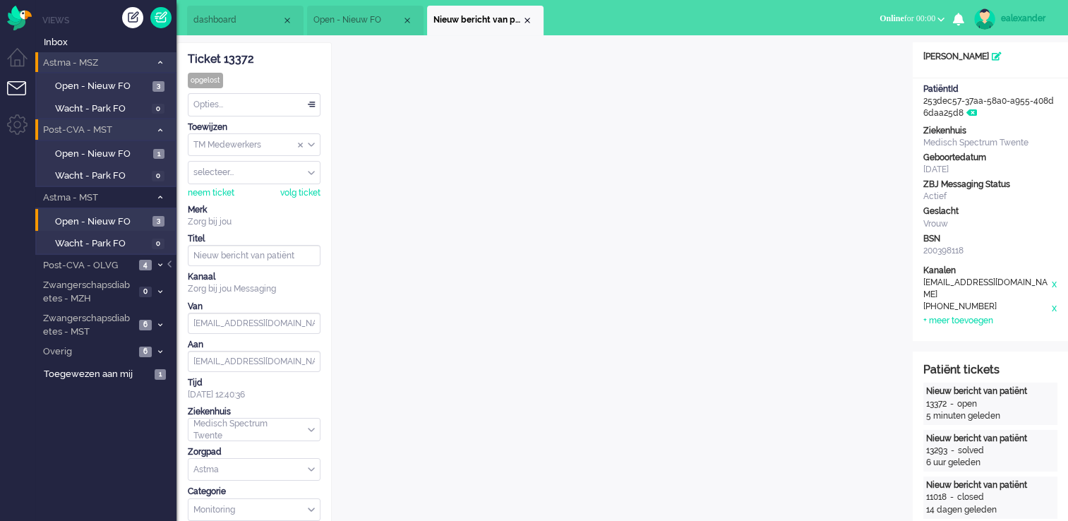
drag, startPoint x: 530, startPoint y: 16, endPoint x: 518, endPoint y: 28, distance: 18.0
click at [530, 17] on div "Close tab" at bounding box center [527, 20] width 11 height 11
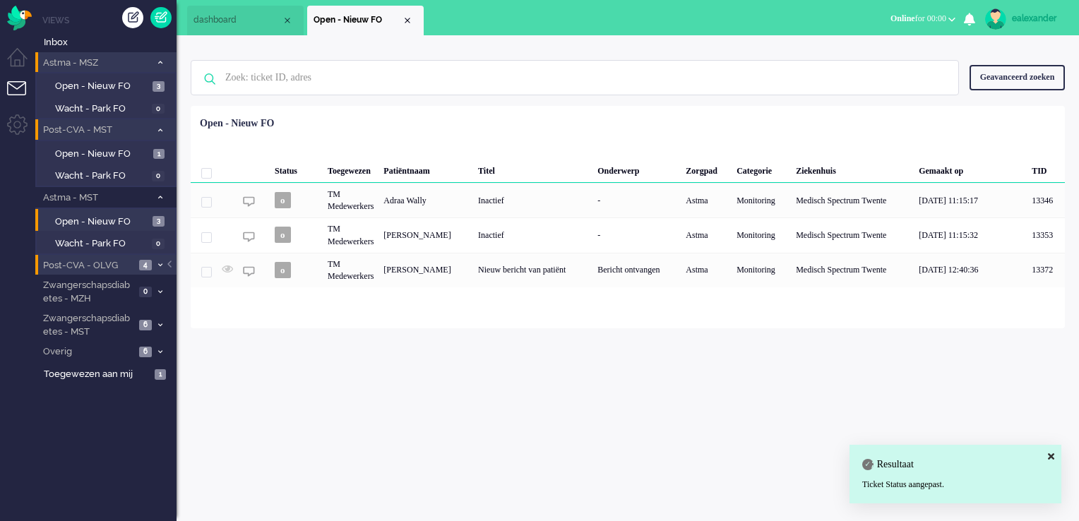
click at [155, 263] on span at bounding box center [160, 266] width 11 height 8
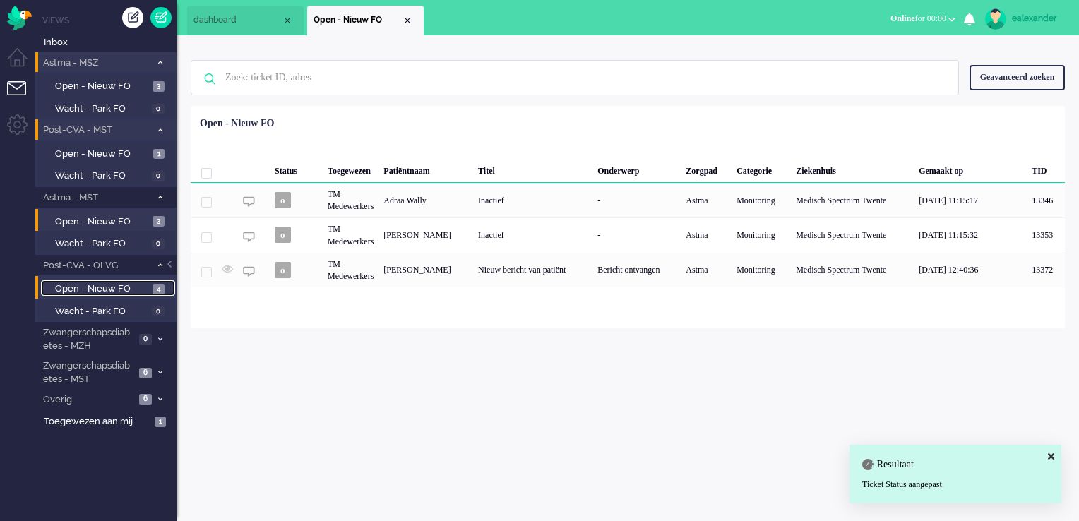
click at [136, 287] on span "Open - Nieuw FO" at bounding box center [102, 288] width 94 height 13
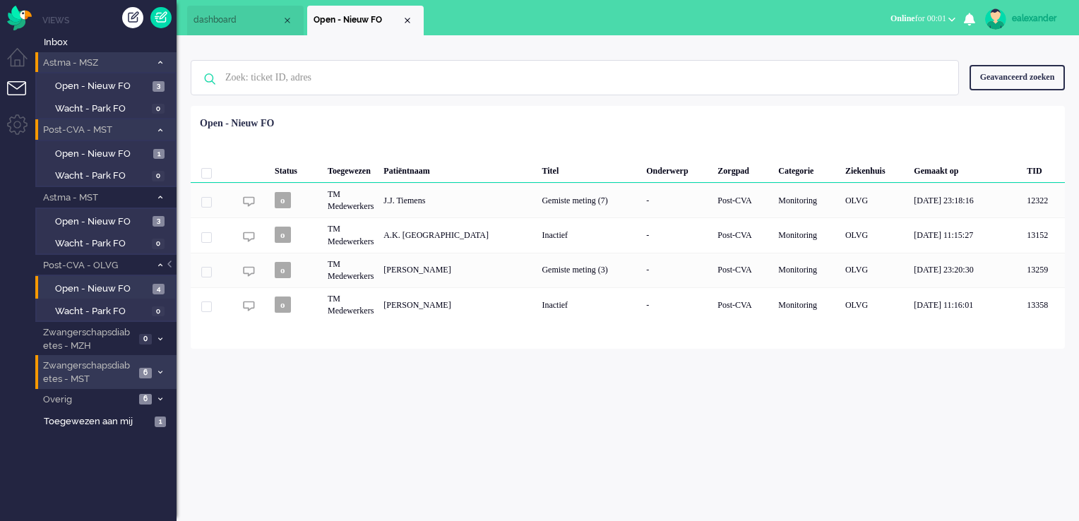
click at [158, 372] on icon at bounding box center [160, 372] width 4 height 5
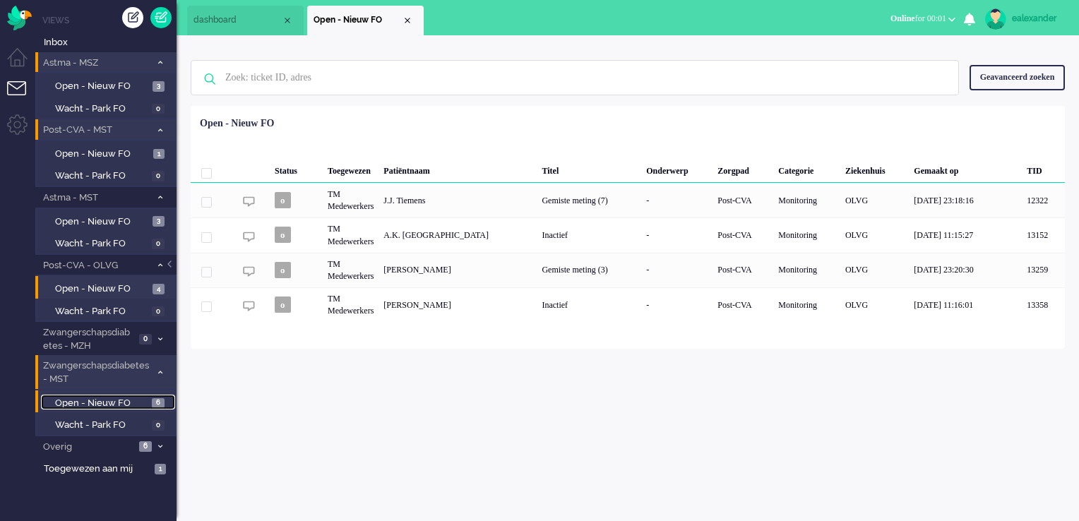
click at [149, 405] on link "Open - Nieuw FO 6" at bounding box center [108, 403] width 134 height 16
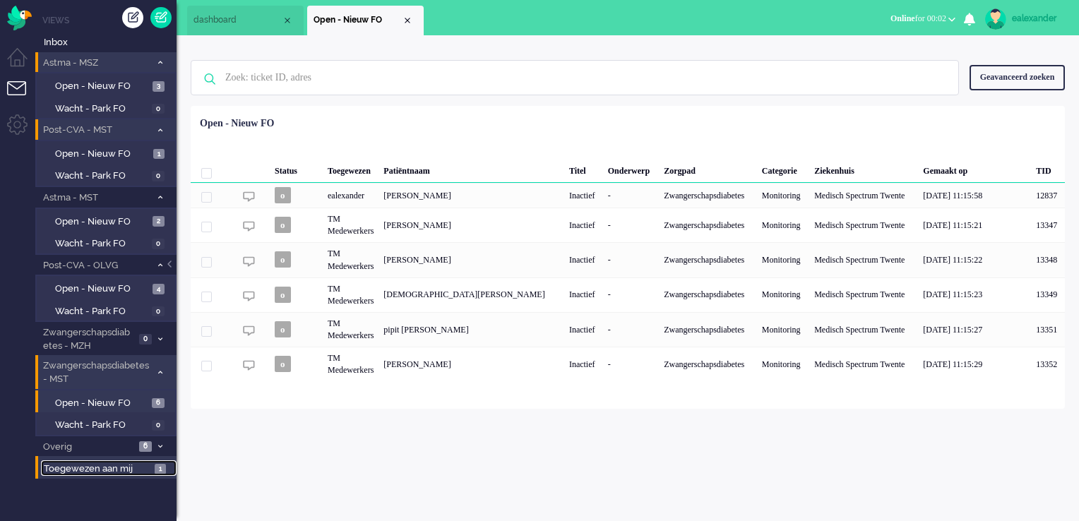
click at [141, 470] on span "Toegewezen aan mij" at bounding box center [97, 468] width 107 height 13
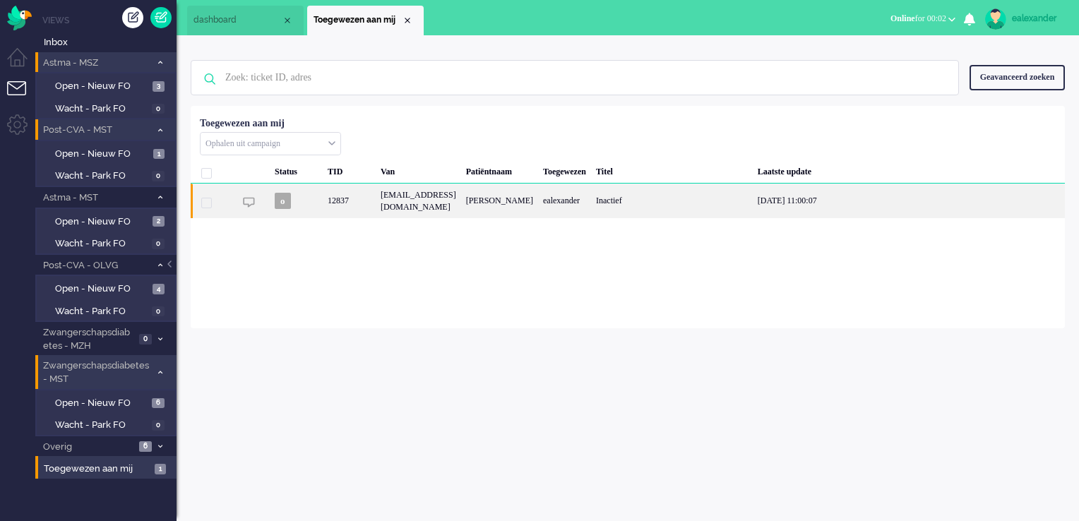
click at [538, 203] on div "[PERSON_NAME]" at bounding box center [499, 201] width 77 height 35
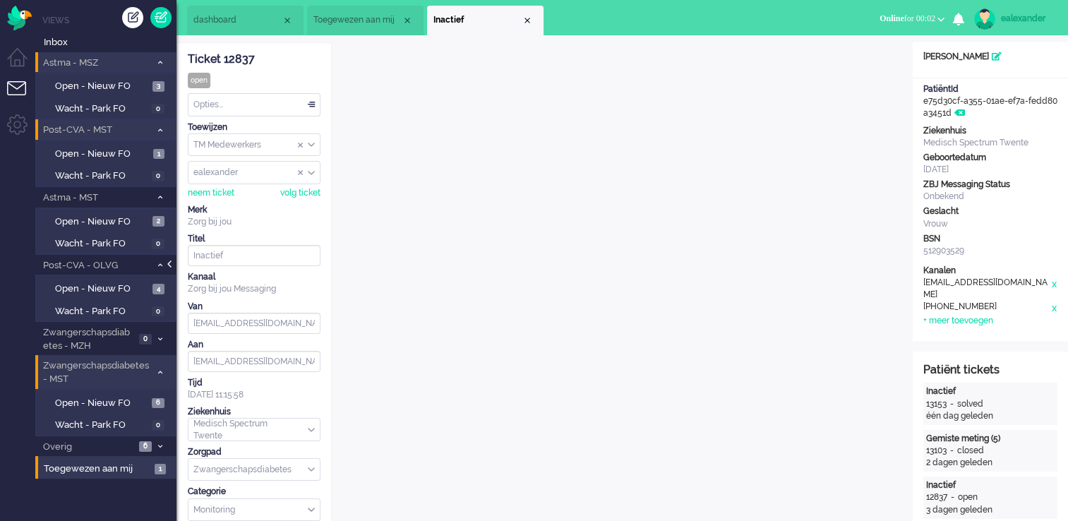
click at [170, 266] on div at bounding box center [170, 271] width 7 height 21
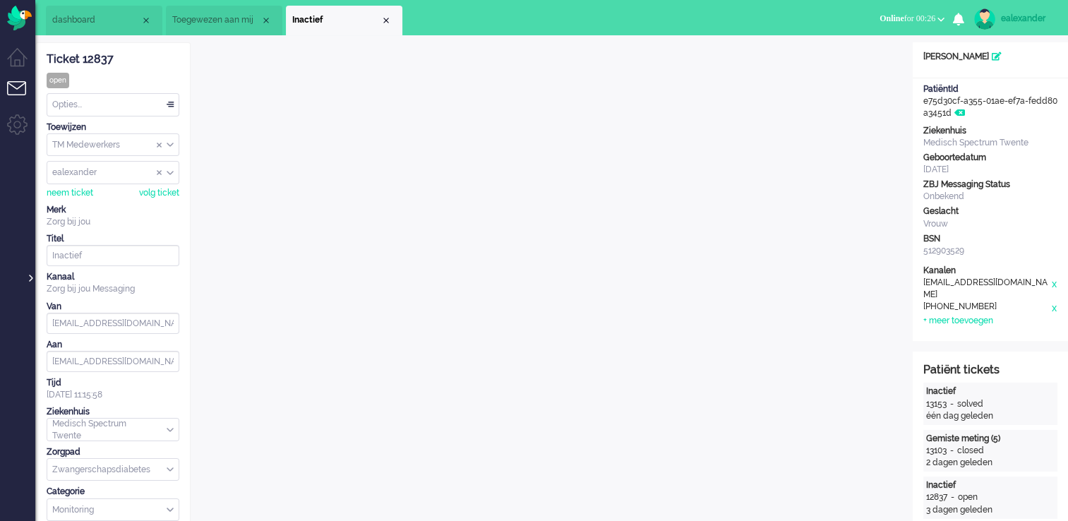
click at [28, 277] on div at bounding box center [29, 271] width 7 height 21
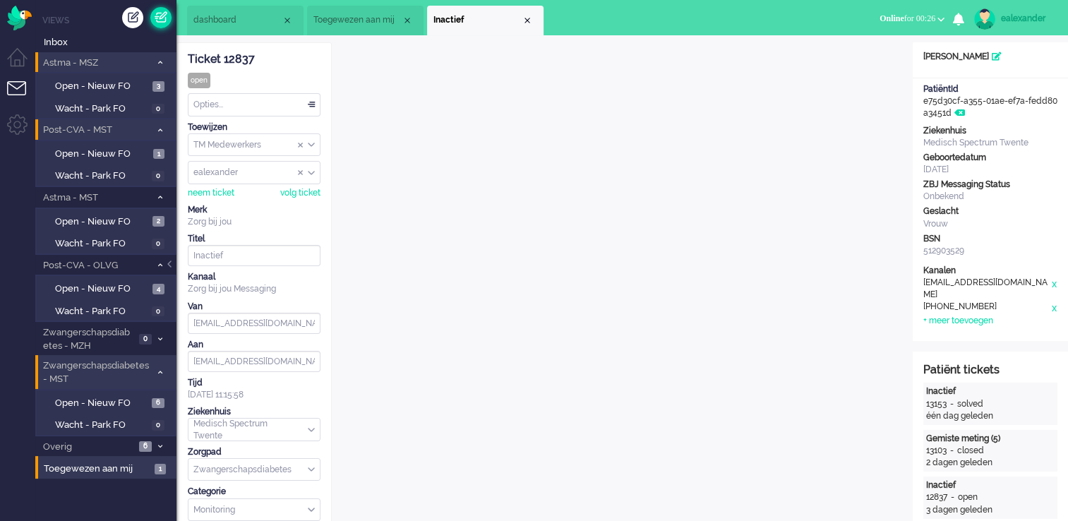
click at [157, 18] on link at bounding box center [160, 17] width 21 height 21
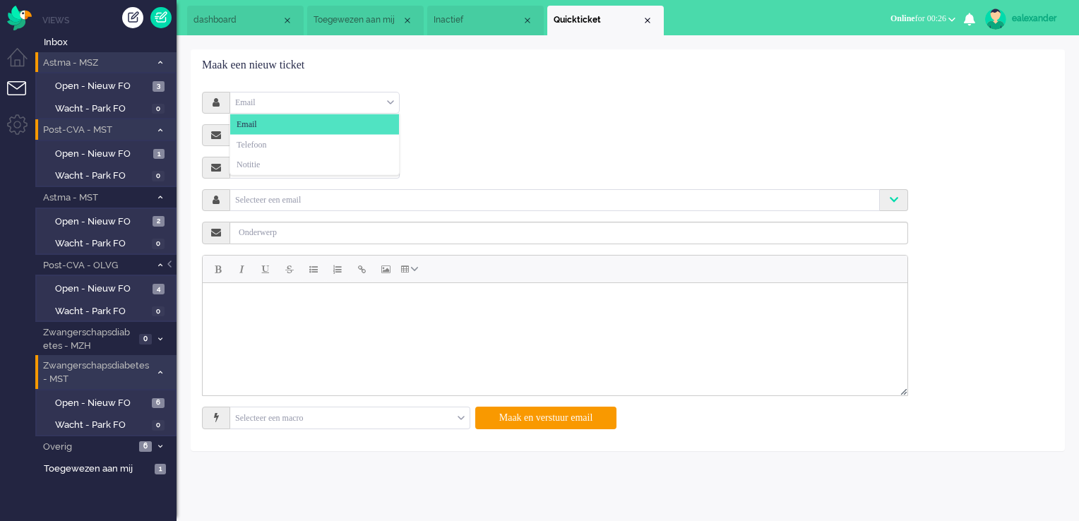
click at [383, 102] on div "Email" at bounding box center [314, 103] width 169 height 22
click at [347, 142] on li "Telefoon" at bounding box center [314, 144] width 169 height 20
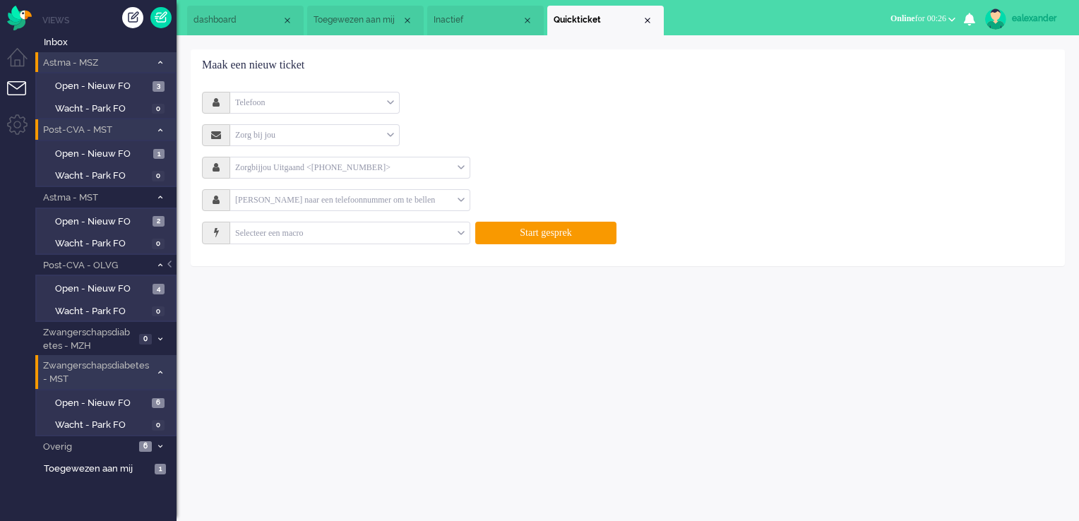
click at [275, 204] on input "text" at bounding box center [343, 200] width 227 height 16
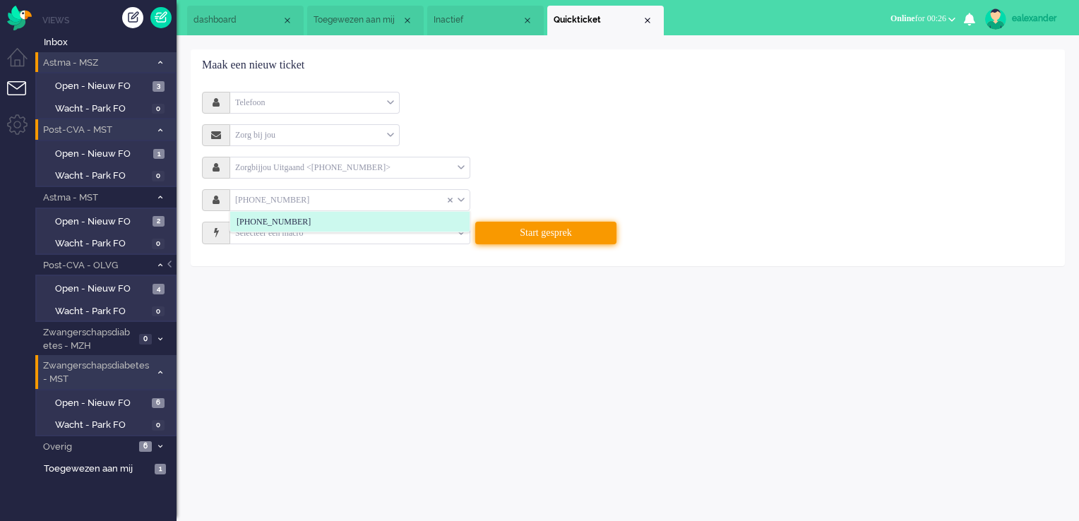
type input "+31205992367"
click at [531, 232] on button "Start gesprek" at bounding box center [545, 233] width 141 height 23
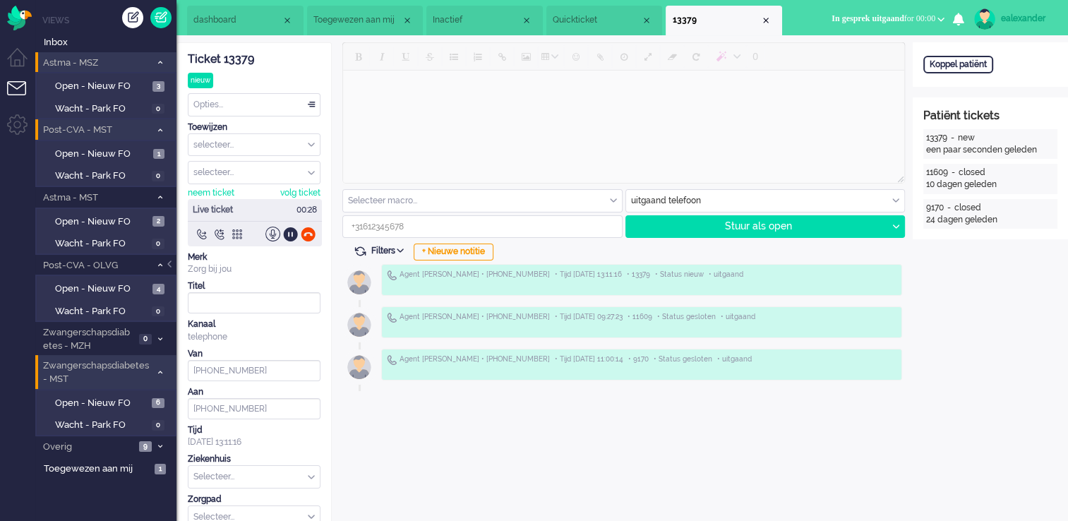
click at [464, 16] on span "Inactief" at bounding box center [477, 20] width 88 height 12
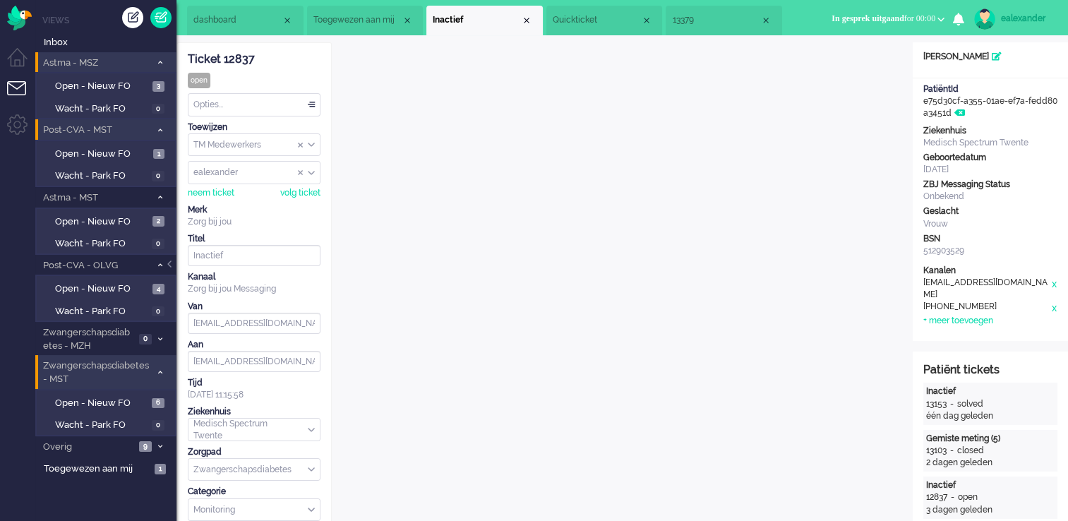
click at [1037, 25] on div "ealexander" at bounding box center [1027, 18] width 53 height 14
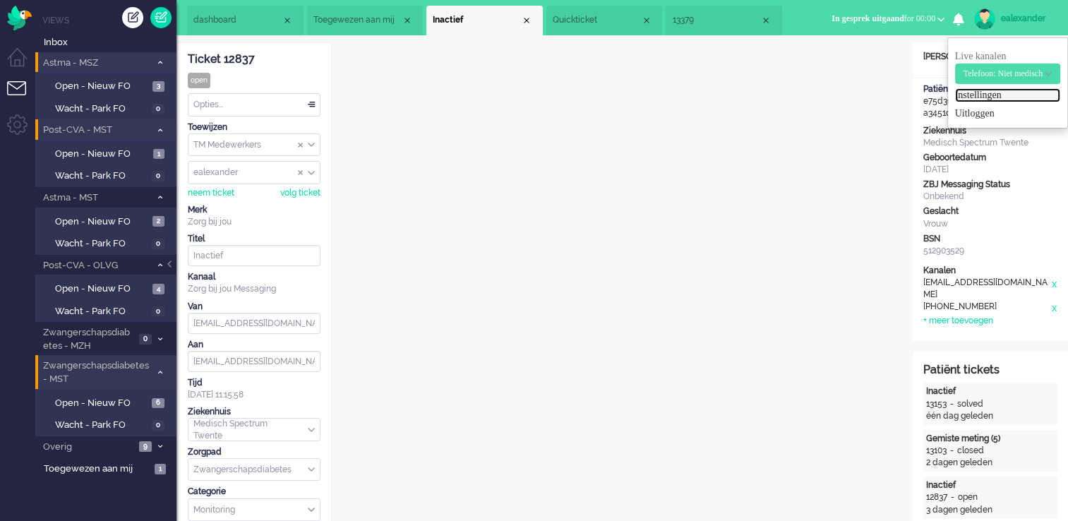
click at [983, 98] on link "Instellingen" at bounding box center [1007, 95] width 105 height 14
select select "nl"
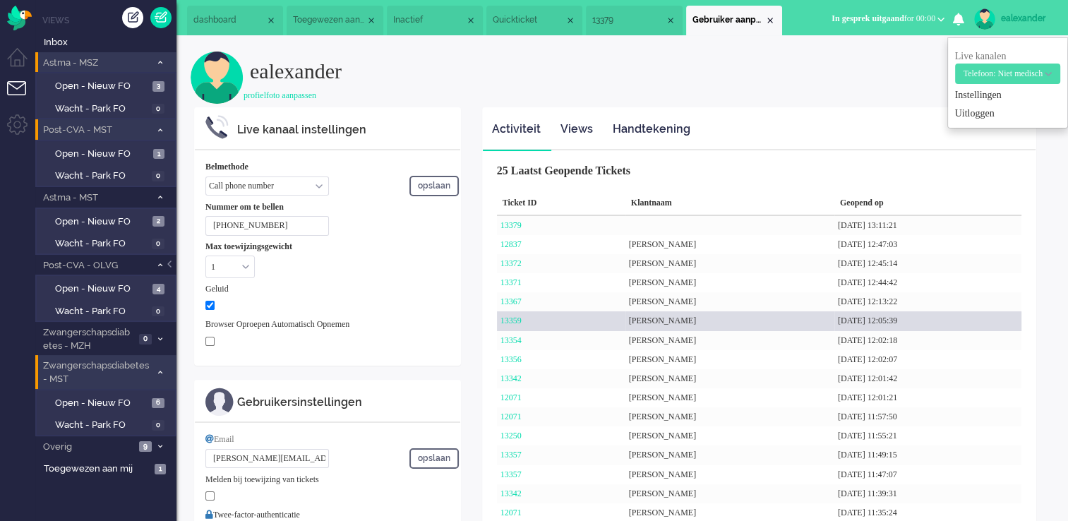
click at [520, 327] on div "13359" at bounding box center [561, 320] width 129 height 19
click at [519, 323] on link "13359" at bounding box center [511, 321] width 21 height 10
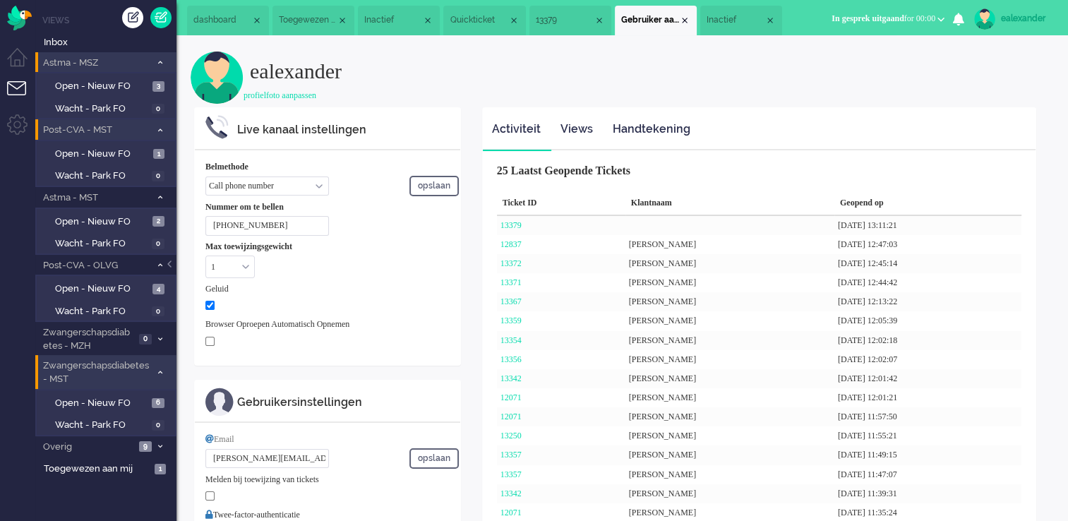
click at [740, 16] on span "Inactief" at bounding box center [736, 20] width 58 height 12
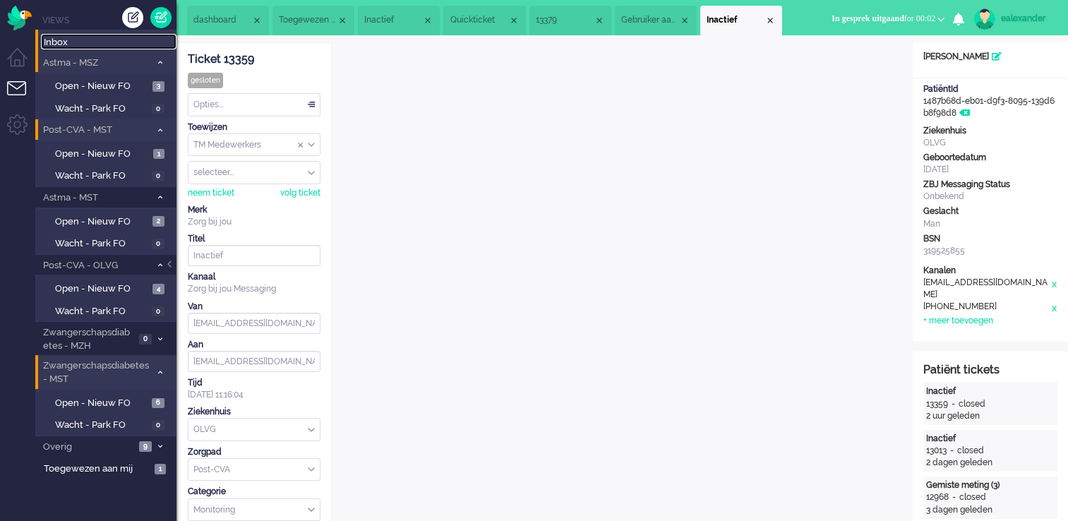
click at [73, 47] on span "Inbox" at bounding box center [110, 42] width 133 height 13
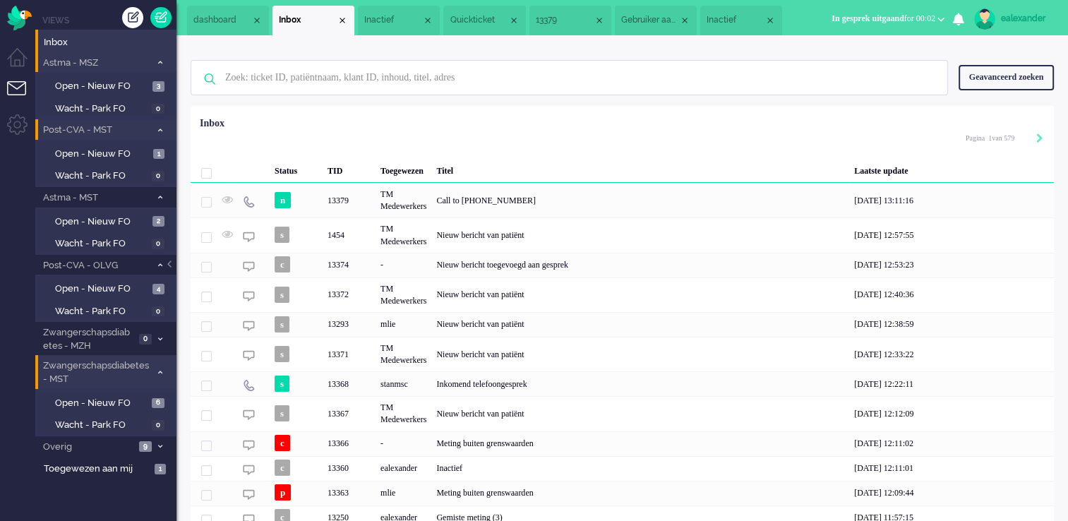
click at [1000, 86] on div "Geavanceerd zoeken" at bounding box center [1006, 77] width 95 height 25
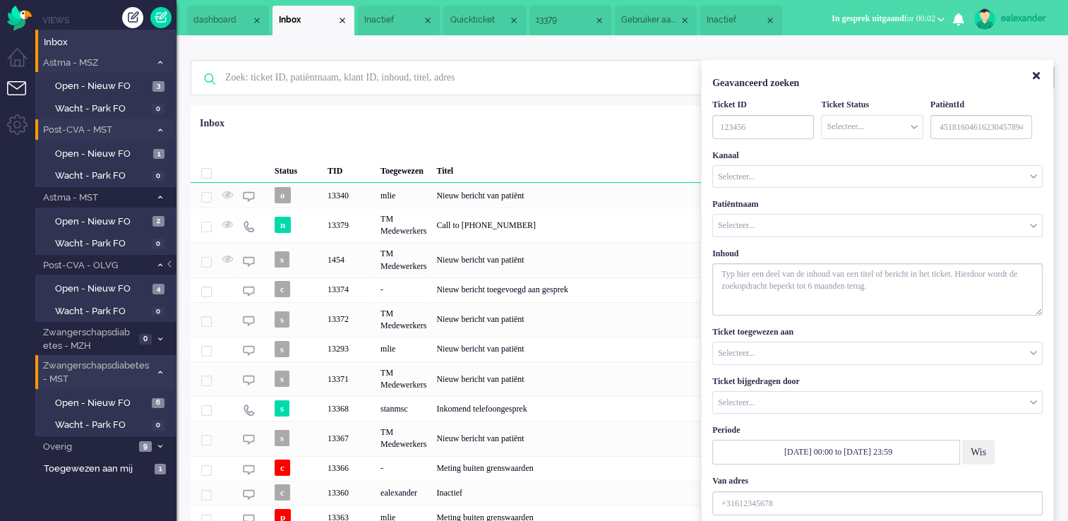
click at [741, 25] on span "Inactief" at bounding box center [736, 20] width 58 height 12
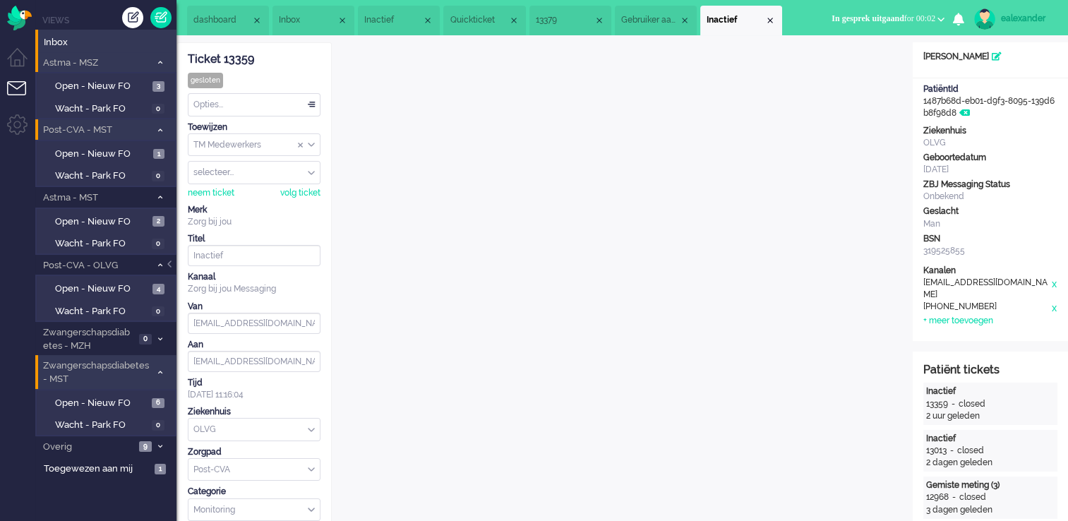
click at [309, 16] on span "Inbox" at bounding box center [308, 20] width 58 height 12
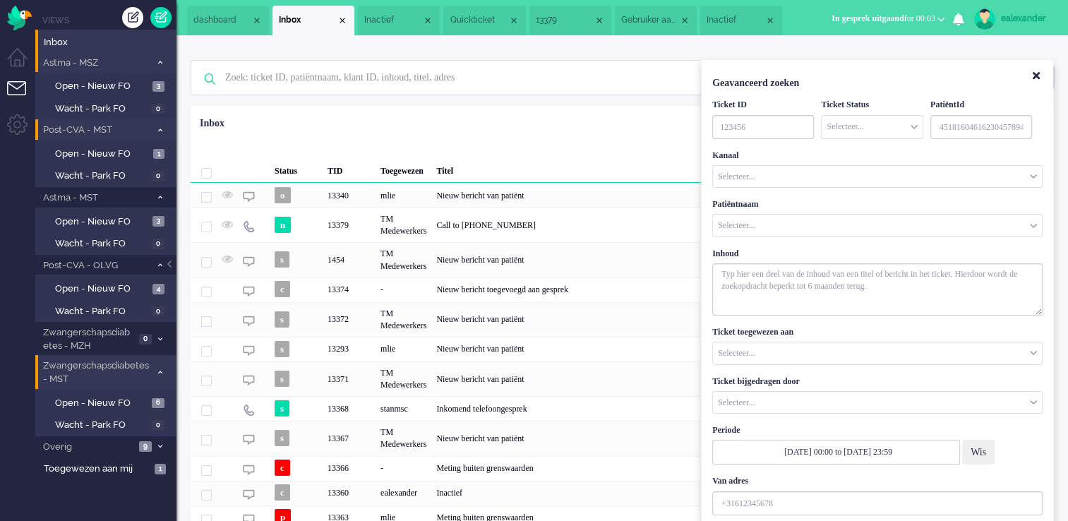
click at [739, 13] on li "Inactief" at bounding box center [741, 21] width 82 height 30
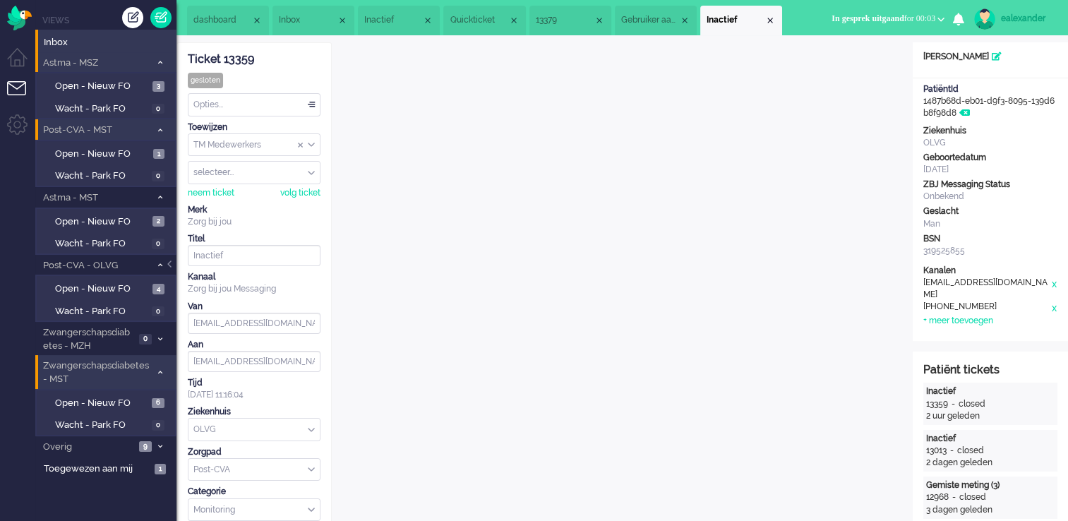
click at [298, 12] on li "Inbox" at bounding box center [314, 21] width 82 height 30
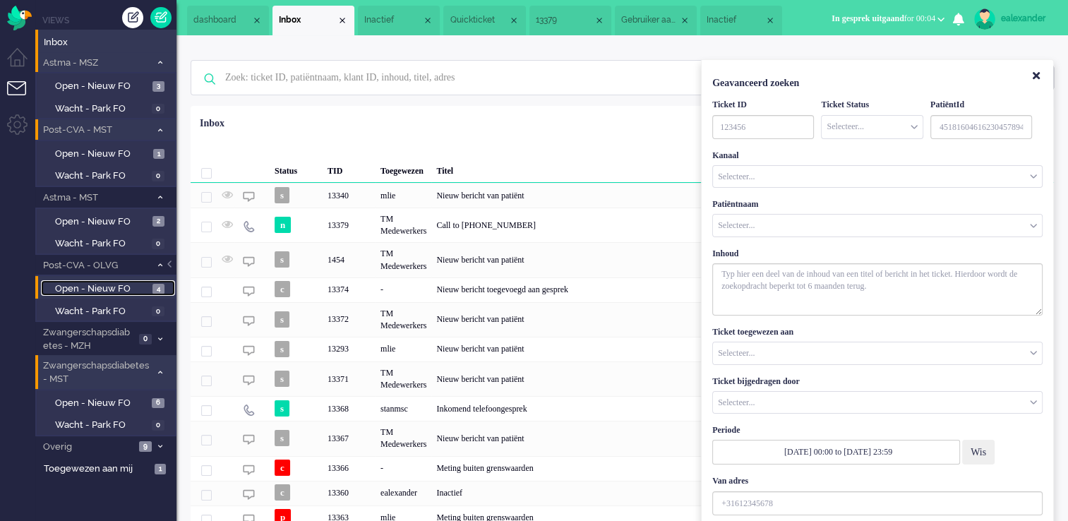
click at [145, 285] on span "Open - Nieuw FO" at bounding box center [102, 288] width 94 height 13
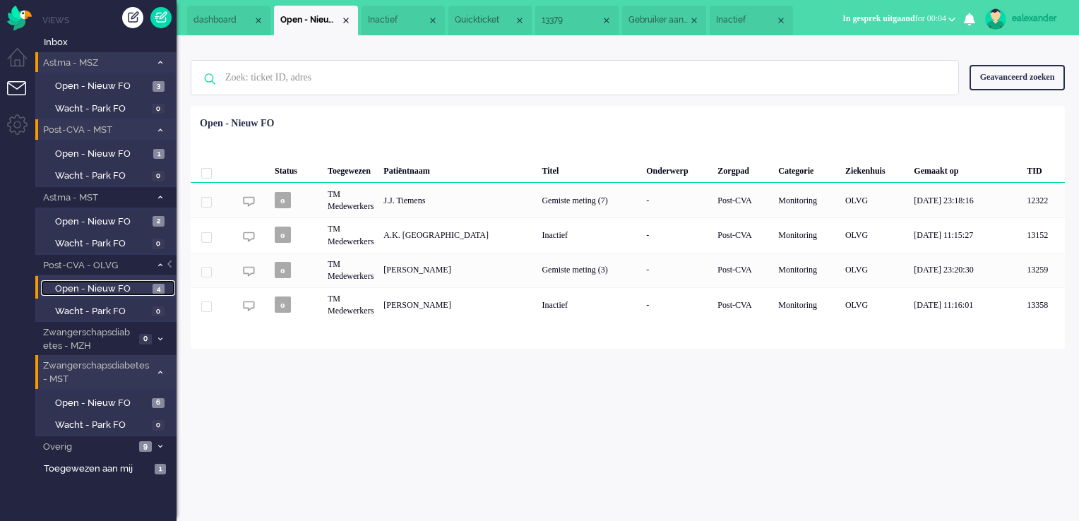
click at [748, 16] on span "Inactief" at bounding box center [745, 20] width 59 height 12
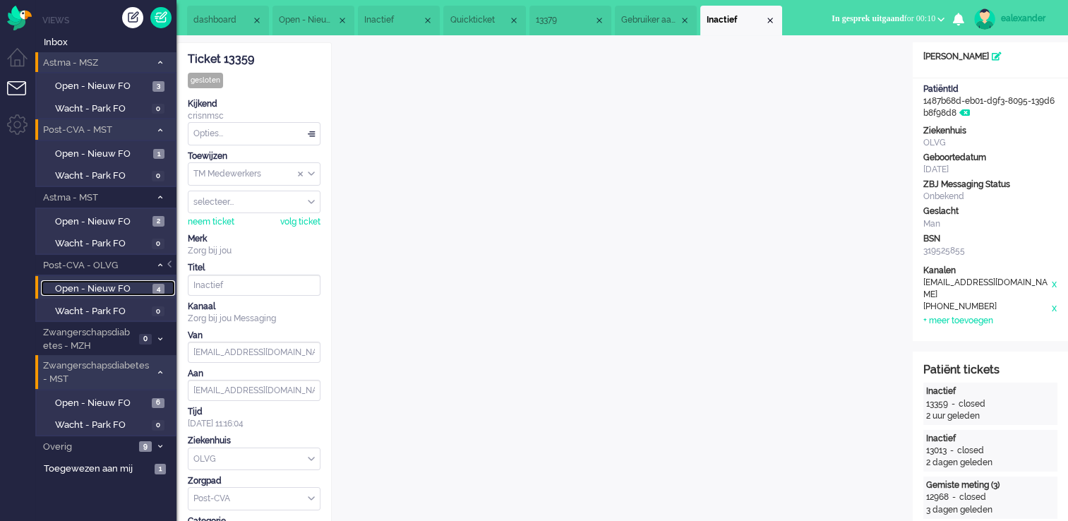
click at [464, 11] on li "Quickticket" at bounding box center [484, 21] width 82 height 30
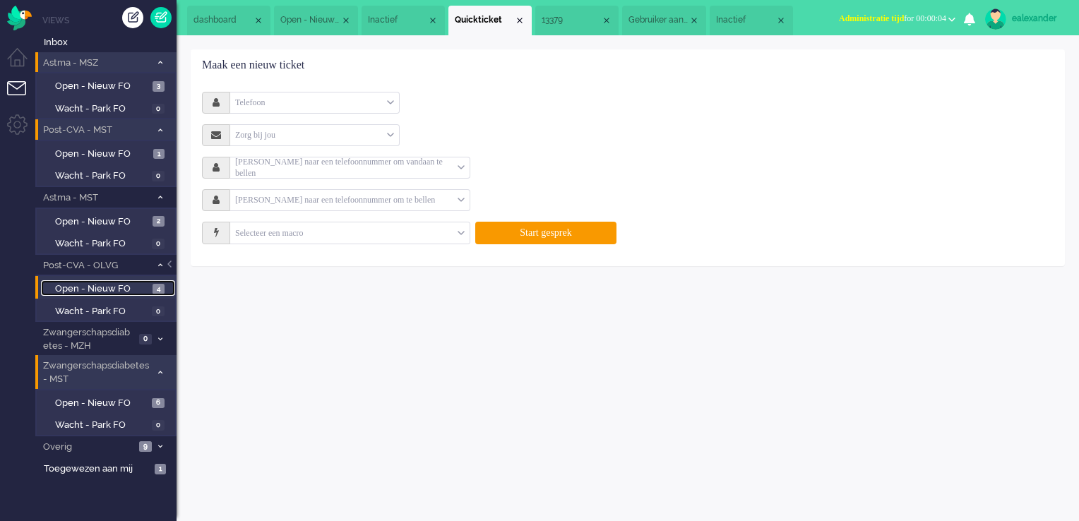
click at [558, 22] on span "13379" at bounding box center [571, 20] width 59 height 12
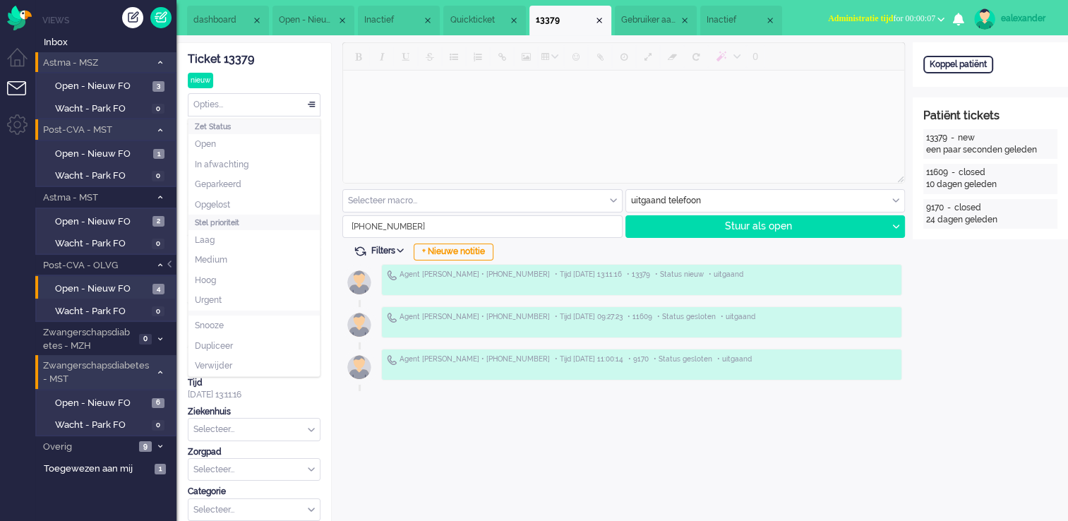
click at [302, 104] on div "Opties..." at bounding box center [254, 105] width 131 height 22
click at [265, 206] on li "Opgelost" at bounding box center [254, 205] width 131 height 20
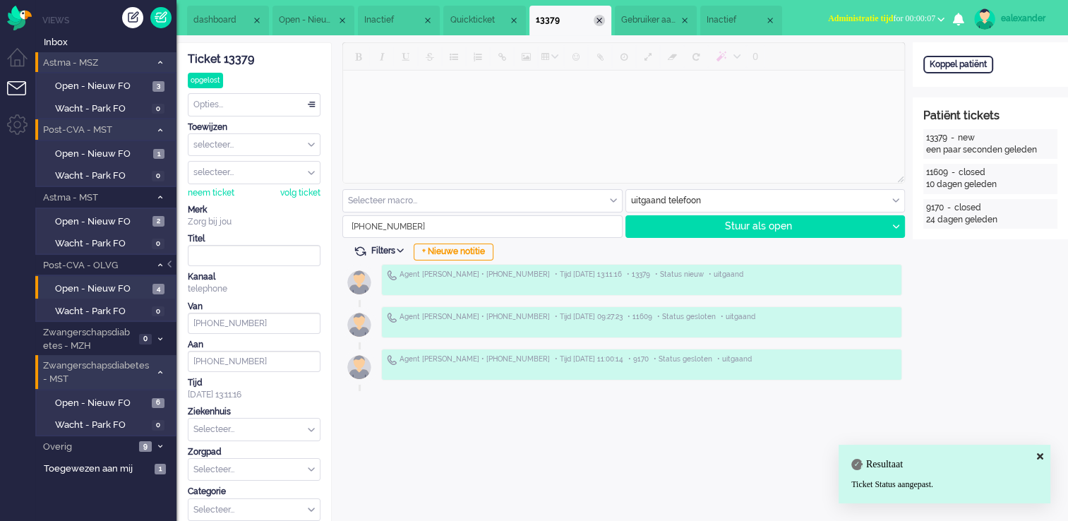
click at [605, 21] on div "Close tab" at bounding box center [599, 20] width 11 height 11
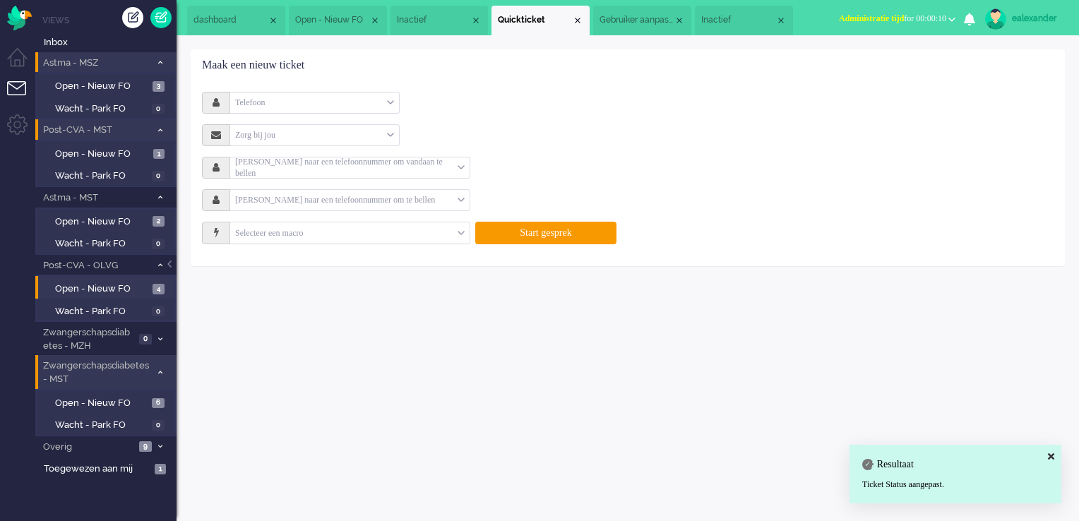
drag, startPoint x: 576, startPoint y: 20, endPoint x: 552, endPoint y: 43, distance: 33.5
click at [576, 21] on div "Close tab" at bounding box center [577, 20] width 11 height 11
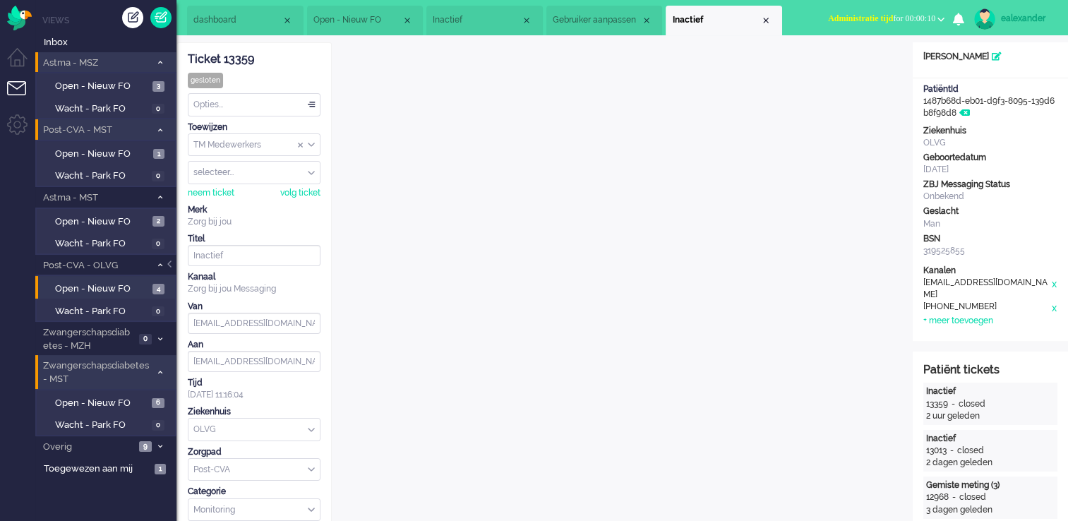
drag, startPoint x: 647, startPoint y: 19, endPoint x: 642, endPoint y: 28, distance: 9.8
click at [647, 21] on div "Close tab" at bounding box center [646, 20] width 11 height 11
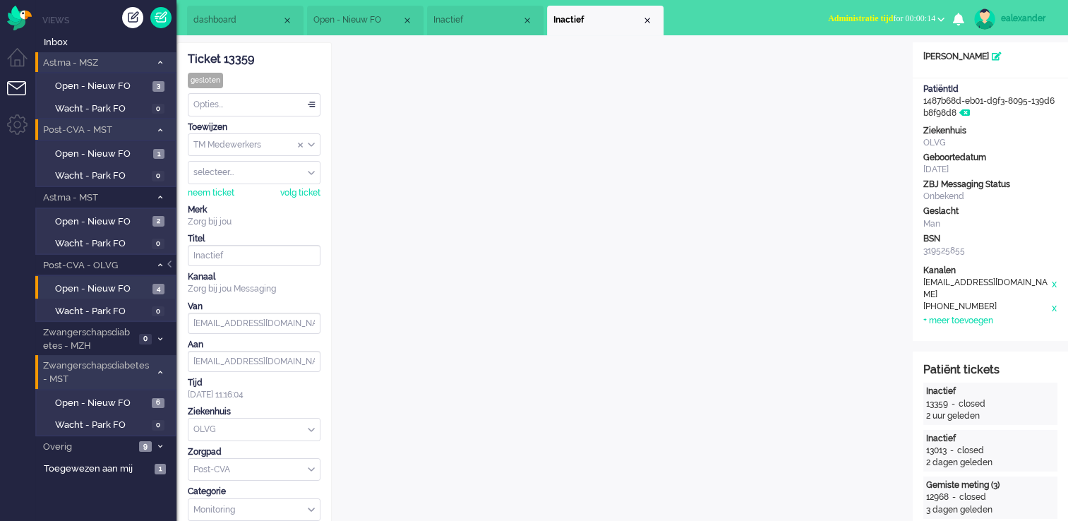
click at [345, 17] on span "Open - Nieuw FO" at bounding box center [357, 20] width 88 height 12
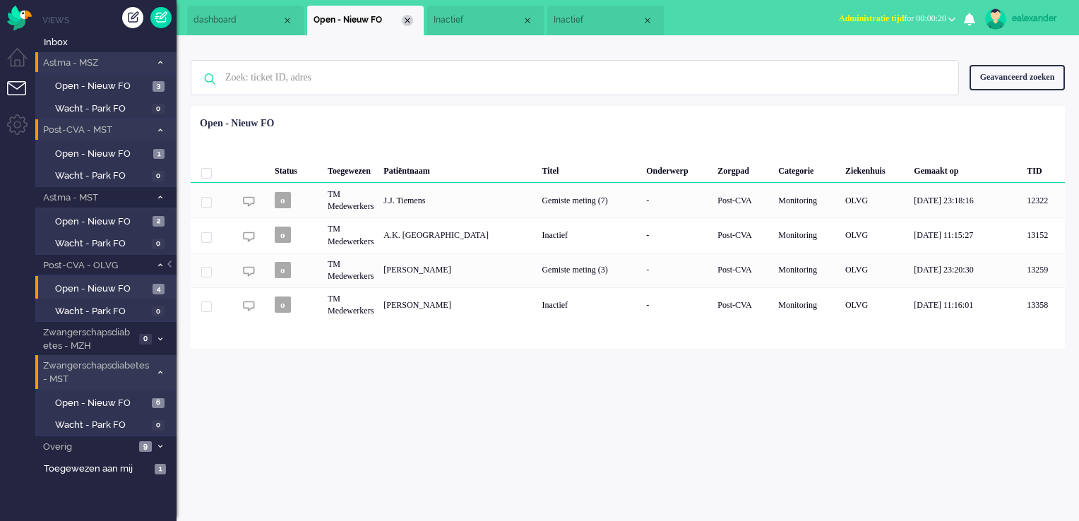
click at [410, 19] on div "Close tab" at bounding box center [407, 20] width 11 height 11
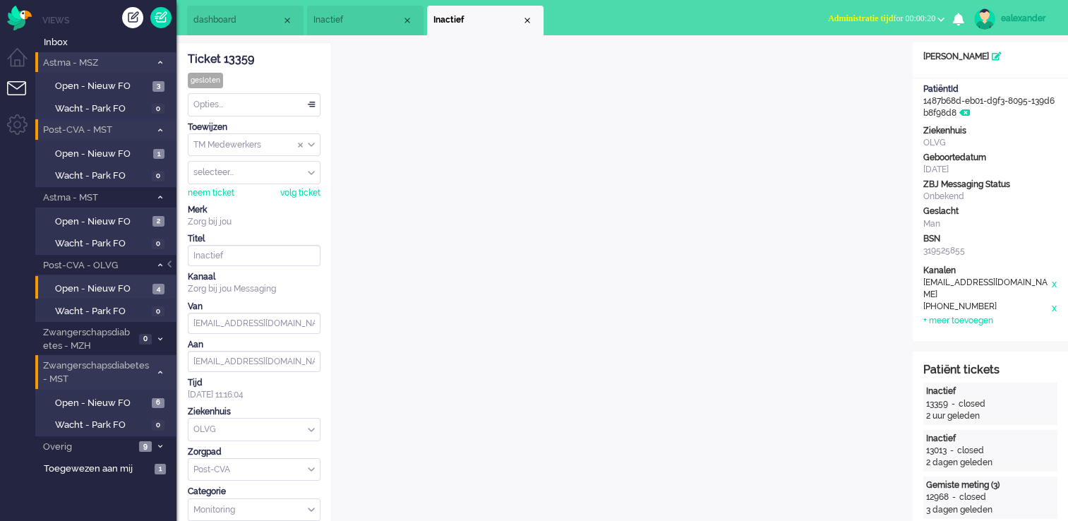
click at [930, 21] on span "Administratie tijd for 00:00:20" at bounding box center [881, 18] width 107 height 10
click at [719, 32] on ul "dashboard Inactief Inactief" at bounding box center [484, 17] width 595 height 35
drag, startPoint x: 1008, startPoint y: 284, endPoint x: 922, endPoint y: 288, distance: 86.2
click at [922, 288] on div "Kanalen e-mail rialgiers@gmail.com x telephone +31648238461 x + meer toevoegen" at bounding box center [990, 296] width 155 height 63
copy div "[EMAIL_ADDRESS][DOMAIN_NAME]"
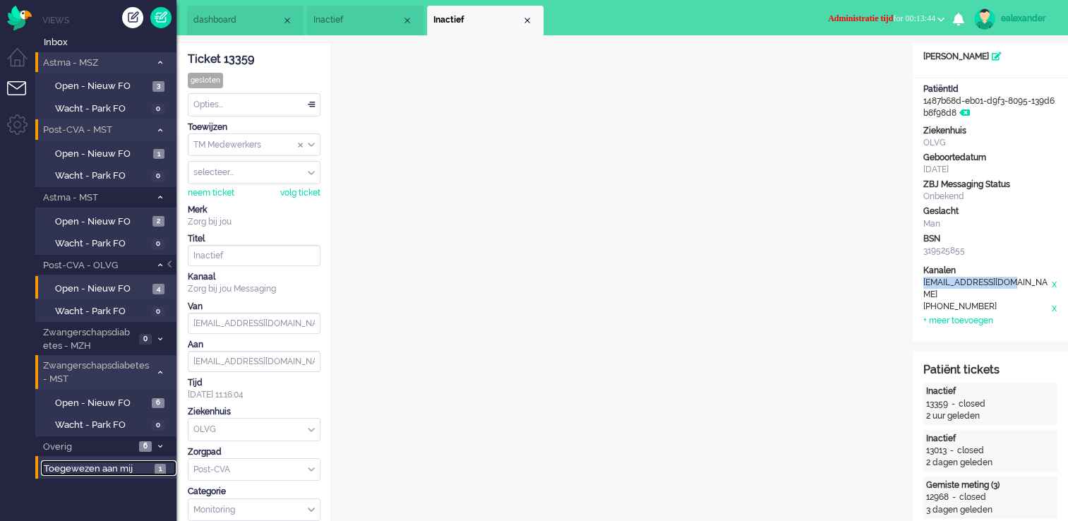
click at [145, 467] on span "Toegewezen aan mij" at bounding box center [97, 468] width 107 height 13
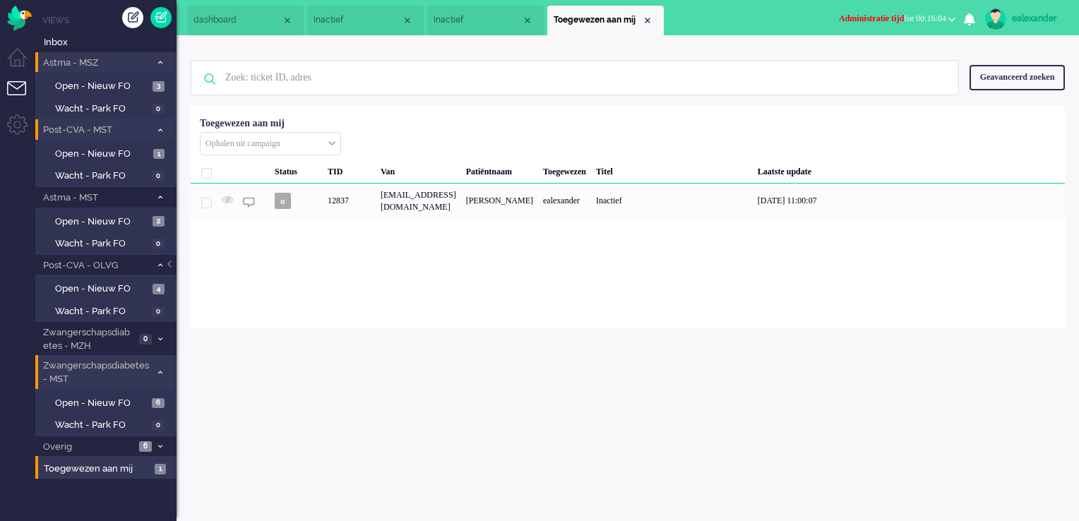
drag, startPoint x: 542, startPoint y: 213, endPoint x: 551, endPoint y: 200, distance: 15.7
click at [461, 210] on div "noreply+e75d30cf-a355-01ae-ef7a-fedd80a3451d@zorgbijjou.omnidesk.com" at bounding box center [418, 201] width 85 height 35
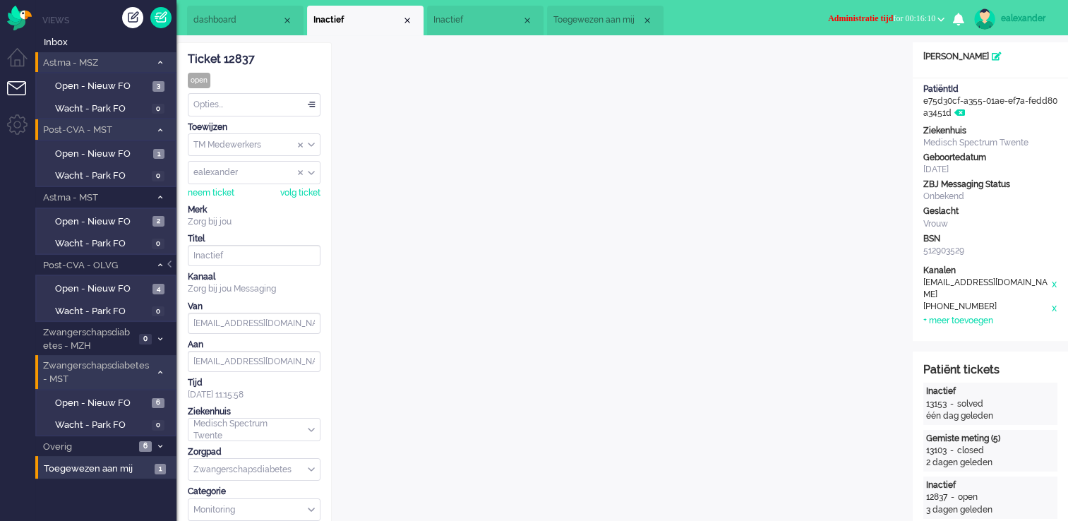
click at [172, 266] on div at bounding box center [170, 271] width 7 height 21
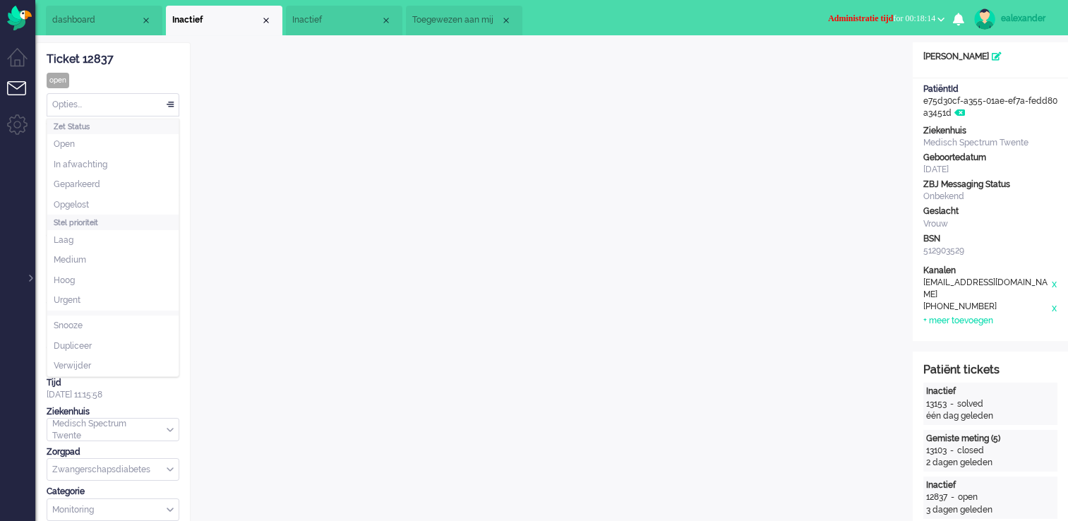
click at [172, 108] on div "Opties..." at bounding box center [112, 105] width 131 height 22
click at [124, 208] on li "Opgelost" at bounding box center [112, 205] width 131 height 20
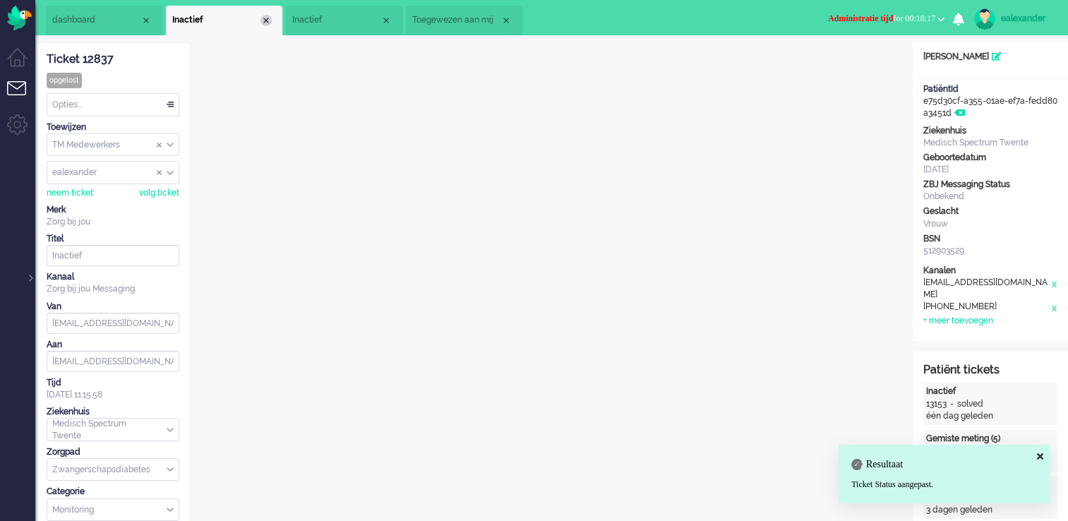
click at [263, 24] on div "Close tab" at bounding box center [266, 20] width 11 height 11
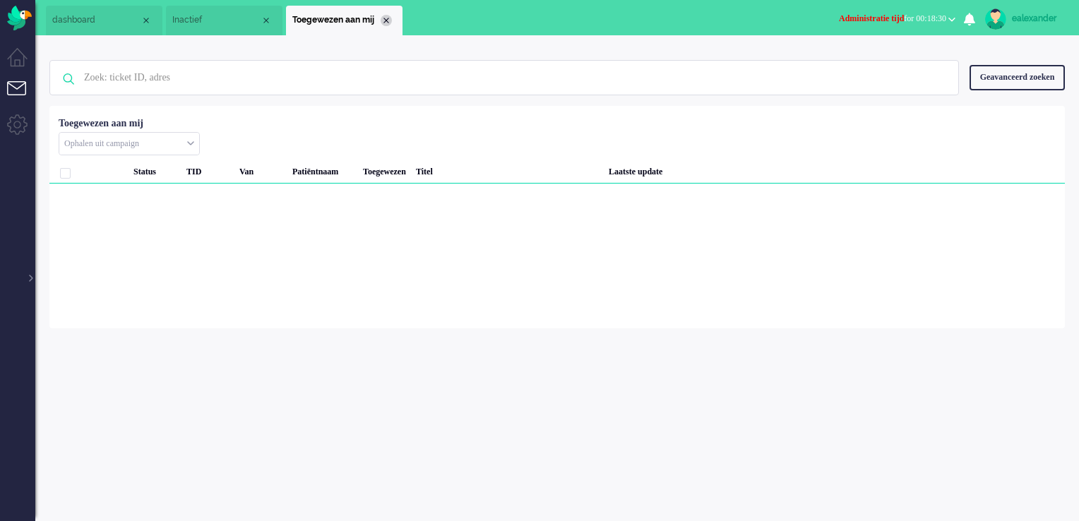
click at [385, 16] on div "Close tab" at bounding box center [386, 20] width 11 height 11
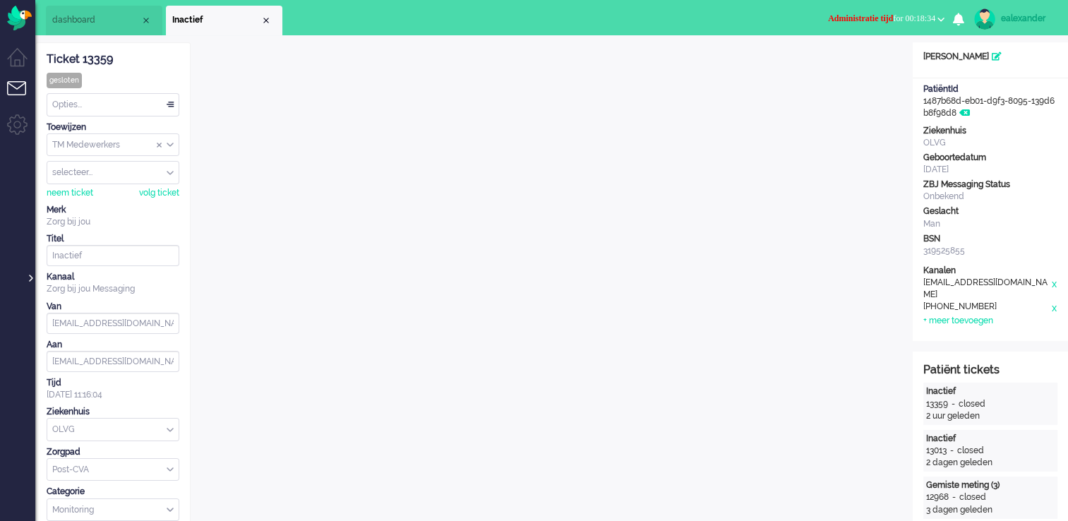
click at [29, 280] on div at bounding box center [29, 271] width 7 height 21
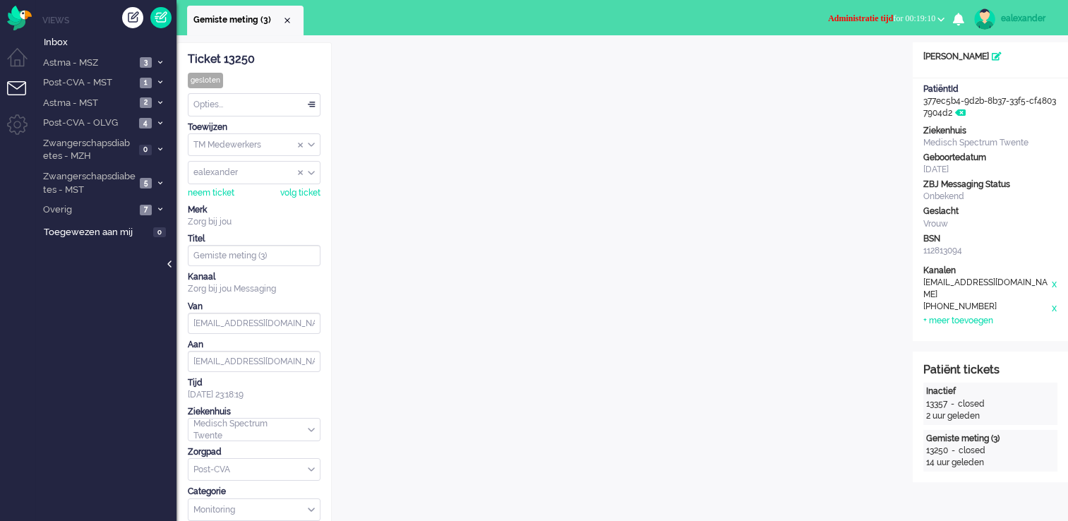
click at [169, 265] on div at bounding box center [170, 271] width 7 height 21
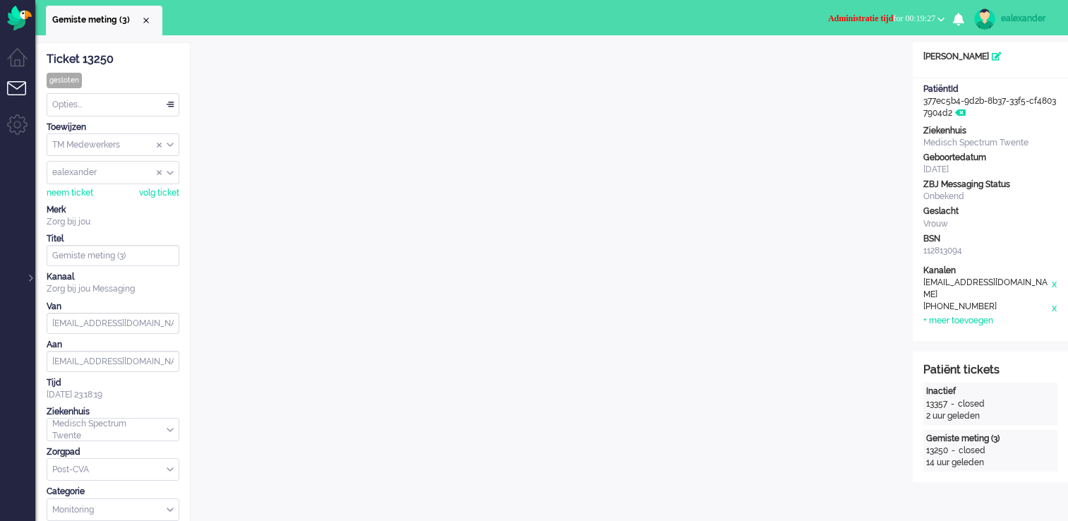
click at [172, 105] on div "Opties..." at bounding box center [112, 105] width 131 height 22
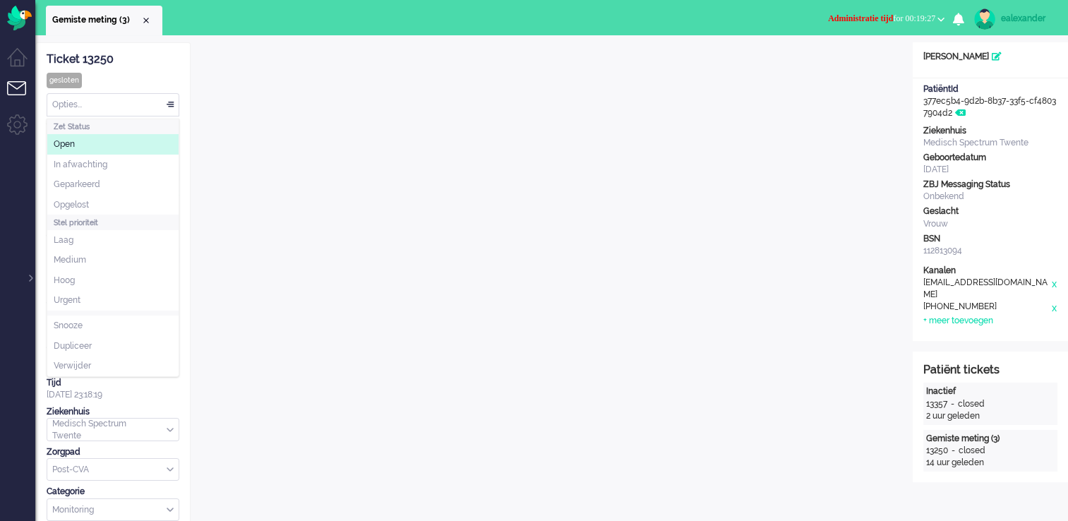
click at [144, 145] on li "Open" at bounding box center [112, 144] width 131 height 20
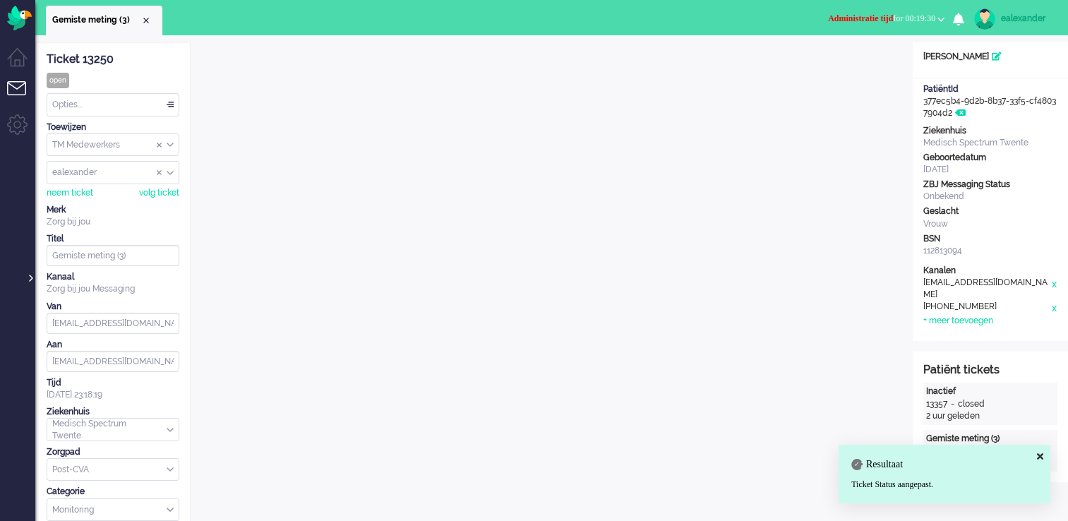
click at [31, 277] on div at bounding box center [29, 271] width 7 height 21
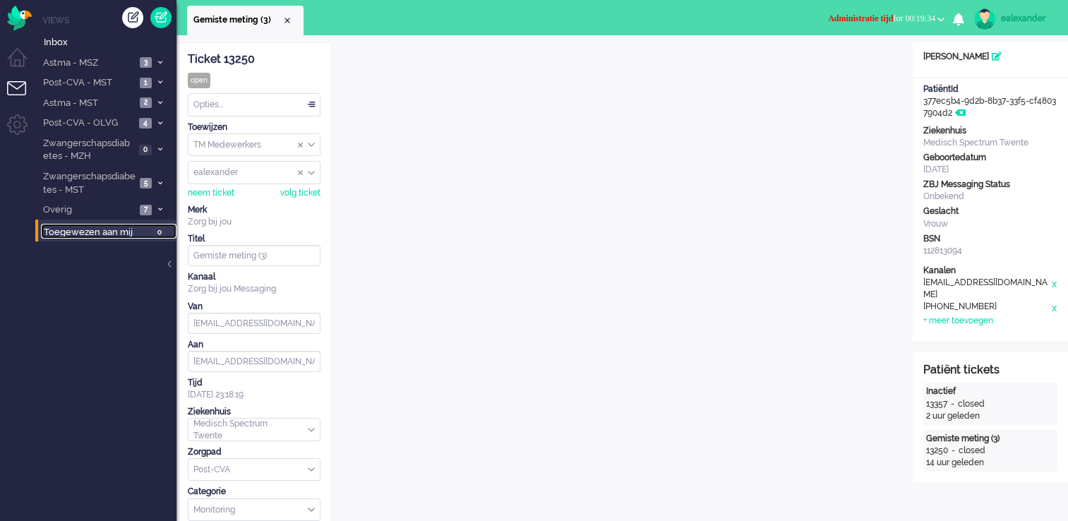
click at [151, 232] on link "Toegewezen aan mij 0" at bounding box center [109, 232] width 136 height 16
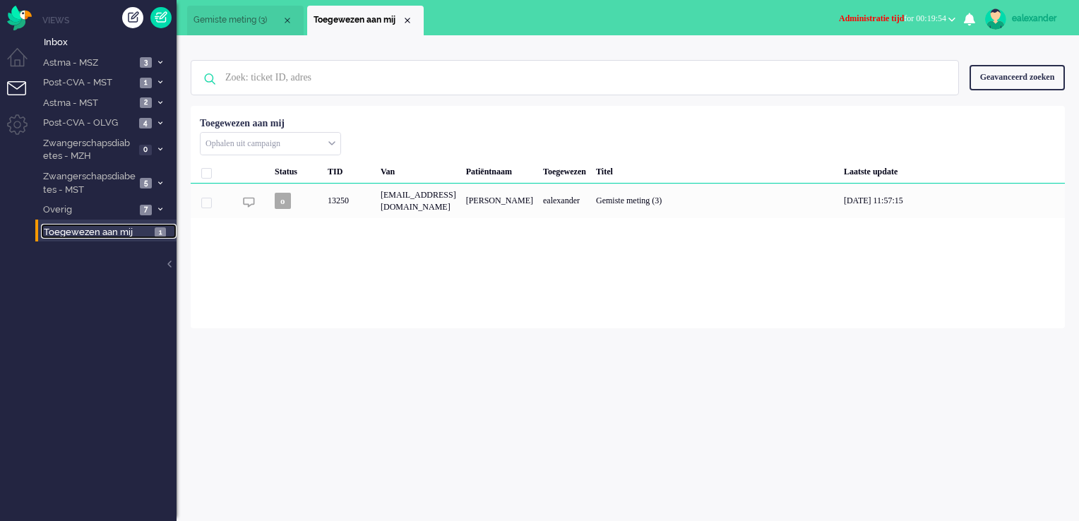
click at [237, 24] on span "Gemiste meting (3)" at bounding box center [237, 20] width 88 height 12
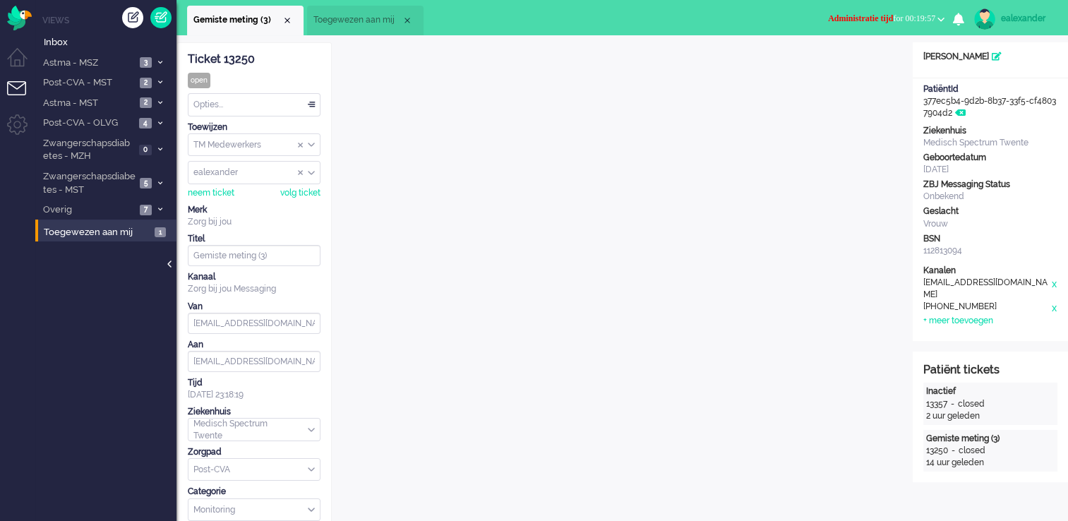
click at [169, 266] on div at bounding box center [170, 271] width 7 height 21
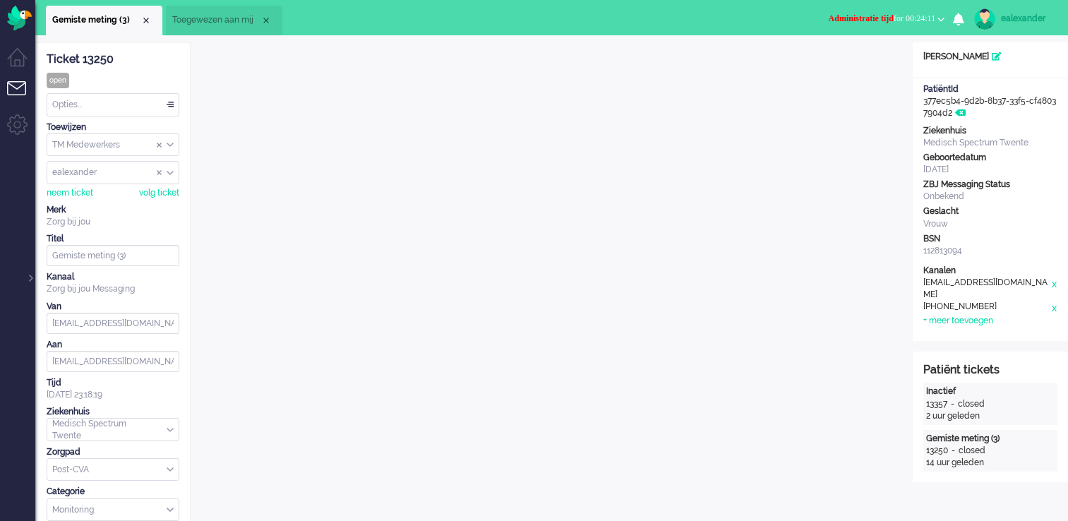
click at [169, 104] on div "Opties..." at bounding box center [112, 105] width 131 height 22
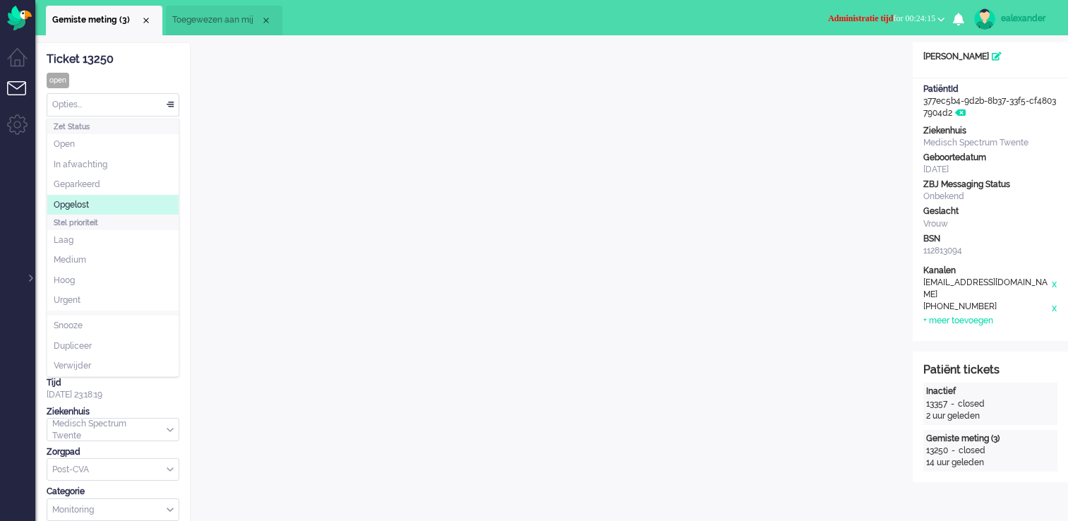
click at [145, 205] on li "Opgelost" at bounding box center [112, 205] width 131 height 20
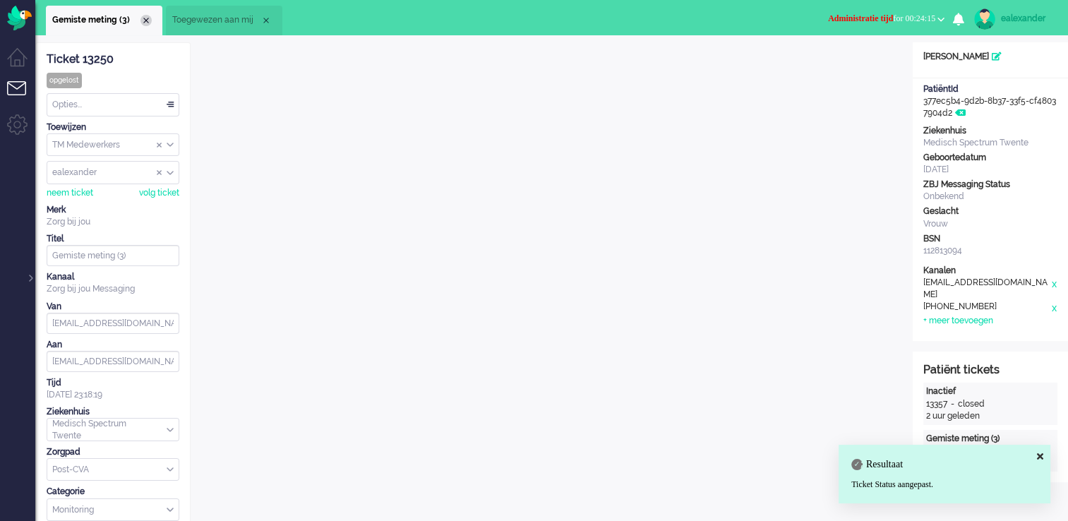
click at [148, 23] on div "Close tab" at bounding box center [146, 20] width 11 height 11
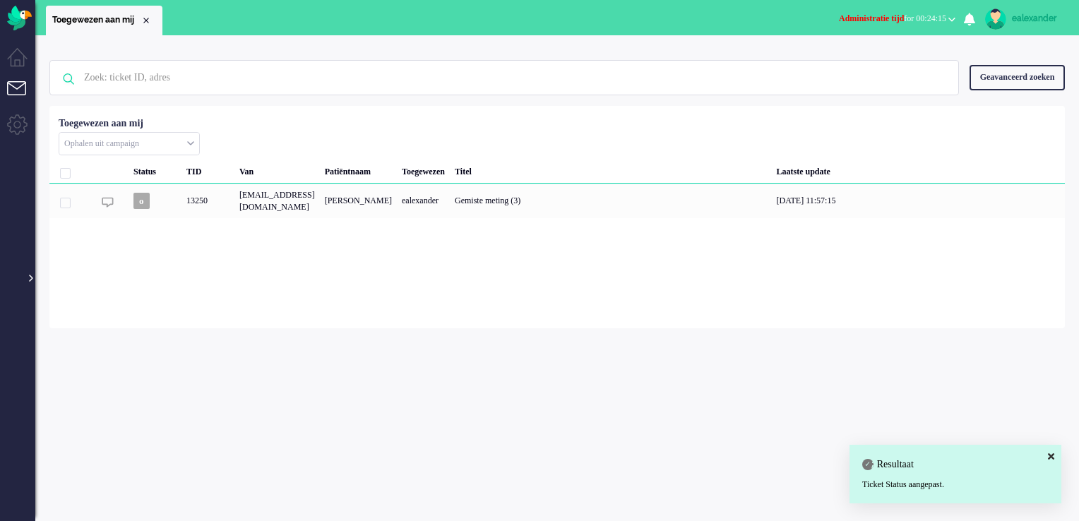
click at [30, 278] on div at bounding box center [29, 271] width 7 height 21
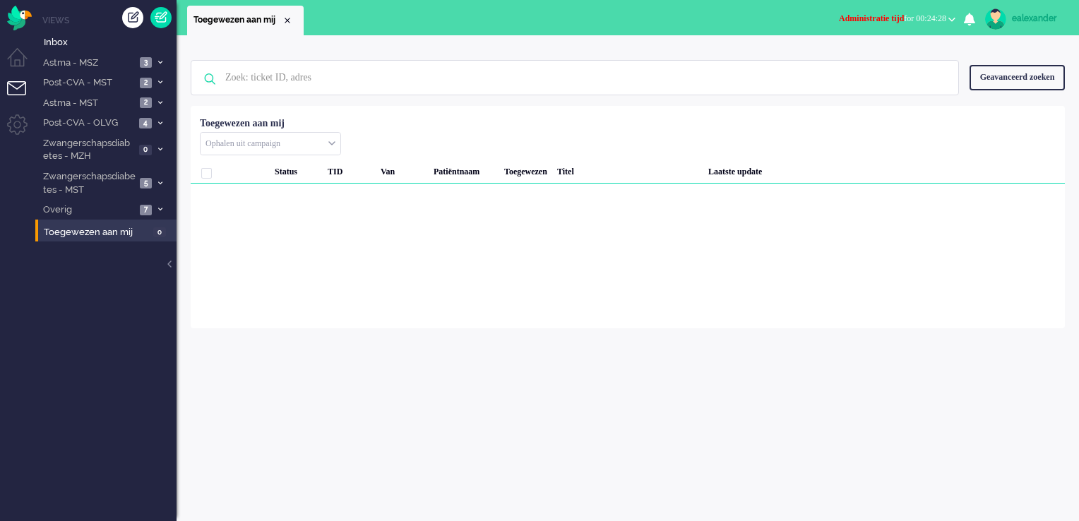
click at [924, 18] on span "Administratie tijd for 00:24:28" at bounding box center [892, 18] width 107 height 10
click at [900, 66] on label "Online" at bounding box center [897, 63] width 112 height 12
click at [167, 82] on li "Post-CVA - MST 2" at bounding box center [105, 82] width 141 height 20
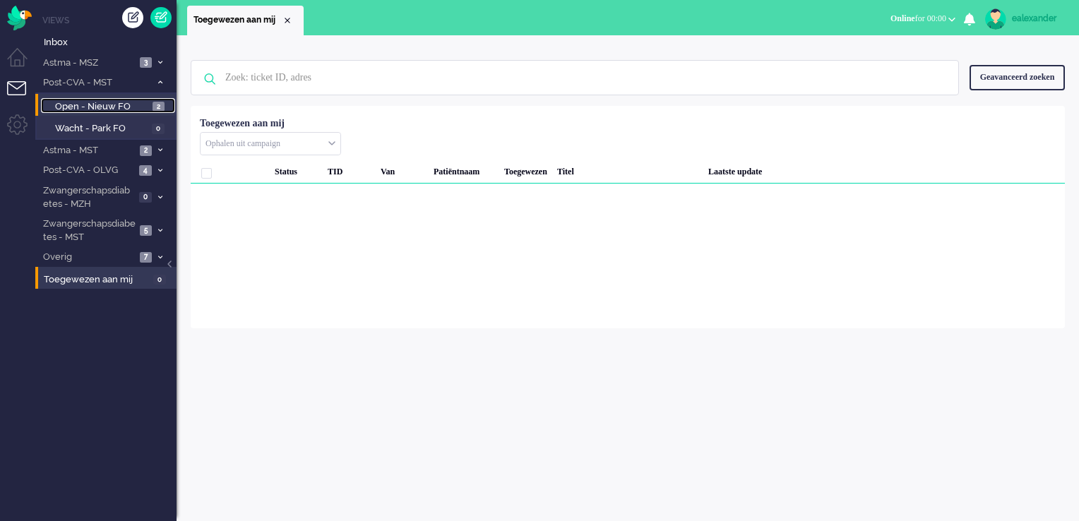
click at [162, 107] on span "2" at bounding box center [159, 107] width 12 height 11
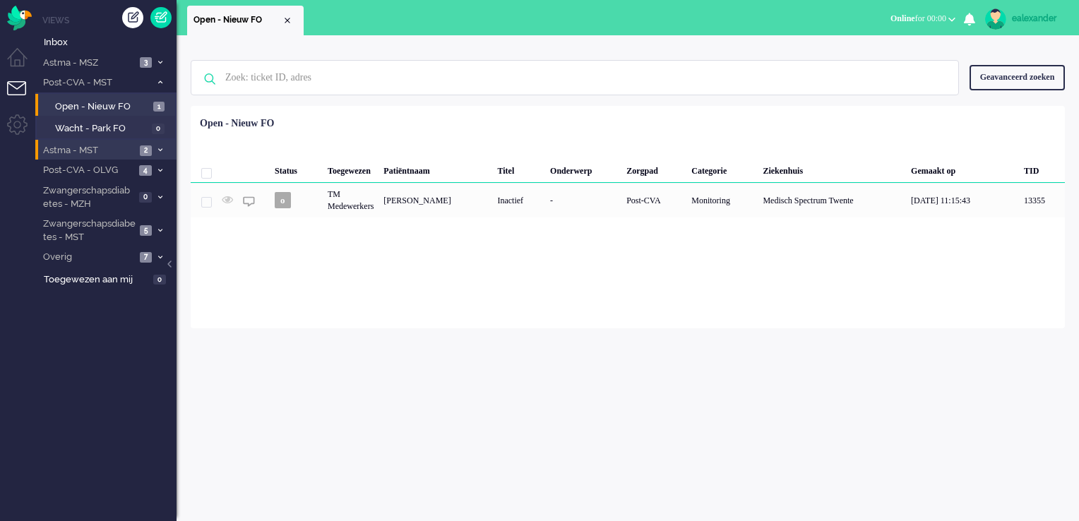
click at [162, 151] on span at bounding box center [160, 151] width 11 height 8
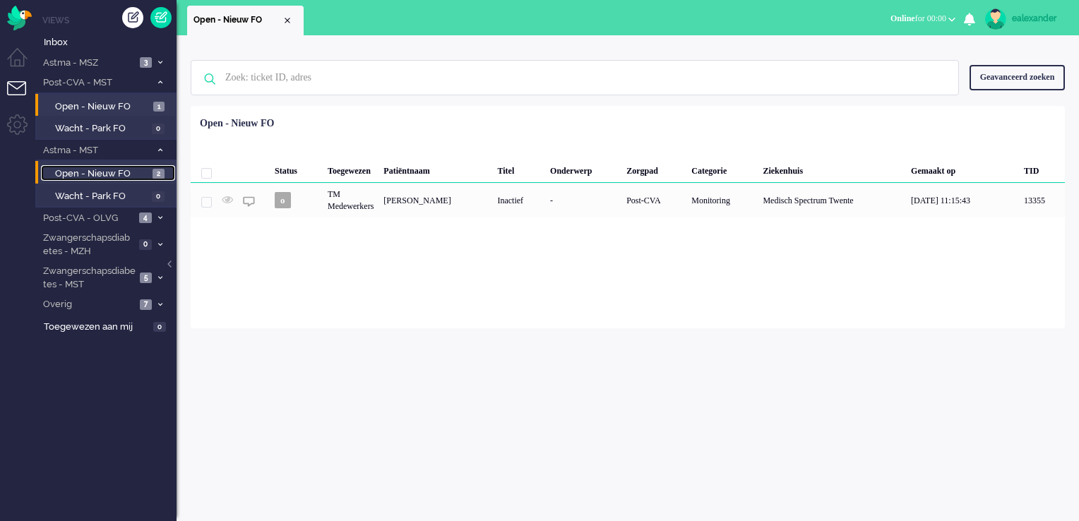
click at [162, 174] on span "2" at bounding box center [159, 174] width 12 height 11
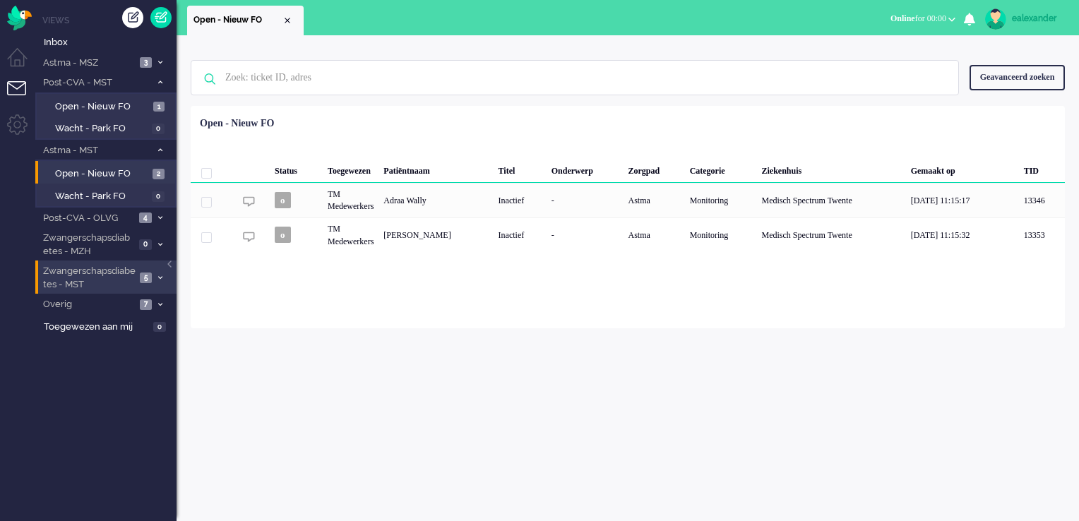
click at [155, 277] on span at bounding box center [160, 278] width 11 height 8
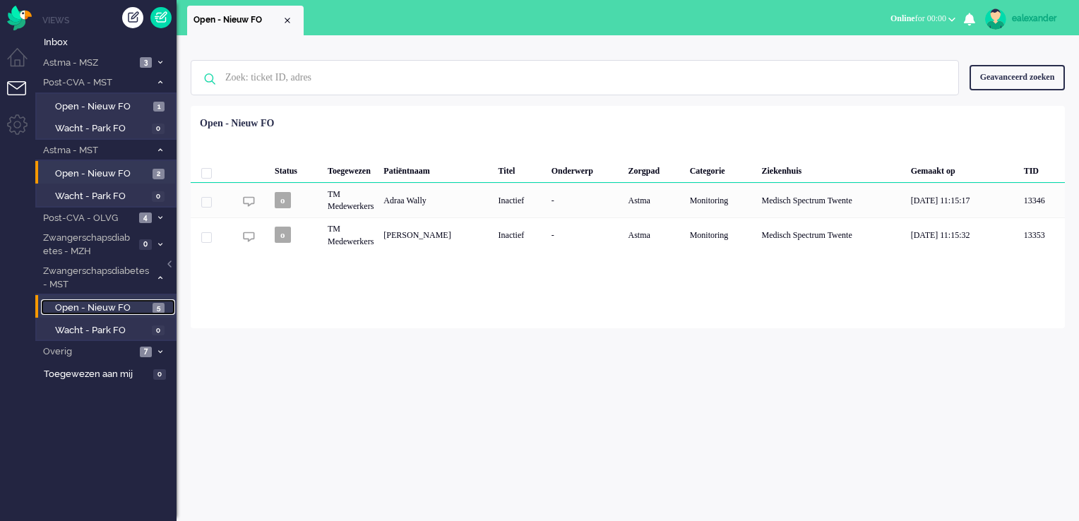
click at [154, 304] on span "5" at bounding box center [159, 308] width 12 height 11
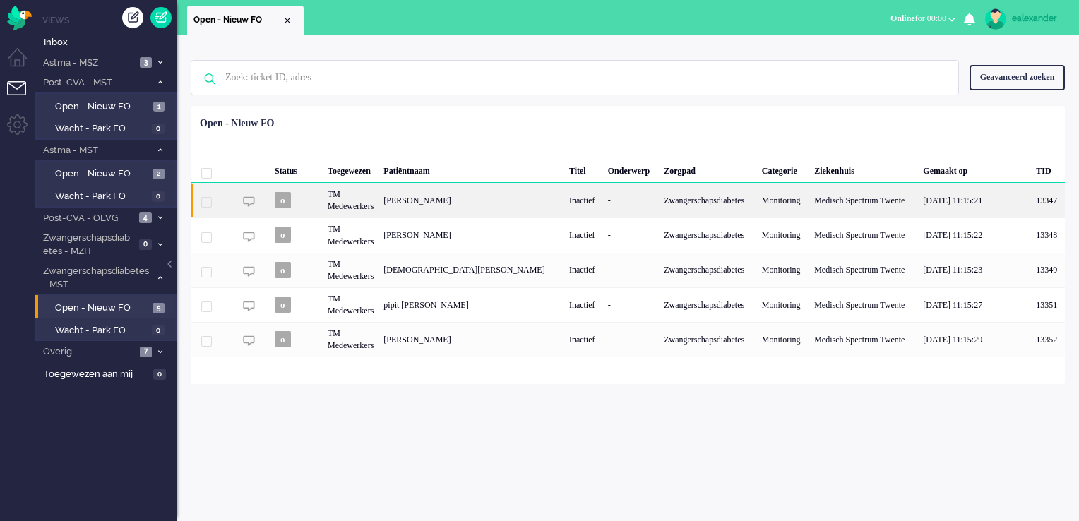
click at [603, 210] on div "-" at bounding box center [631, 200] width 56 height 35
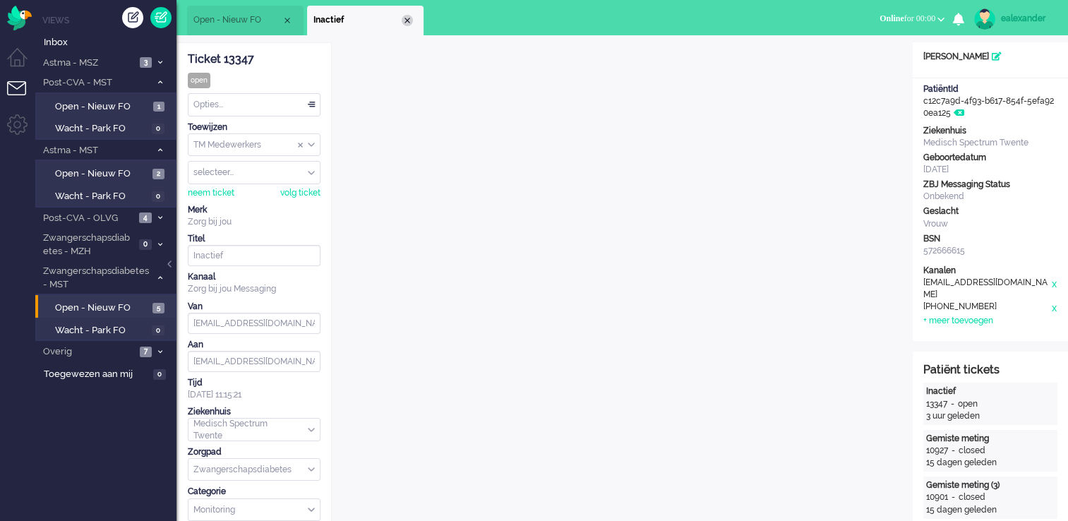
click at [407, 18] on div "Close tab" at bounding box center [407, 20] width 11 height 11
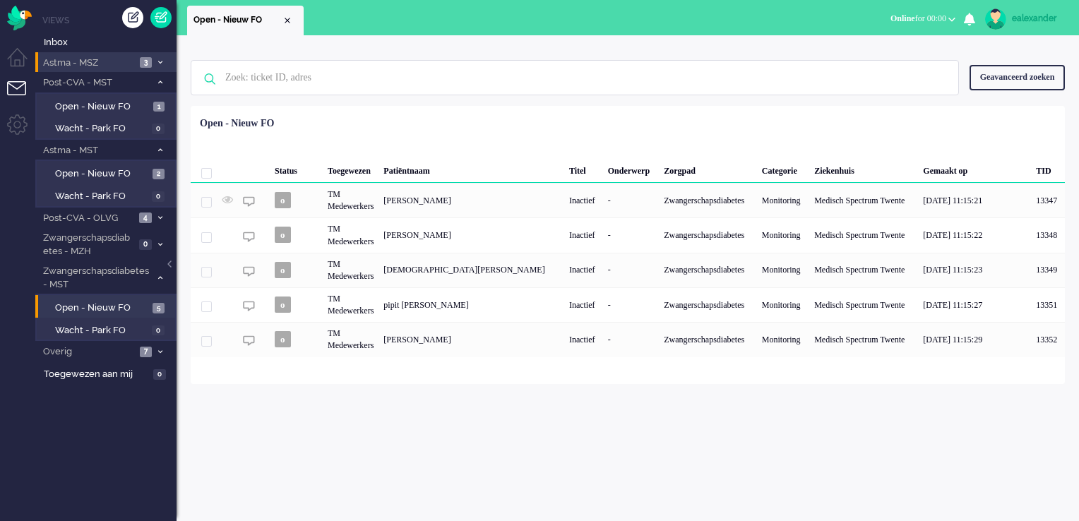
click at [123, 64] on span "Astma - MSZ" at bounding box center [88, 62] width 95 height 13
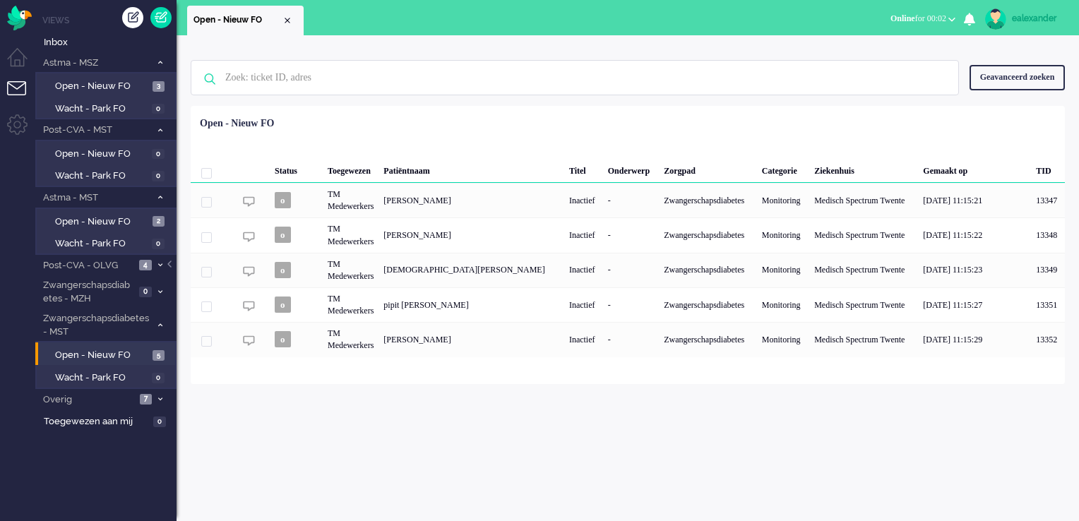
click at [1025, 15] on div "ealexander" at bounding box center [1038, 18] width 53 height 14
click at [984, 87] on ul "Live kanalen Telefoon: Medisch Telefoon: Niet medisch Telefoon: Test Telefoon: …" at bounding box center [1018, 82] width 121 height 91
click at [982, 96] on link "Instellingen" at bounding box center [1018, 95] width 105 height 14
select select
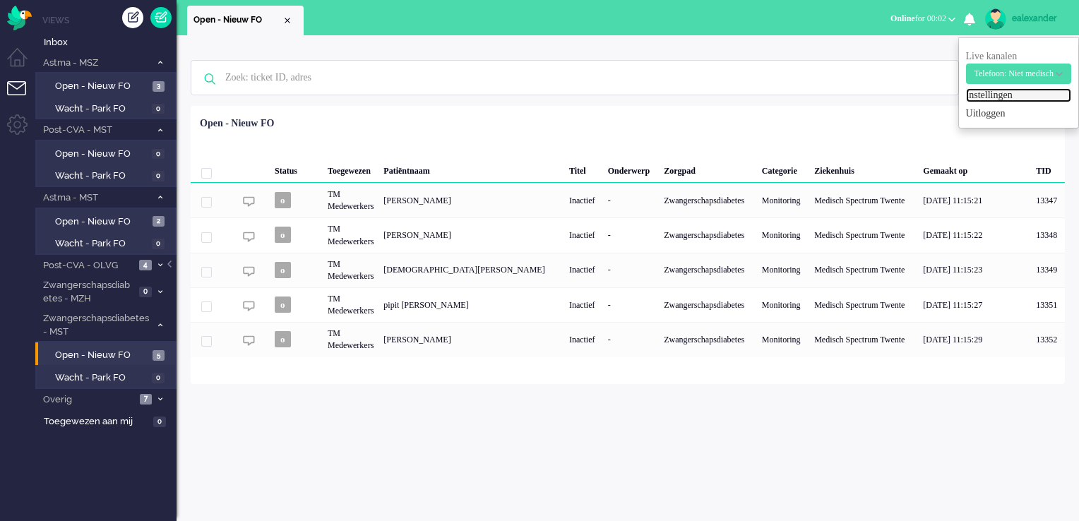
select select
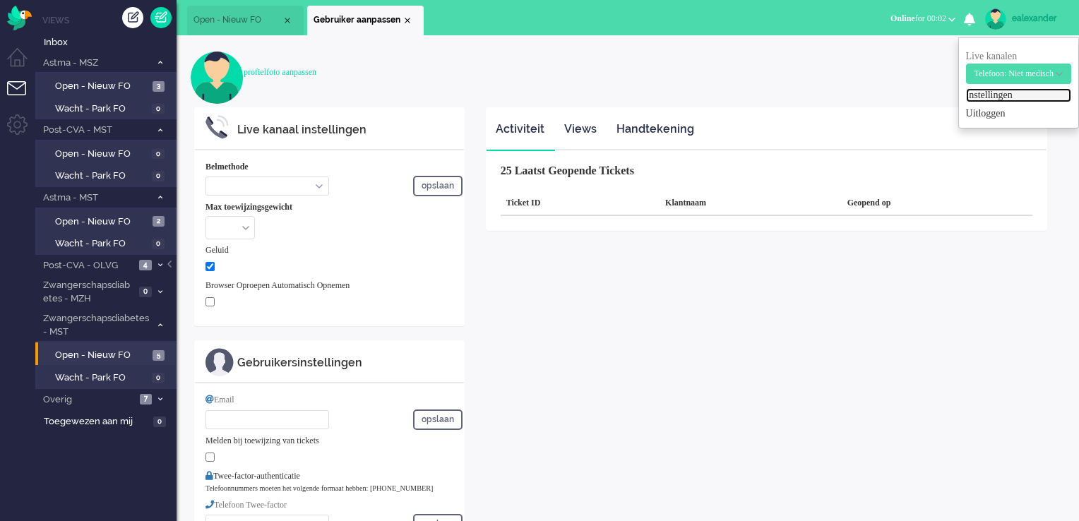
select select "inbound-new"
type input "[PHONE_NUMBER]"
checkbox input "true"
type input "[PERSON_NAME][EMAIL_ADDRESS][DOMAIN_NAME]"
type input "[PHONE_NUMBER]"
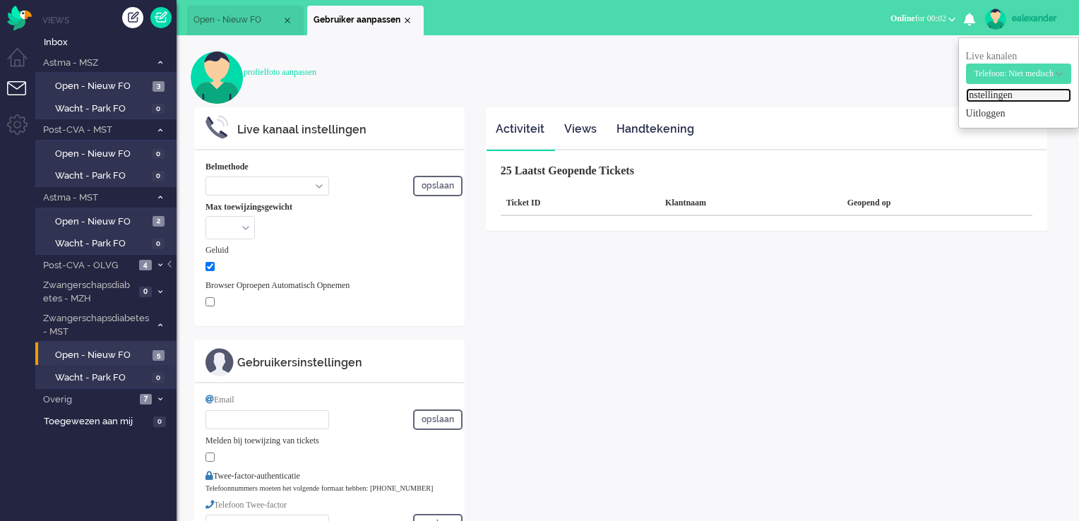
select select "nl"
select select "en_GB"
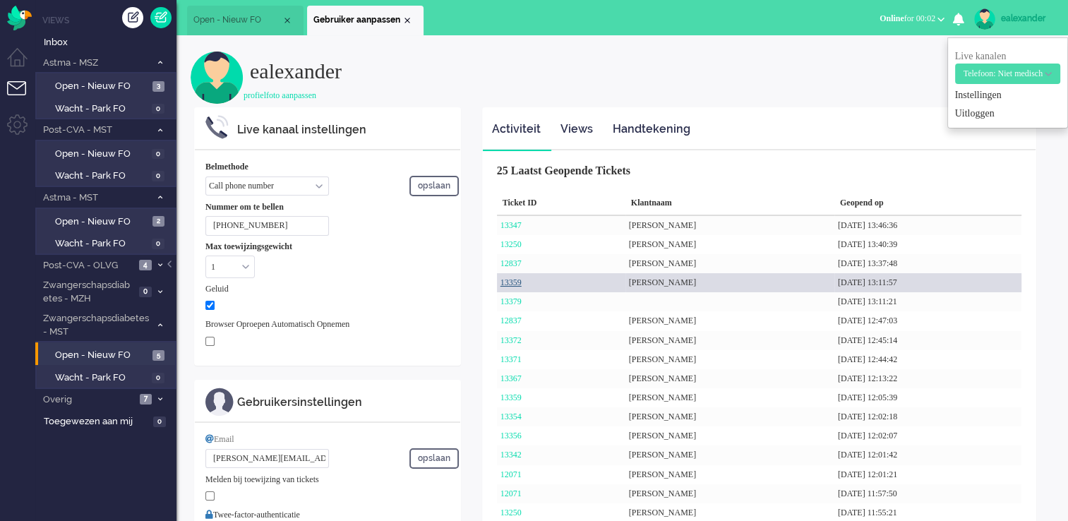
click at [516, 285] on link "13359" at bounding box center [511, 282] width 21 height 10
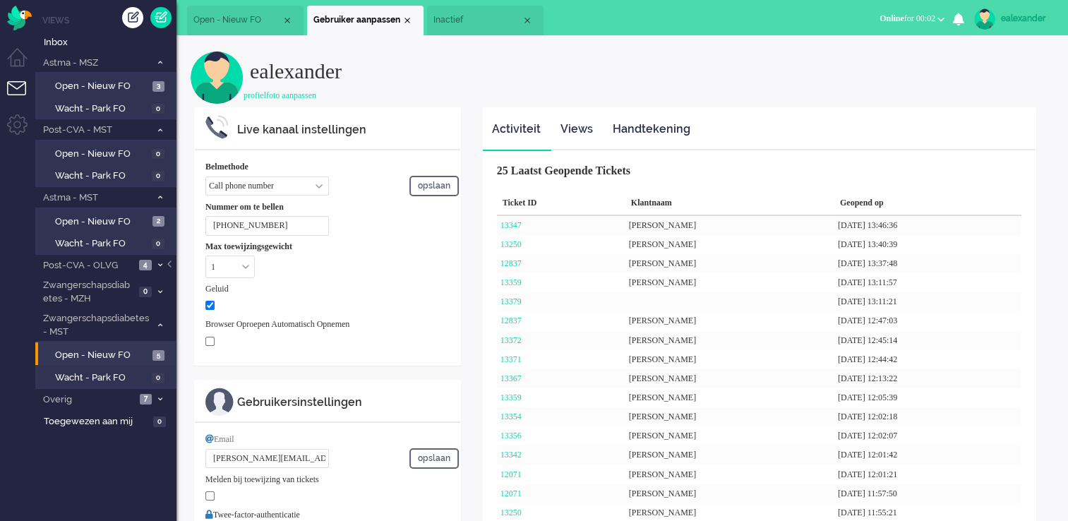
click at [477, 30] on li "Inactief" at bounding box center [485, 21] width 117 height 30
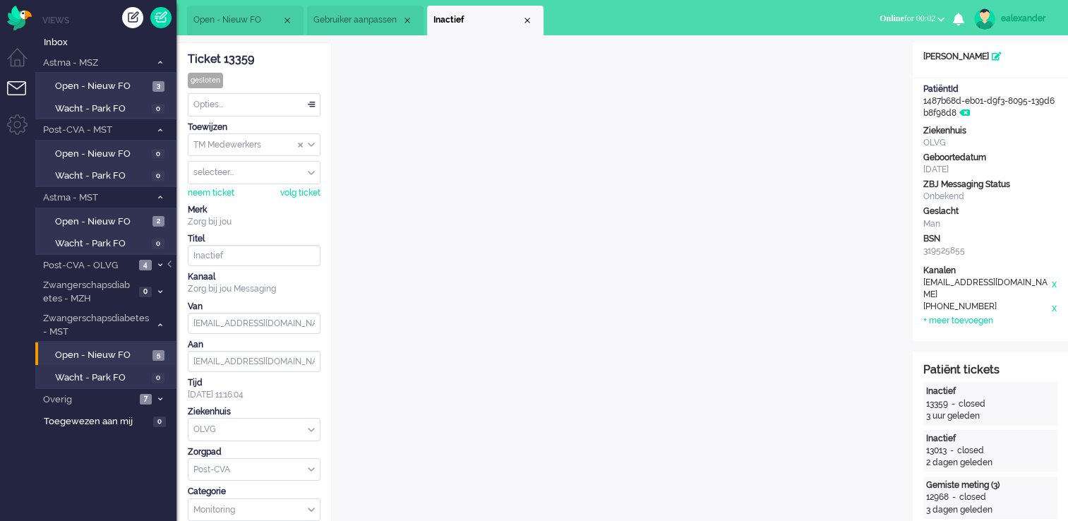
scroll to position [42, 0]
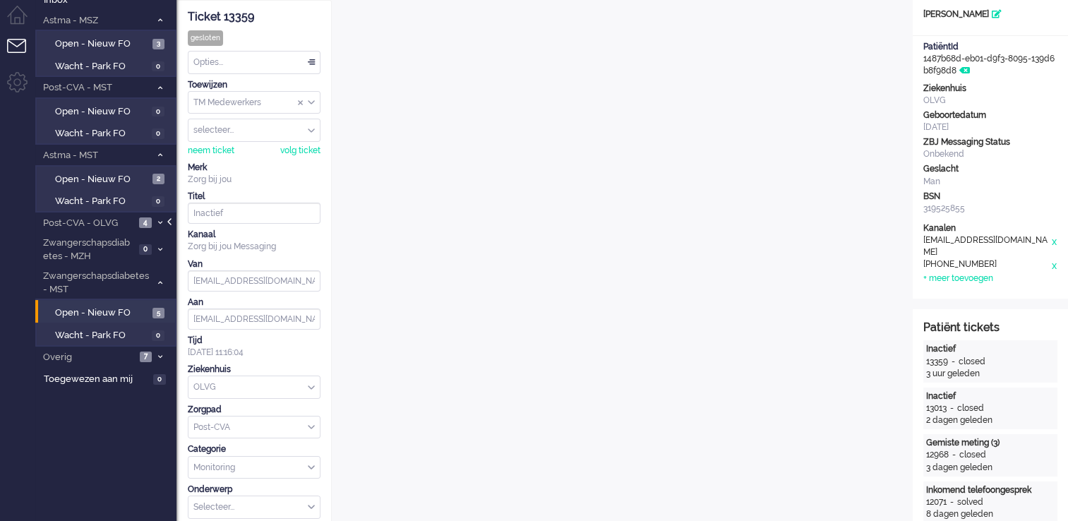
click at [169, 222] on div at bounding box center [170, 228] width 7 height 21
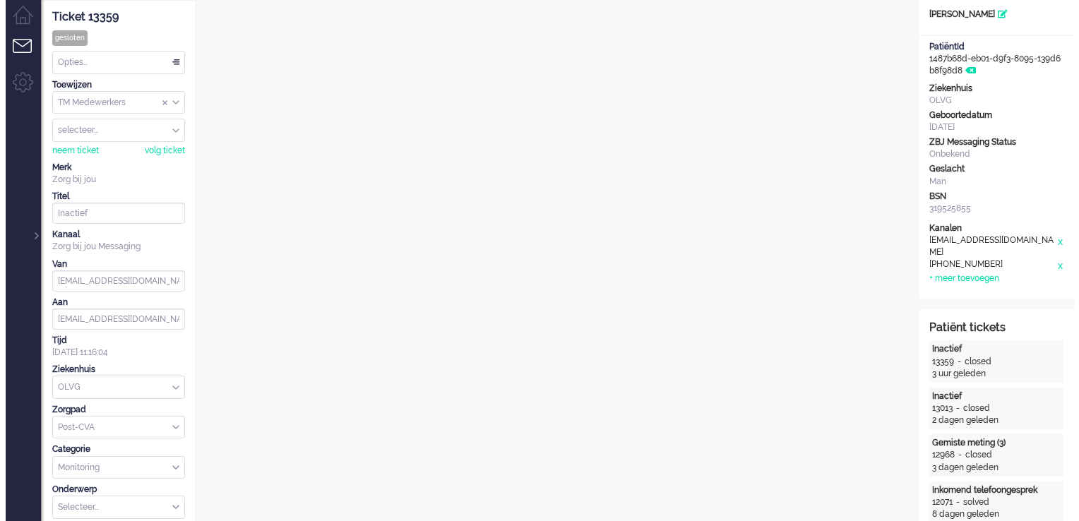
scroll to position [0, 0]
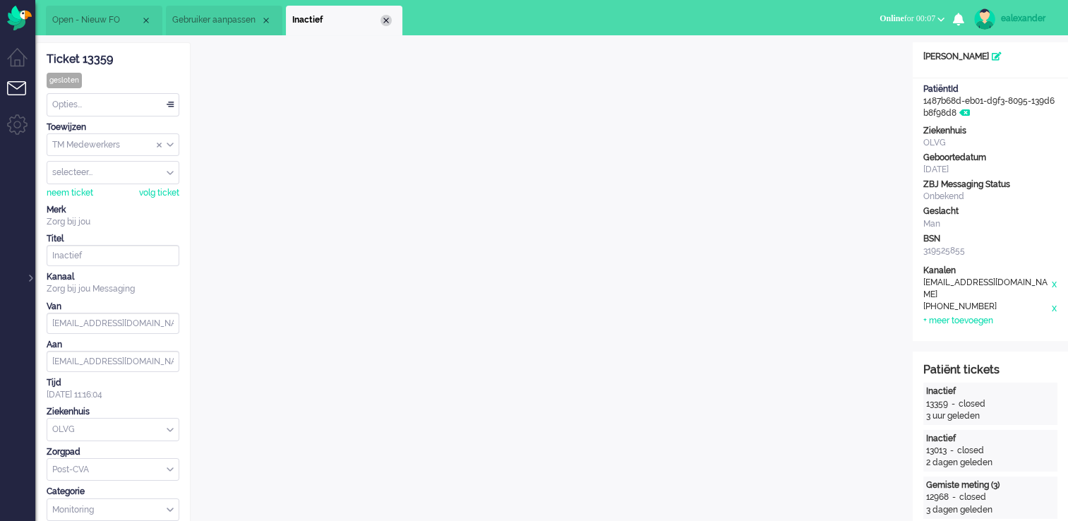
click at [381, 16] on div "Close tab" at bounding box center [386, 20] width 11 height 11
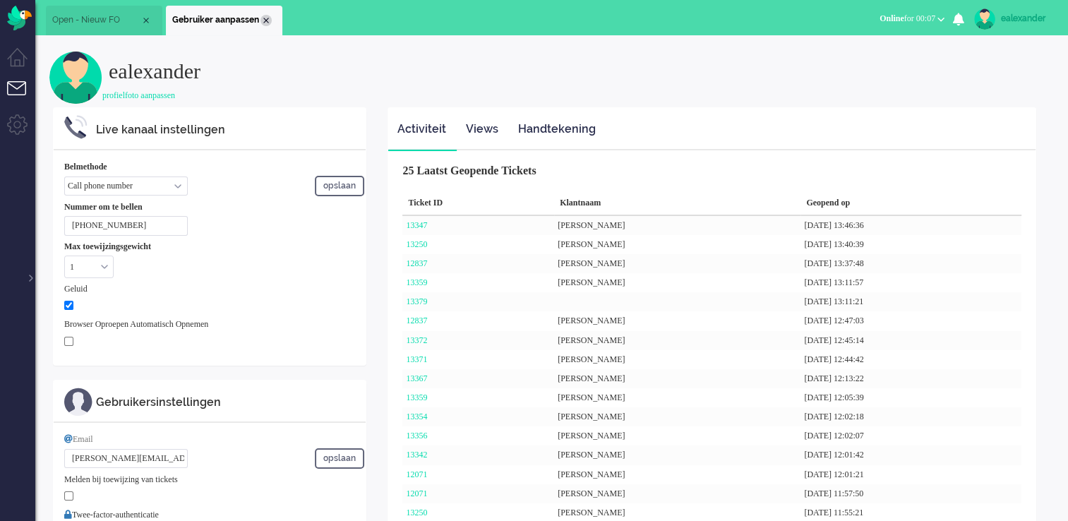
click at [263, 22] on div "Close tab" at bounding box center [266, 20] width 11 height 11
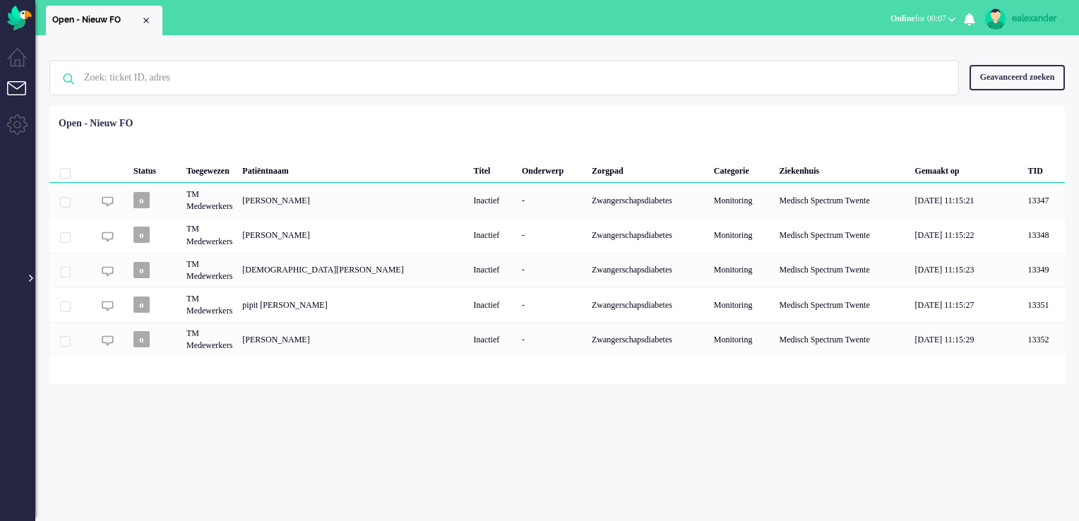
click at [31, 280] on div at bounding box center [29, 271] width 7 height 21
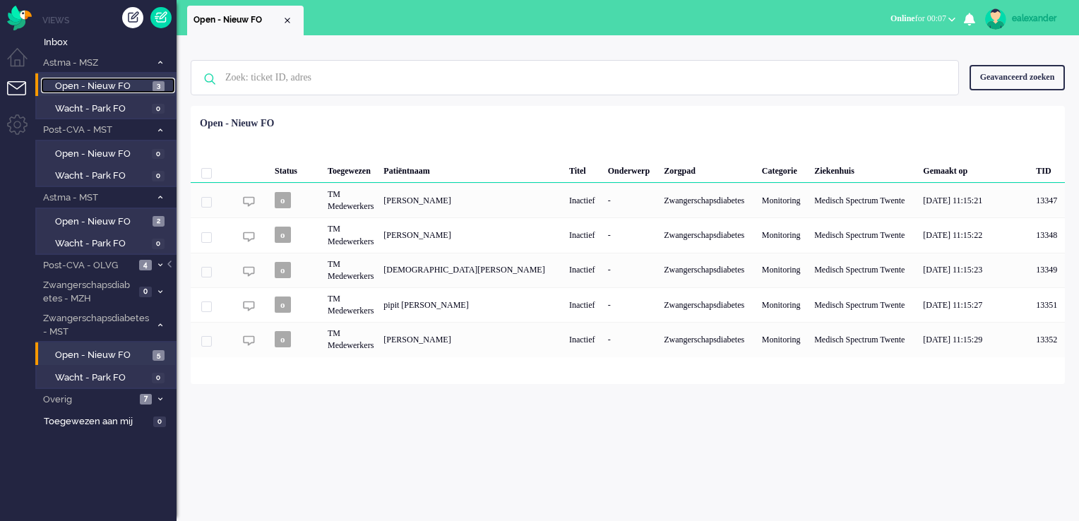
click at [100, 85] on span "Open - Nieuw FO" at bounding box center [102, 86] width 94 height 13
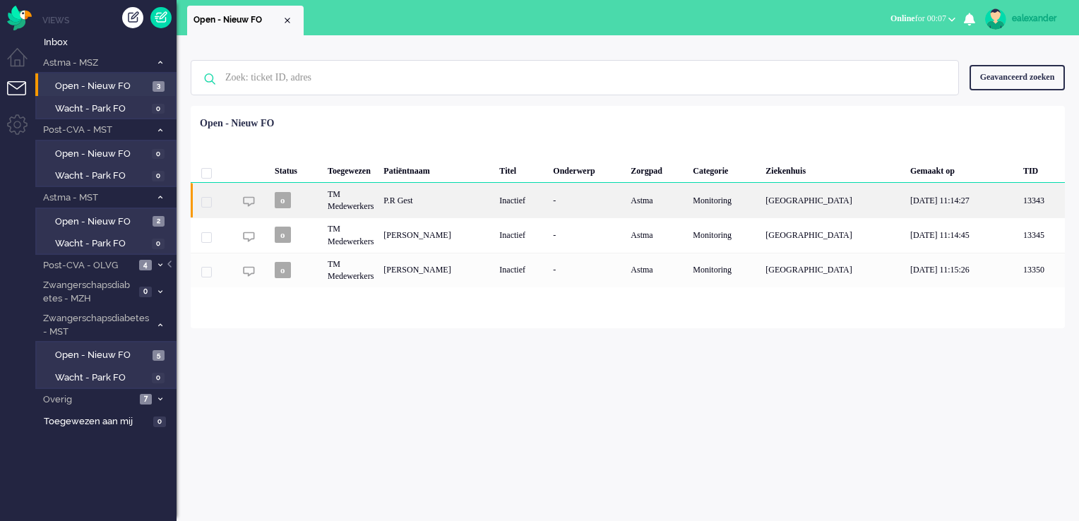
click at [483, 208] on div "P.R Gest" at bounding box center [436, 200] width 116 height 35
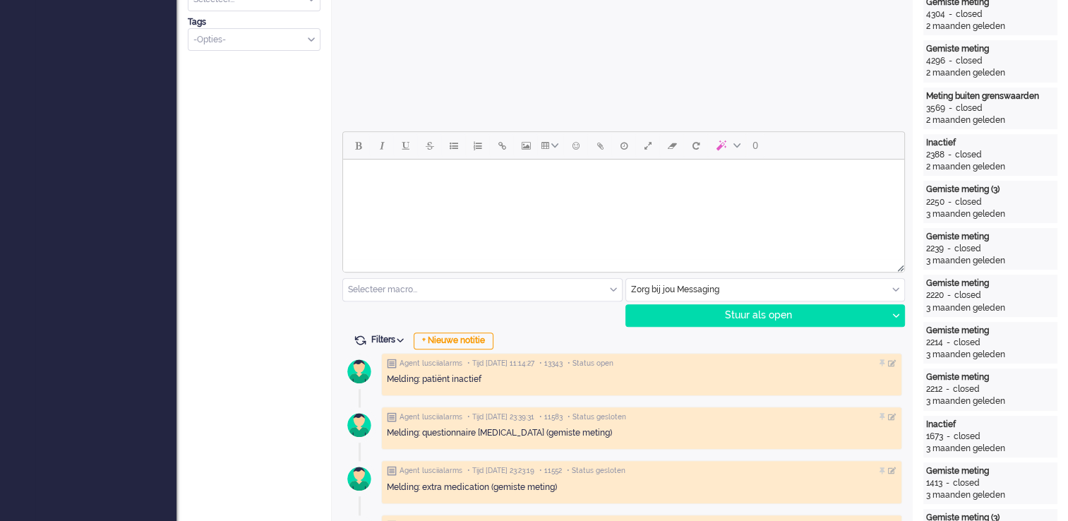
scroll to position [537, 0]
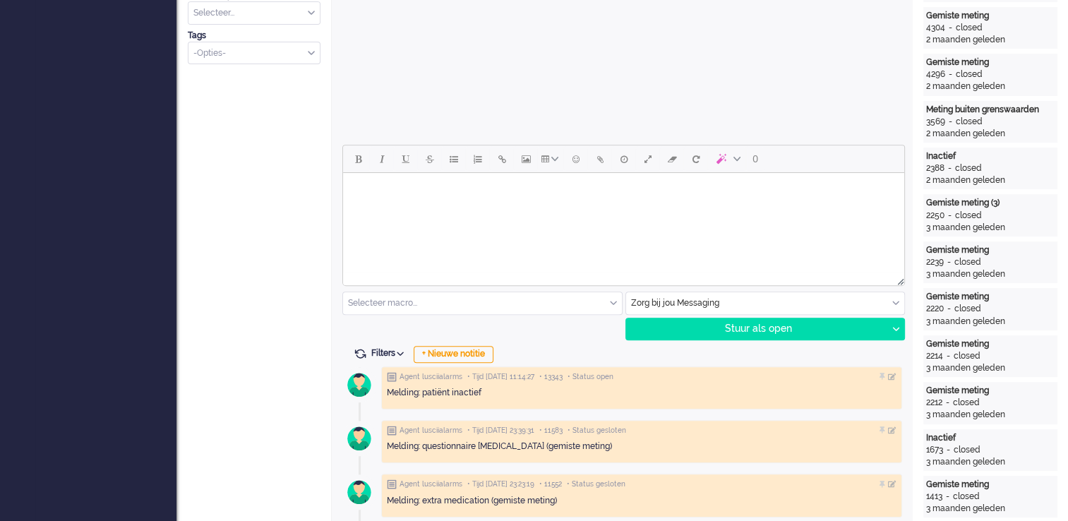
click at [656, 209] on html at bounding box center [623, 191] width 561 height 36
click at [493, 208] on html at bounding box center [623, 191] width 561 height 36
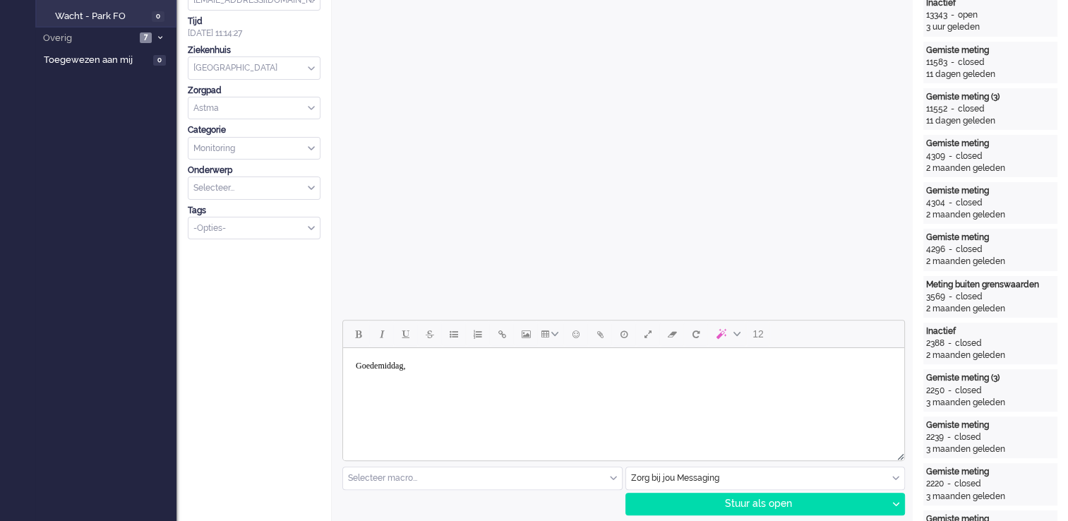
scroll to position [395, 0]
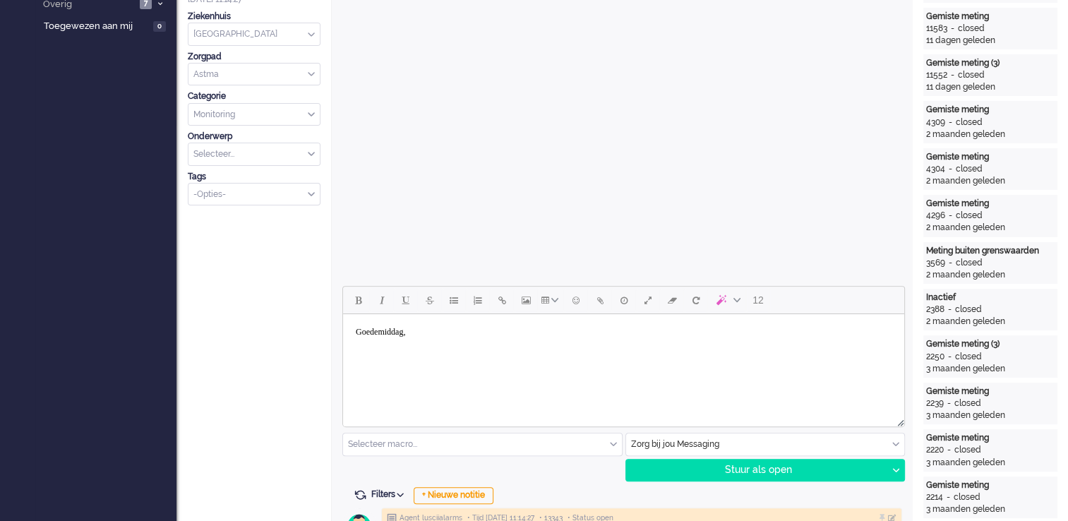
click at [523, 361] on html "Goedemiddag," at bounding box center [623, 337] width 561 height 47
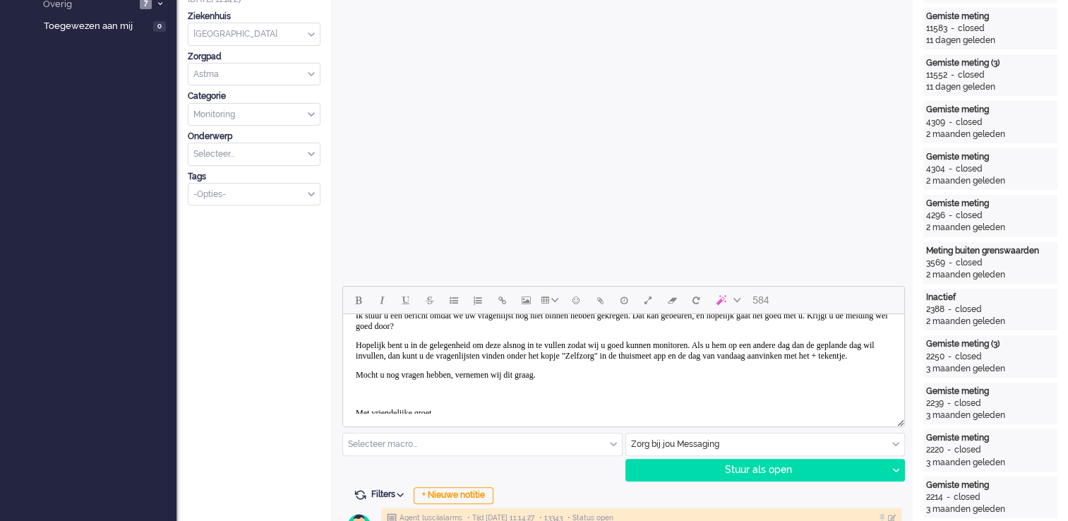
scroll to position [71, 0]
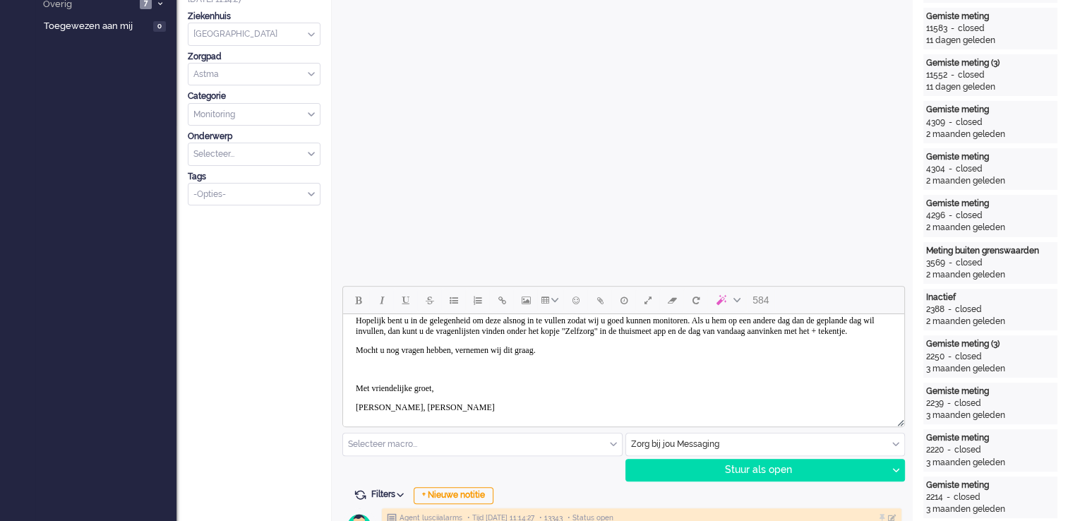
drag, startPoint x: 788, startPoint y: 474, endPoint x: 791, endPoint y: 453, distance: 21.4
click at [789, 474] on div "Stuur als open" at bounding box center [756, 470] width 261 height 21
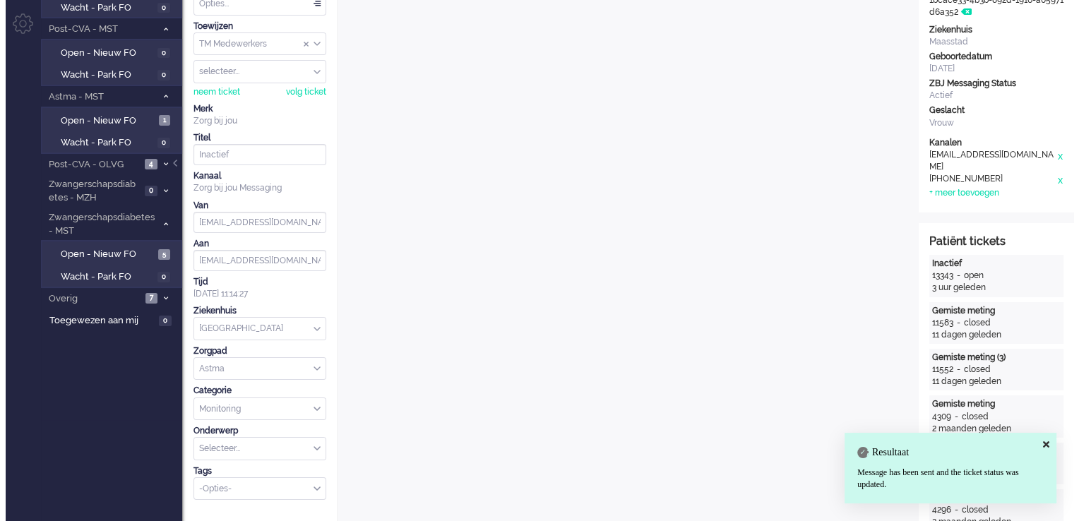
scroll to position [0, 0]
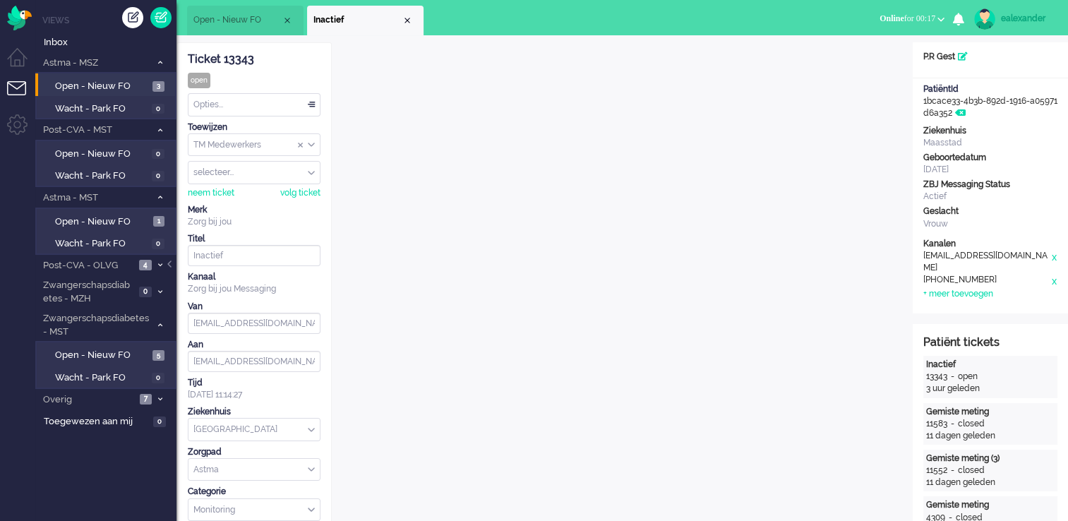
click at [311, 106] on div "Opties..." at bounding box center [254, 105] width 131 height 22
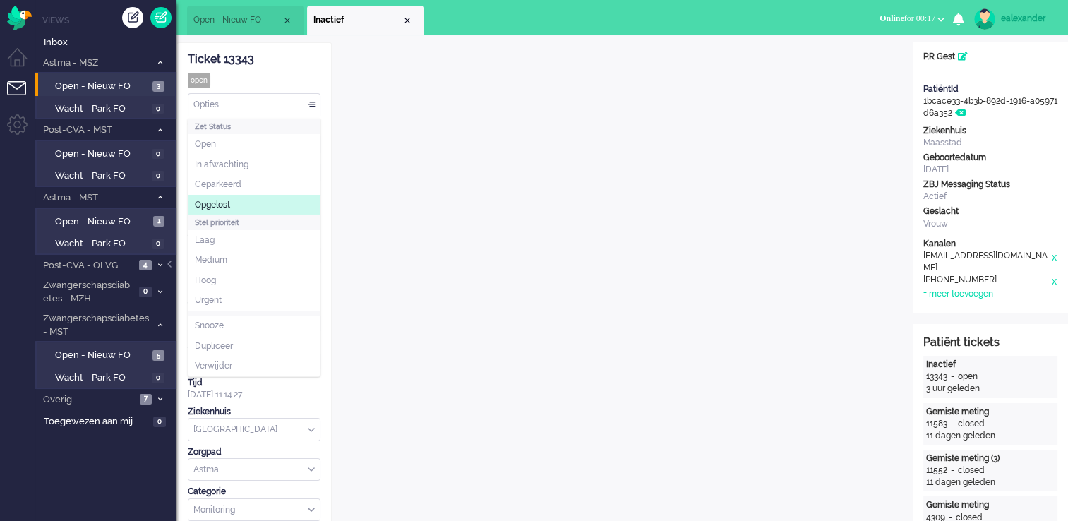
click at [280, 201] on li "Opgelost" at bounding box center [254, 205] width 131 height 20
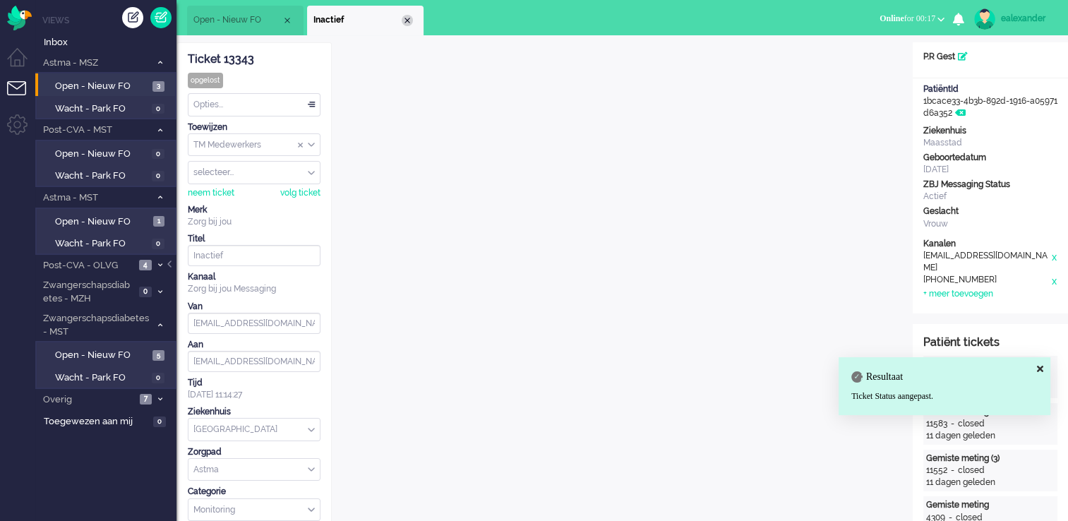
click at [410, 22] on div "Close tab" at bounding box center [407, 20] width 11 height 11
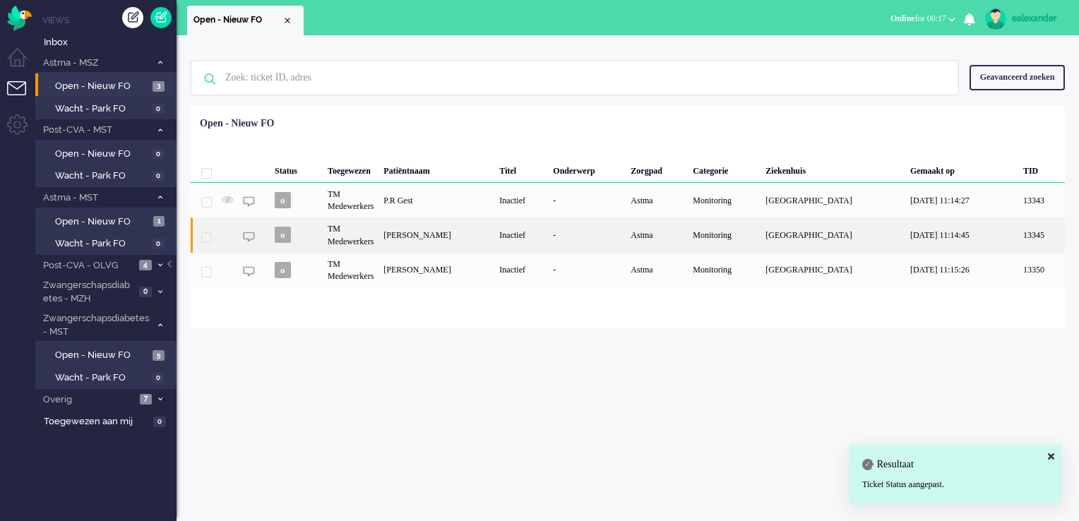
click at [459, 239] on div "[PERSON_NAME]" at bounding box center [436, 234] width 116 height 35
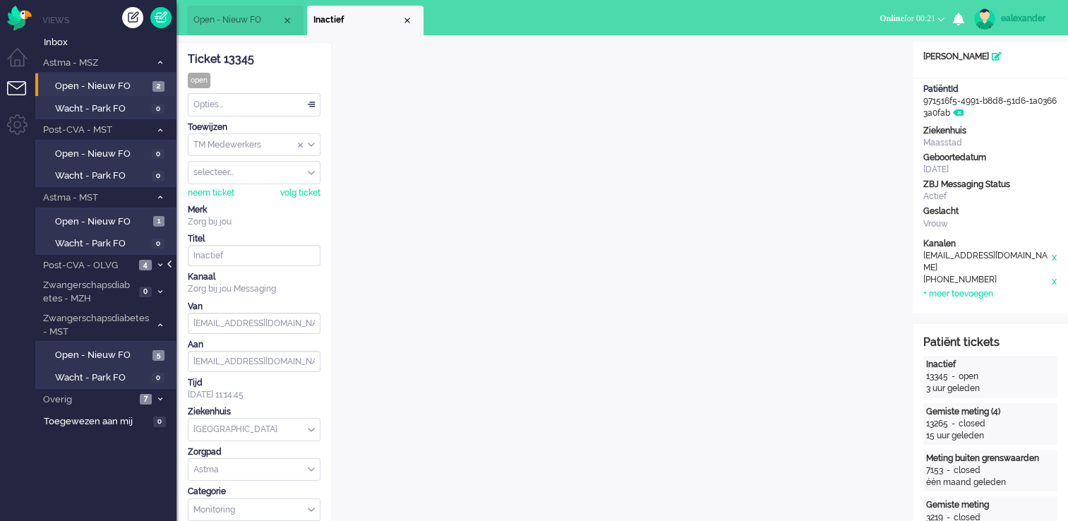
click at [171, 264] on div at bounding box center [170, 271] width 7 height 21
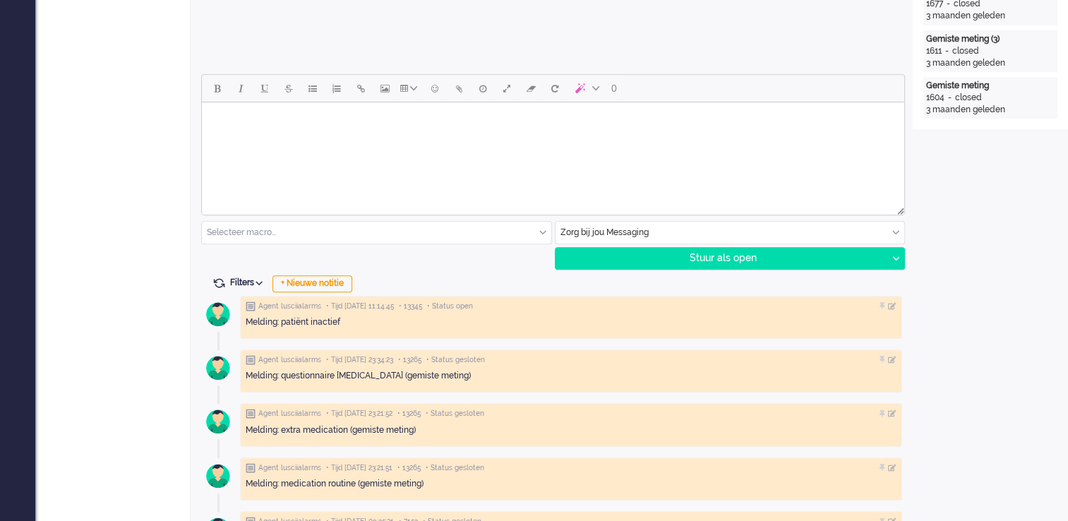
scroll to position [565, 0]
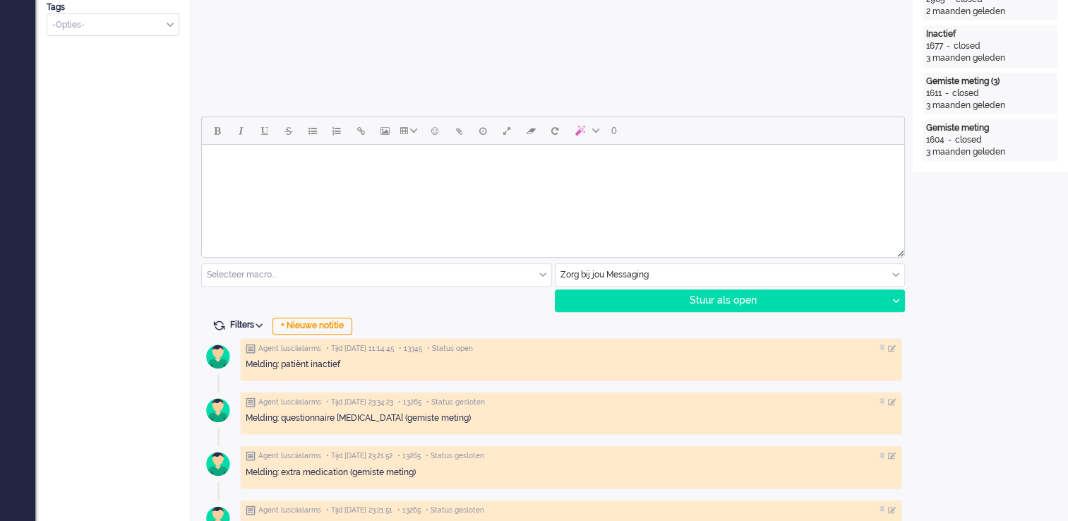
click at [608, 181] on html at bounding box center [553, 163] width 703 height 36
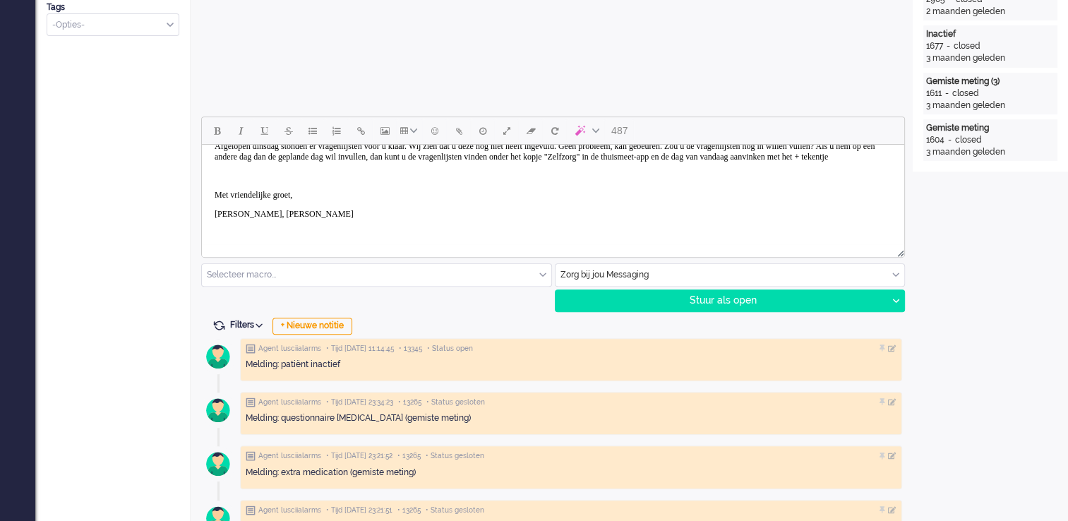
click at [260, 181] on p "Rich Text Area. Press ALT-0 for help." at bounding box center [553, 176] width 677 height 11
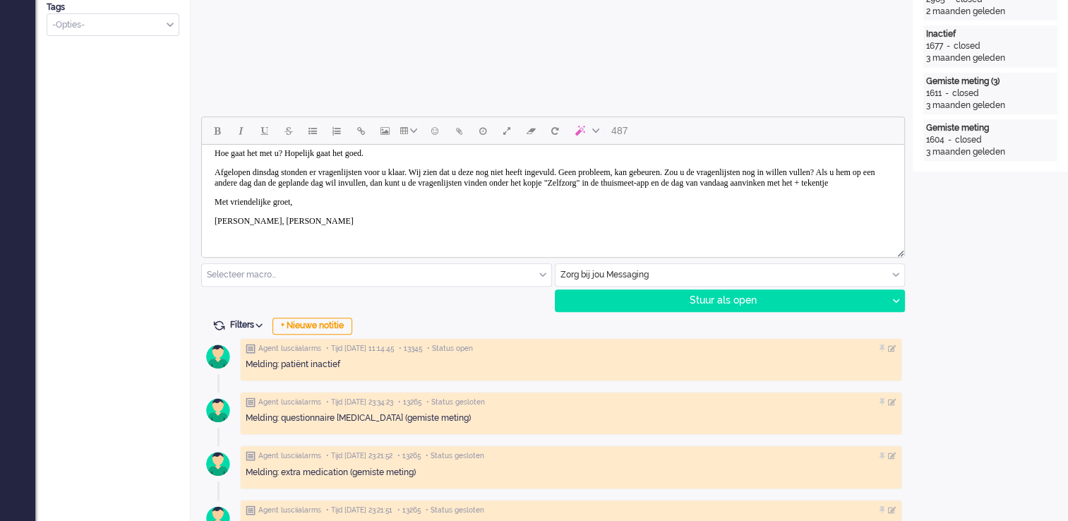
scroll to position [59, 0]
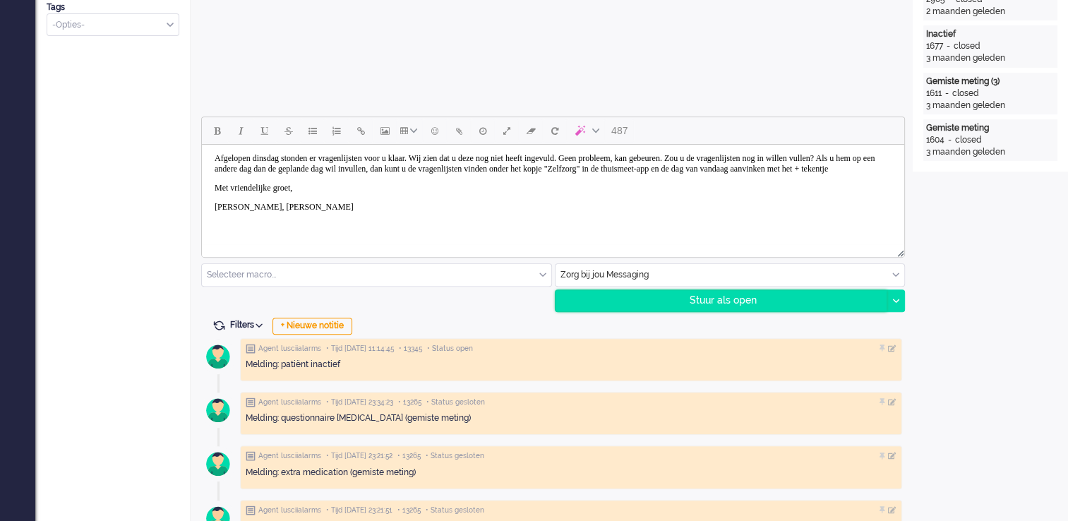
click at [714, 304] on div "Stuur als open" at bounding box center [722, 300] width 332 height 21
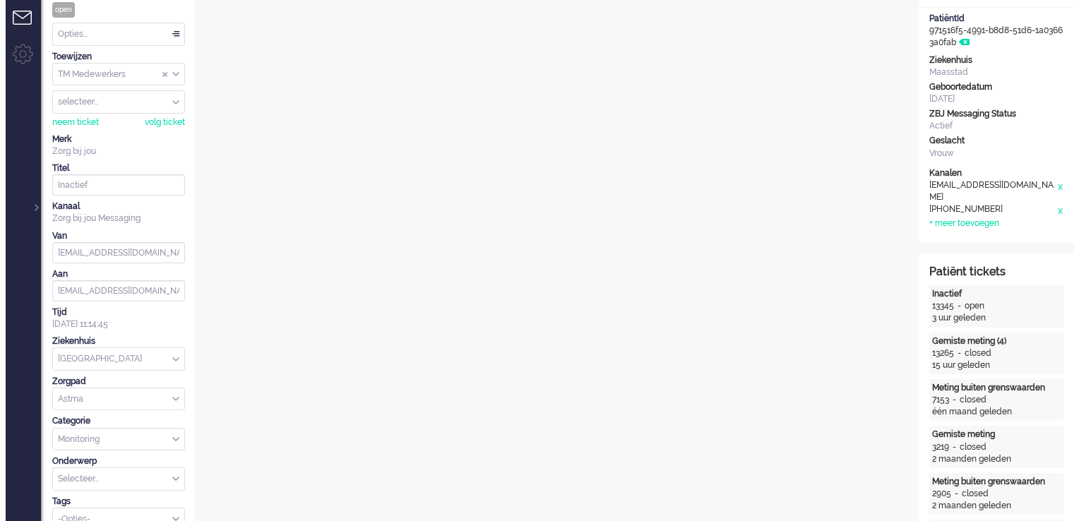
scroll to position [0, 0]
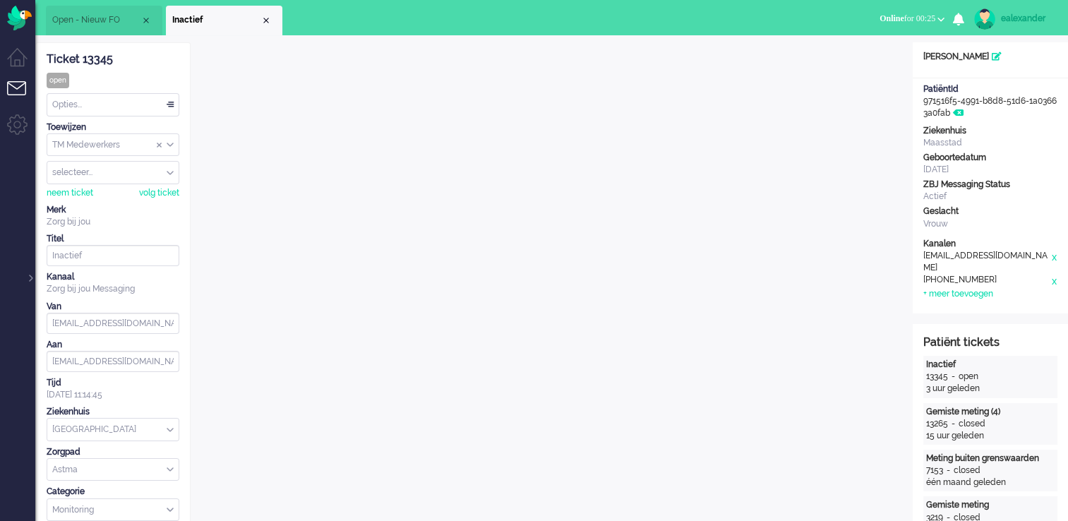
click at [174, 106] on div "Opties..." at bounding box center [112, 105] width 131 height 22
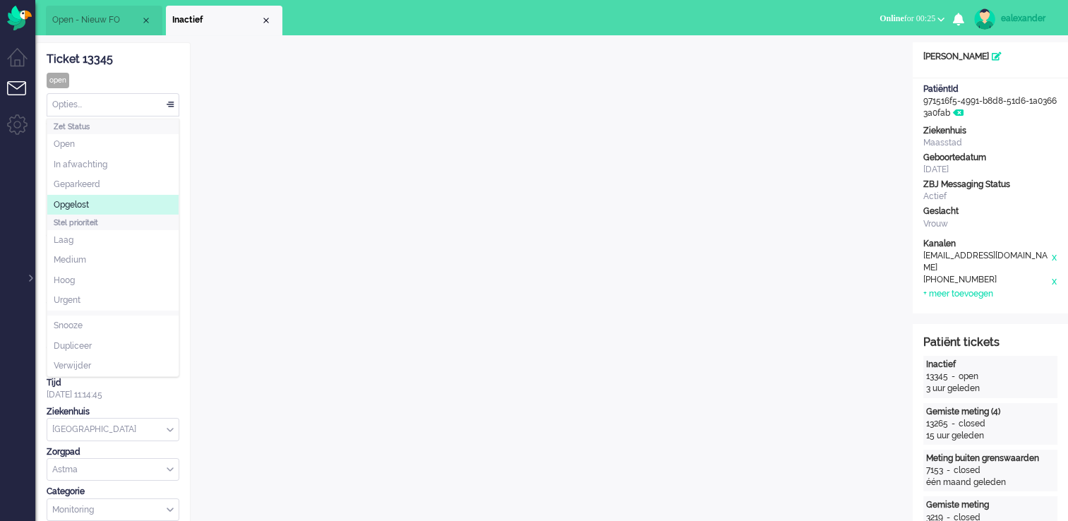
click at [112, 203] on li "Opgelost" at bounding box center [112, 205] width 131 height 20
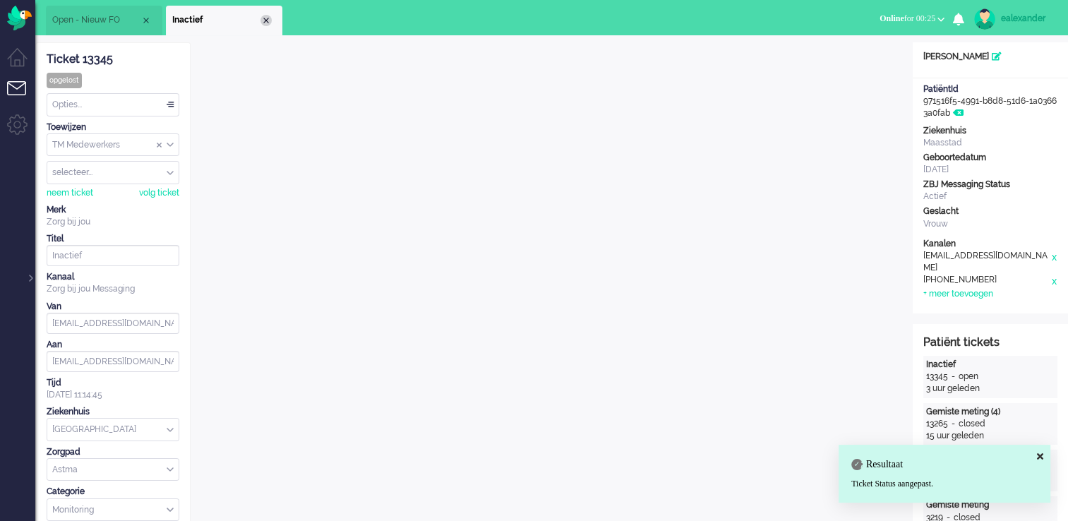
click at [263, 18] on div "Close tab" at bounding box center [266, 20] width 11 height 11
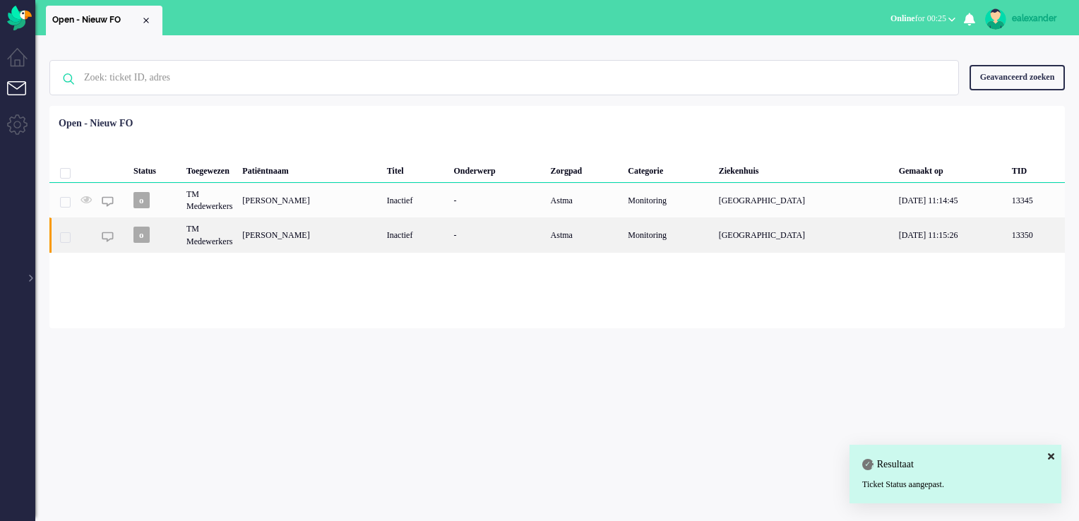
click at [353, 234] on div "[PERSON_NAME]" at bounding box center [309, 234] width 144 height 35
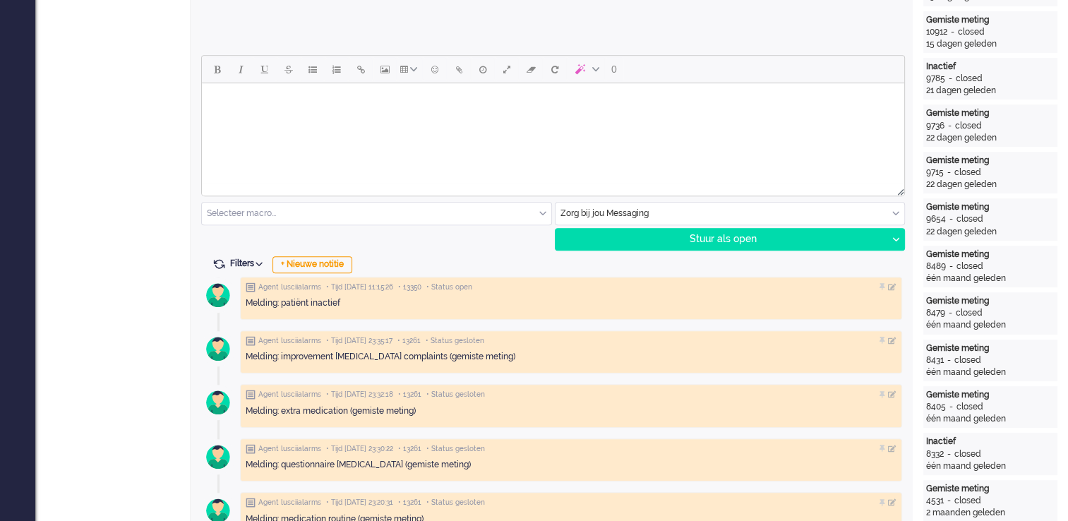
scroll to position [635, 0]
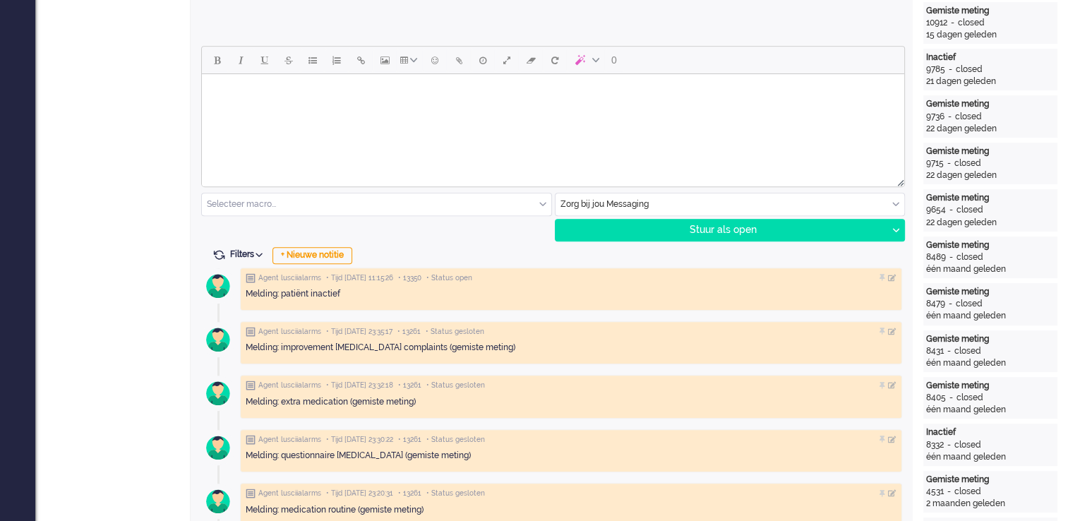
click at [402, 110] on html at bounding box center [553, 92] width 703 height 36
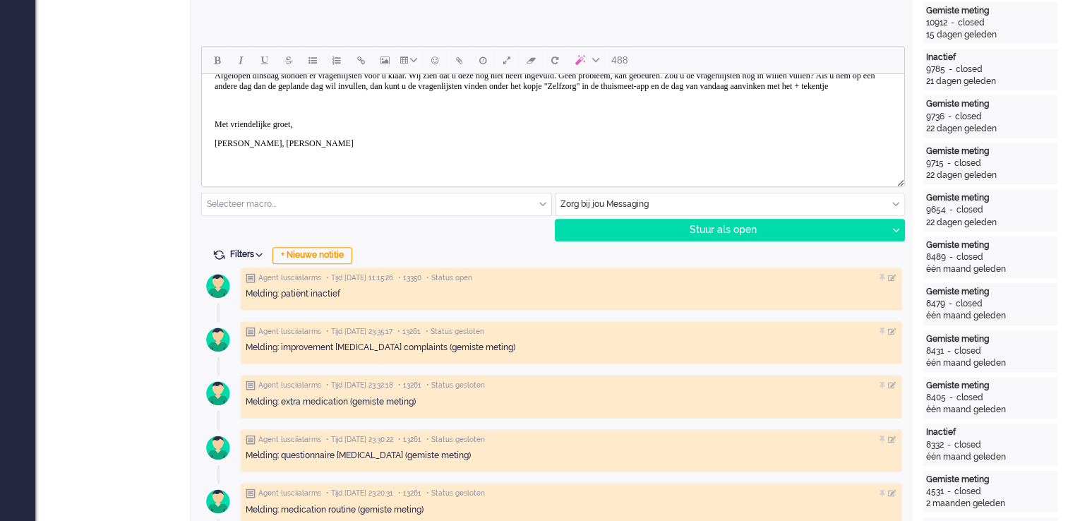
click at [286, 119] on body "Goedemiddag, Hoe gaat het met u? Hopelijk gaat het goed. Afgelopen dinsdag ston…" at bounding box center [553, 95] width 691 height 160
click at [237, 105] on body "Goedemiddag, Hoe gaat het met u? Hopelijk gaat het goed. Afgelopen dinsdag ston…" at bounding box center [553, 95] width 691 height 160
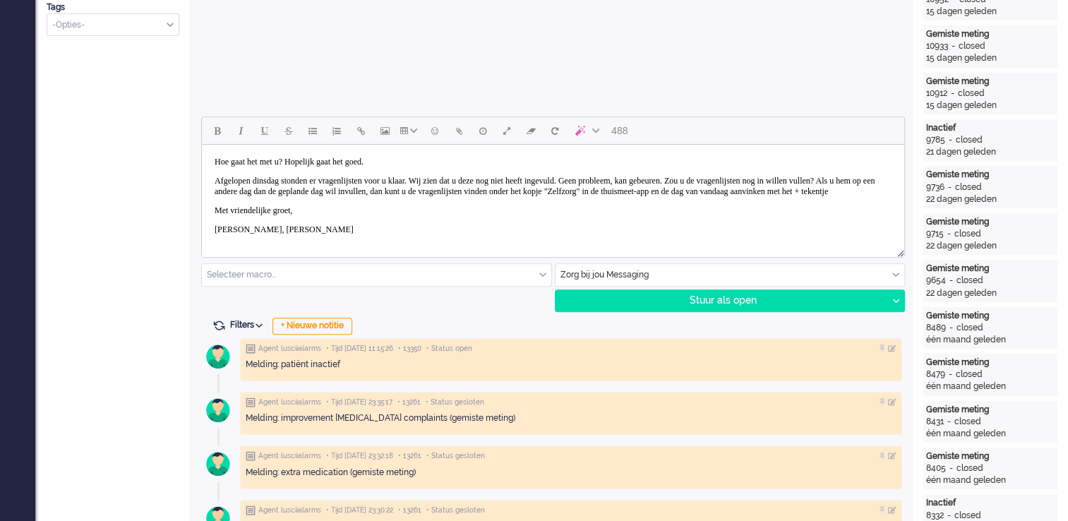
scroll to position [59, 0]
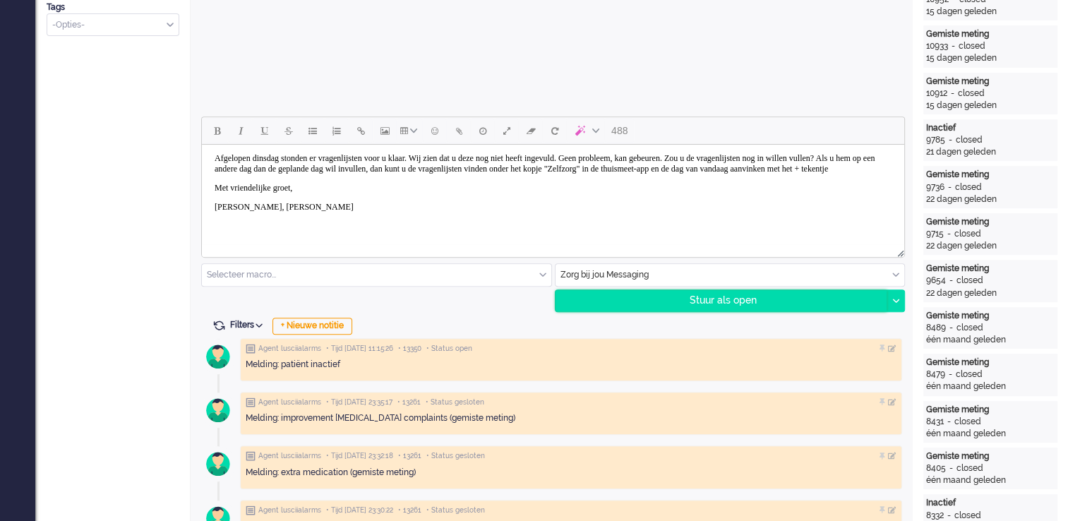
click at [746, 298] on div "Stuur als open" at bounding box center [722, 300] width 332 height 21
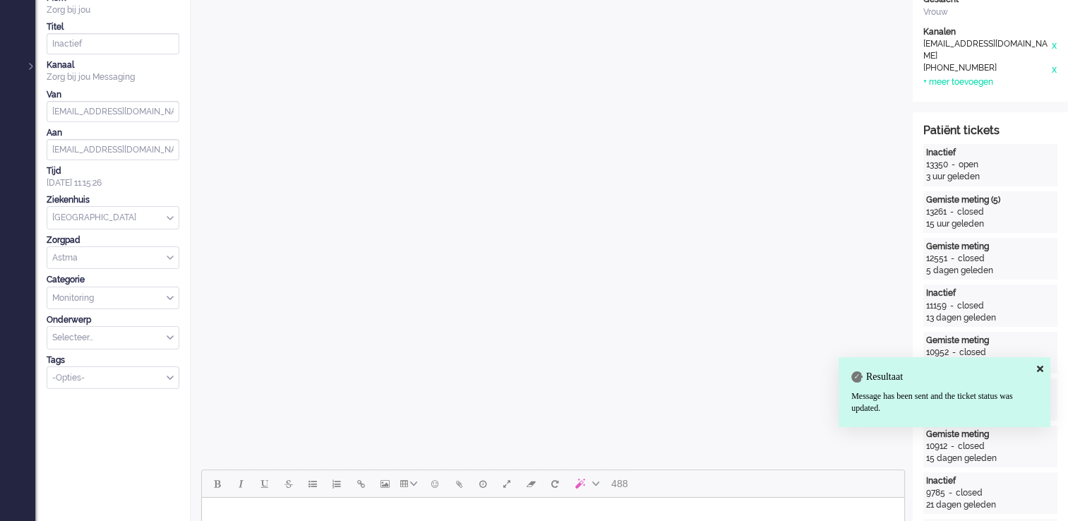
scroll to position [0, 0]
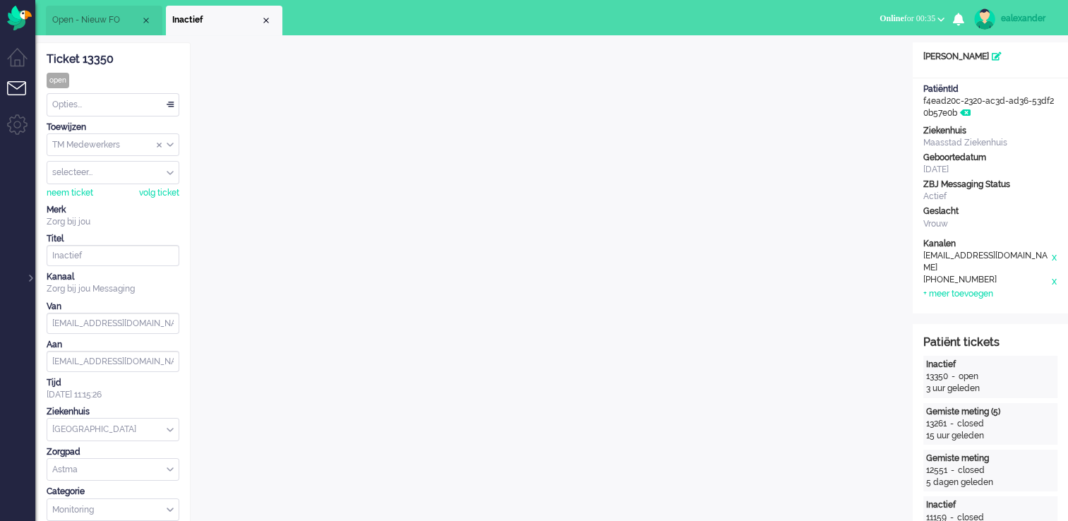
click at [173, 105] on div "Opties..." at bounding box center [112, 105] width 131 height 22
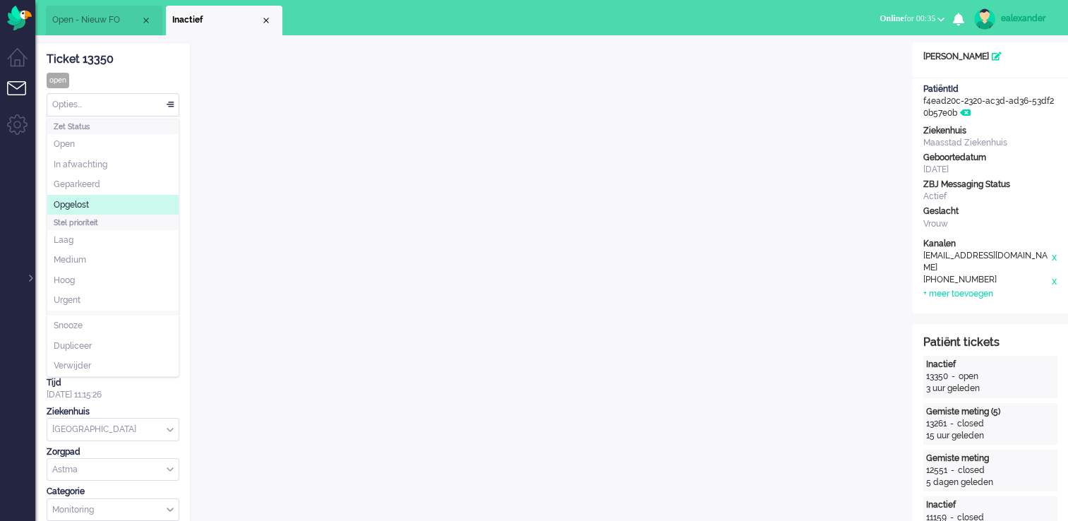
click at [88, 204] on span "Opgelost" at bounding box center [71, 205] width 35 height 12
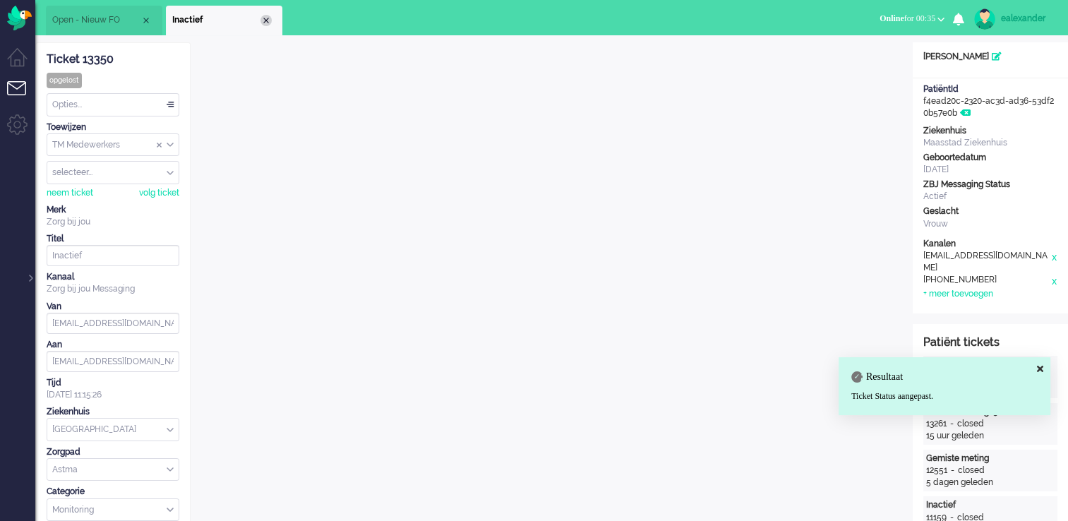
click at [268, 20] on div "Close tab" at bounding box center [266, 20] width 11 height 11
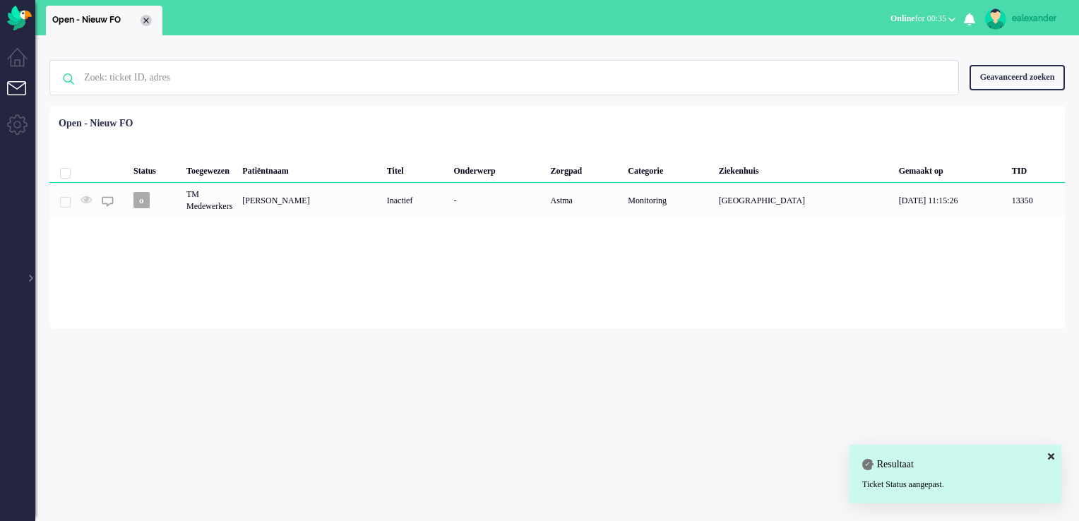
click at [148, 24] on div "Close tab" at bounding box center [146, 20] width 11 height 11
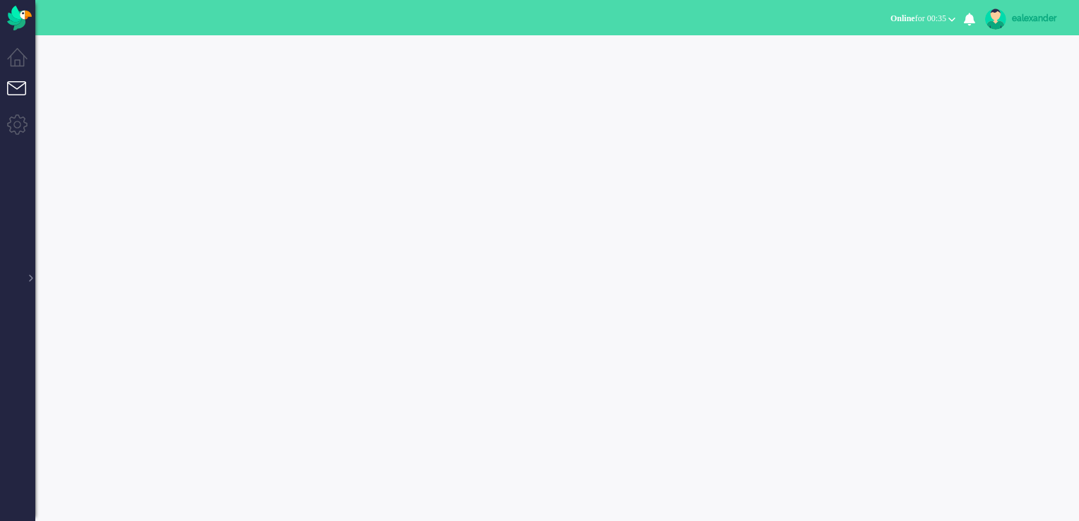
drag, startPoint x: 28, startPoint y: 276, endPoint x: 82, endPoint y: 275, distance: 53.7
click at [28, 275] on div at bounding box center [29, 271] width 7 height 21
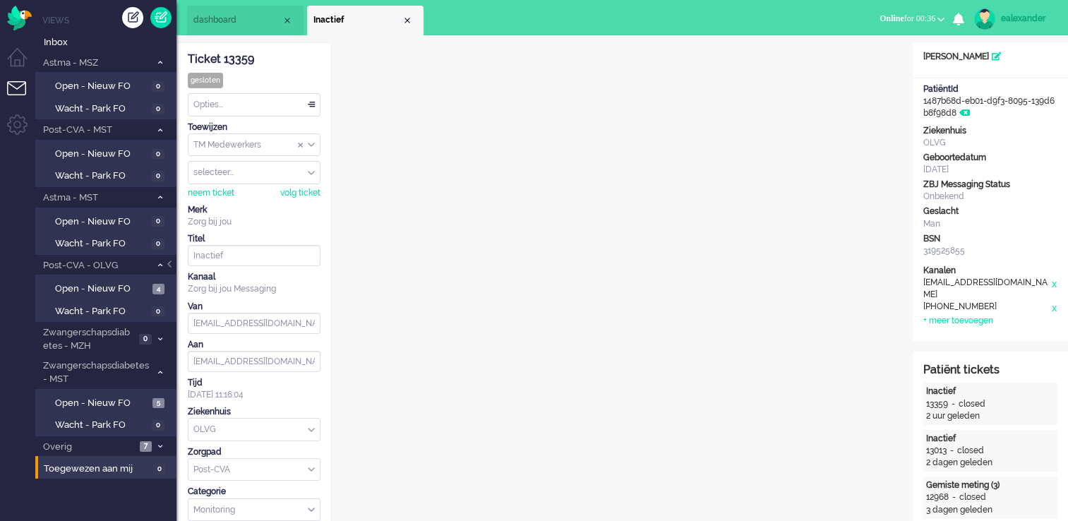
click at [408, 24] on div "Close tab" at bounding box center [407, 20] width 11 height 11
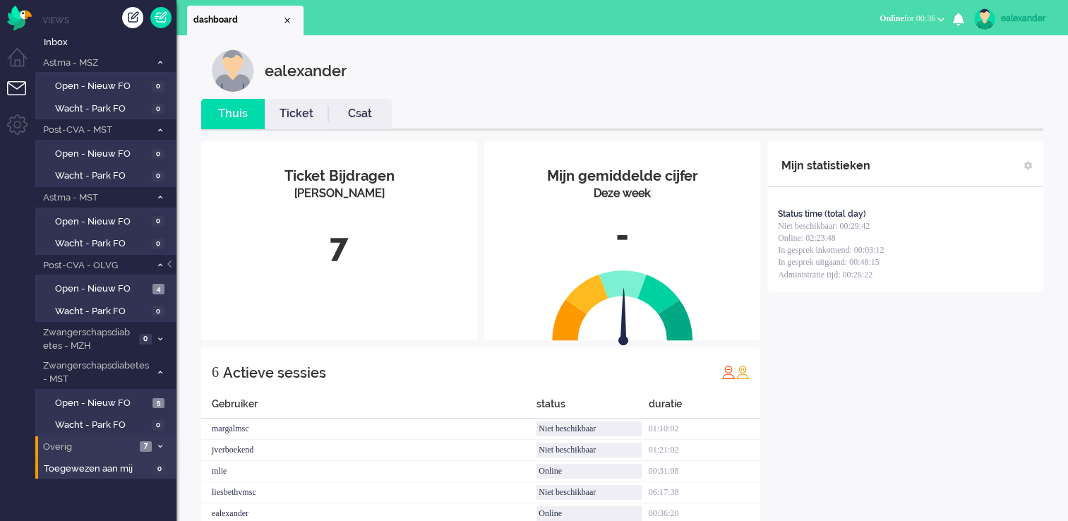
click at [164, 443] on span at bounding box center [160, 447] width 11 height 8
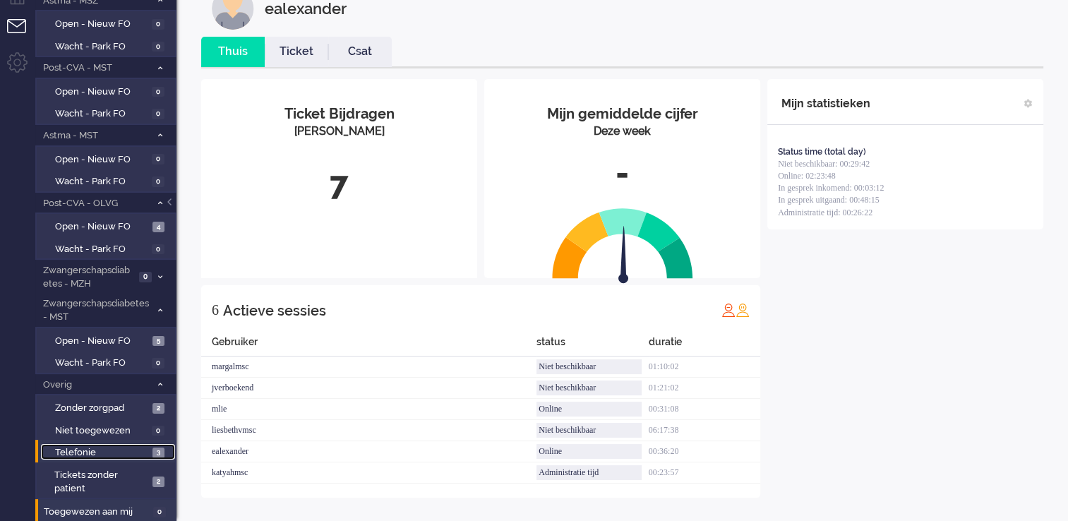
click at [141, 446] on span "Telefonie" at bounding box center [102, 452] width 94 height 13
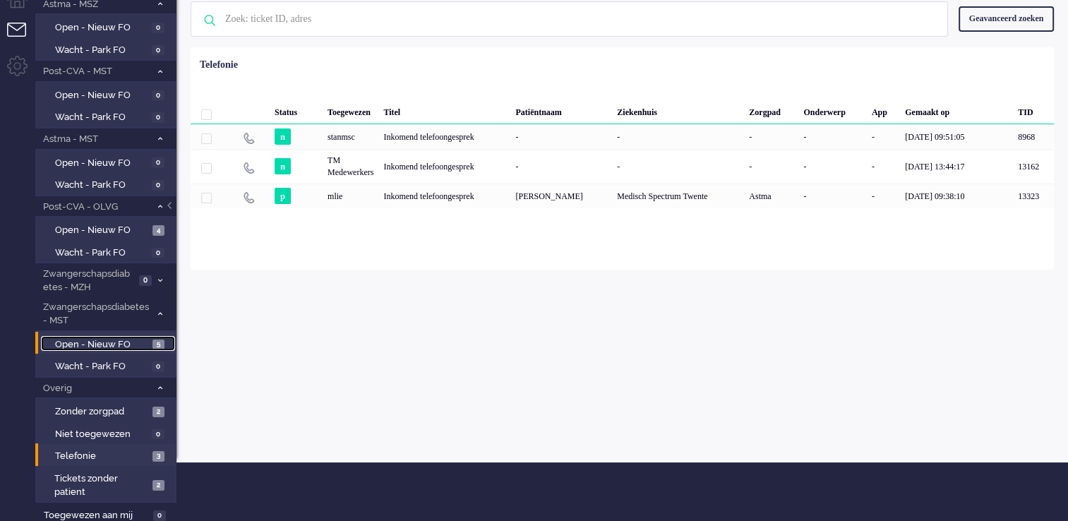
click at [152, 340] on link "Open - Nieuw FO 5" at bounding box center [108, 344] width 134 height 16
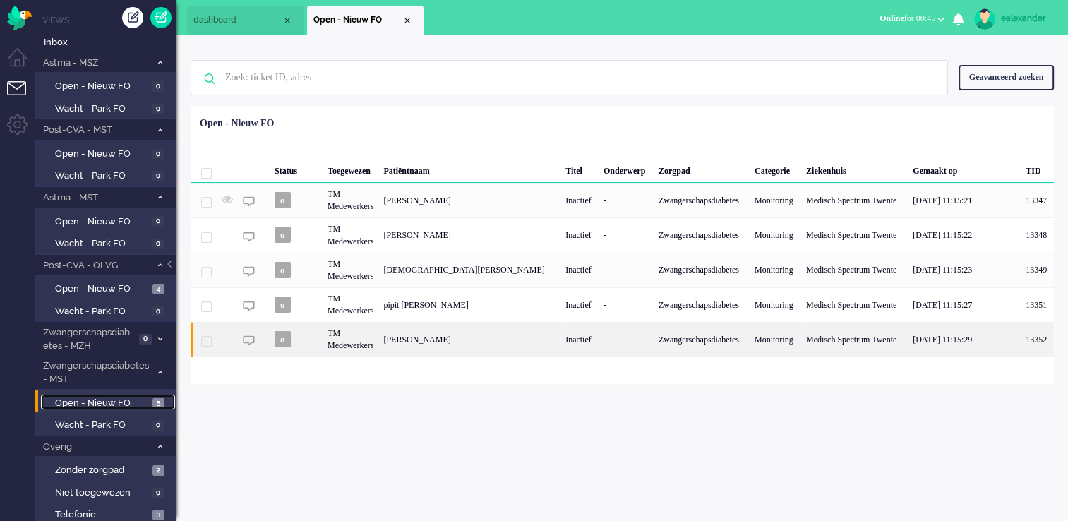
scroll to position [59, 0]
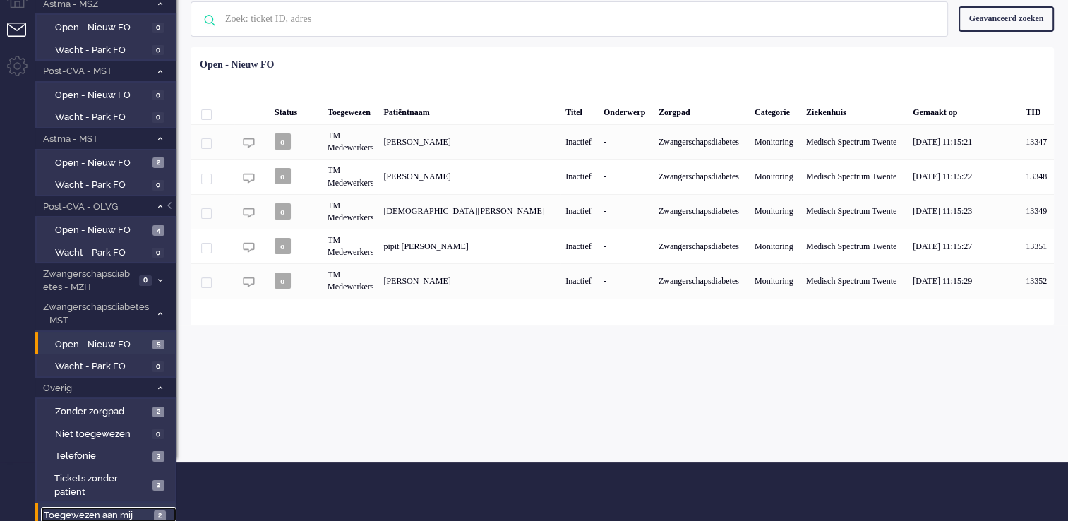
drag, startPoint x: 123, startPoint y: 510, endPoint x: 127, endPoint y: 504, distance: 7.6
click at [123, 510] on span "Toegewezen aan mij" at bounding box center [97, 515] width 106 height 13
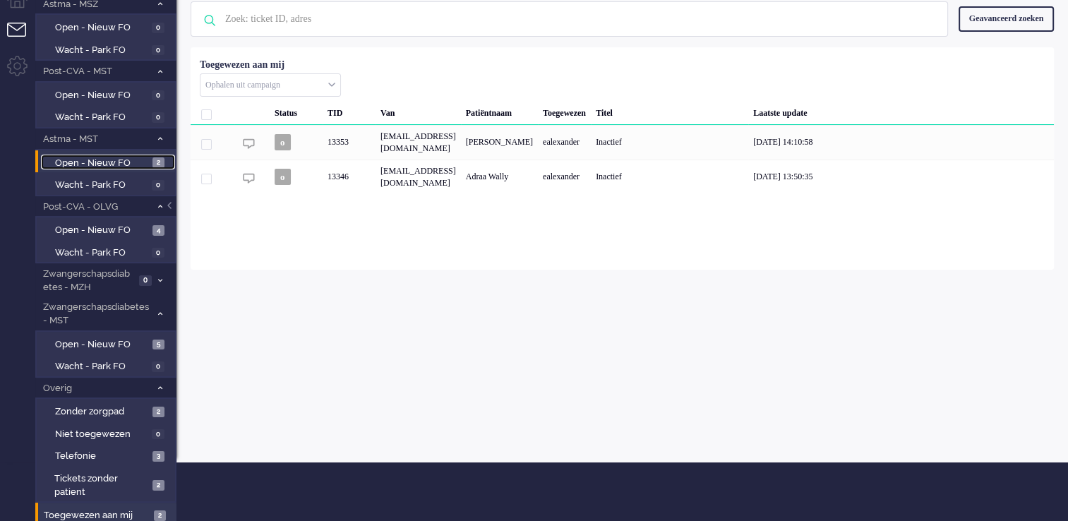
click at [109, 157] on span "Open - Nieuw FO" at bounding box center [102, 163] width 94 height 13
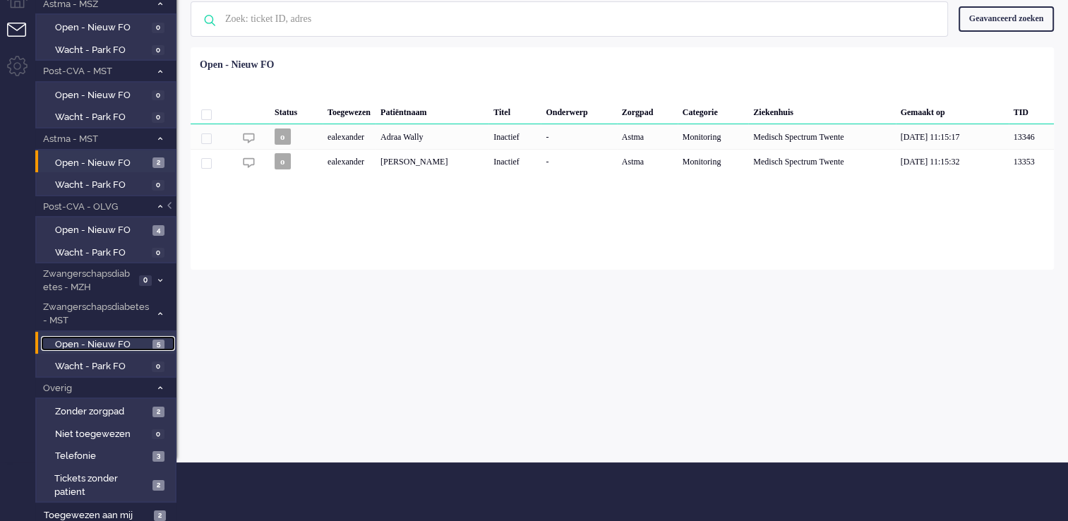
click at [133, 342] on span "Open - Nieuw FO" at bounding box center [102, 344] width 94 height 13
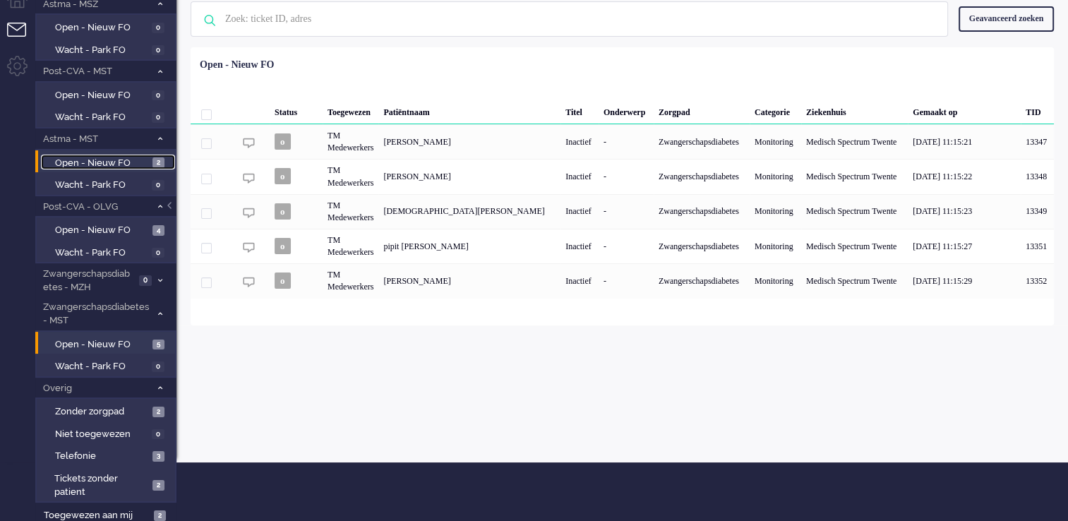
click at [91, 162] on span "Open - Nieuw FO" at bounding box center [102, 163] width 94 height 13
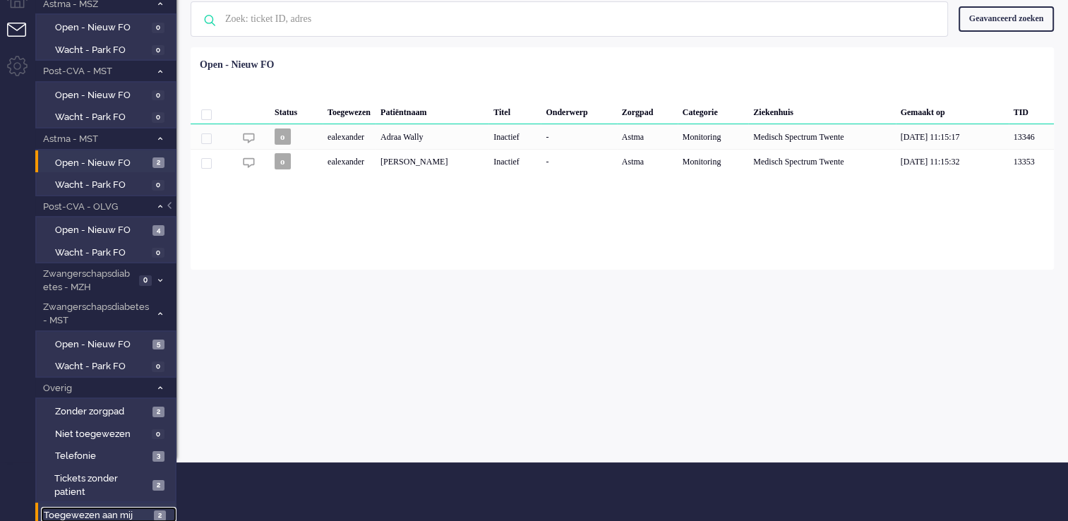
click at [126, 513] on span "Toegewezen aan mij" at bounding box center [97, 515] width 106 height 13
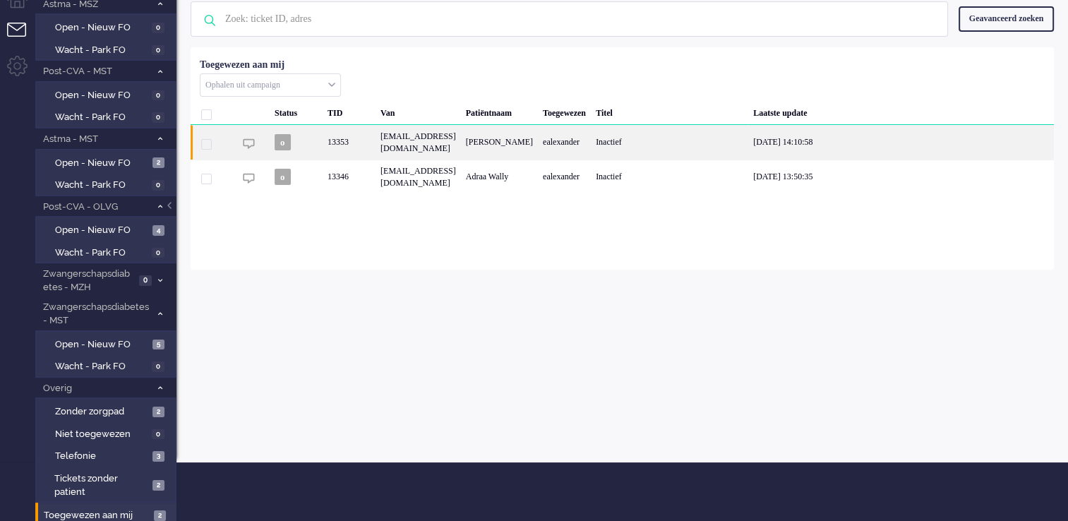
click at [461, 160] on div "[EMAIL_ADDRESS][DOMAIN_NAME]" at bounding box center [418, 142] width 85 height 35
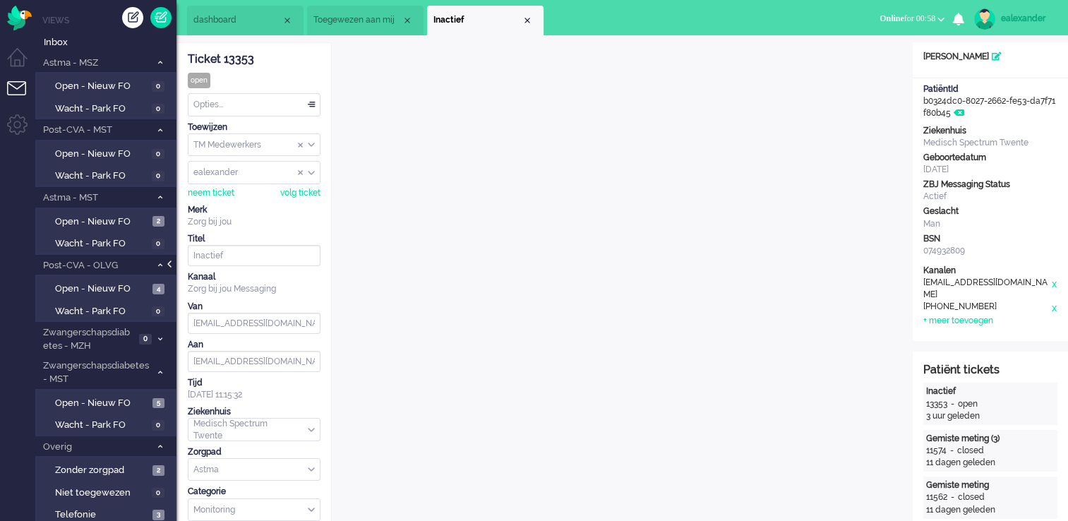
click at [174, 264] on div at bounding box center [170, 271] width 7 height 21
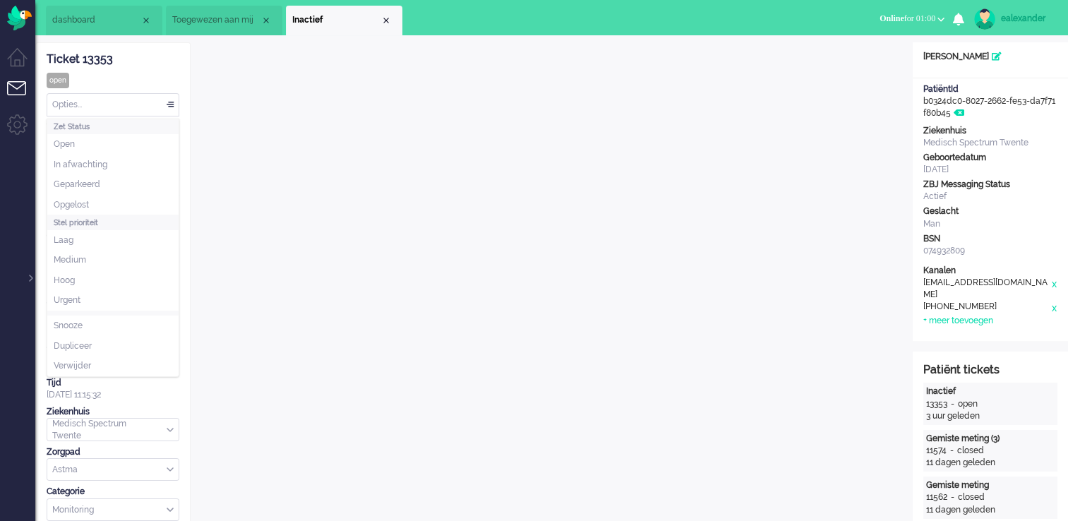
click at [173, 106] on div "Opties..." at bounding box center [112, 105] width 131 height 22
click at [127, 203] on li "Opgelost" at bounding box center [112, 205] width 131 height 20
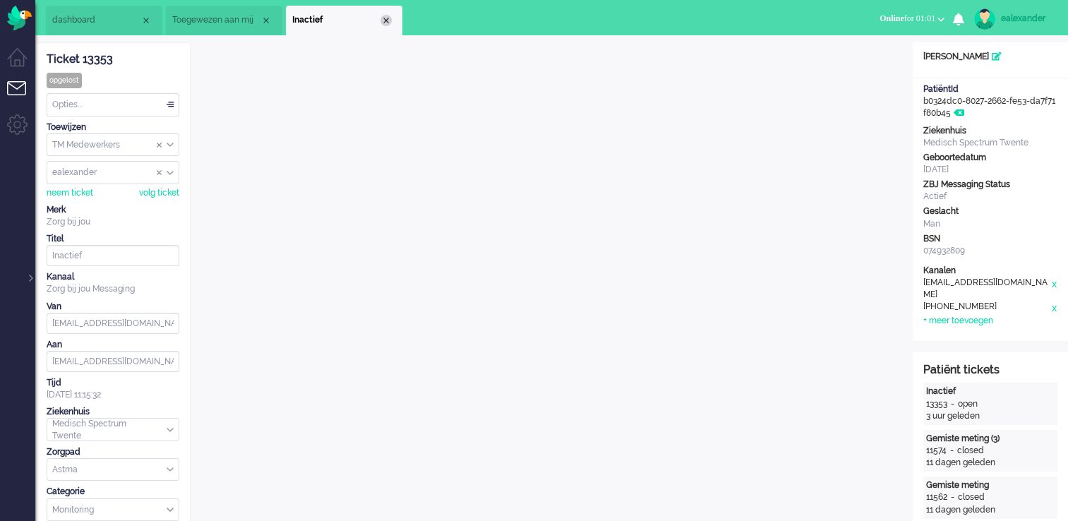
click at [384, 19] on div "Close tab" at bounding box center [386, 20] width 11 height 11
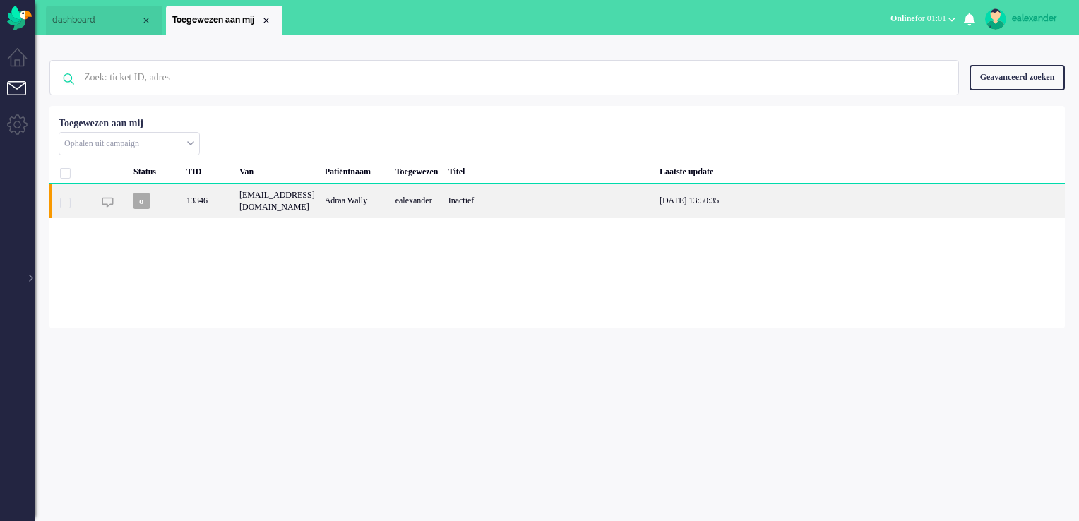
click at [565, 202] on div "Inactief" at bounding box center [548, 201] width 211 height 35
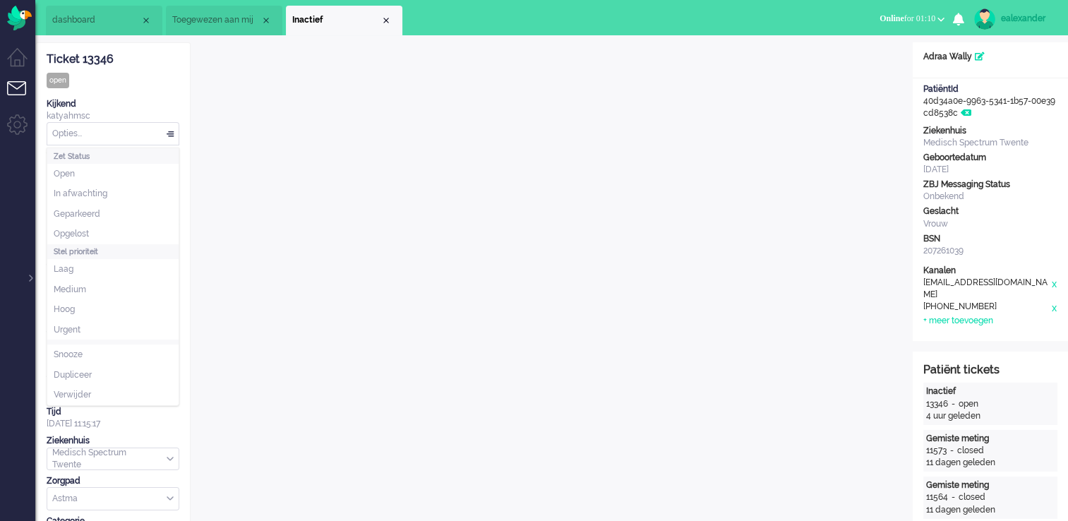
click at [163, 129] on div "Opties..." at bounding box center [112, 134] width 131 height 22
click at [133, 230] on li "Opgelost" at bounding box center [112, 234] width 131 height 20
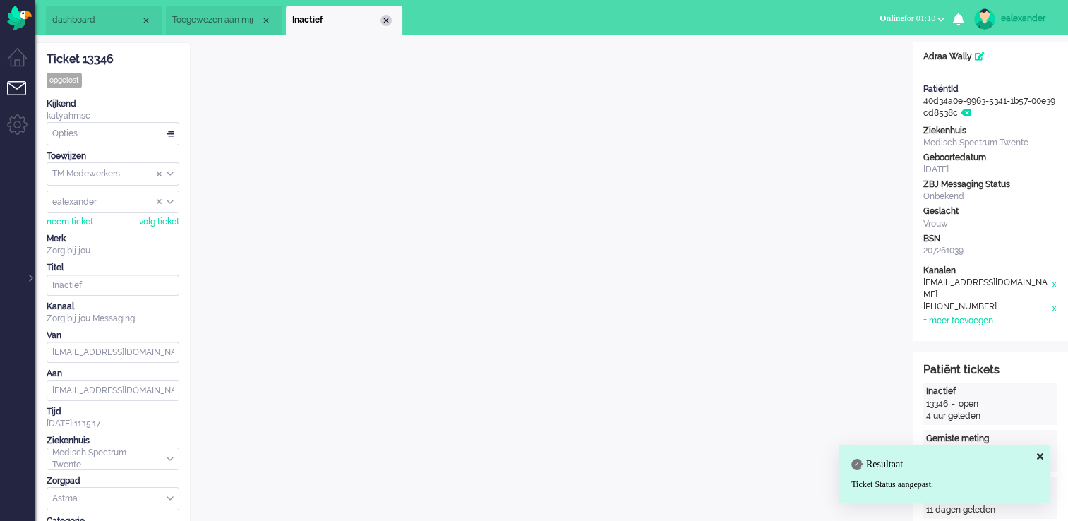
click at [386, 19] on div "Close tab" at bounding box center [386, 20] width 11 height 11
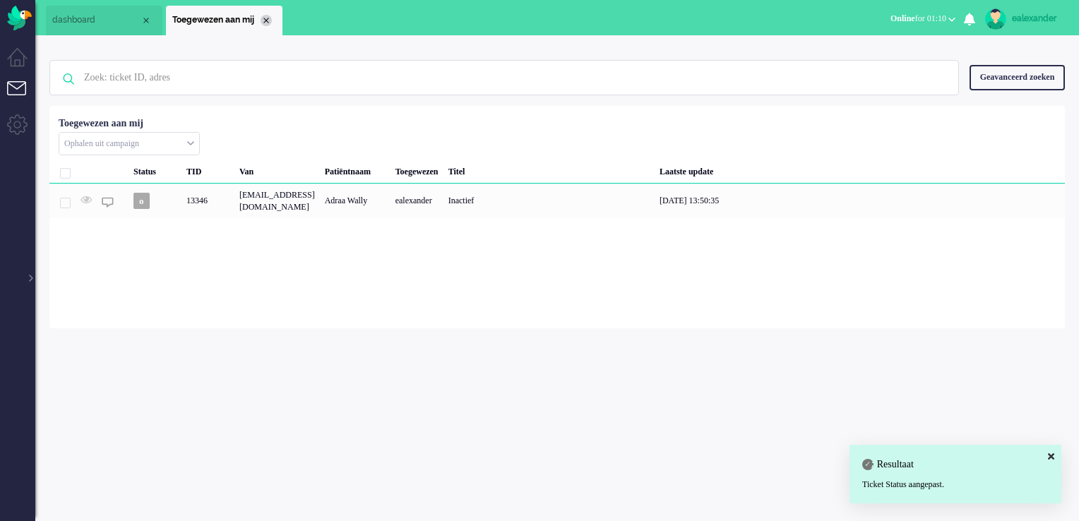
click at [263, 20] on div "Close tab" at bounding box center [266, 20] width 11 height 11
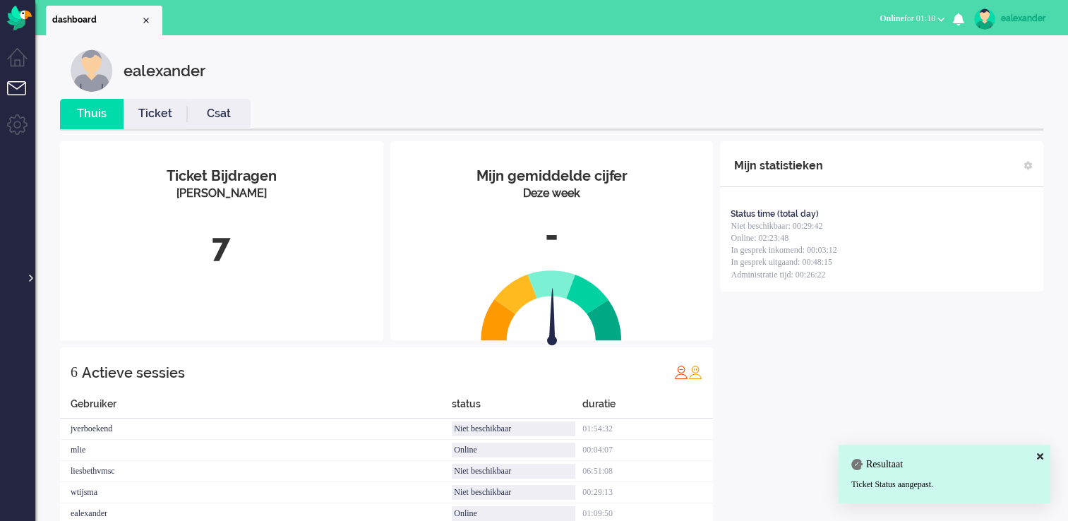
click at [32, 276] on div at bounding box center [29, 271] width 7 height 21
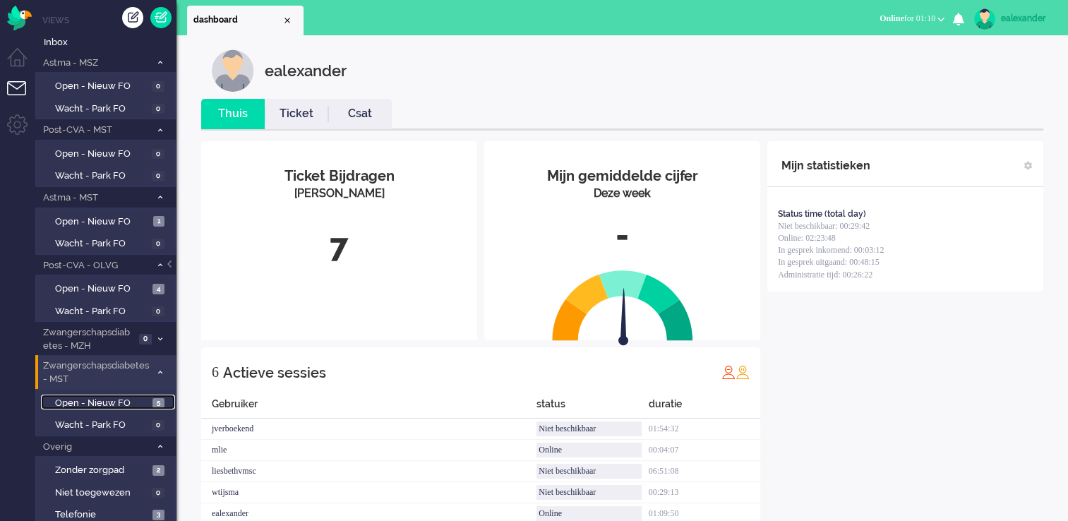
drag, startPoint x: 107, startPoint y: 395, endPoint x: 143, endPoint y: 380, distance: 39.9
click at [107, 397] on span "Open - Nieuw FO" at bounding box center [102, 403] width 94 height 13
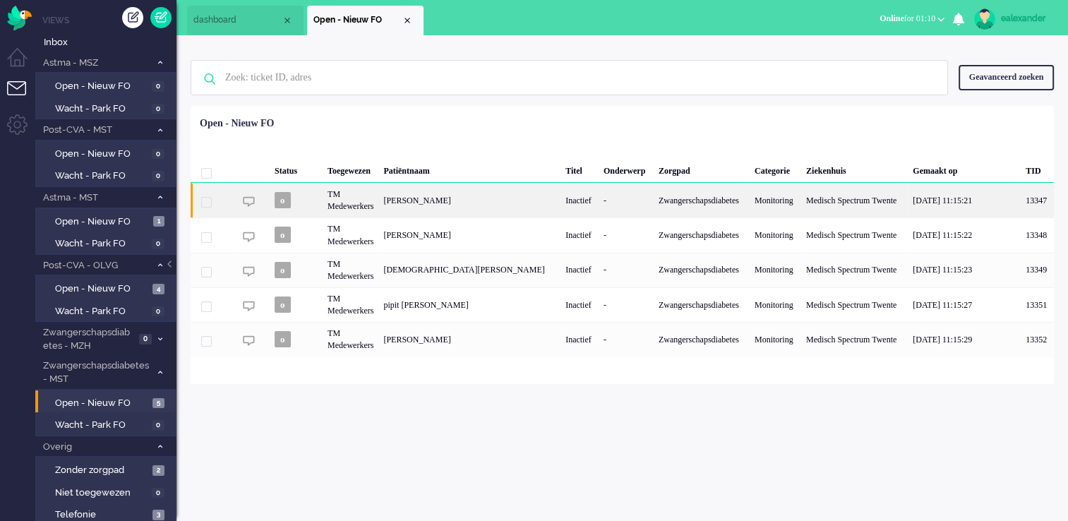
click at [478, 209] on div "[PERSON_NAME]" at bounding box center [469, 200] width 182 height 35
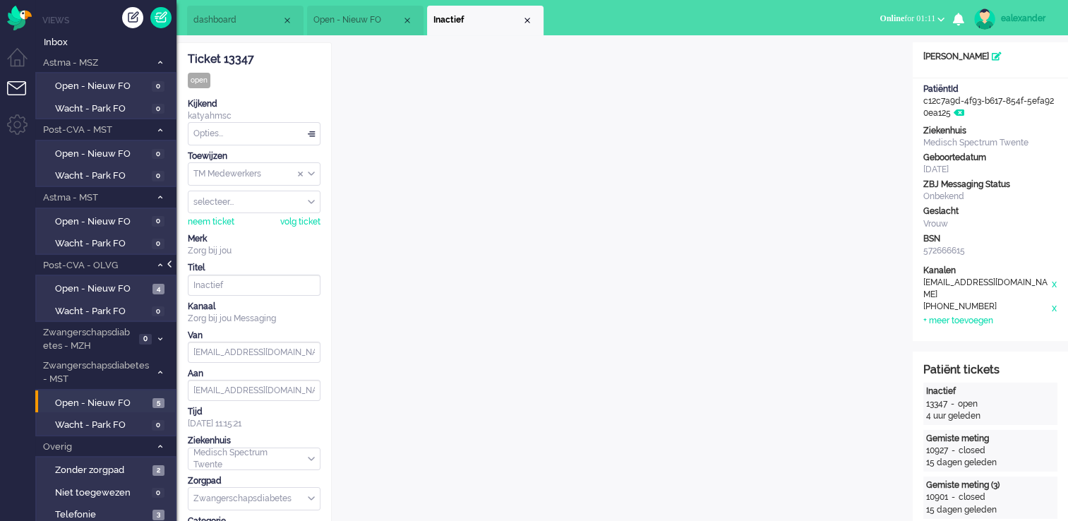
click at [172, 266] on div at bounding box center [170, 271] width 7 height 21
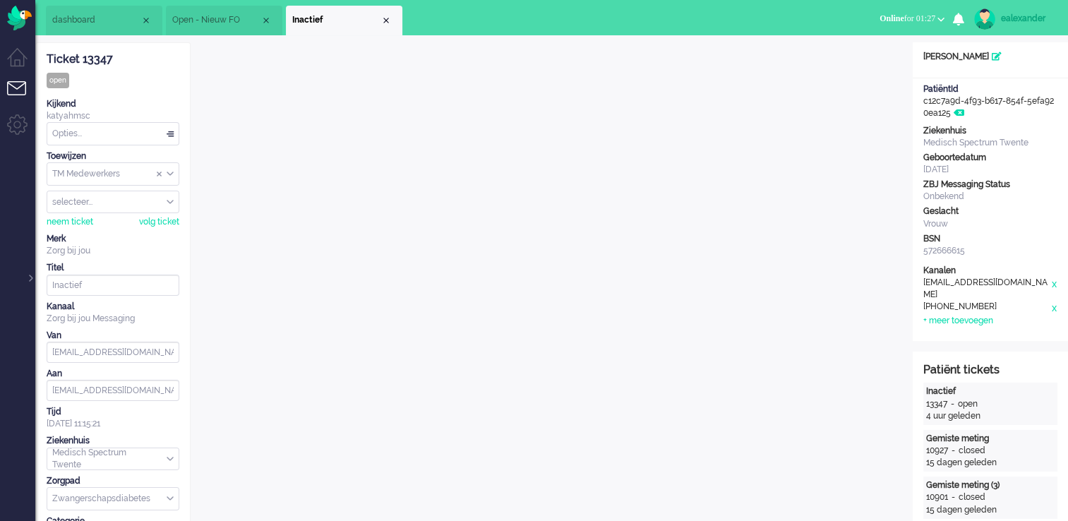
click at [216, 27] on li "Open - Nieuw FO" at bounding box center [224, 21] width 117 height 30
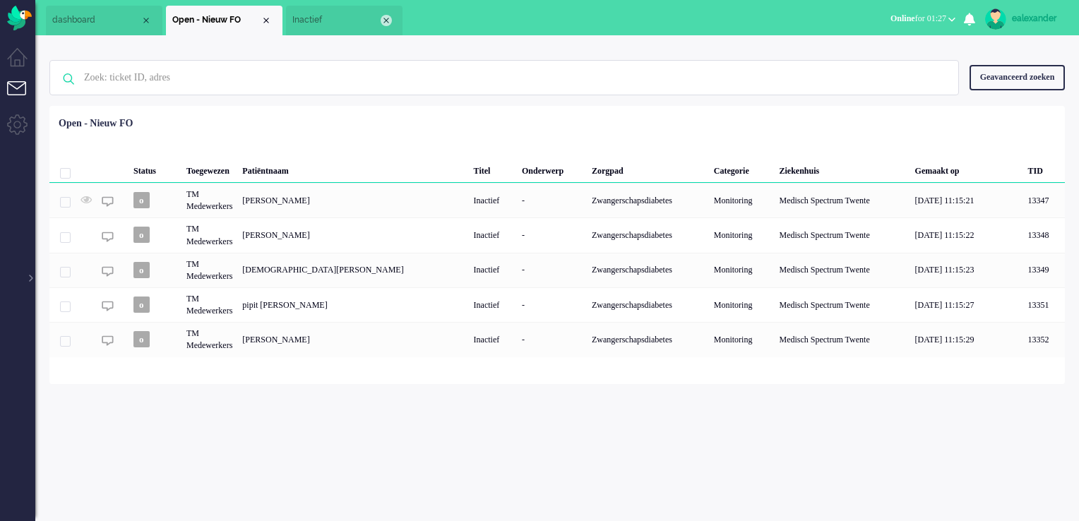
click at [384, 18] on div "Close tab" at bounding box center [386, 20] width 11 height 11
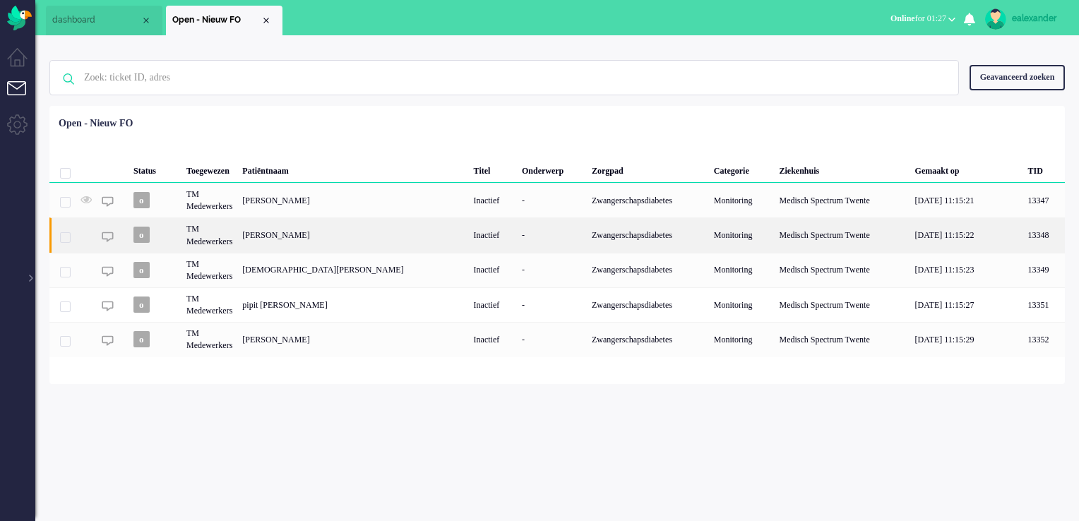
click at [371, 233] on div "[PERSON_NAME]" at bounding box center [352, 234] width 231 height 35
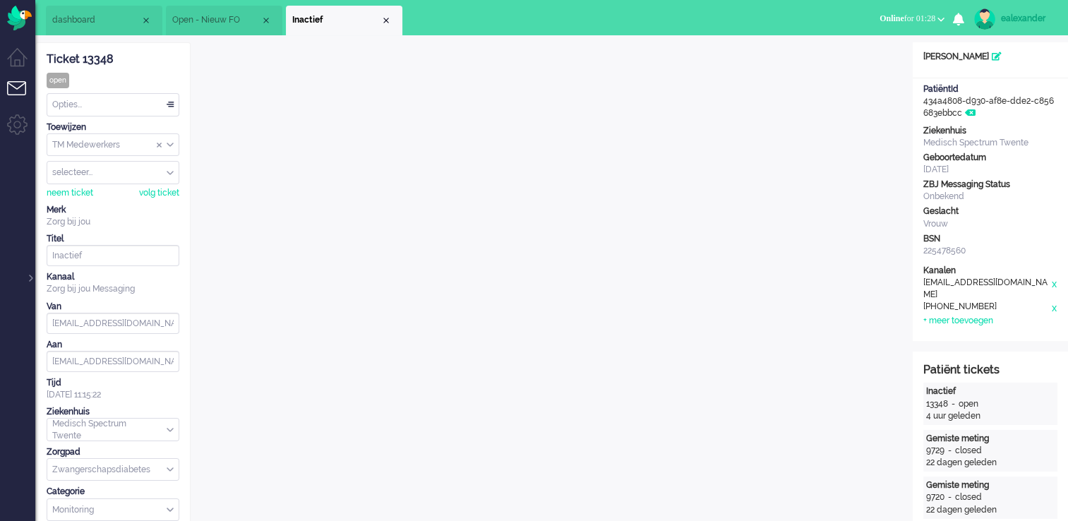
click at [205, 20] on span "Open - Nieuw FO" at bounding box center [216, 20] width 88 height 12
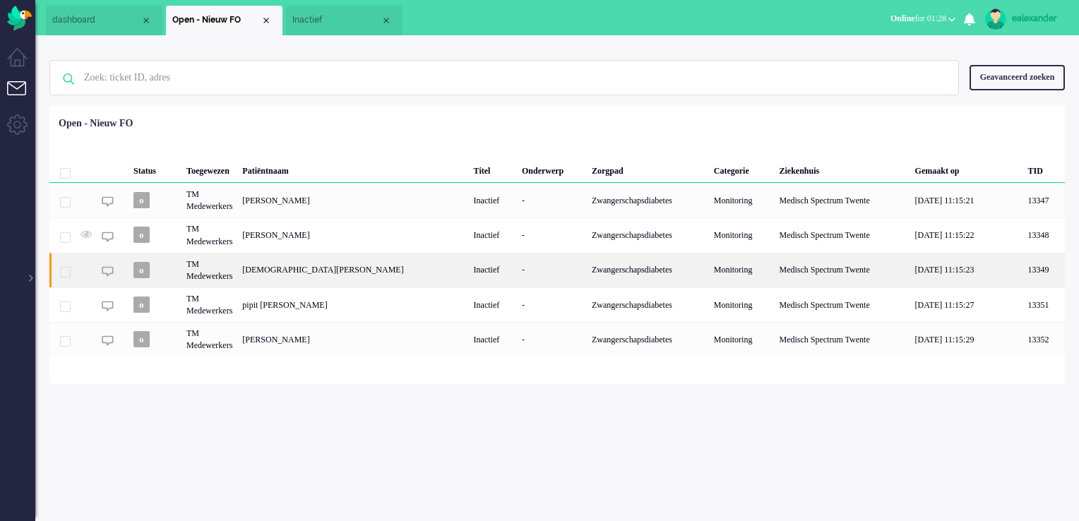
click at [274, 268] on div "[DEMOGRAPHIC_DATA][PERSON_NAME]" at bounding box center [352, 270] width 231 height 35
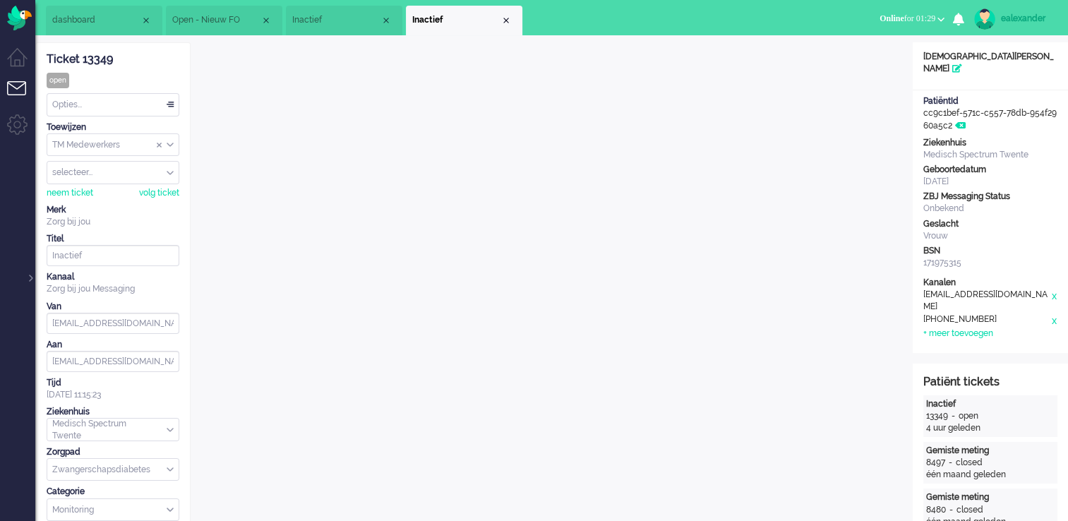
click at [223, 30] on li "Open - Nieuw FO" at bounding box center [224, 21] width 117 height 30
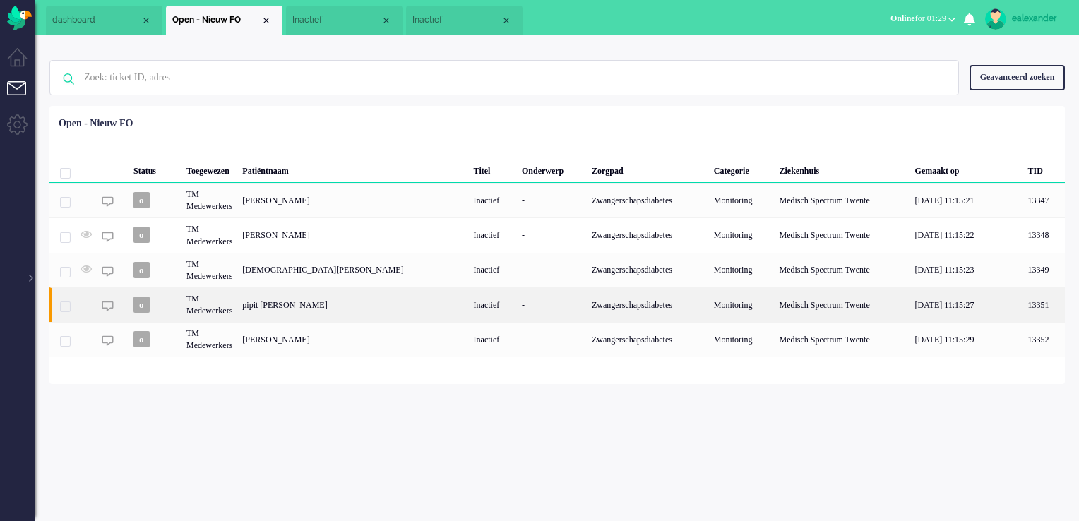
click at [344, 311] on div "pipit [PERSON_NAME]" at bounding box center [352, 304] width 231 height 35
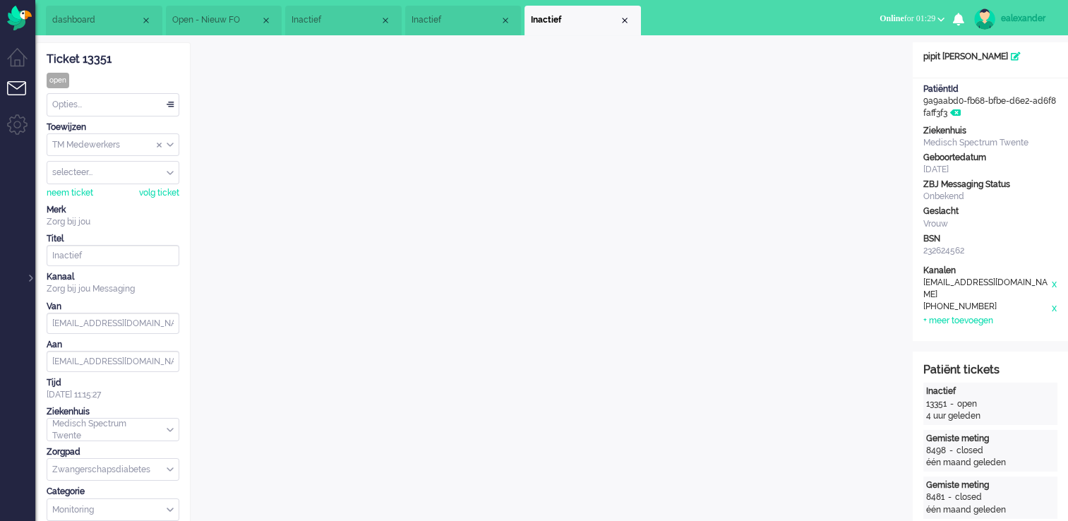
click at [215, 22] on span "Open - Nieuw FO" at bounding box center [216, 20] width 88 height 12
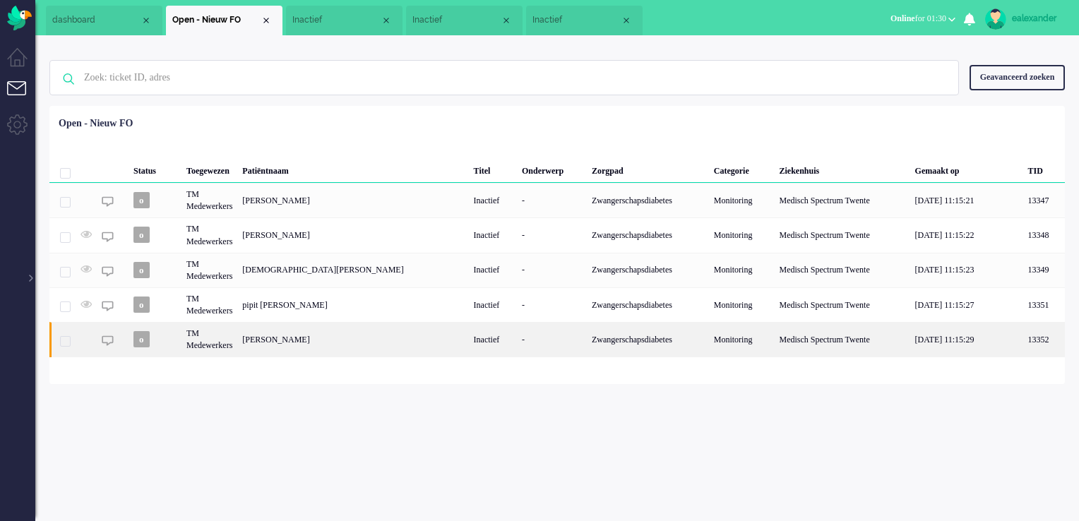
click at [349, 343] on div "[PERSON_NAME]" at bounding box center [352, 339] width 231 height 35
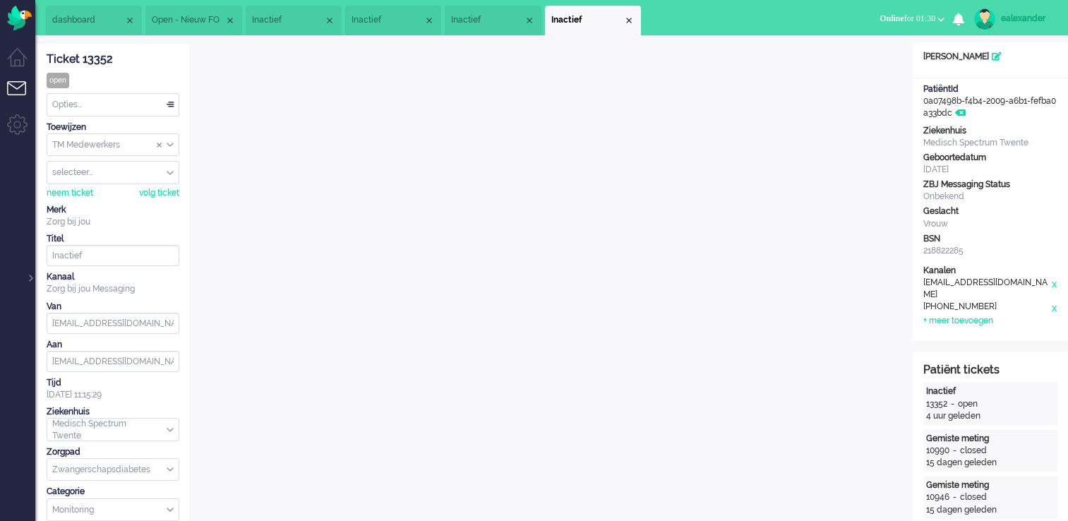
click at [171, 16] on span "Open - Nieuw FO" at bounding box center [188, 20] width 72 height 12
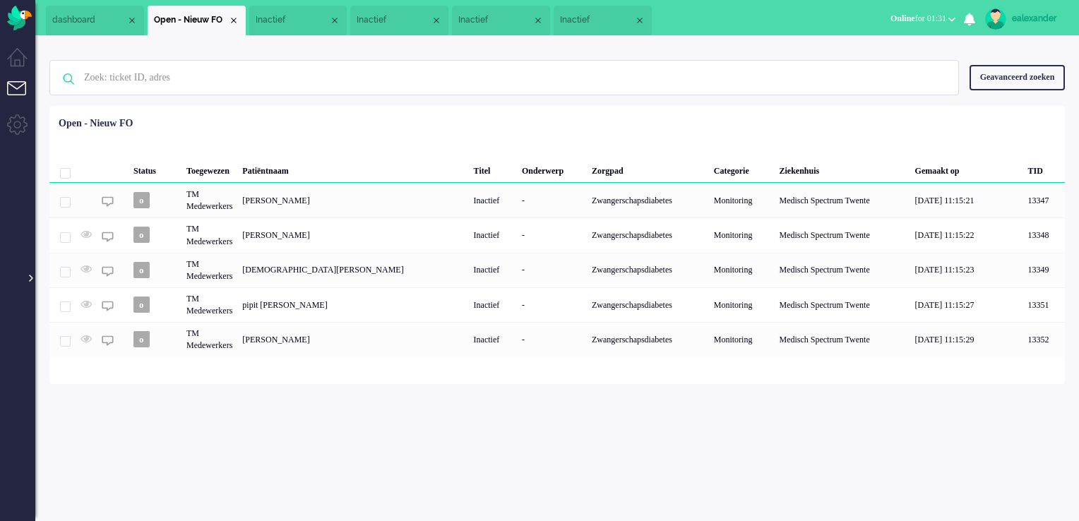
click at [30, 279] on div at bounding box center [29, 271] width 7 height 21
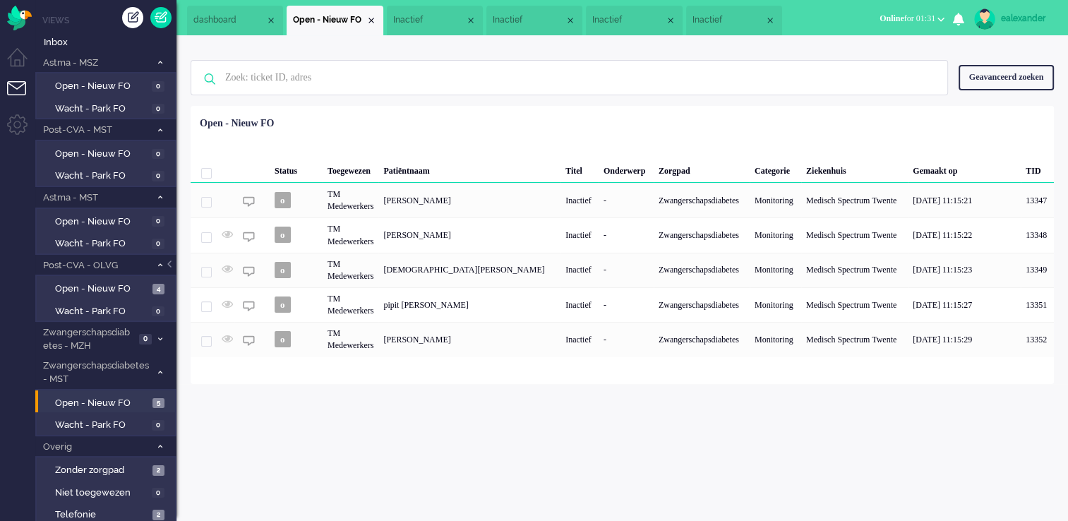
click at [421, 21] on span "Inactief" at bounding box center [429, 20] width 72 height 12
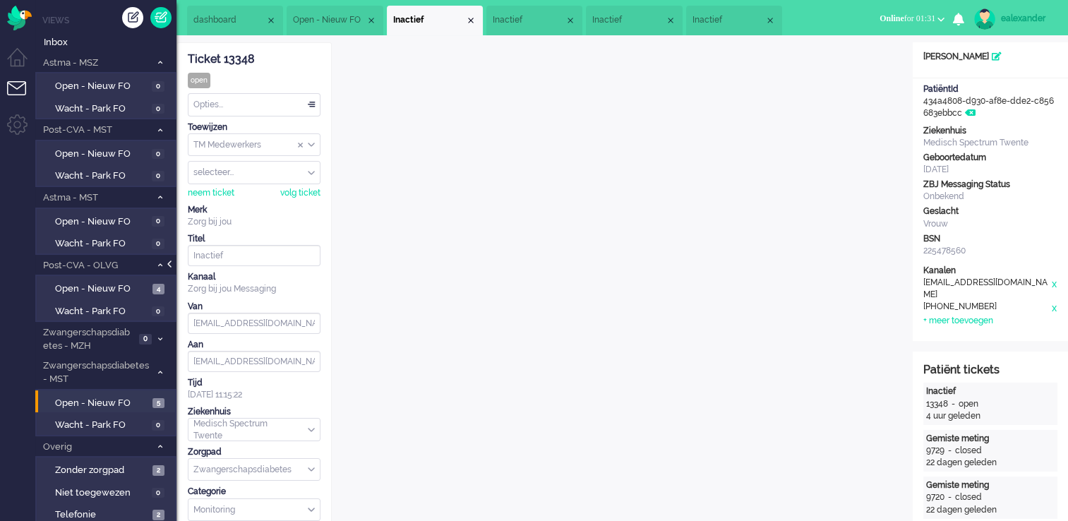
click at [172, 265] on div at bounding box center [170, 271] width 7 height 21
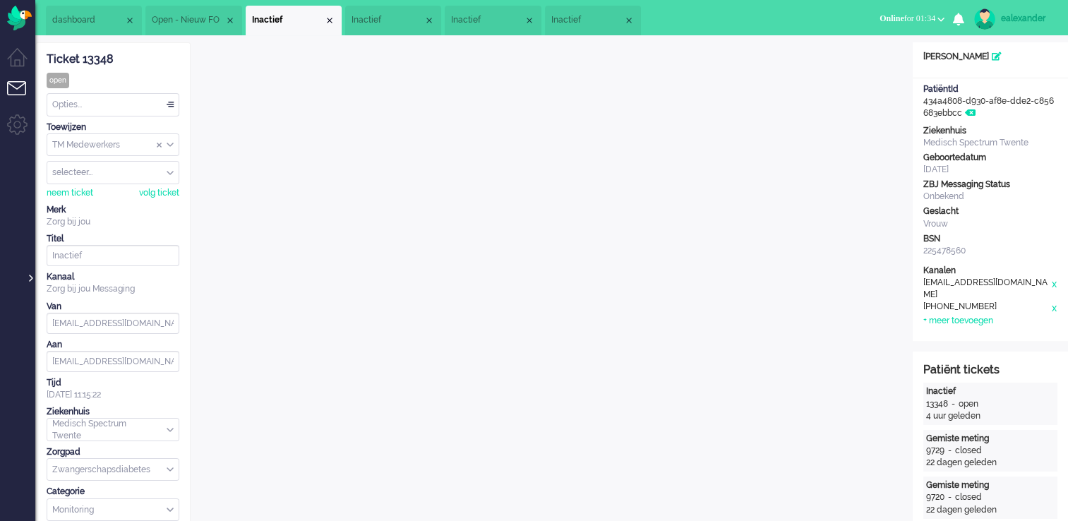
click at [31, 280] on div at bounding box center [29, 271] width 7 height 21
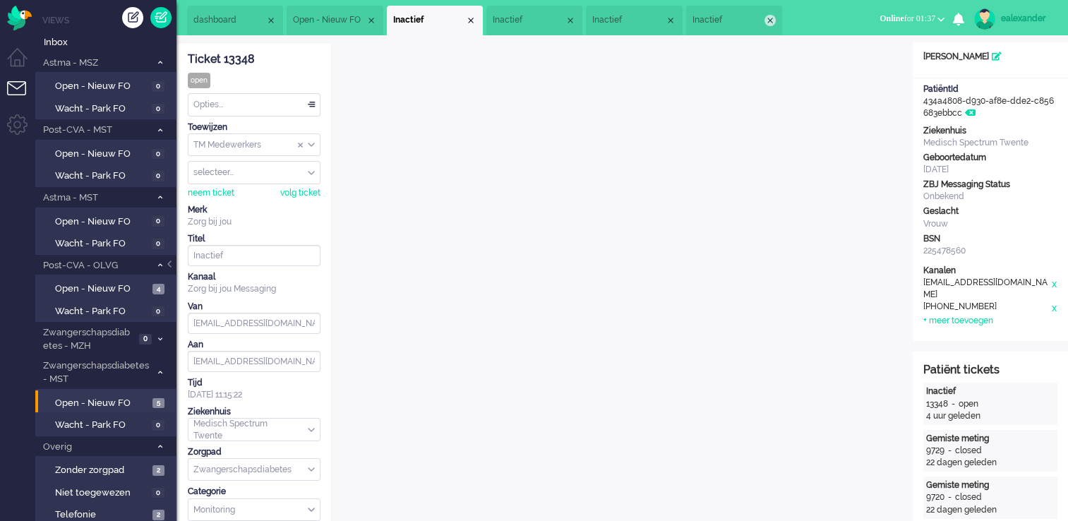
click at [776, 22] on div "Close tab" at bounding box center [770, 20] width 11 height 11
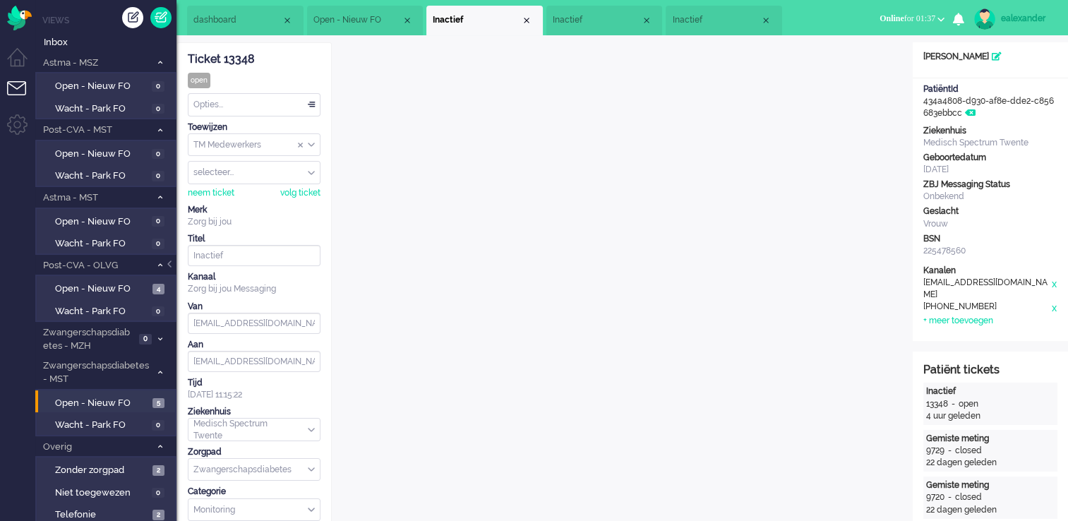
click at [765, 18] on div "Close tab" at bounding box center [765, 20] width 11 height 11
click at [648, 18] on div "Close tab" at bounding box center [647, 20] width 11 height 11
click at [530, 21] on div "Close tab" at bounding box center [527, 20] width 11 height 11
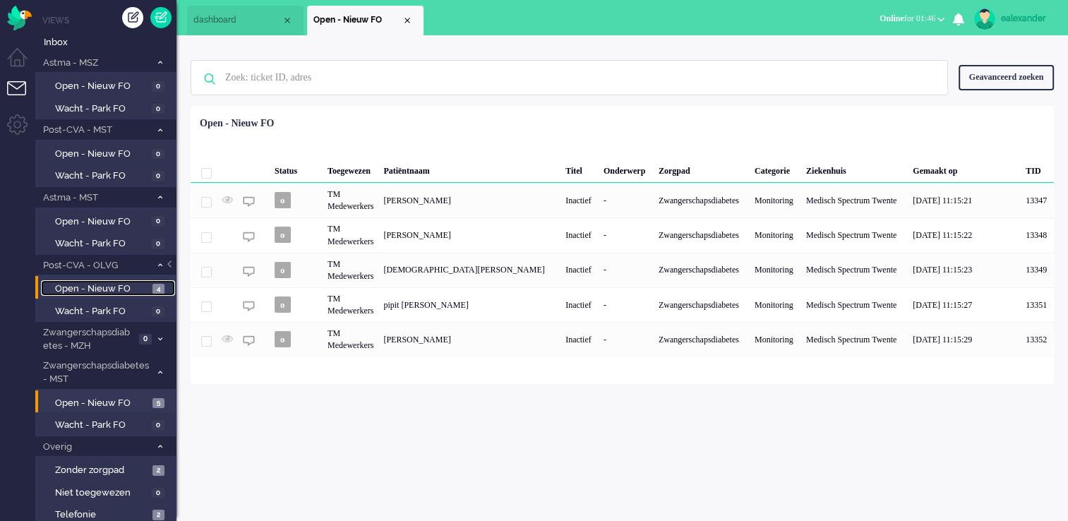
click at [116, 284] on span "Open - Nieuw FO" at bounding box center [102, 288] width 94 height 13
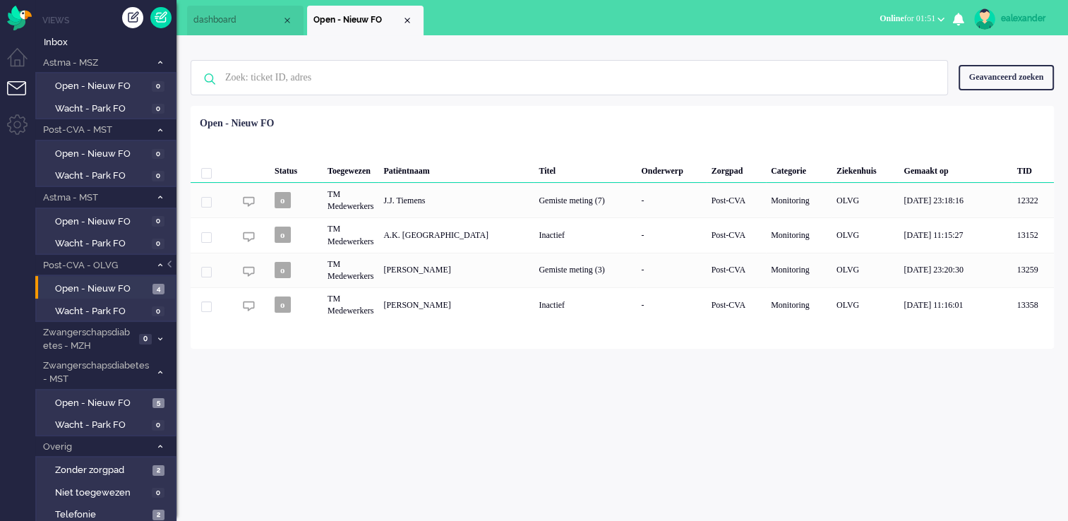
click at [1023, 18] on div "ealexander" at bounding box center [1027, 18] width 53 height 14
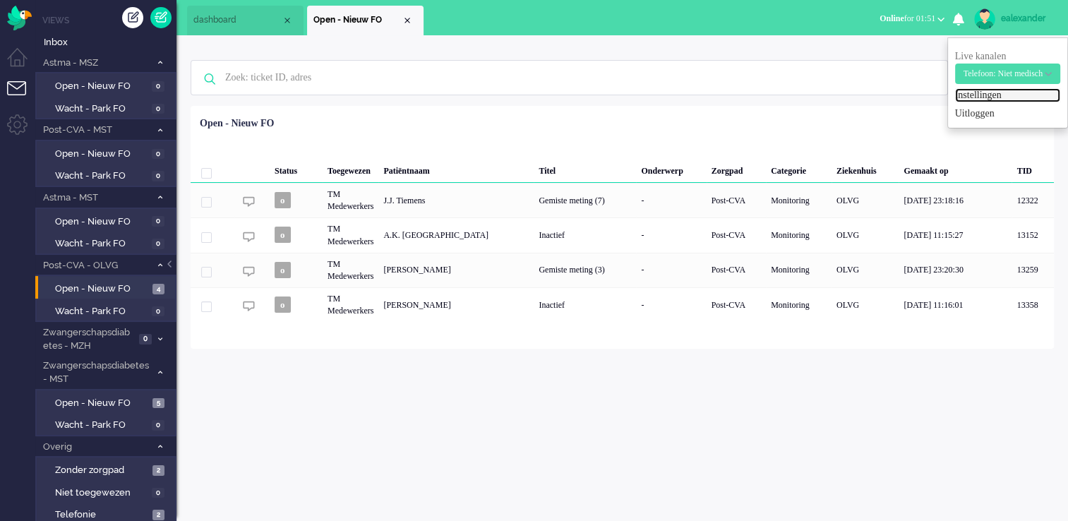
click at [977, 94] on link "Instellingen" at bounding box center [1007, 95] width 105 height 14
select select "nl"
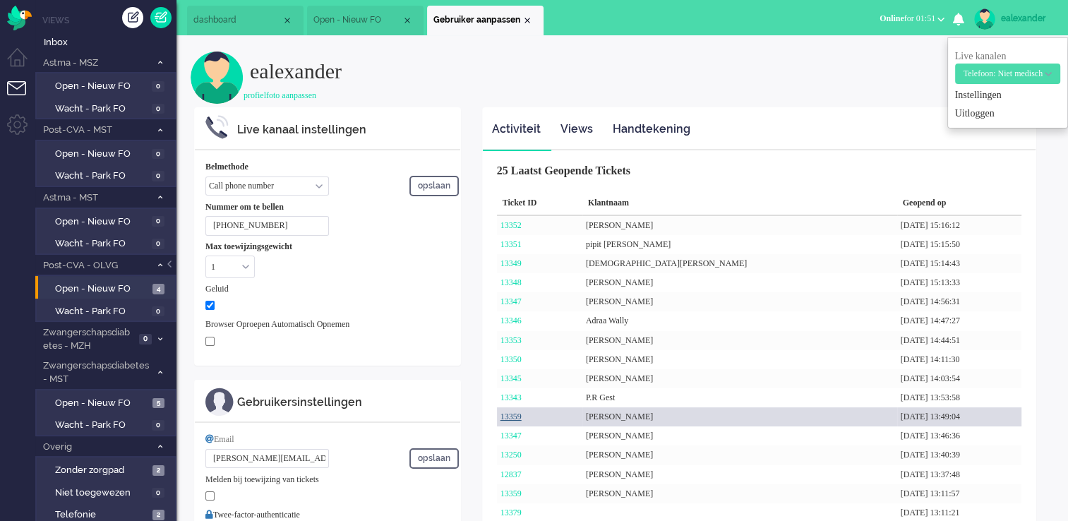
click at [518, 417] on link "13359" at bounding box center [511, 417] width 21 height 10
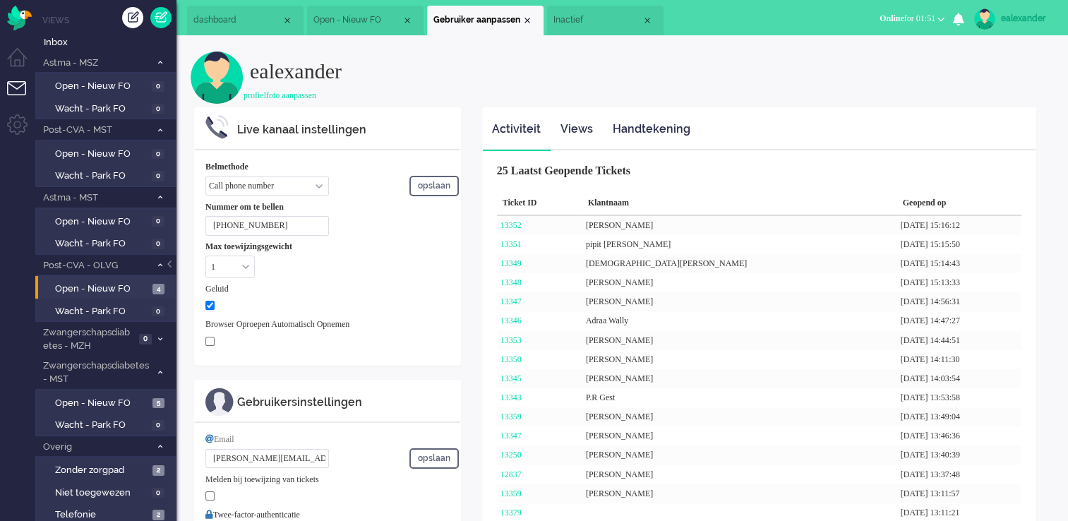
click at [593, 25] on span "Inactief" at bounding box center [598, 20] width 88 height 12
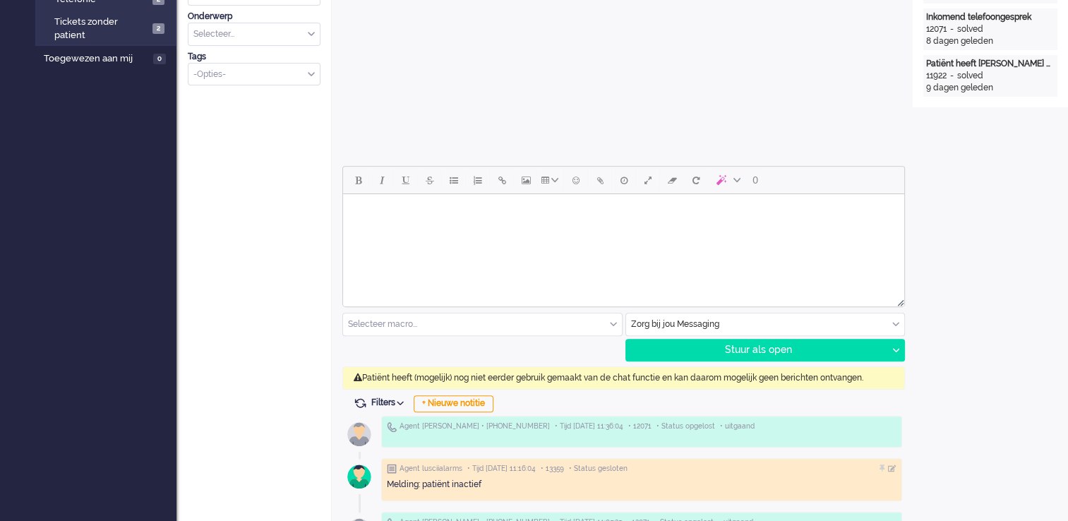
scroll to position [537, 0]
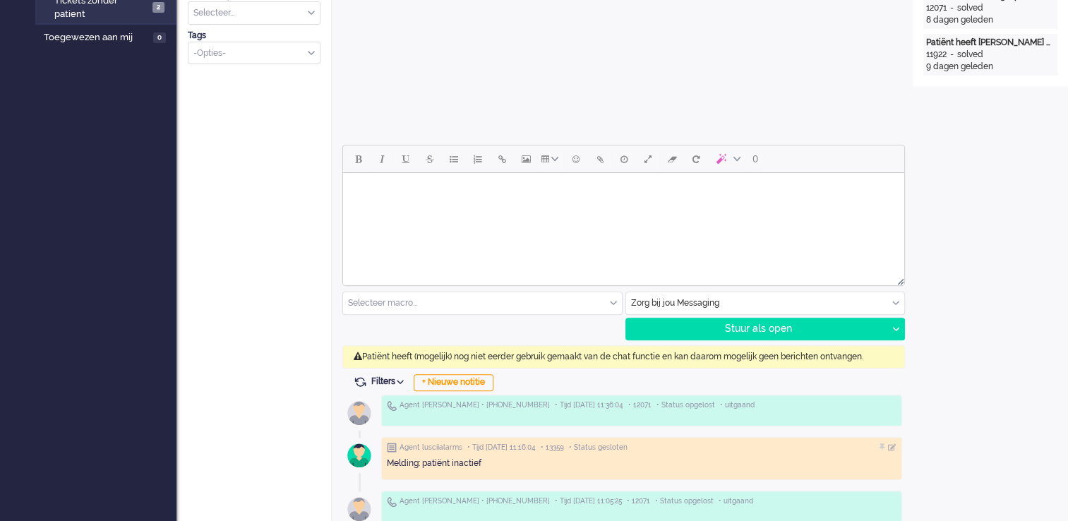
click at [863, 308] on input "text" at bounding box center [765, 303] width 279 height 22
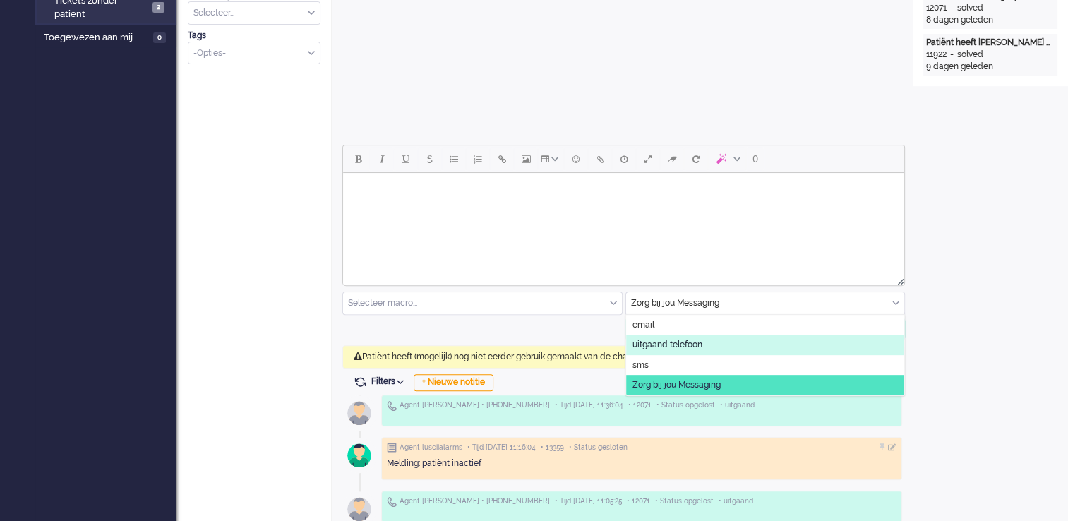
click at [741, 343] on li "uitgaand telefoon" at bounding box center [765, 345] width 279 height 20
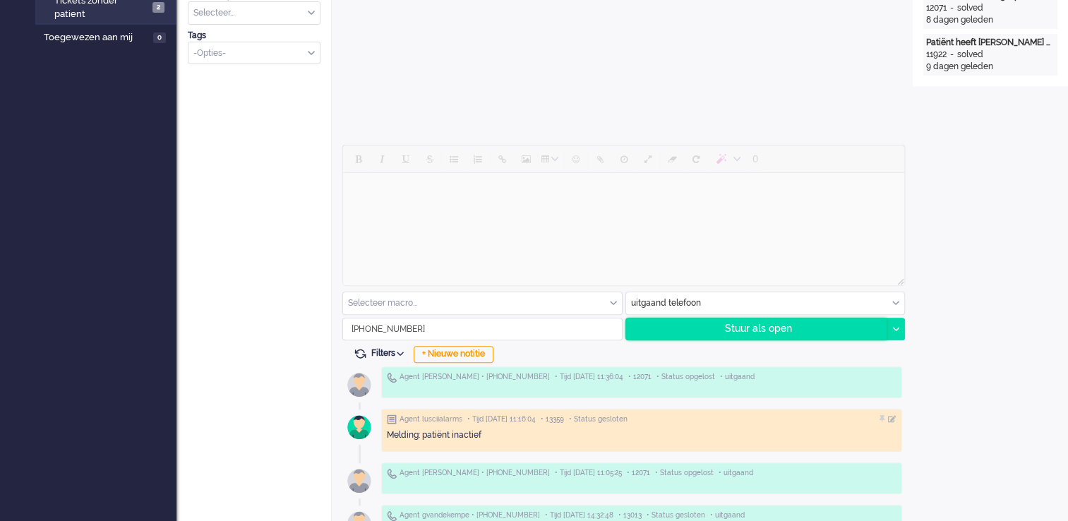
click at [811, 328] on div "Stuur als open" at bounding box center [756, 328] width 261 height 21
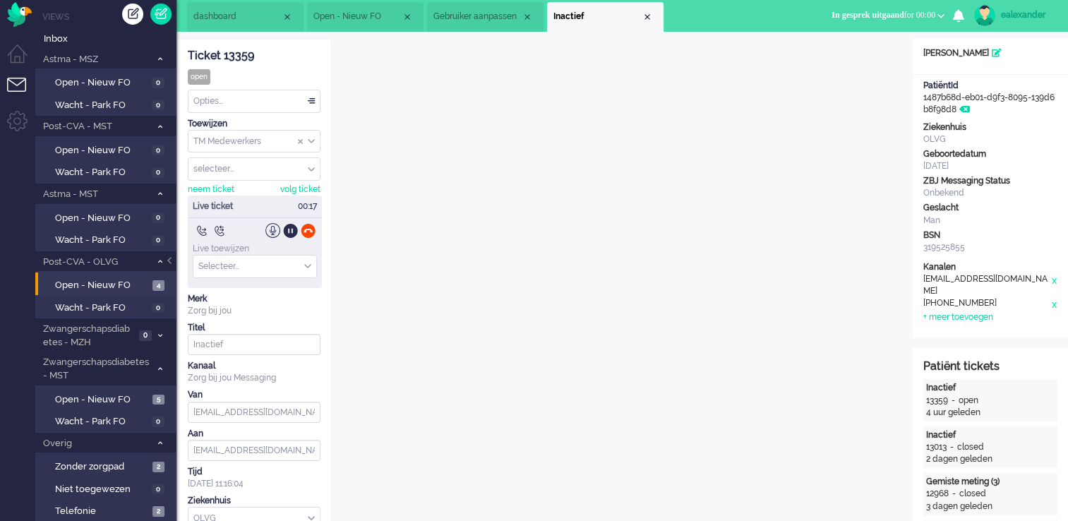
scroll to position [0, 0]
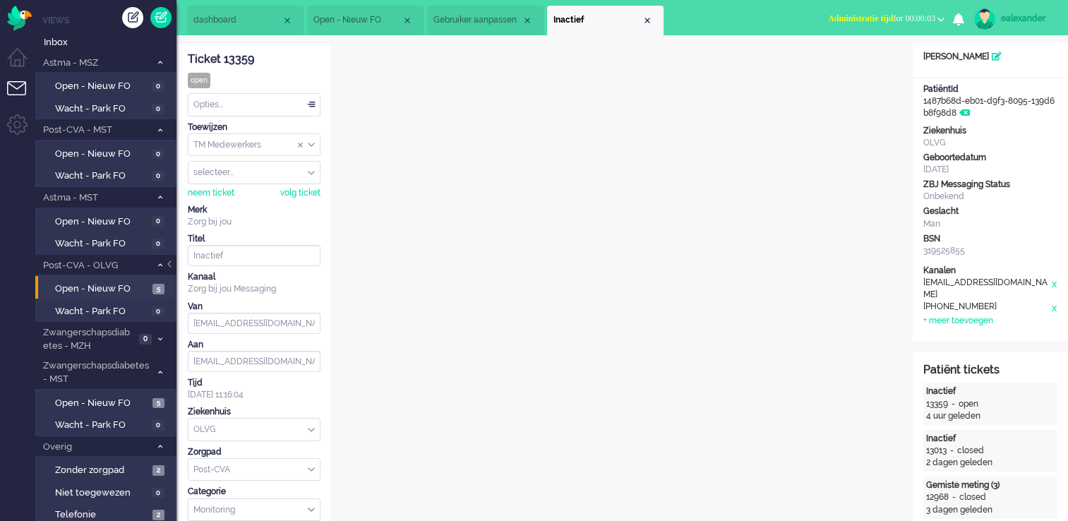
drag, startPoint x: 886, startPoint y: 11, endPoint x: 884, endPoint y: 18, distance: 7.4
click at [886, 11] on button "Administratie tijd for 00:00:03" at bounding box center [886, 18] width 133 height 20
click at [855, 64] on label "Online" at bounding box center [886, 63] width 112 height 12
click at [355, 7] on li "Open - Nieuw FO" at bounding box center [365, 21] width 117 height 30
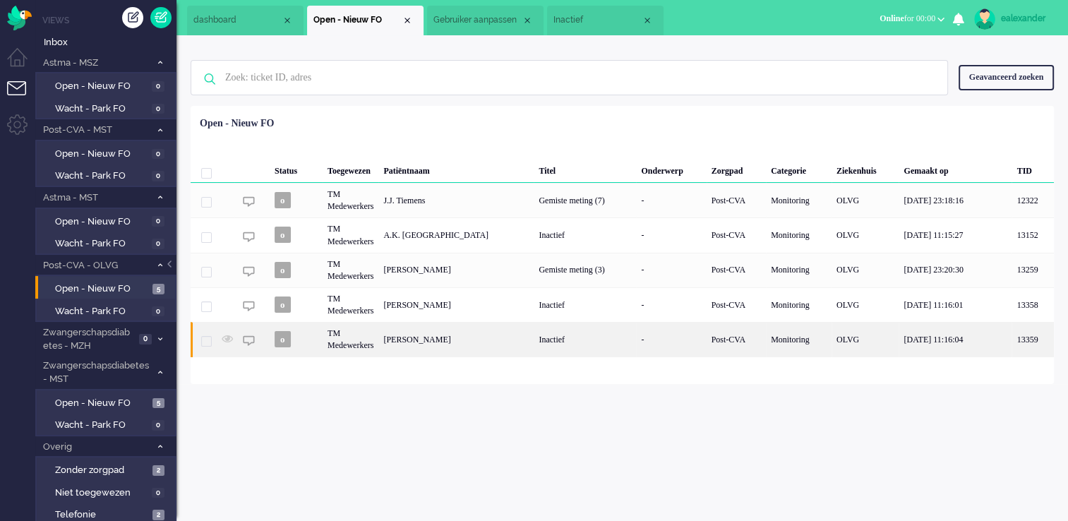
click at [554, 343] on div "Inactief" at bounding box center [585, 339] width 102 height 35
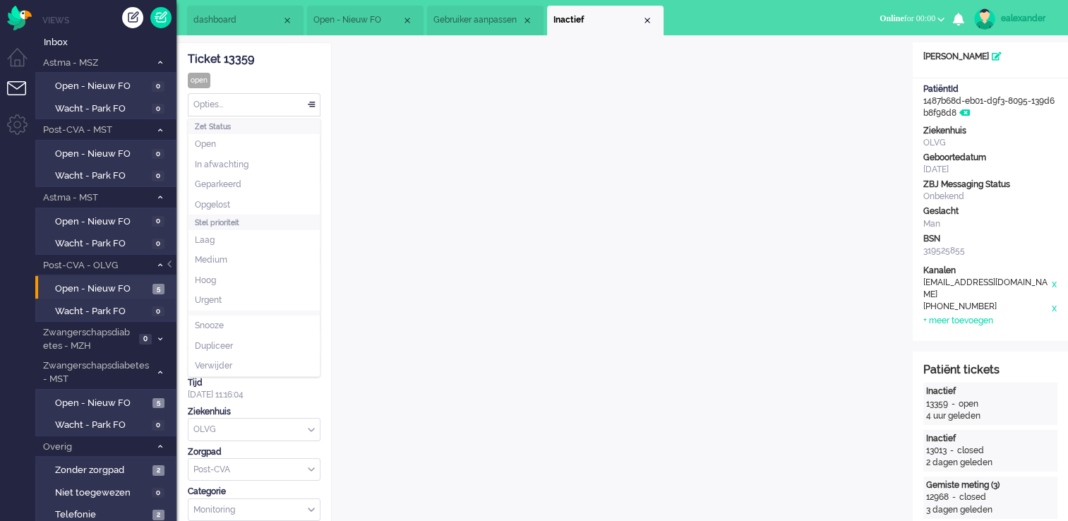
click at [312, 104] on div "Opties..." at bounding box center [254, 105] width 131 height 22
click at [246, 202] on li "Opgelost" at bounding box center [254, 205] width 131 height 20
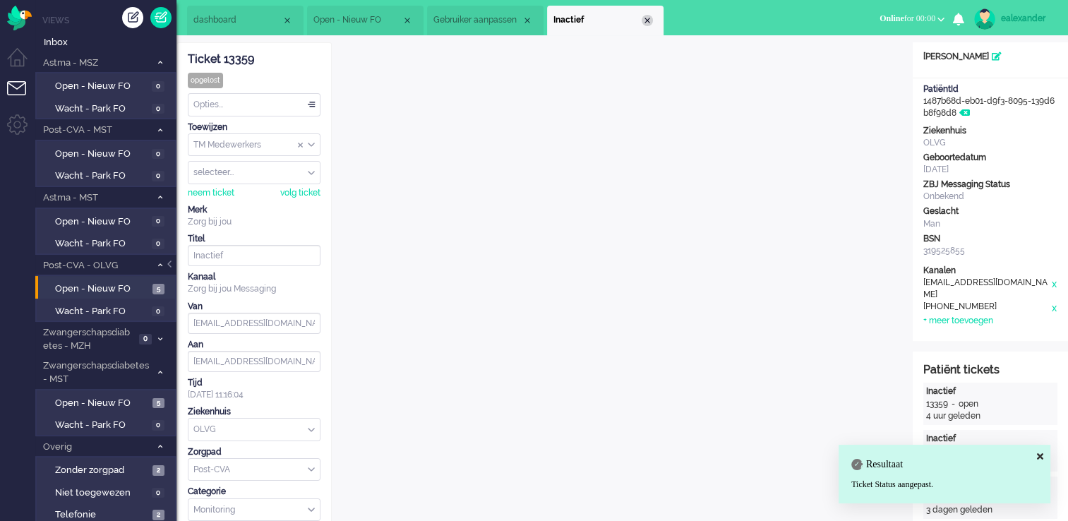
click at [647, 18] on div "Close tab" at bounding box center [647, 20] width 11 height 11
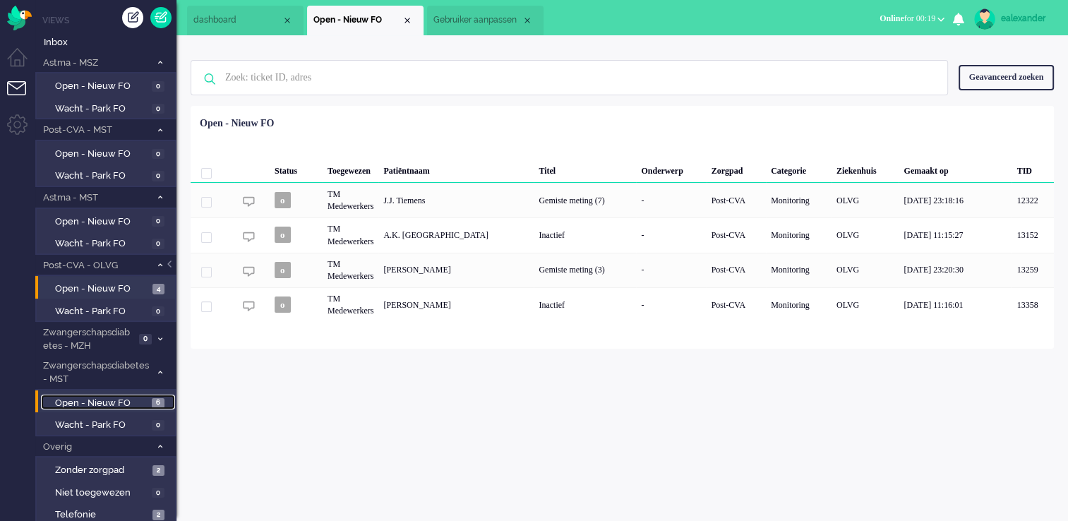
click at [144, 400] on span "Open - Nieuw FO" at bounding box center [101, 403] width 93 height 13
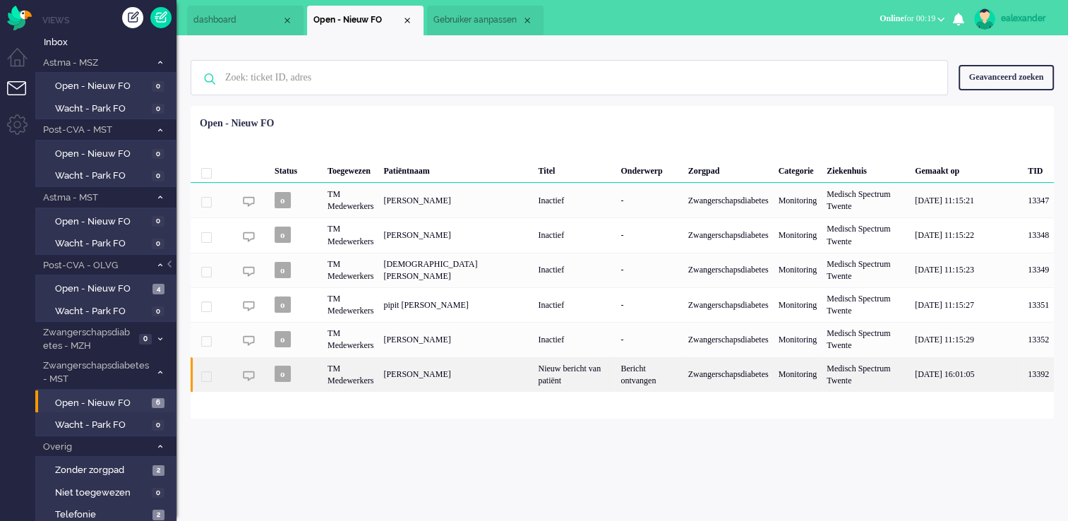
click at [568, 381] on div "Nieuw bericht van patiënt" at bounding box center [574, 374] width 83 height 35
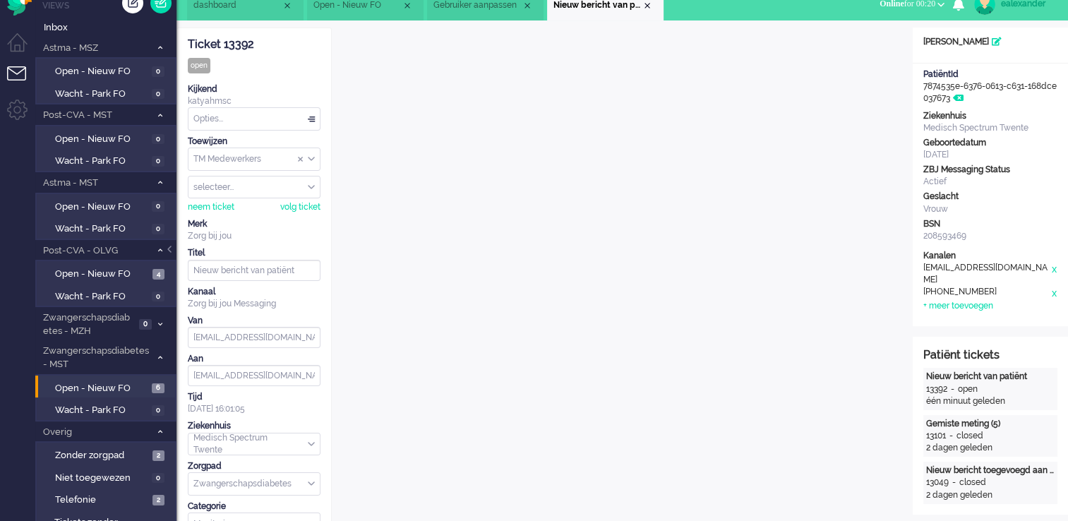
scroll to position [42, 0]
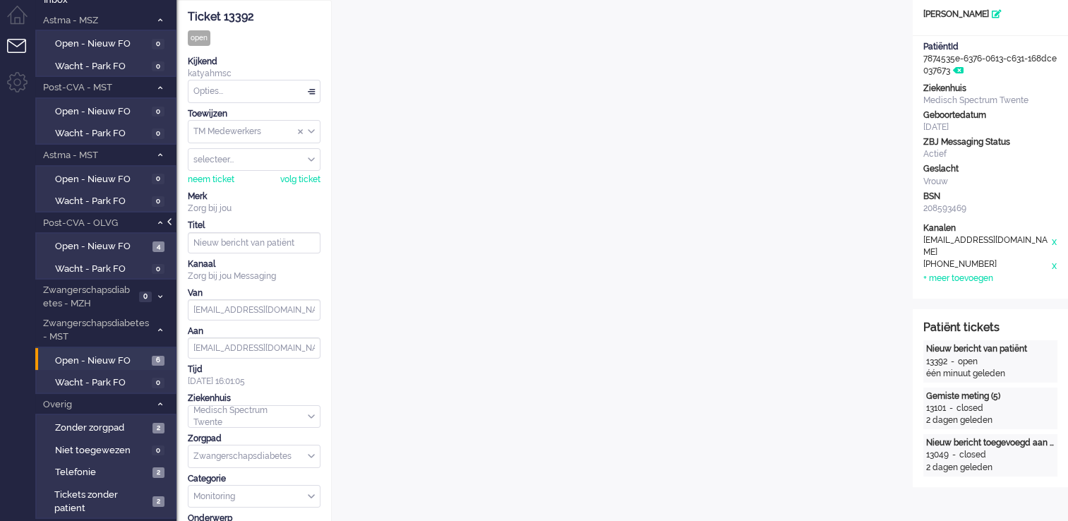
click at [173, 221] on div at bounding box center [170, 228] width 7 height 21
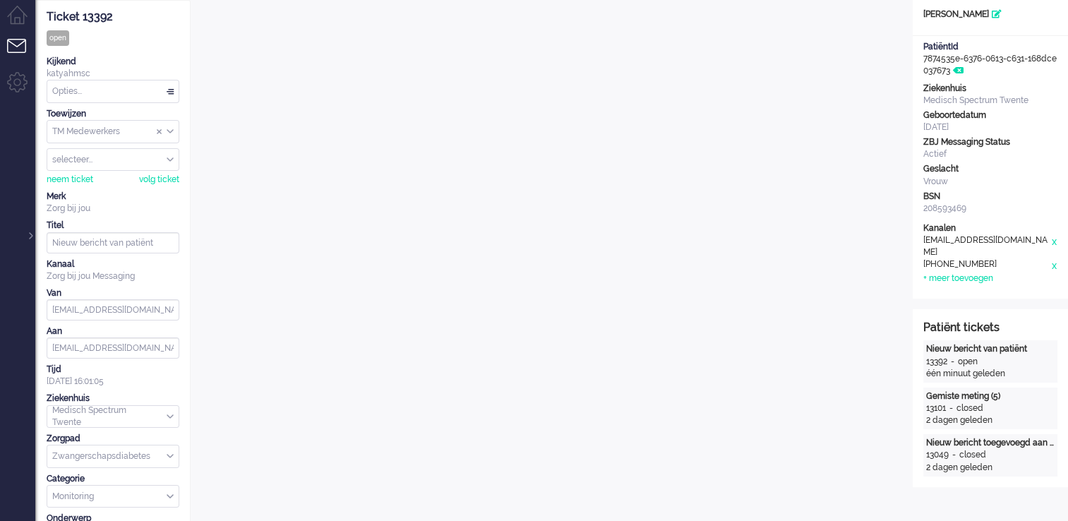
scroll to position [0, 0]
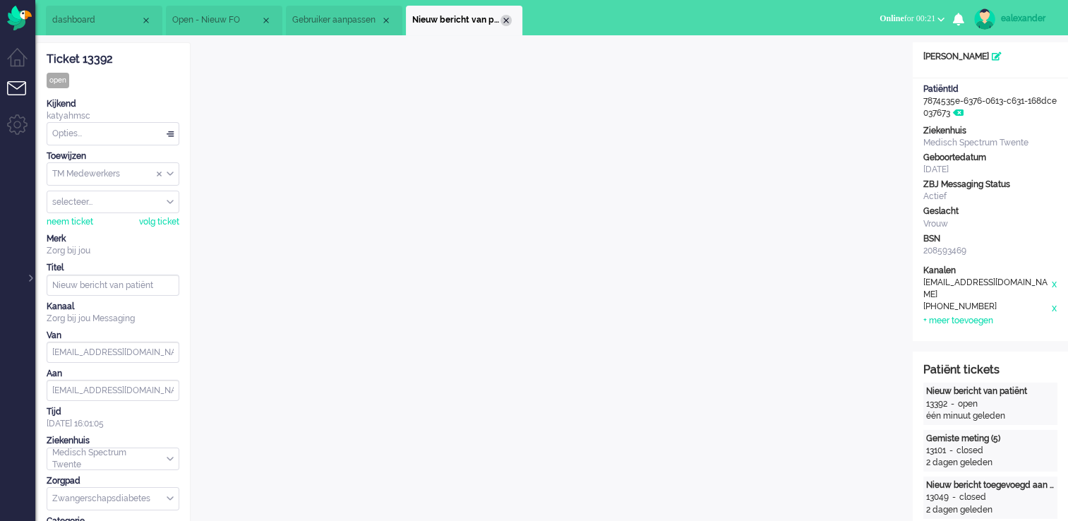
click at [508, 21] on div "Close tab" at bounding box center [506, 20] width 11 height 11
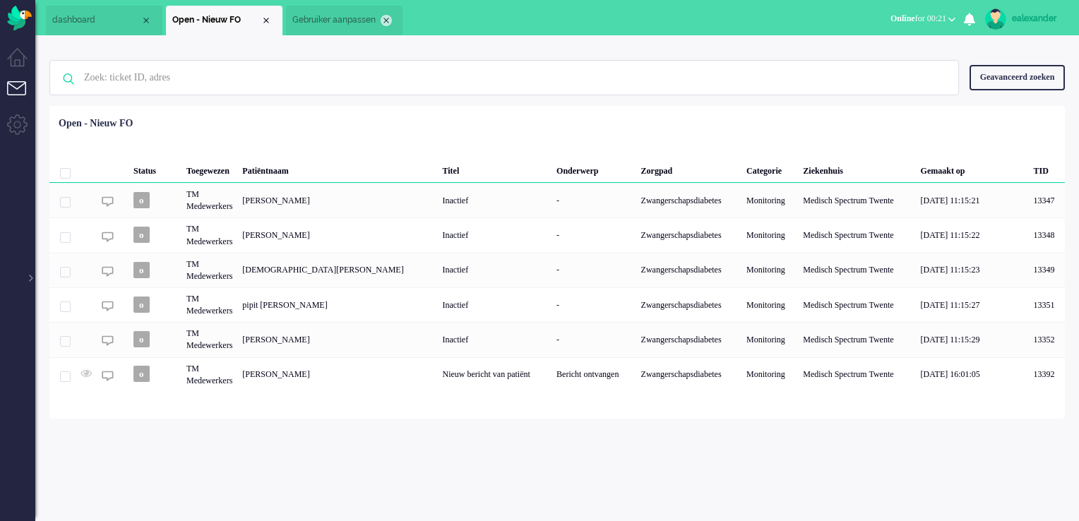
click at [385, 19] on div "Close tab" at bounding box center [386, 20] width 11 height 11
click at [31, 278] on div at bounding box center [29, 271] width 7 height 21
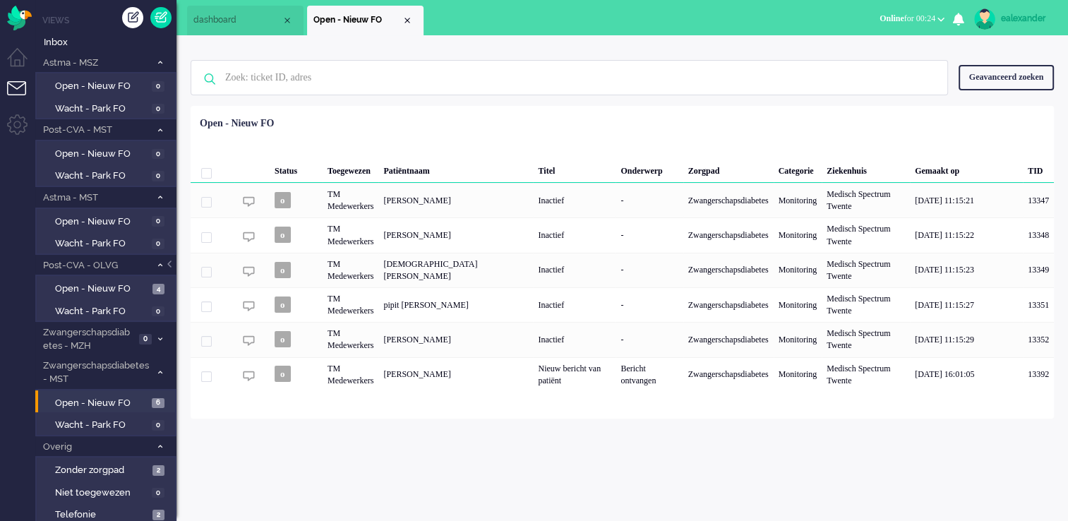
drag, startPoint x: 726, startPoint y: 379, endPoint x: 808, endPoint y: 386, distance: 82.2
click at [726, 379] on div "Zwangerschapsdiabetes" at bounding box center [728, 374] width 90 height 35
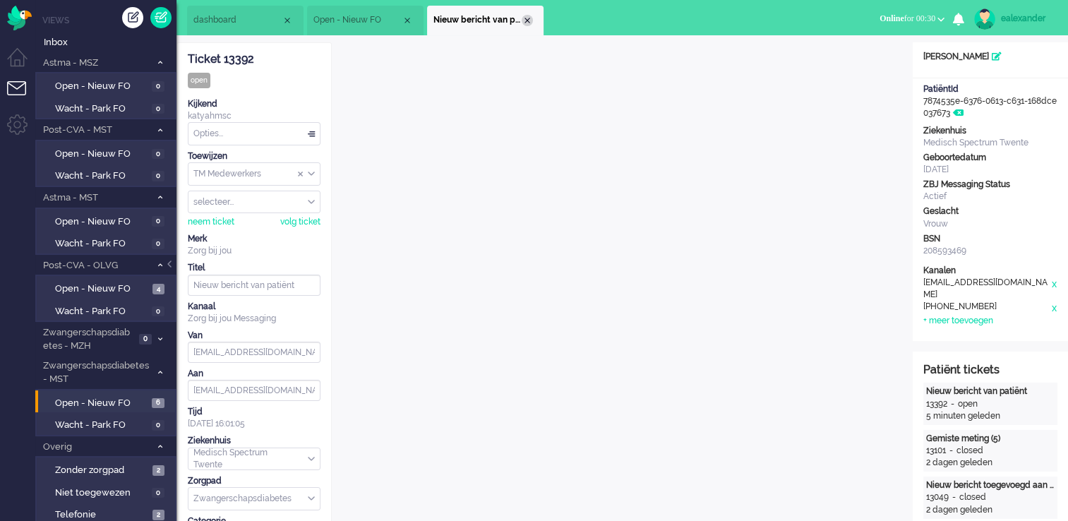
click at [525, 17] on div "Close tab" at bounding box center [527, 20] width 11 height 11
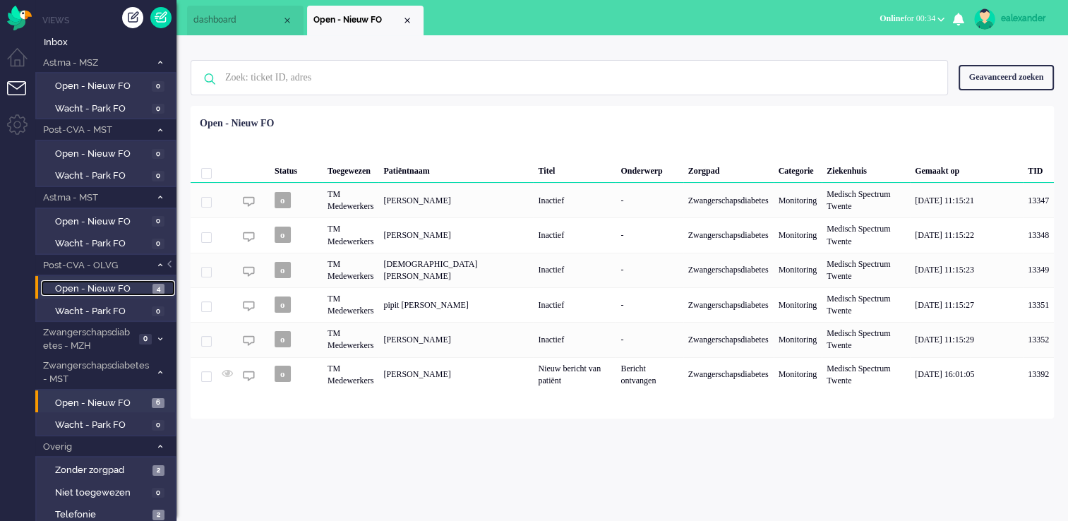
click at [118, 285] on span "Open - Nieuw FO" at bounding box center [102, 288] width 94 height 13
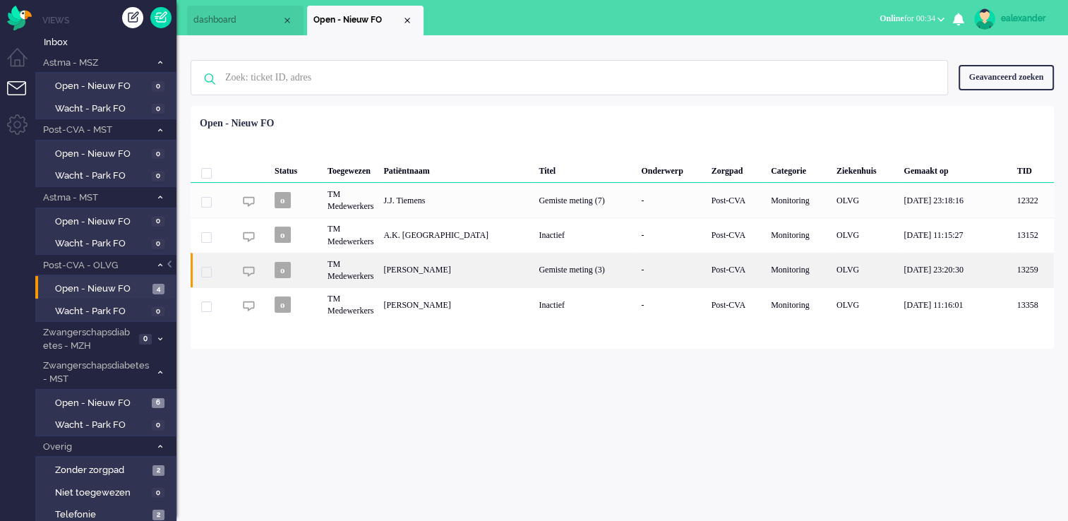
click at [545, 270] on div "Gemiste meting (3)" at bounding box center [585, 270] width 102 height 35
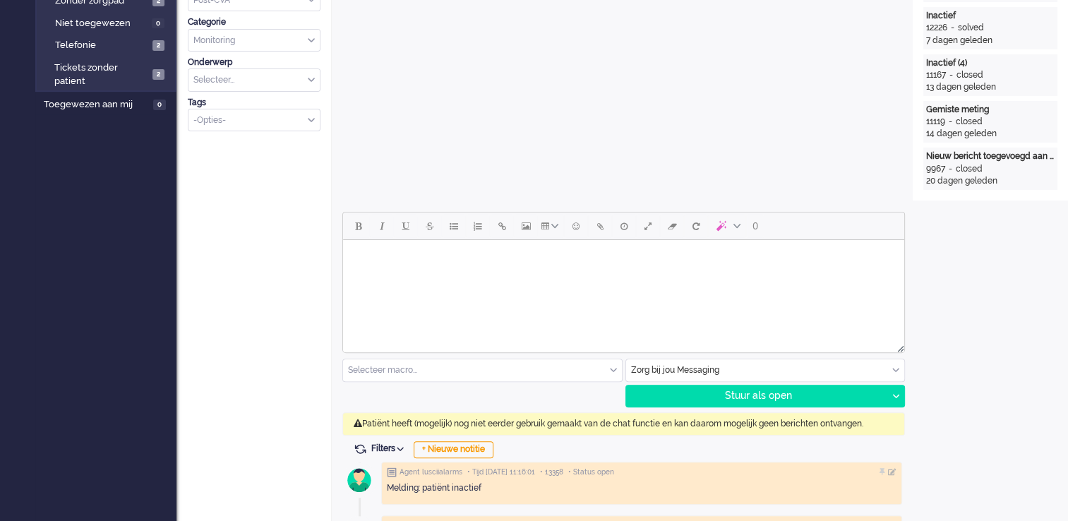
scroll to position [494, 0]
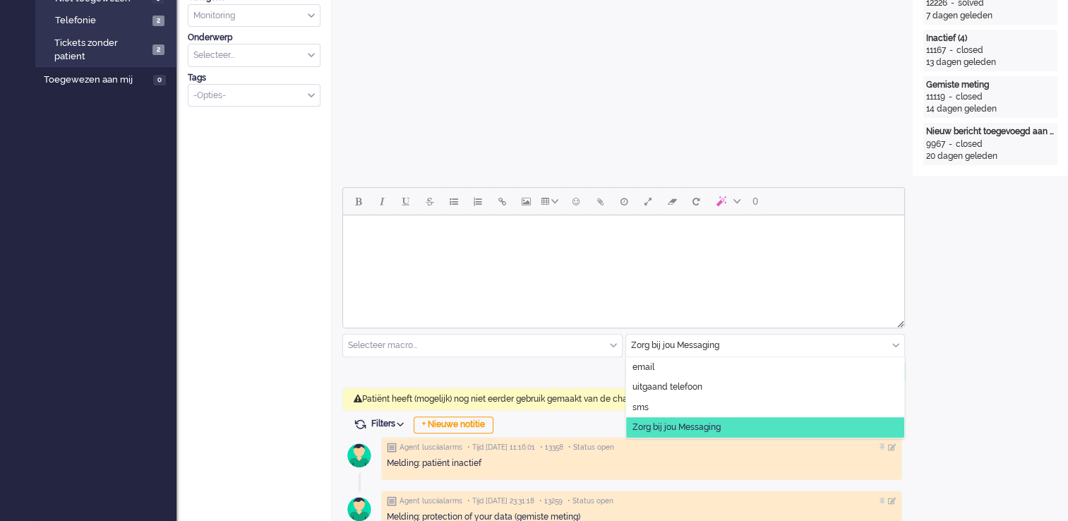
click at [894, 350] on div "Zorg bij jou Messaging" at bounding box center [765, 346] width 279 height 22
click at [708, 386] on li "uitgaand telefoon" at bounding box center [765, 387] width 279 height 20
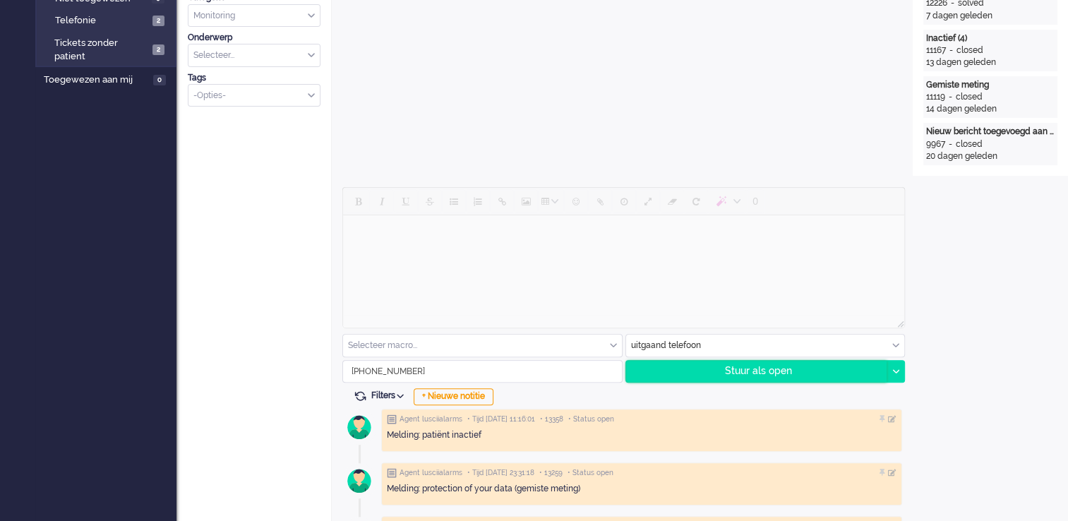
click at [776, 372] on div "Stuur als open" at bounding box center [756, 371] width 261 height 21
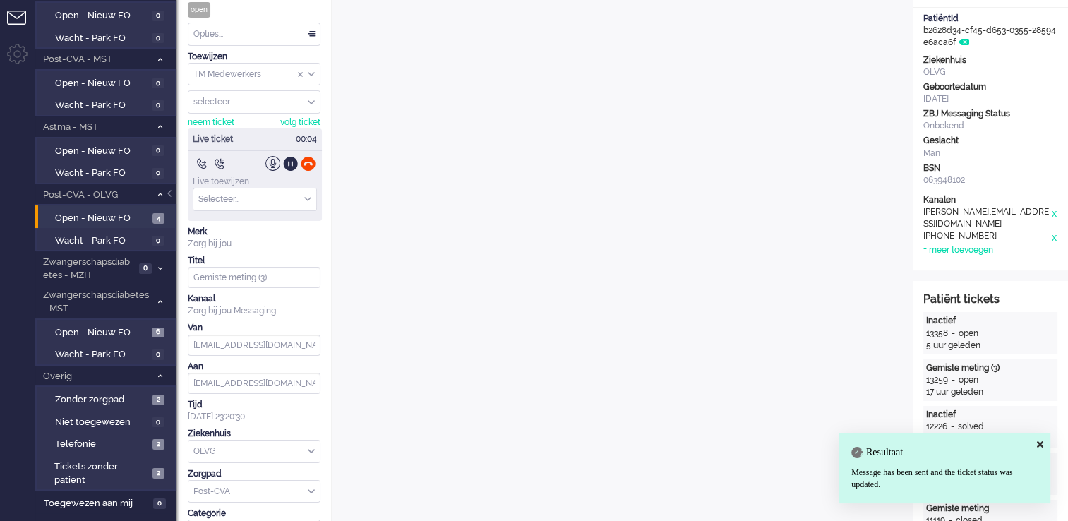
scroll to position [0, 0]
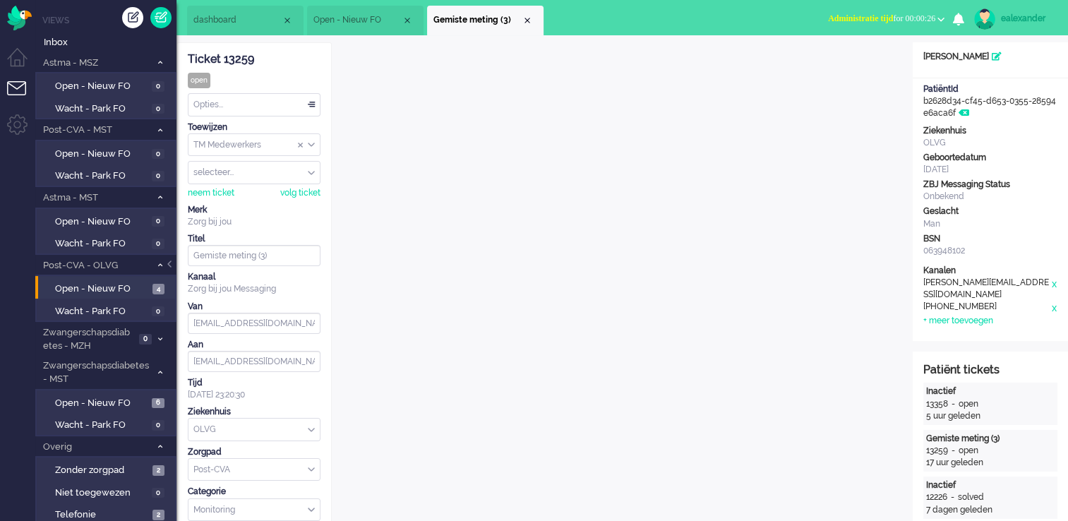
click at [286, 102] on div "Opties..." at bounding box center [254, 105] width 131 height 22
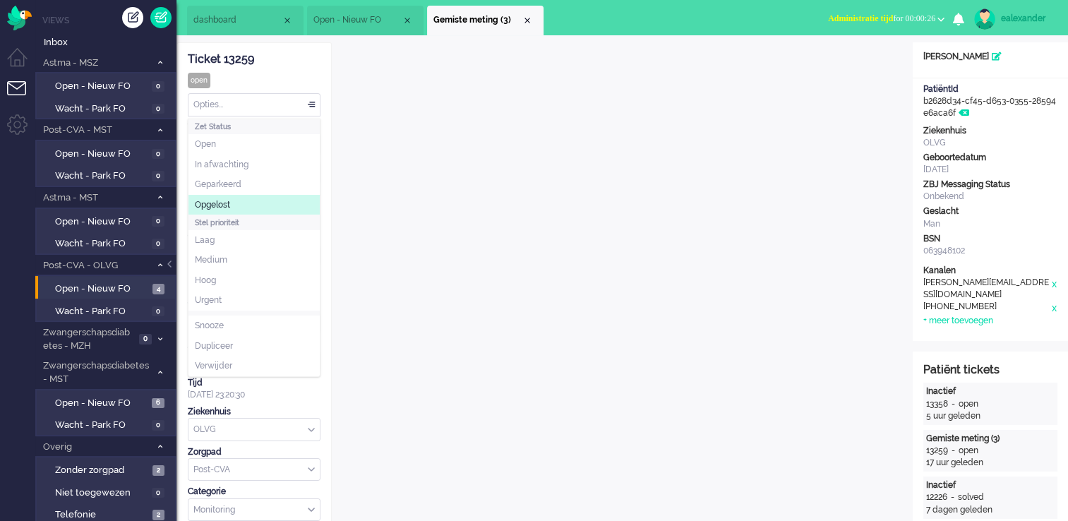
click at [260, 202] on li "Opgelost" at bounding box center [254, 205] width 131 height 20
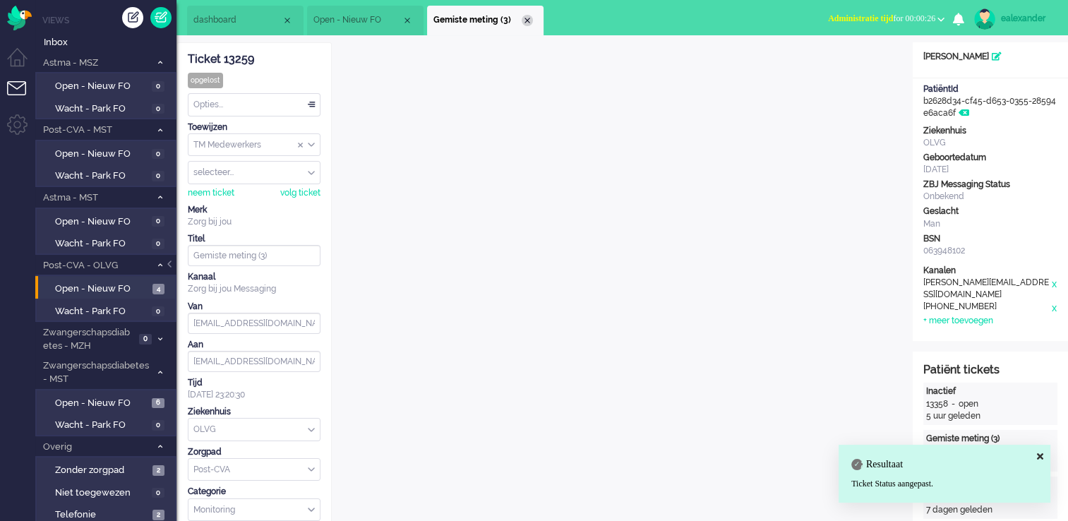
click at [522, 19] on div "Close tab" at bounding box center [527, 20] width 11 height 11
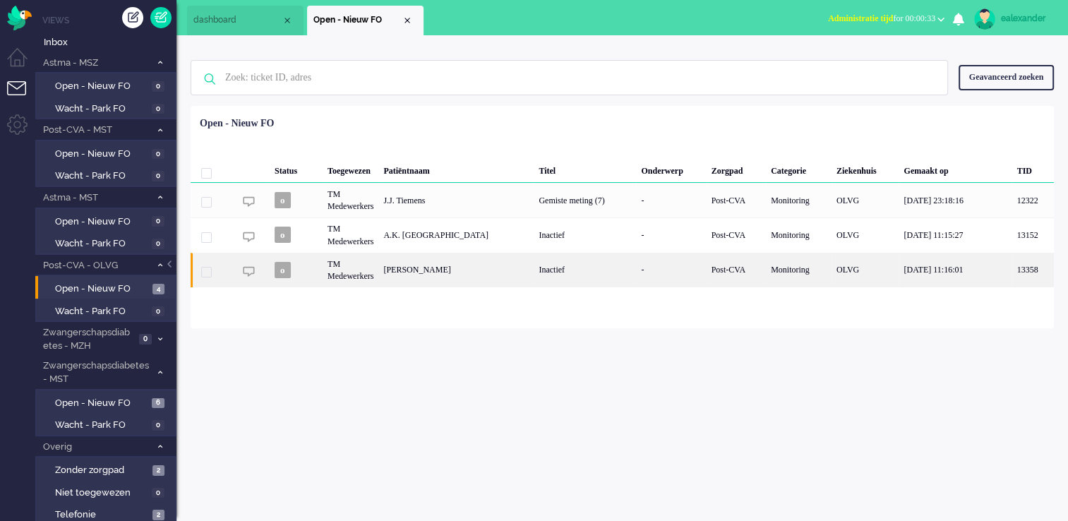
click at [536, 275] on div "Inactief" at bounding box center [585, 270] width 102 height 35
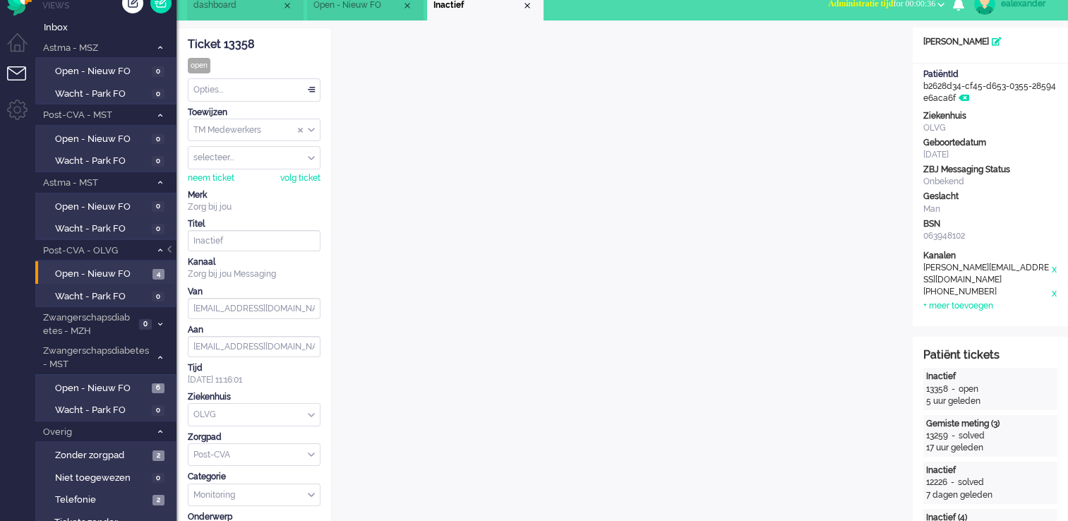
scroll to position [42, 0]
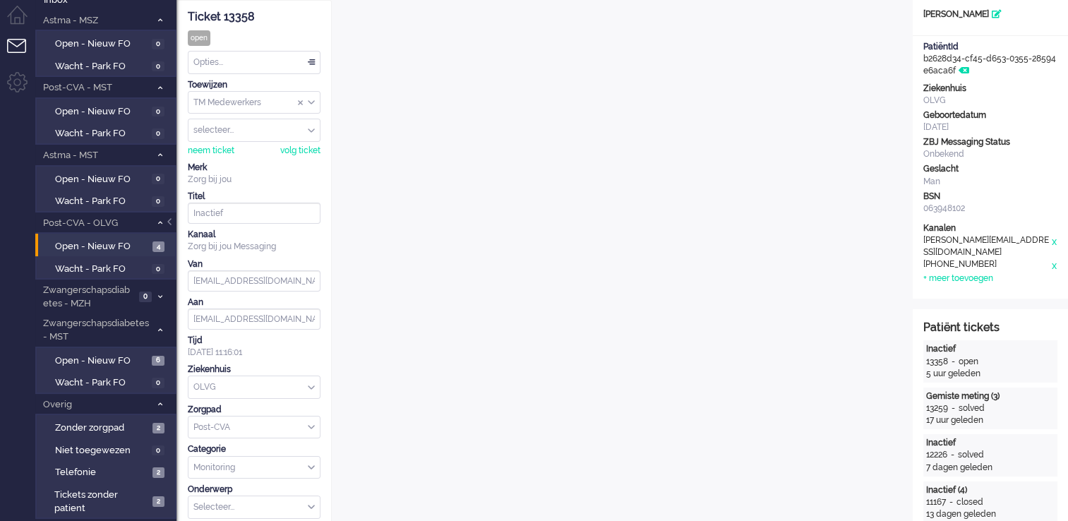
click at [308, 58] on div "Opties..." at bounding box center [254, 63] width 131 height 22
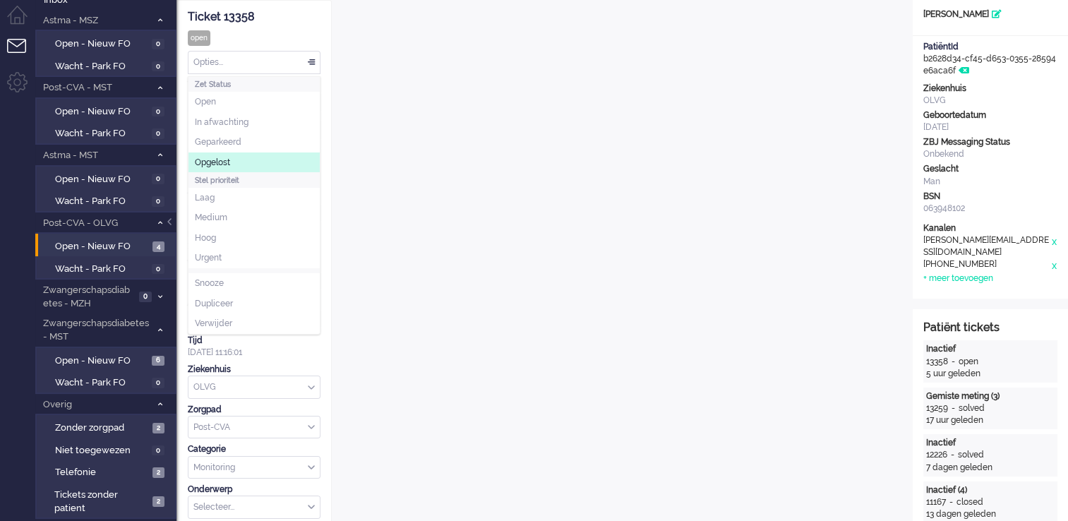
click at [246, 162] on li "Opgelost" at bounding box center [254, 163] width 131 height 20
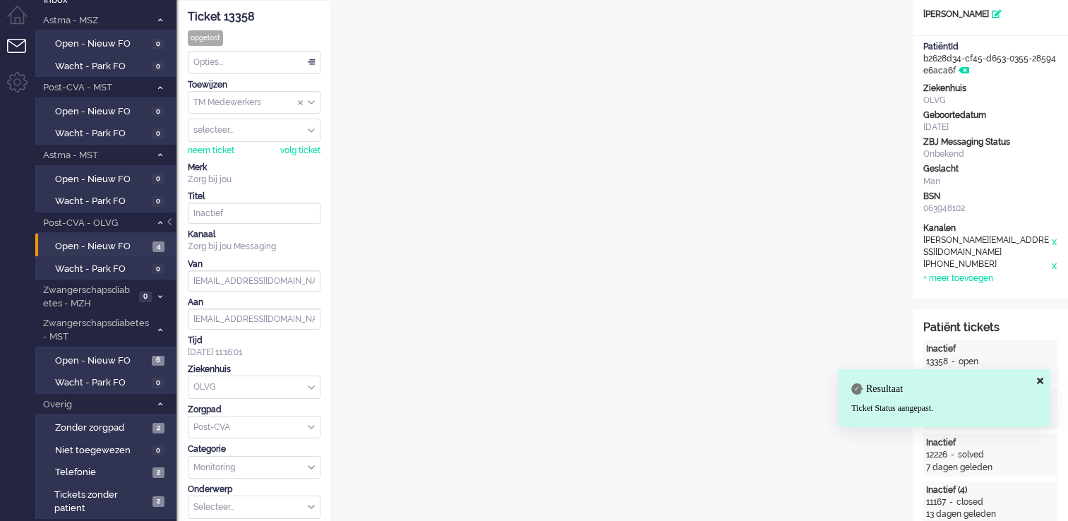
scroll to position [0, 0]
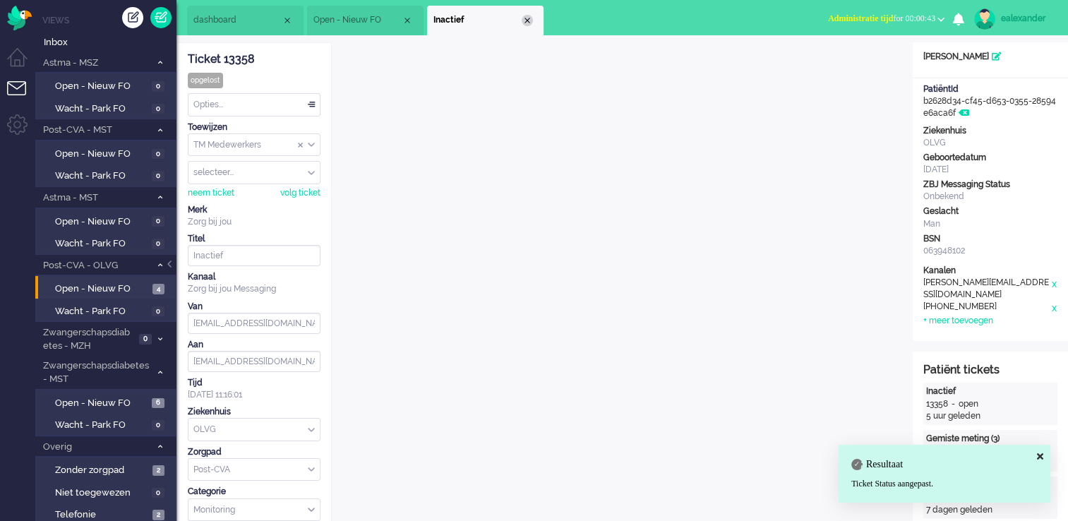
click at [524, 19] on div "Close tab" at bounding box center [527, 20] width 11 height 11
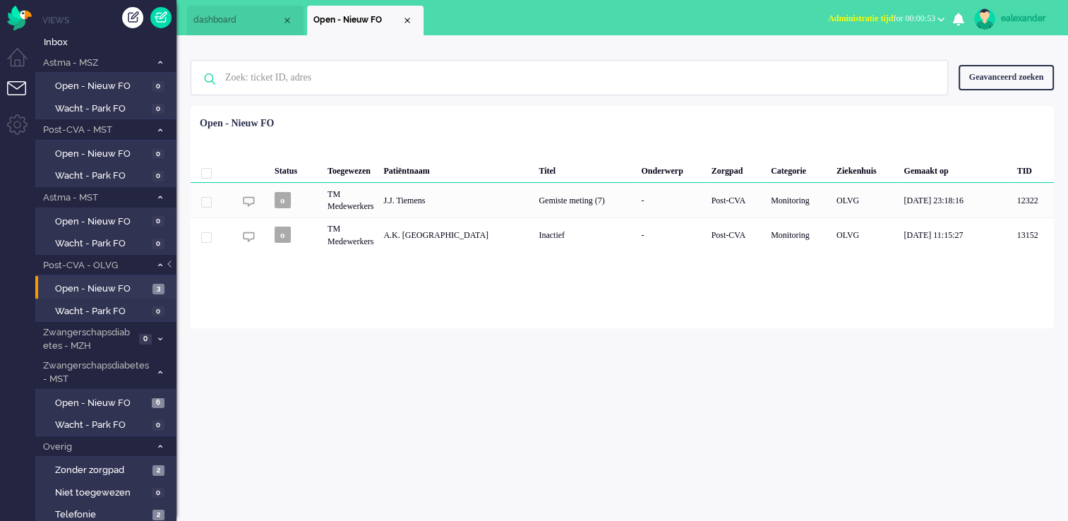
click at [906, 16] on span "Administratie tijd for 00:00:53" at bounding box center [881, 18] width 107 height 10
click at [887, 68] on label "Online" at bounding box center [886, 63] width 112 height 12
click at [119, 397] on span "Open - Nieuw FO" at bounding box center [102, 403] width 94 height 13
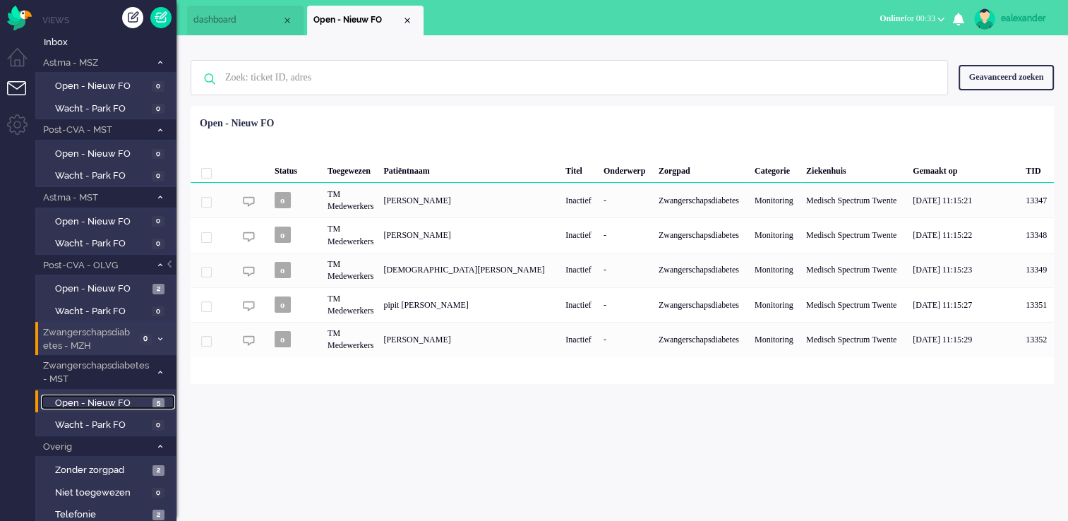
scroll to position [59, 0]
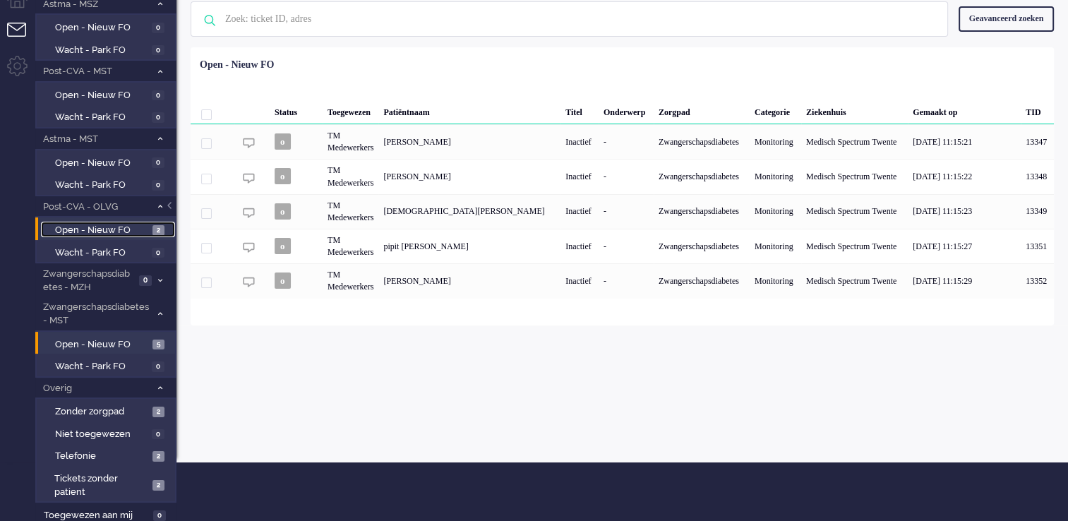
click at [147, 225] on span "Open - Nieuw FO" at bounding box center [102, 230] width 94 height 13
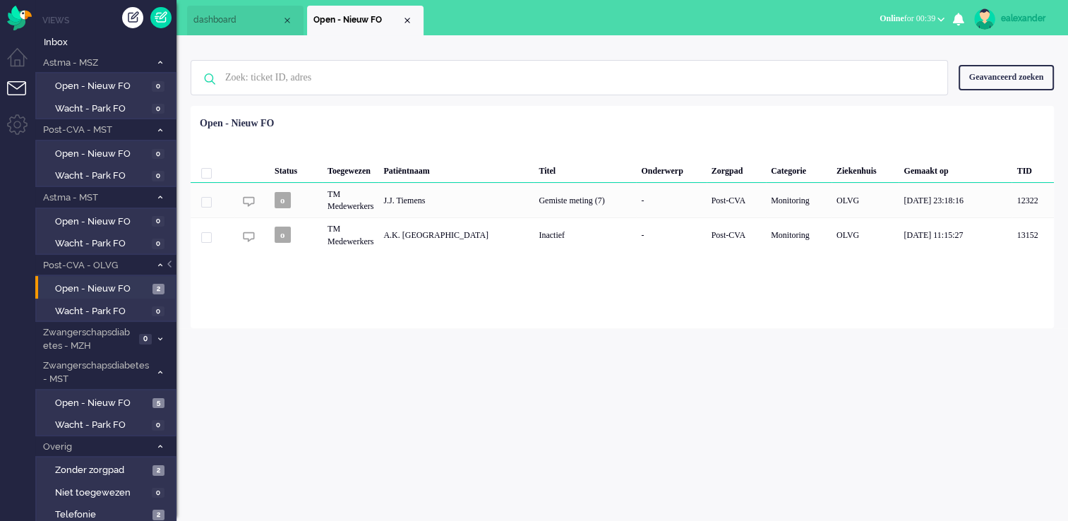
click at [1027, 16] on div "ealexander" at bounding box center [1027, 18] width 53 height 14
click at [919, 13] on span "Online for 00:39" at bounding box center [908, 18] width 56 height 10
click at [910, 48] on label "Niet beschikbaar" at bounding box center [886, 48] width 112 height 12
click at [1039, 14] on div "ealexander" at bounding box center [1027, 18] width 53 height 14
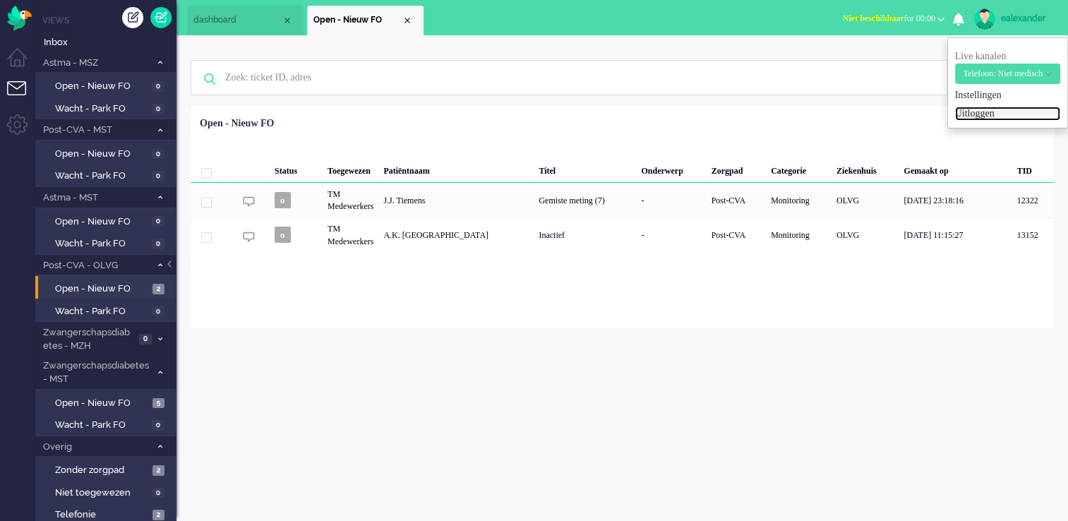
click at [960, 119] on link "Uitloggen" at bounding box center [1007, 114] width 105 height 14
